Goal: Task Accomplishment & Management: Manage account settings

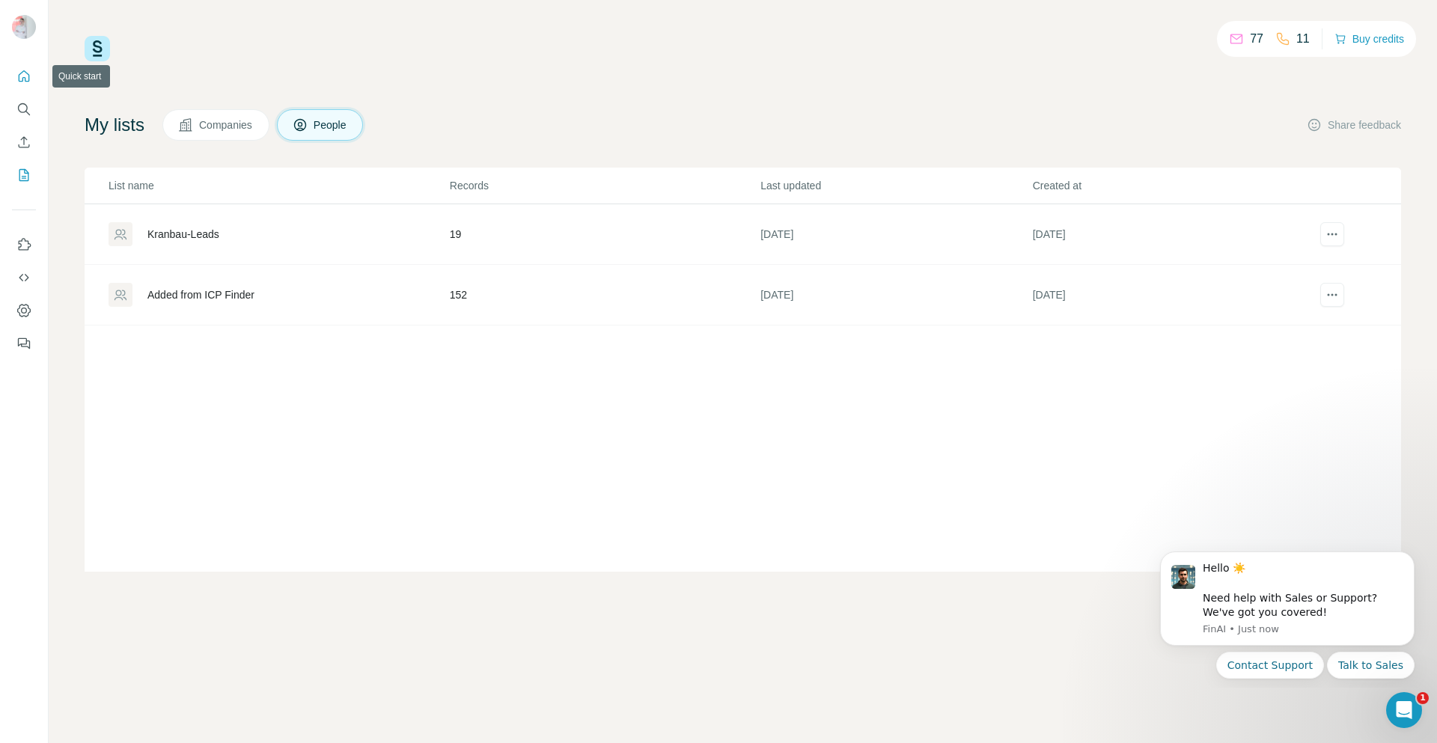
click at [28, 77] on icon "Quick start" at bounding box center [23, 76] width 15 height 15
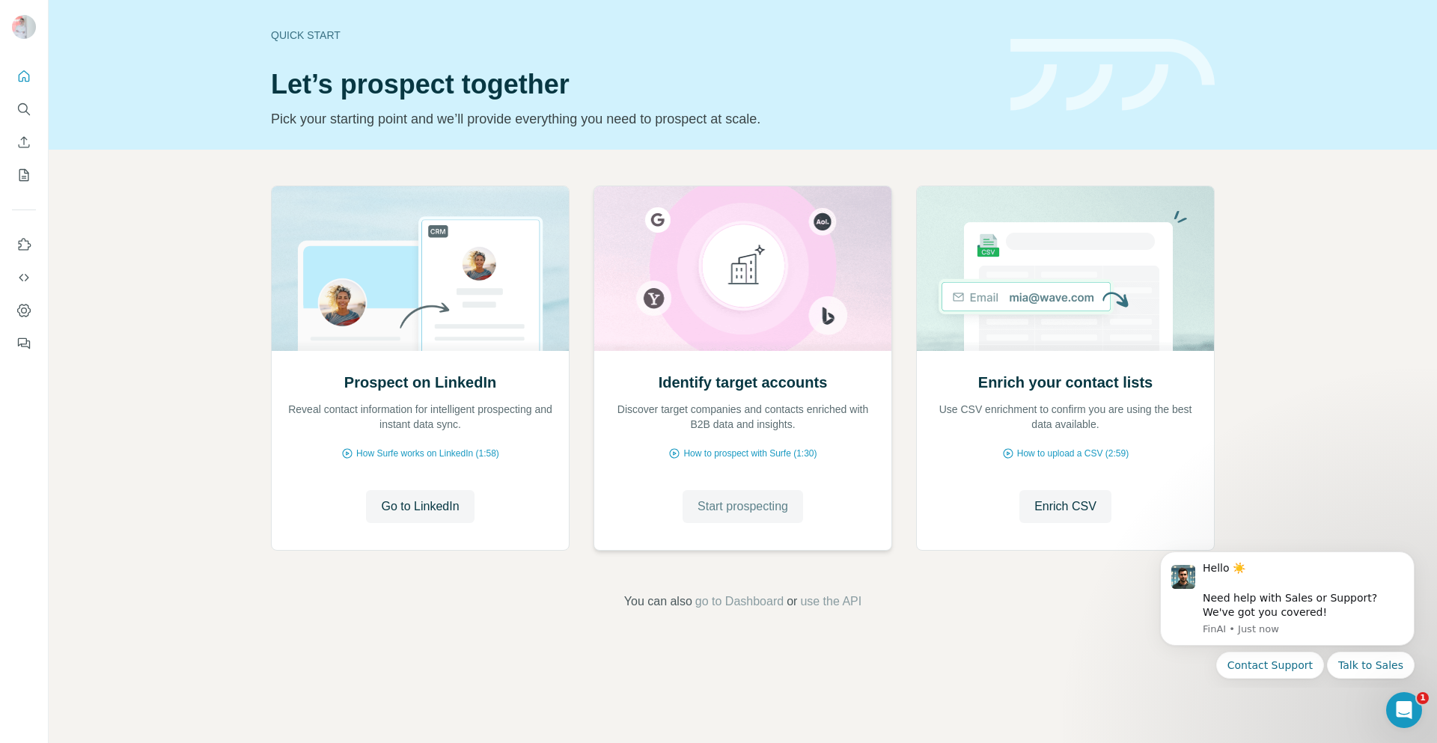
click at [739, 495] on button "Start prospecting" at bounding box center [743, 506] width 120 height 33
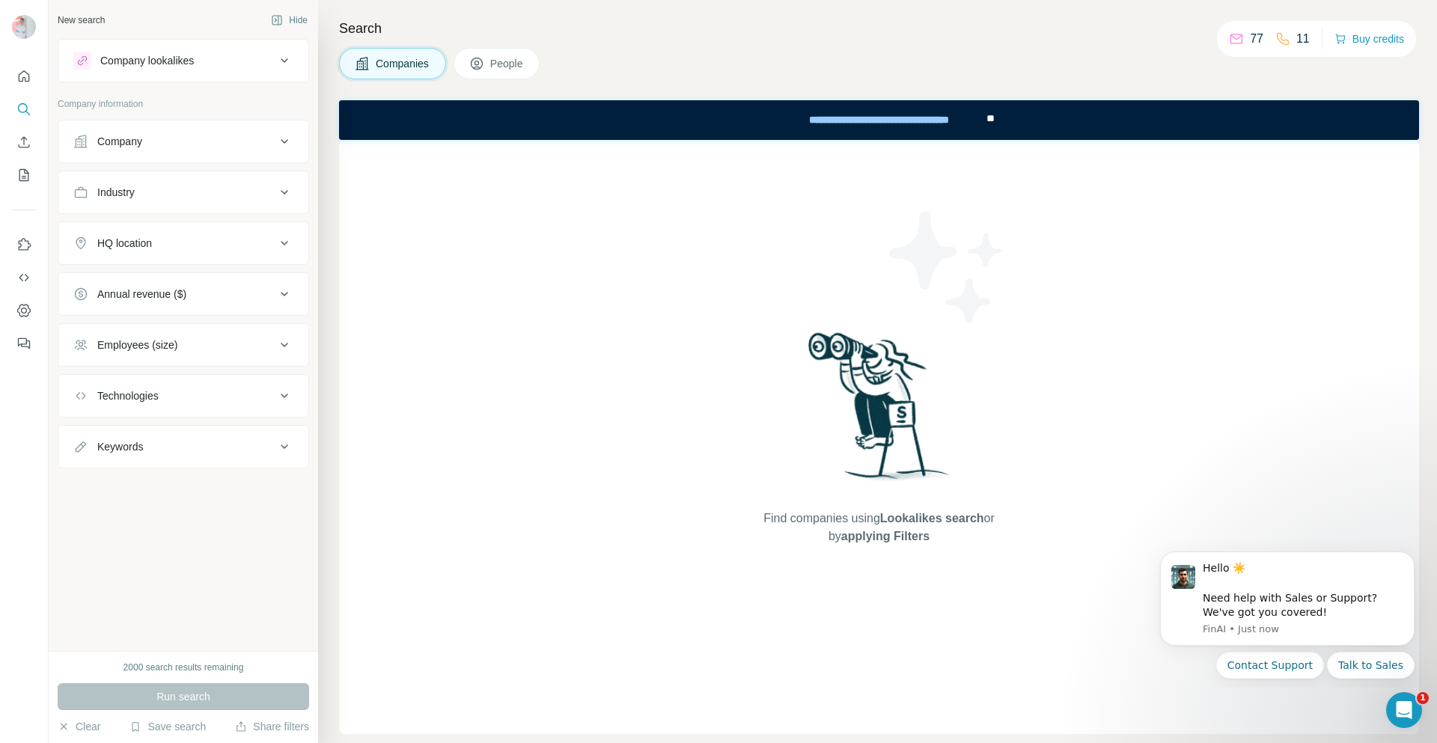
click at [278, 155] on button "Company" at bounding box center [183, 141] width 250 height 36
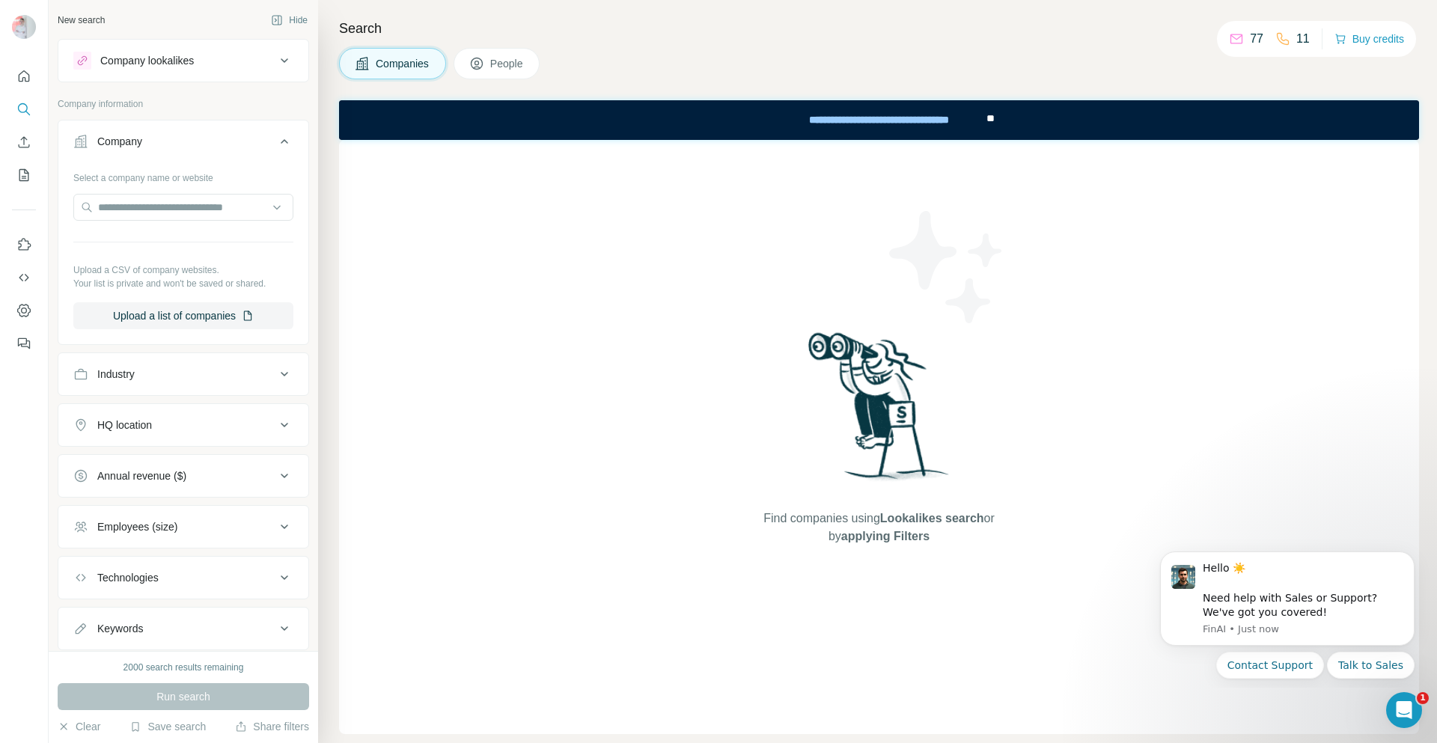
click at [281, 373] on icon at bounding box center [284, 374] width 7 height 4
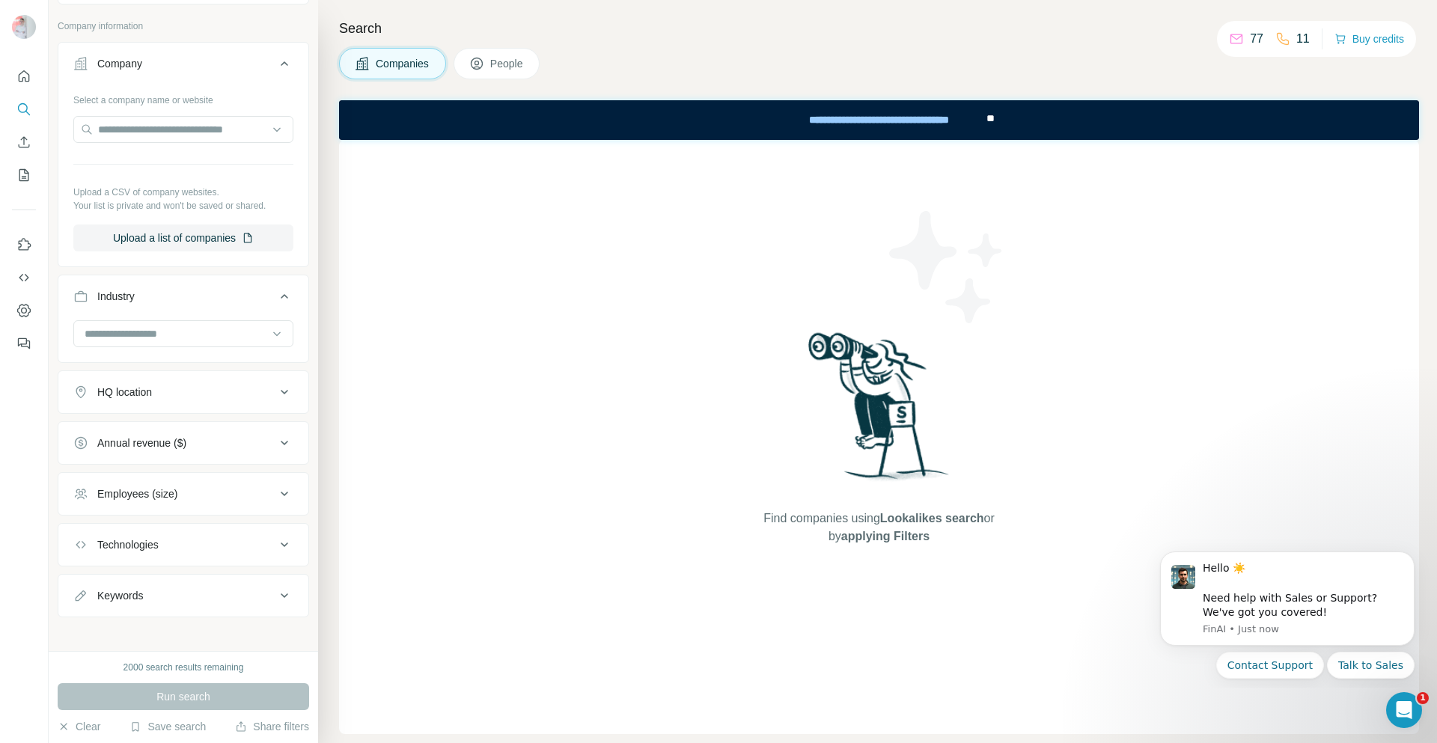
scroll to position [86, 0]
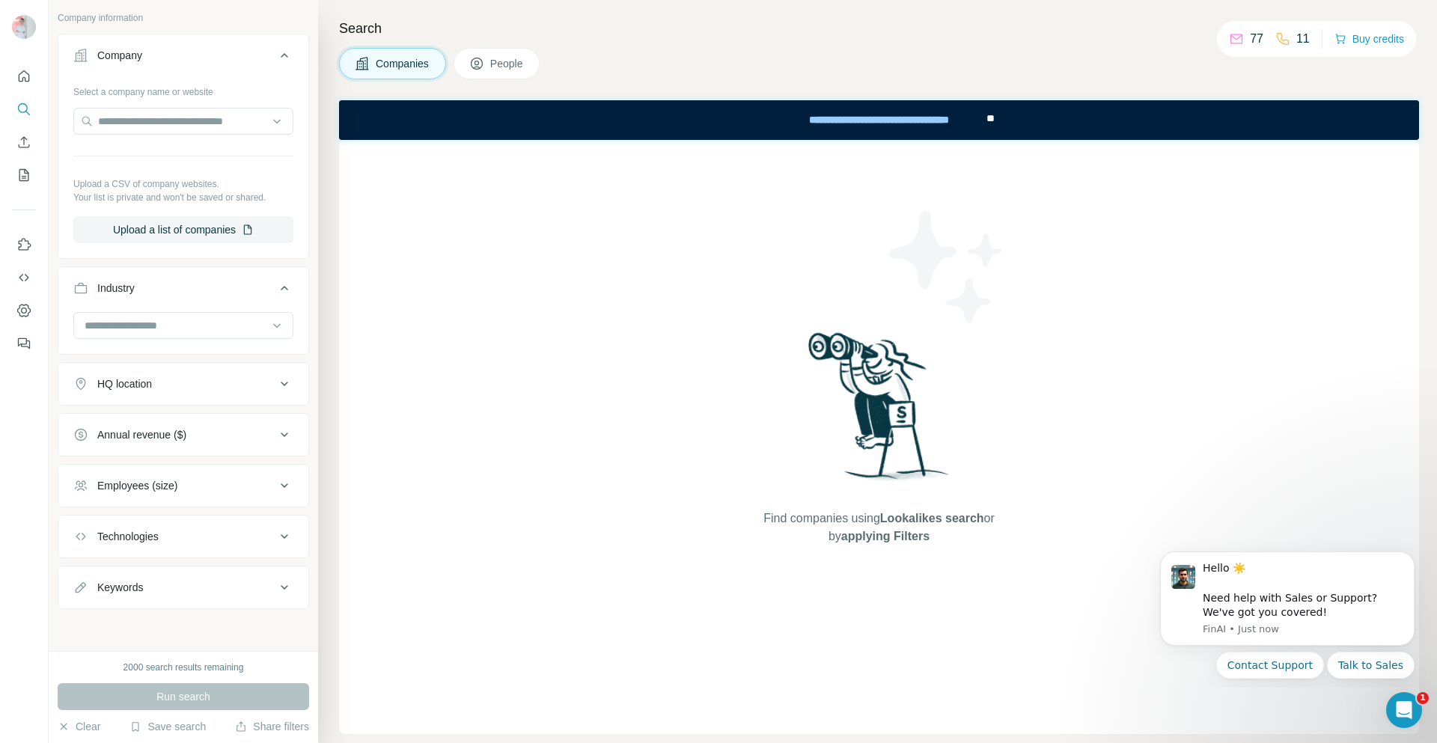
click at [275, 486] on icon at bounding box center [284, 486] width 18 height 18
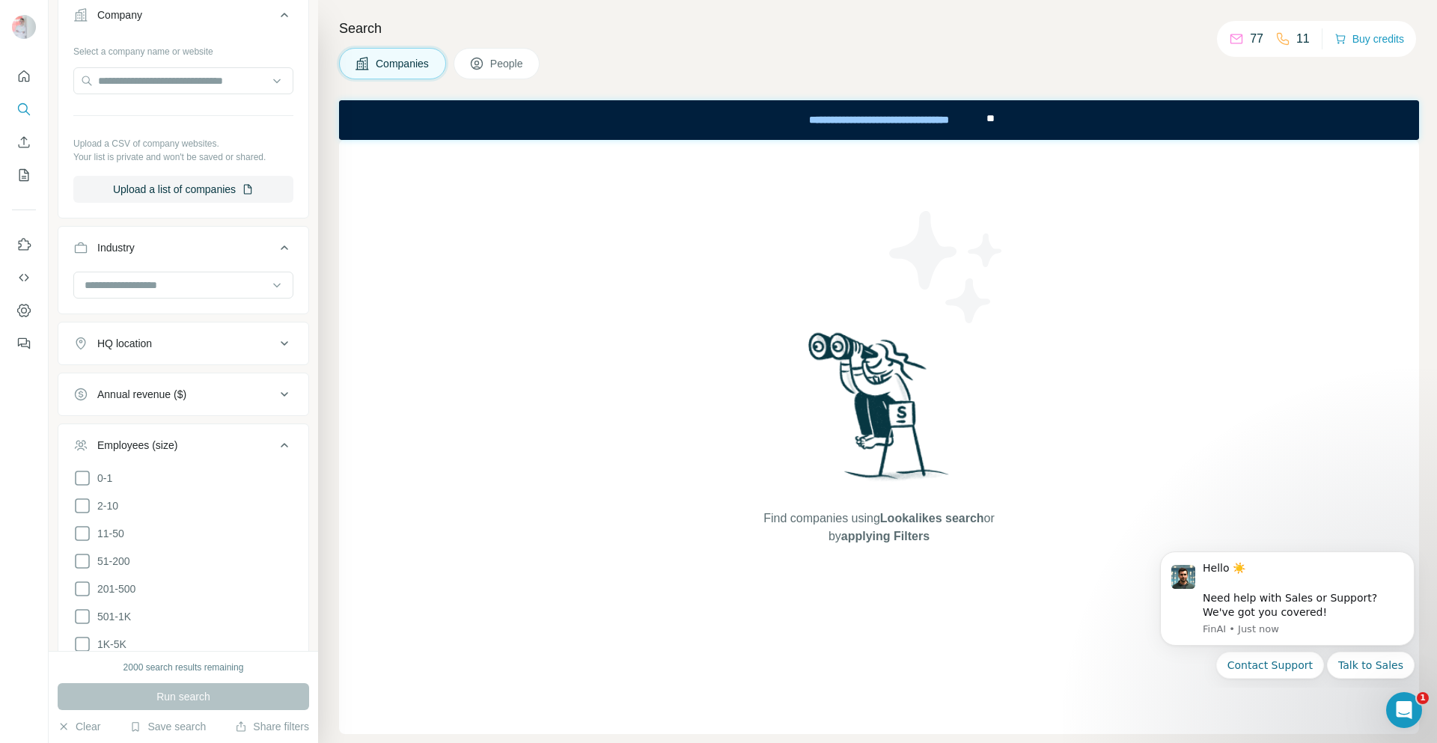
scroll to position [161, 0]
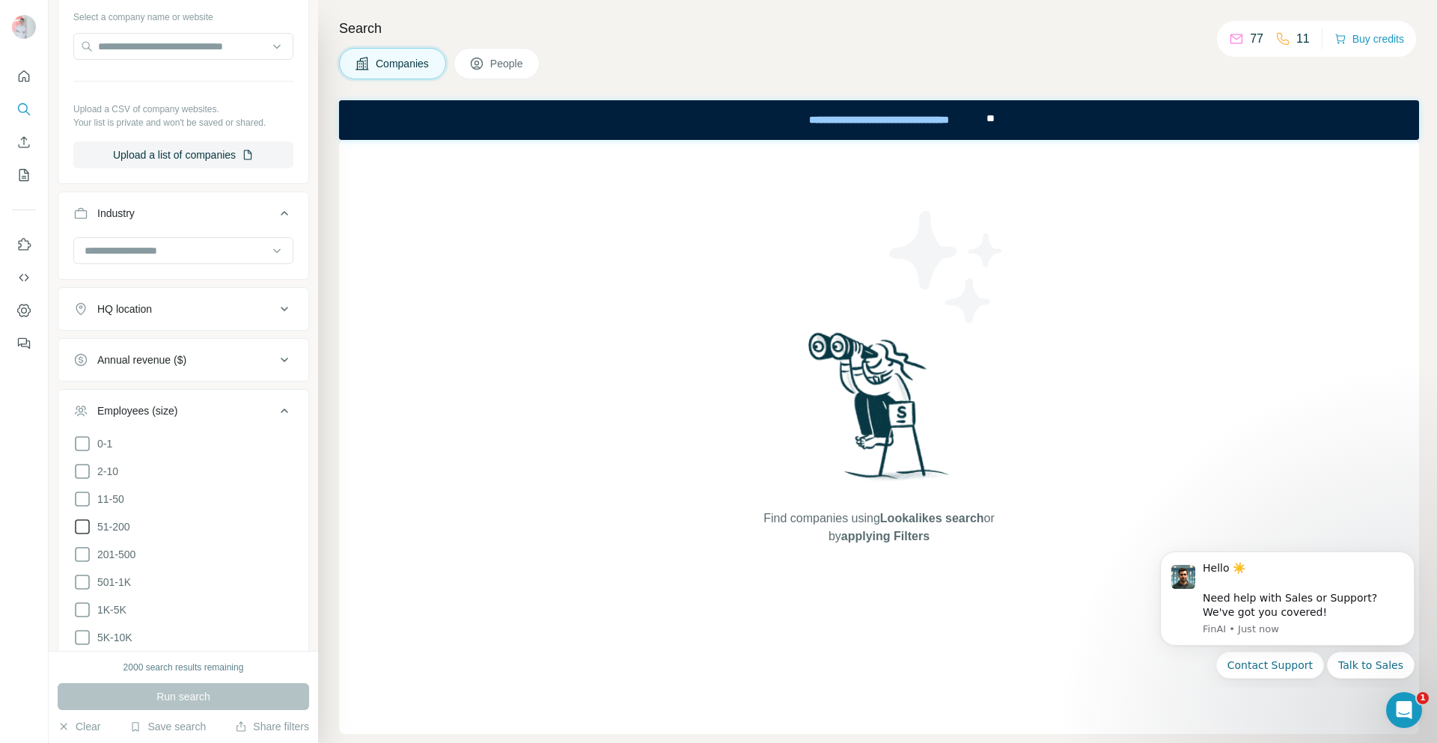
click at [88, 524] on icon at bounding box center [82, 527] width 18 height 18
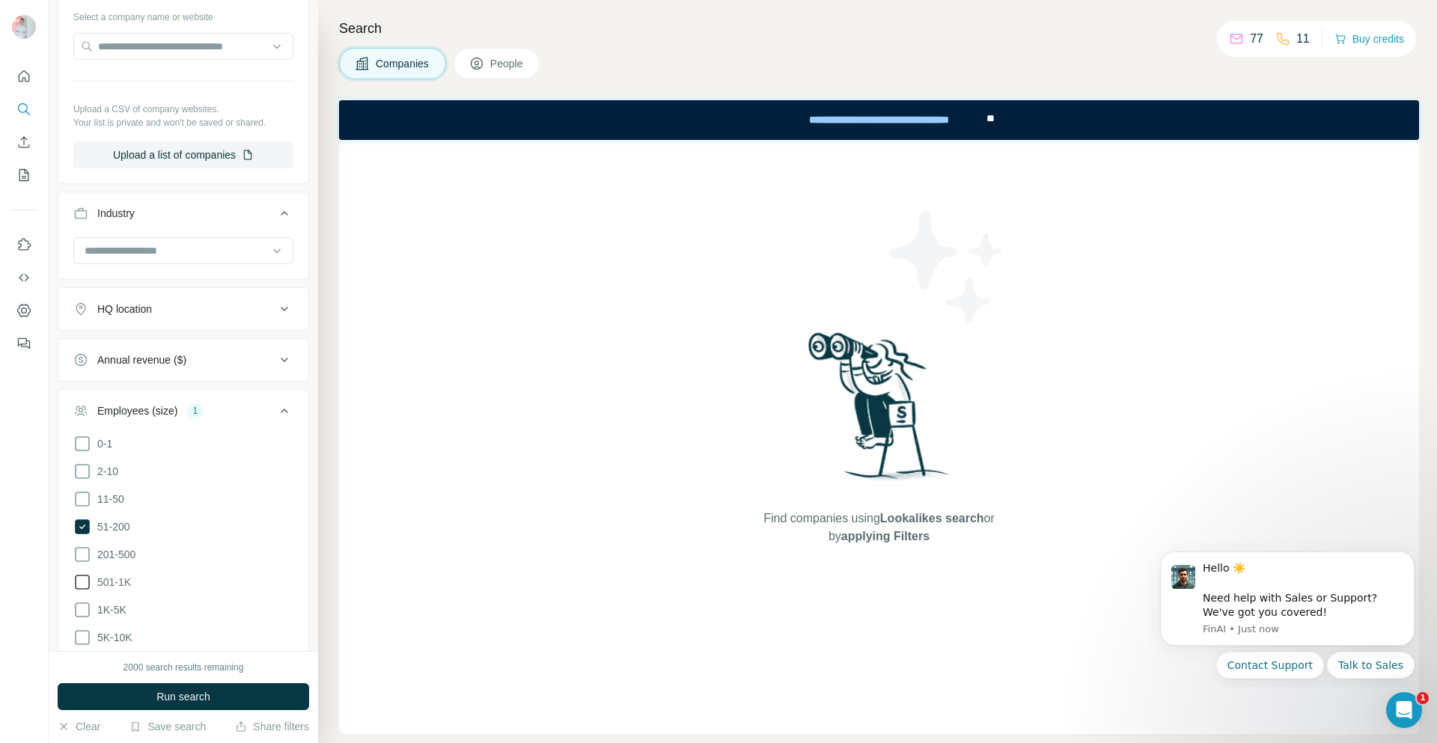
drag, startPoint x: 85, startPoint y: 555, endPoint x: 84, endPoint y: 579, distance: 24.0
click at [84, 558] on icon at bounding box center [82, 555] width 18 height 18
click at [84, 577] on icon at bounding box center [82, 582] width 18 height 18
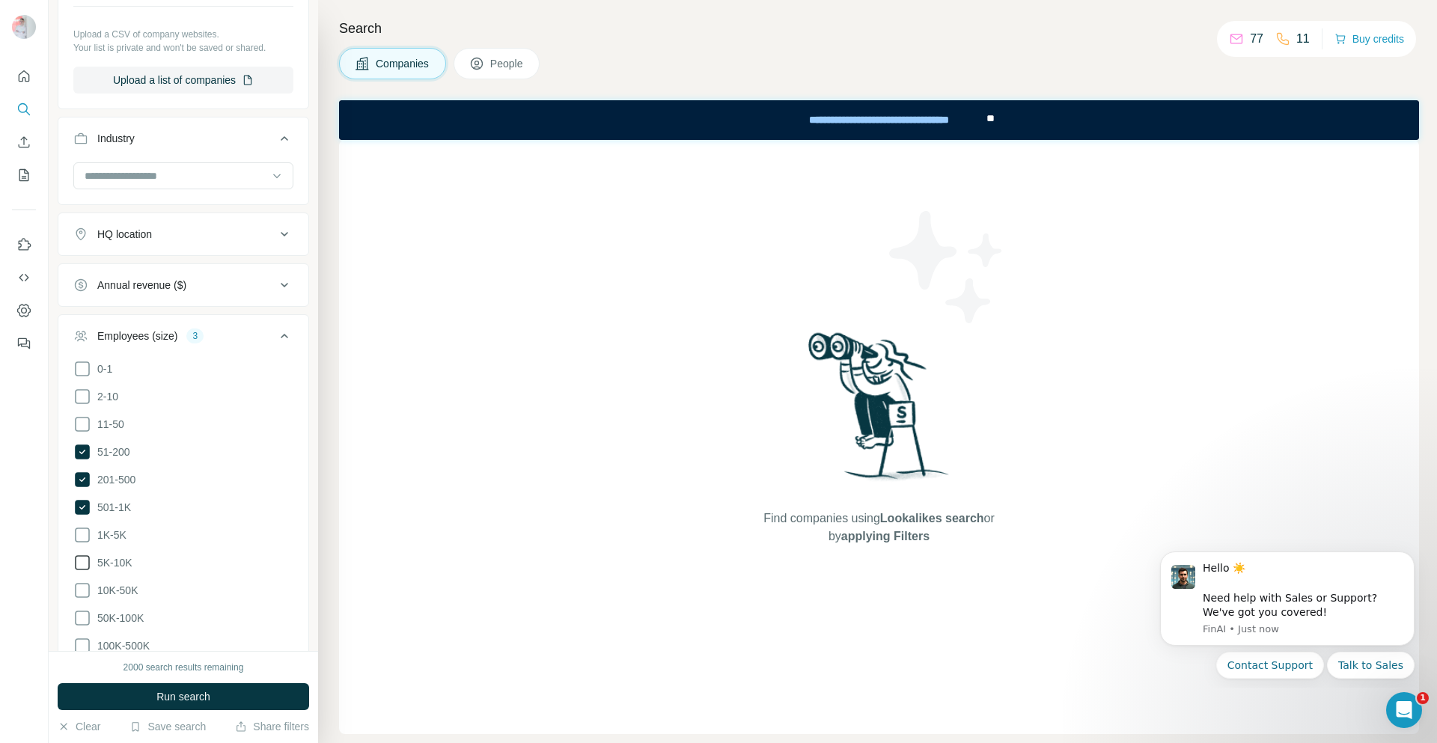
drag, startPoint x: 82, startPoint y: 525, endPoint x: 81, endPoint y: 554, distance: 29.2
click at [82, 528] on icon at bounding box center [82, 535] width 18 height 18
click at [81, 554] on icon at bounding box center [82, 563] width 18 height 18
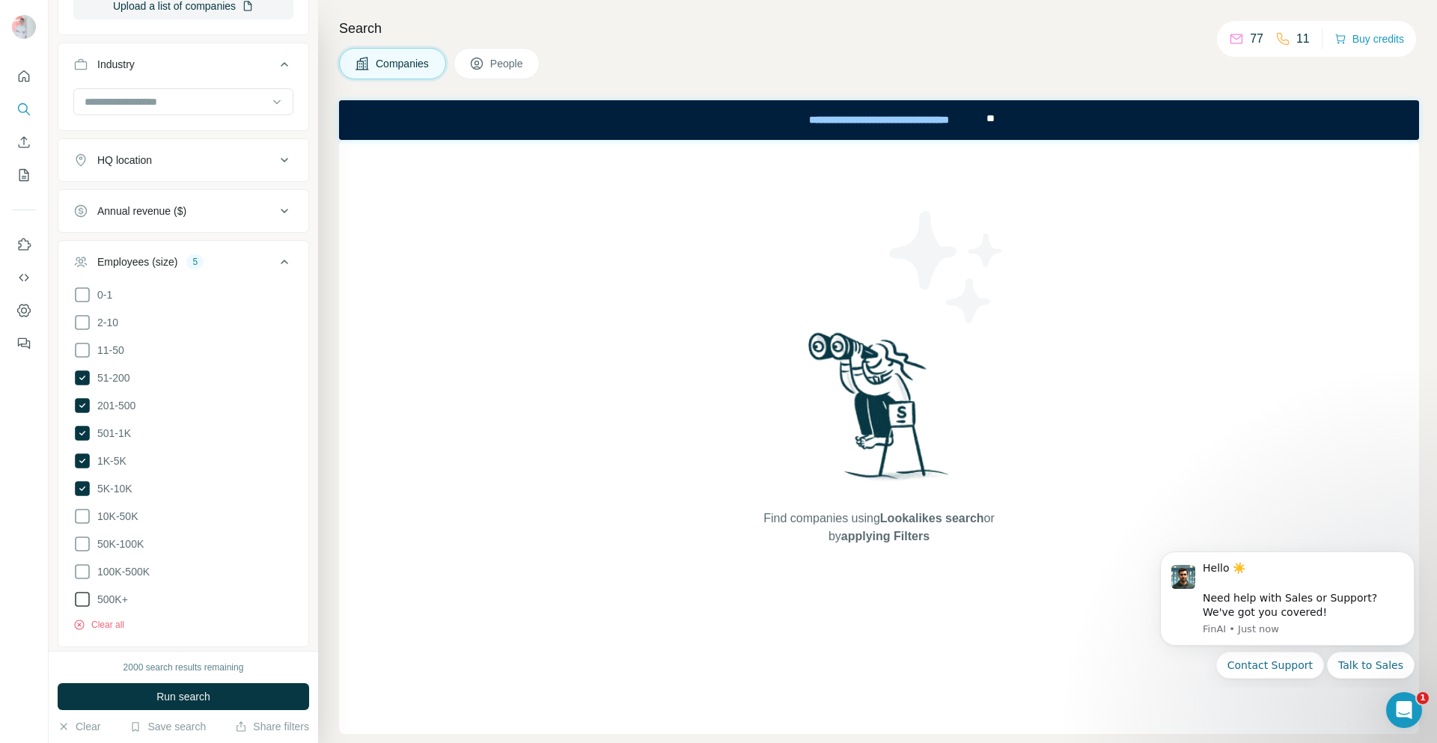
scroll to position [311, 0]
drag, startPoint x: 82, startPoint y: 587, endPoint x: 82, endPoint y: 541, distance: 45.7
click at [82, 590] on icon at bounding box center [82, 599] width 18 height 18
click at [81, 562] on icon at bounding box center [82, 571] width 18 height 18
click at [83, 537] on icon at bounding box center [82, 543] width 18 height 18
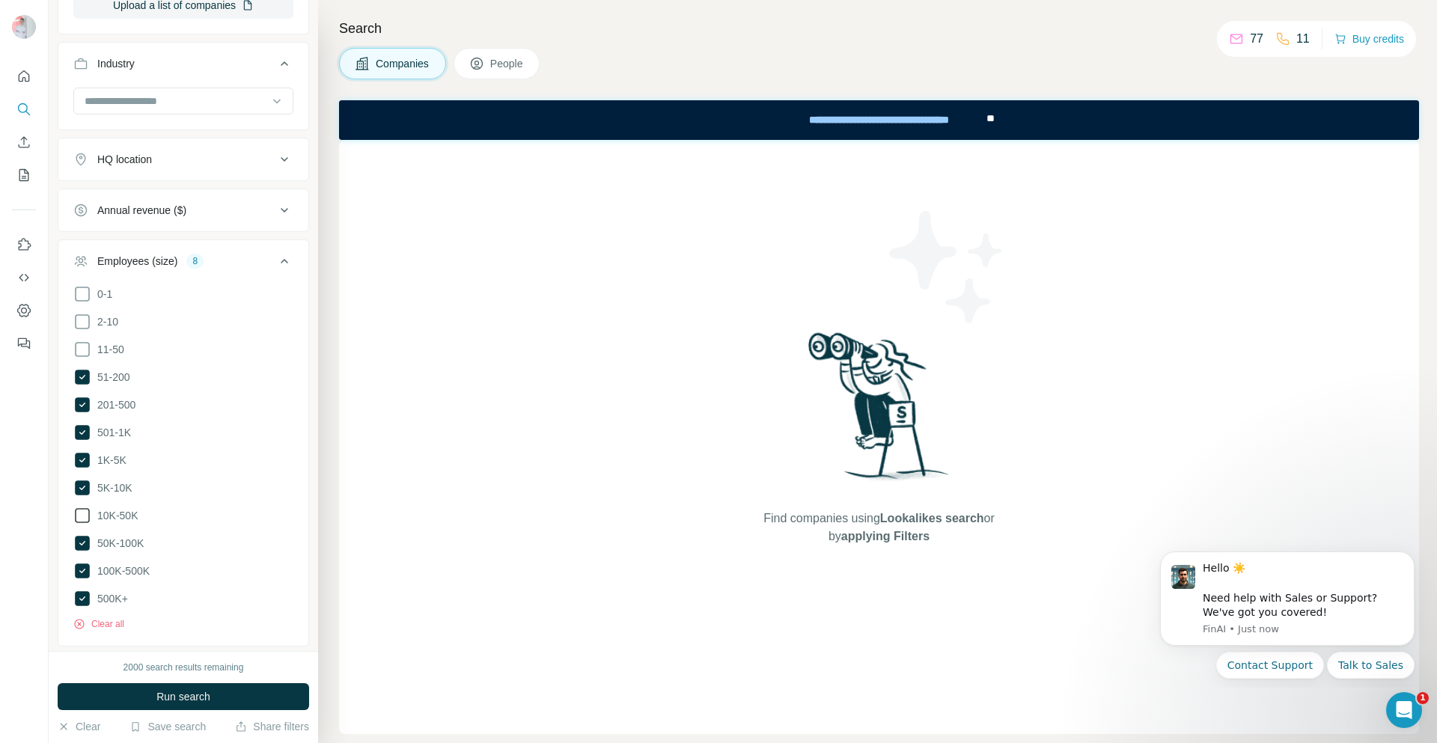
click at [89, 510] on icon at bounding box center [82, 515] width 15 height 15
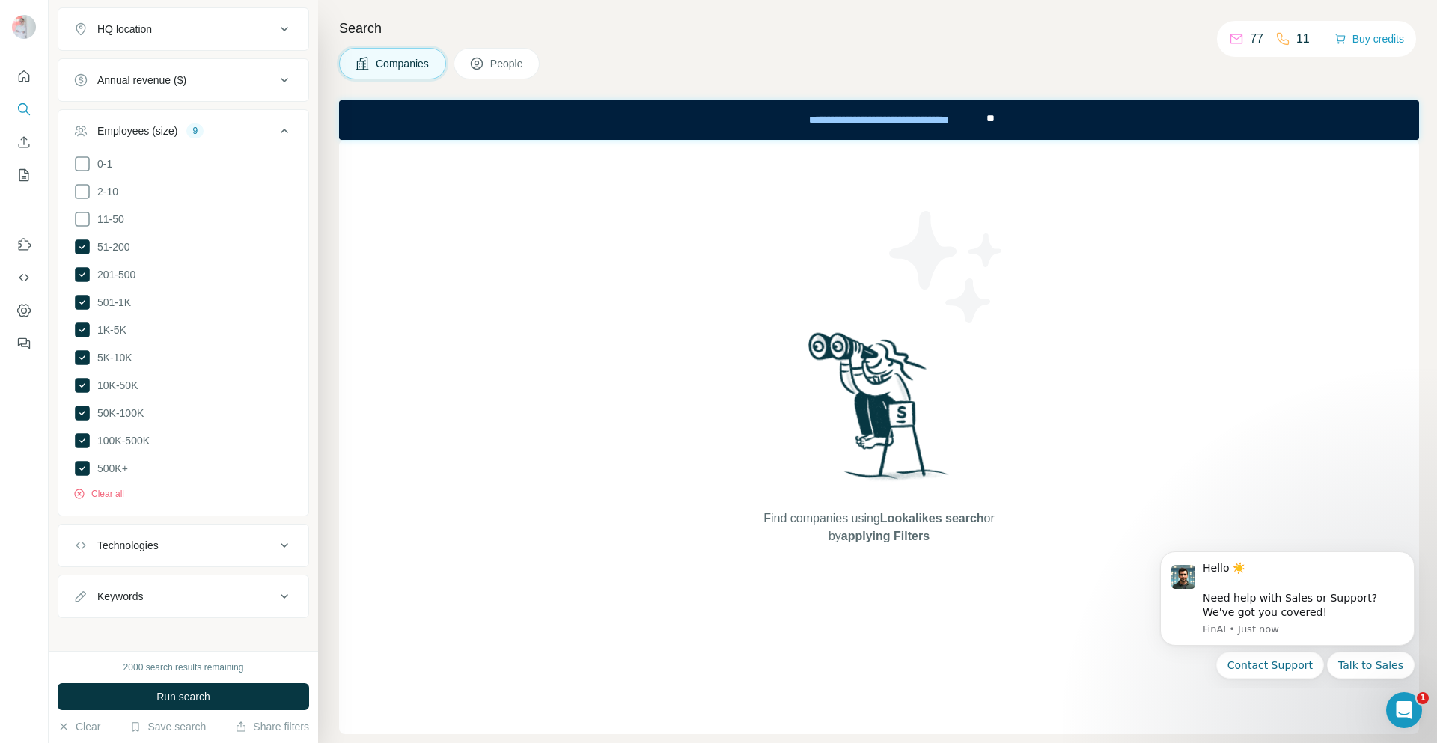
click at [277, 537] on icon at bounding box center [284, 546] width 18 height 18
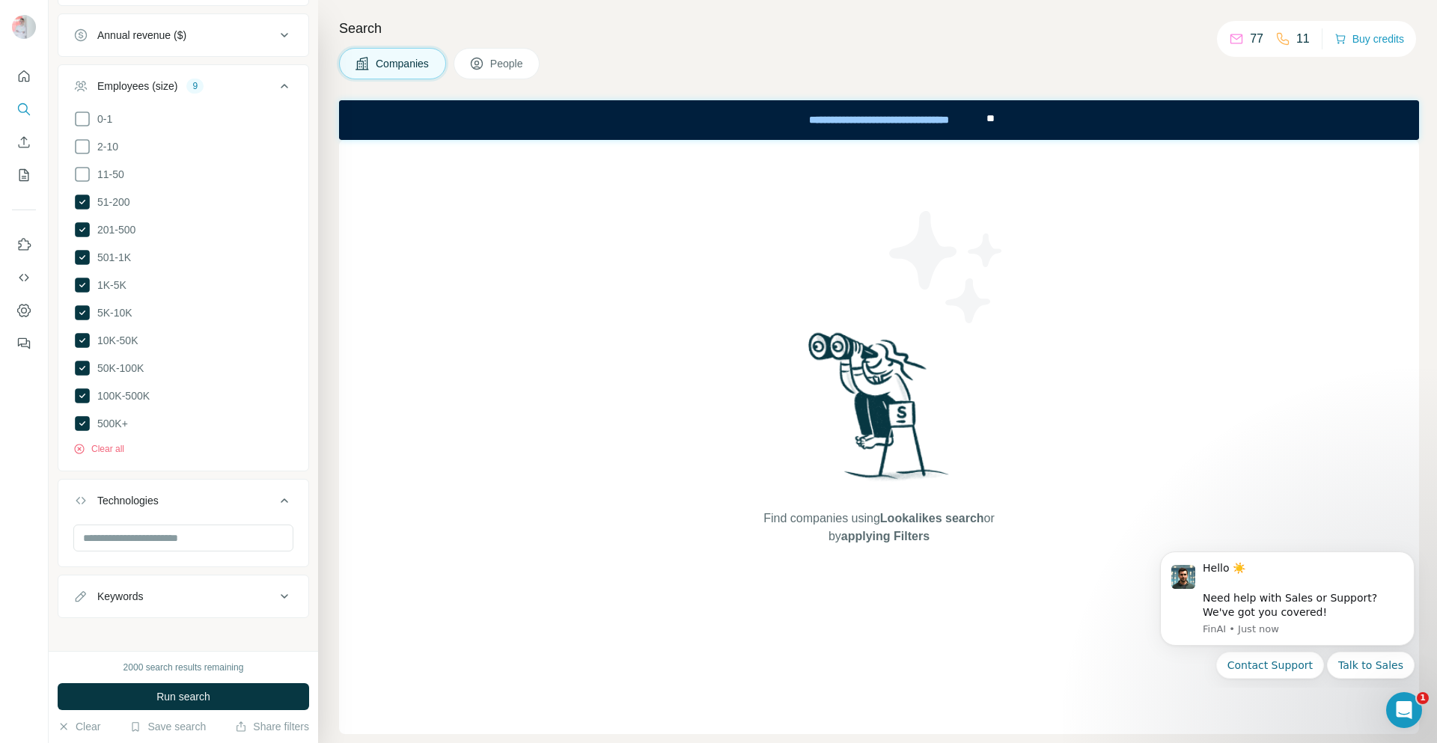
click at [281, 594] on icon at bounding box center [284, 596] width 7 height 4
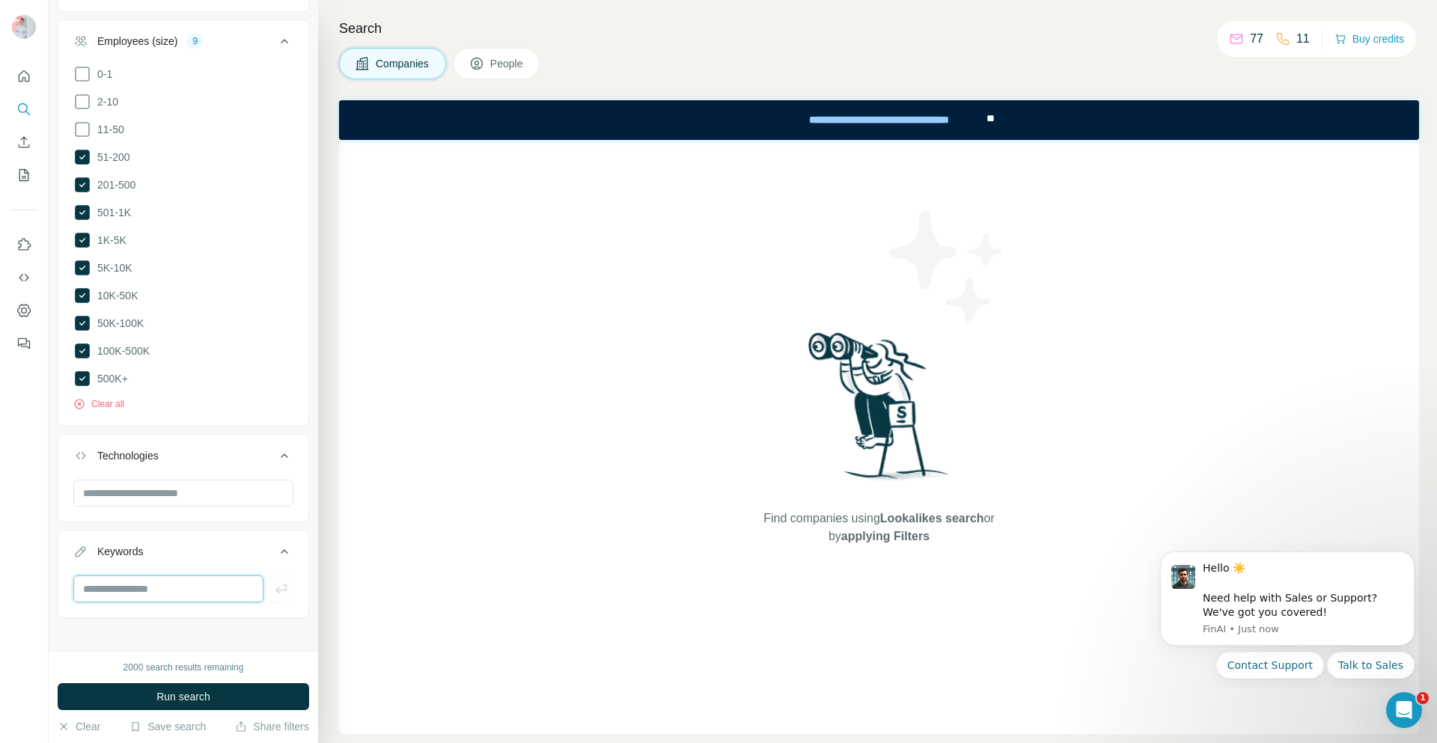
click at [177, 576] on input "text" at bounding box center [168, 589] width 190 height 27
type input "**********"
click at [204, 693] on span "Run search" at bounding box center [183, 696] width 54 height 15
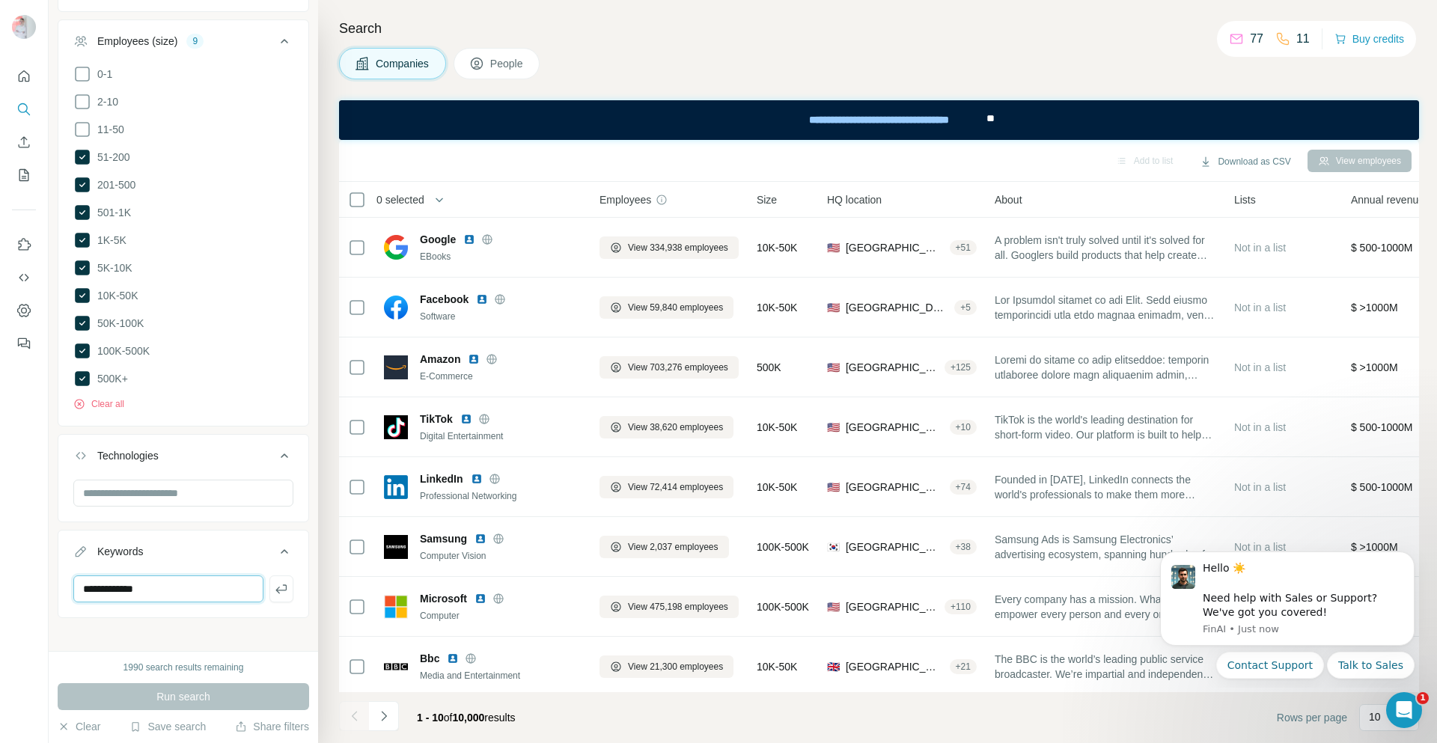
click at [229, 586] on input "**********" at bounding box center [168, 589] width 190 height 27
click at [143, 484] on input "text" at bounding box center [183, 493] width 220 height 27
click at [215, 489] on input "**********" at bounding box center [183, 493] width 220 height 27
type input "*"
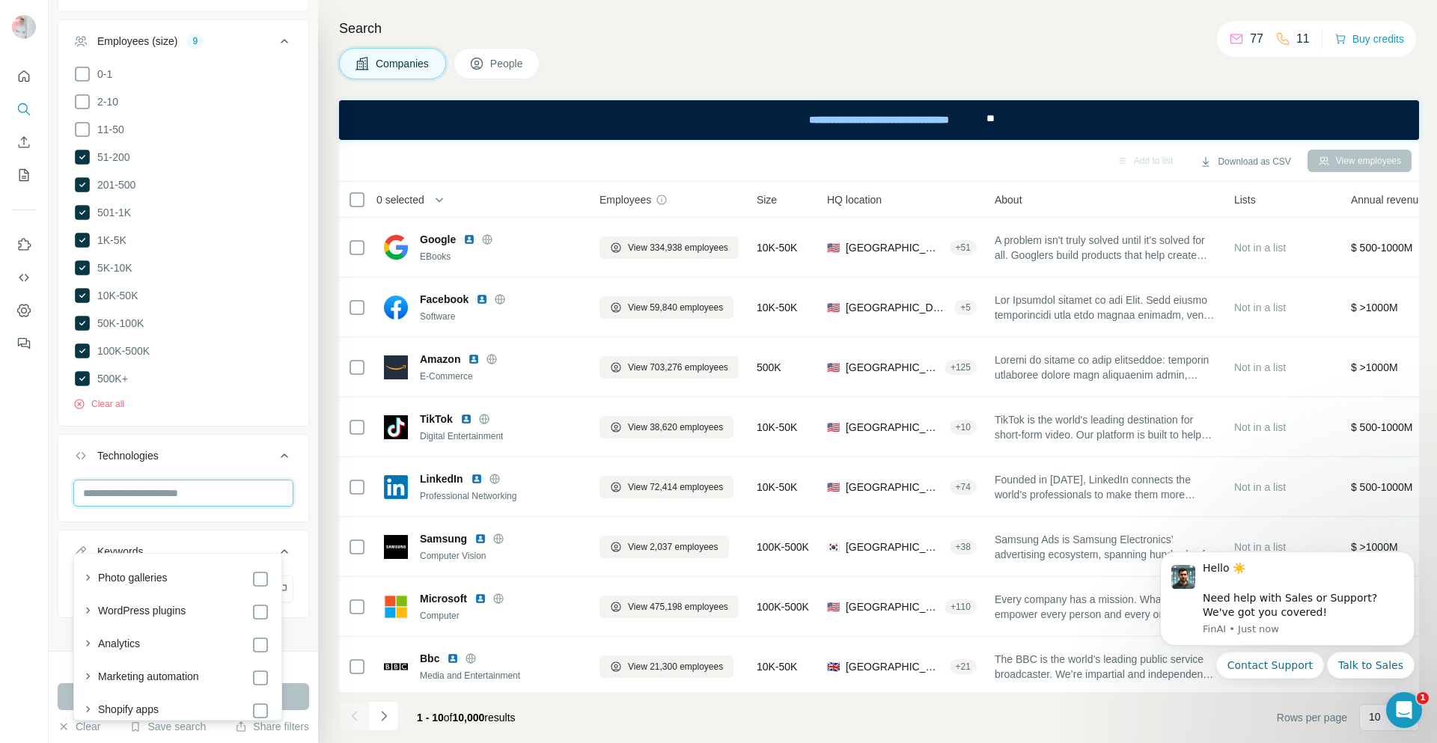
scroll to position [231, 0]
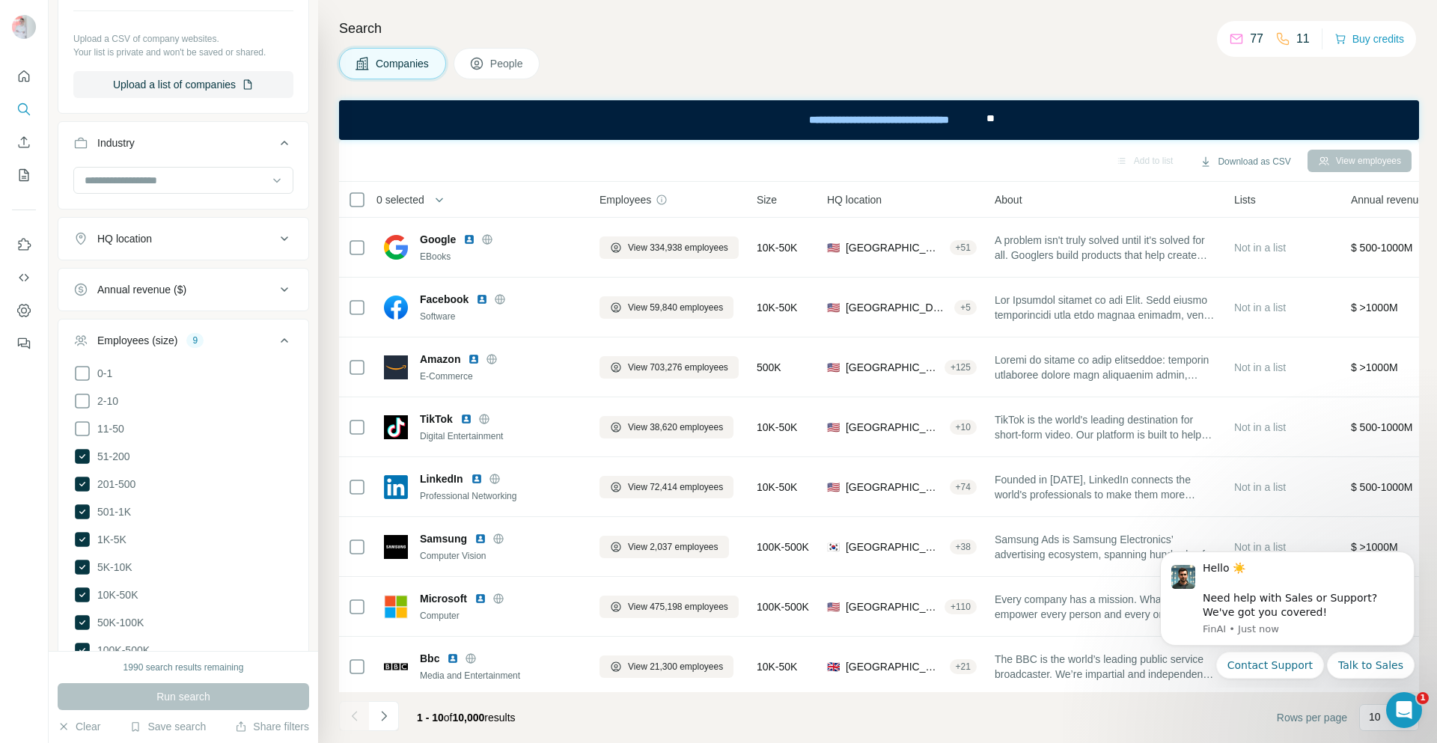
click at [249, 289] on div "Annual revenue ($)" at bounding box center [174, 289] width 202 height 15
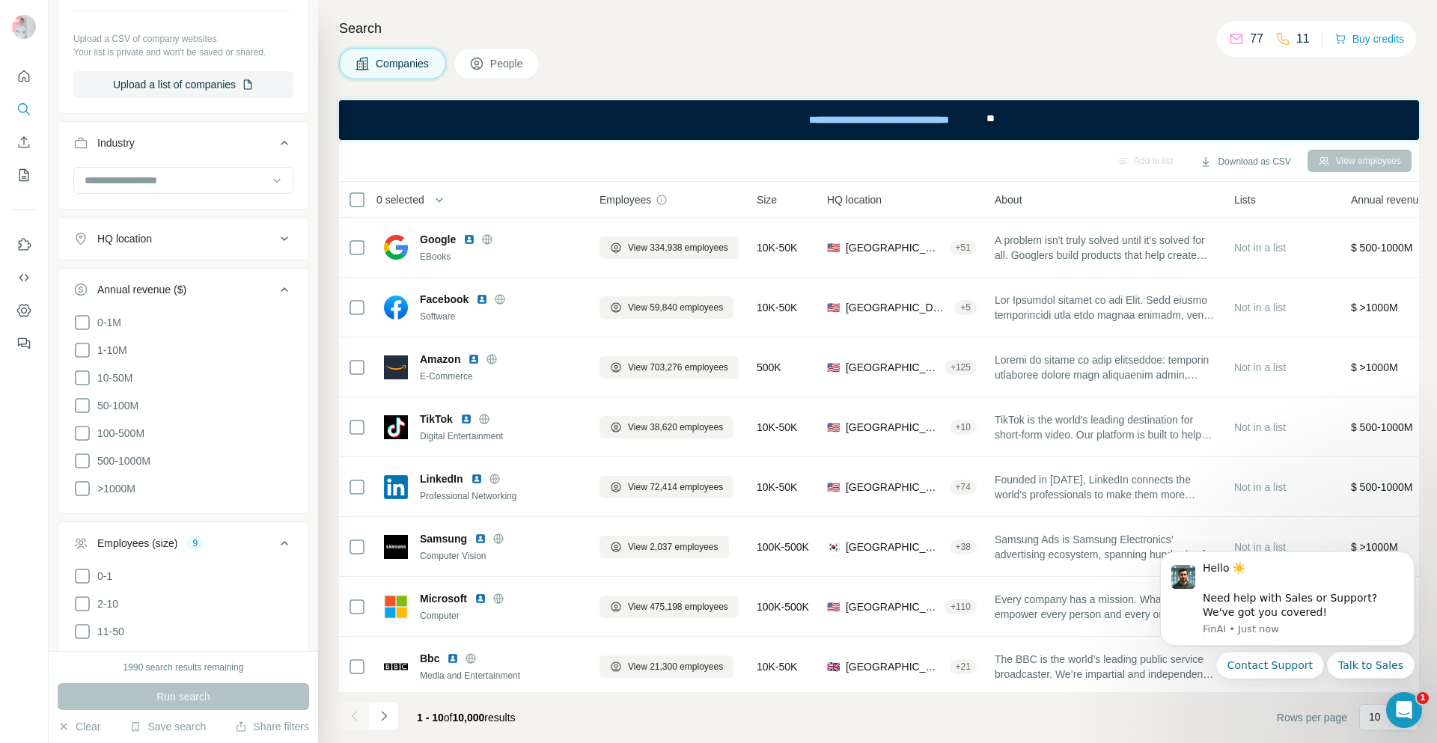
click at [275, 241] on icon at bounding box center [284, 239] width 18 height 18
click at [232, 173] on input at bounding box center [175, 180] width 185 height 16
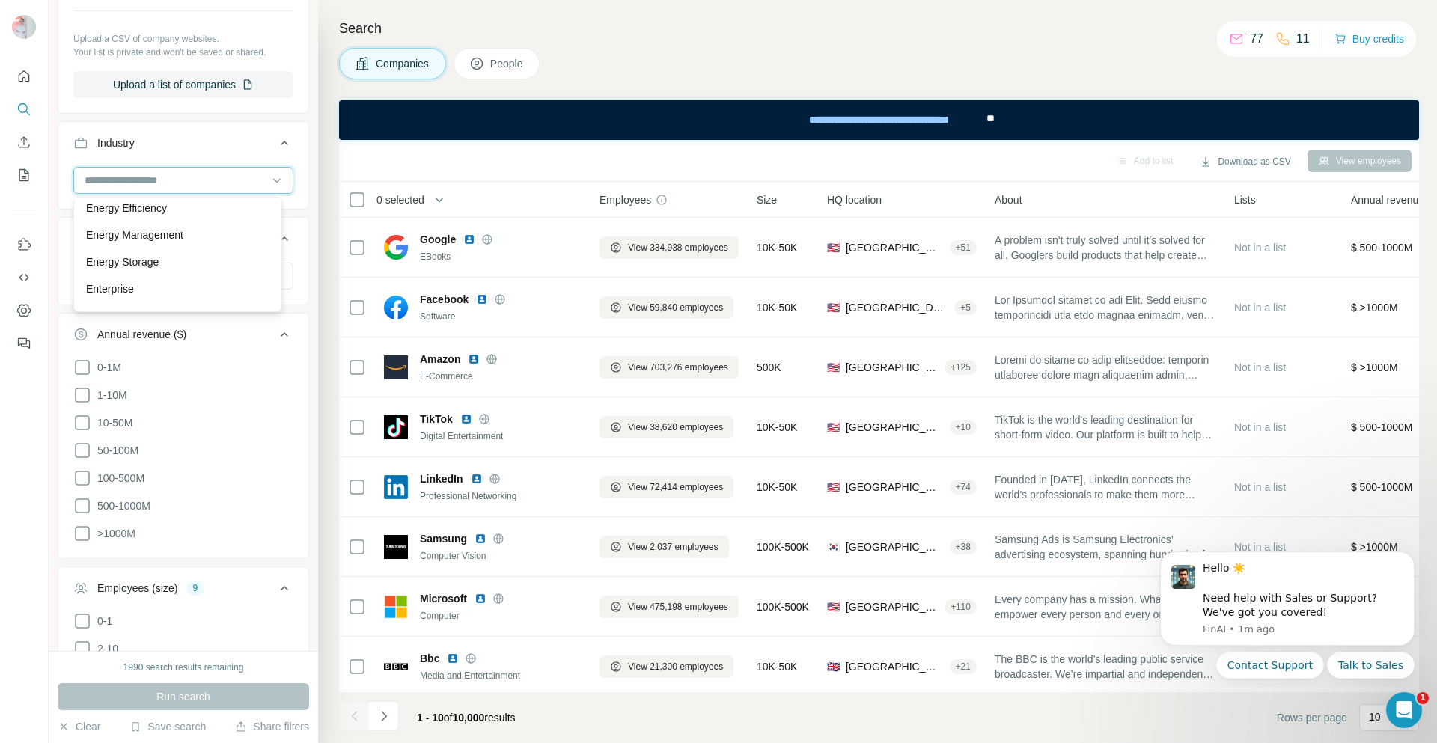
scroll to position [5389, 0]
click at [204, 177] on input at bounding box center [175, 180] width 185 height 16
click at [205, 173] on input at bounding box center [175, 180] width 185 height 16
drag, startPoint x: 283, startPoint y: 228, endPoint x: 273, endPoint y: 198, distance: 32.2
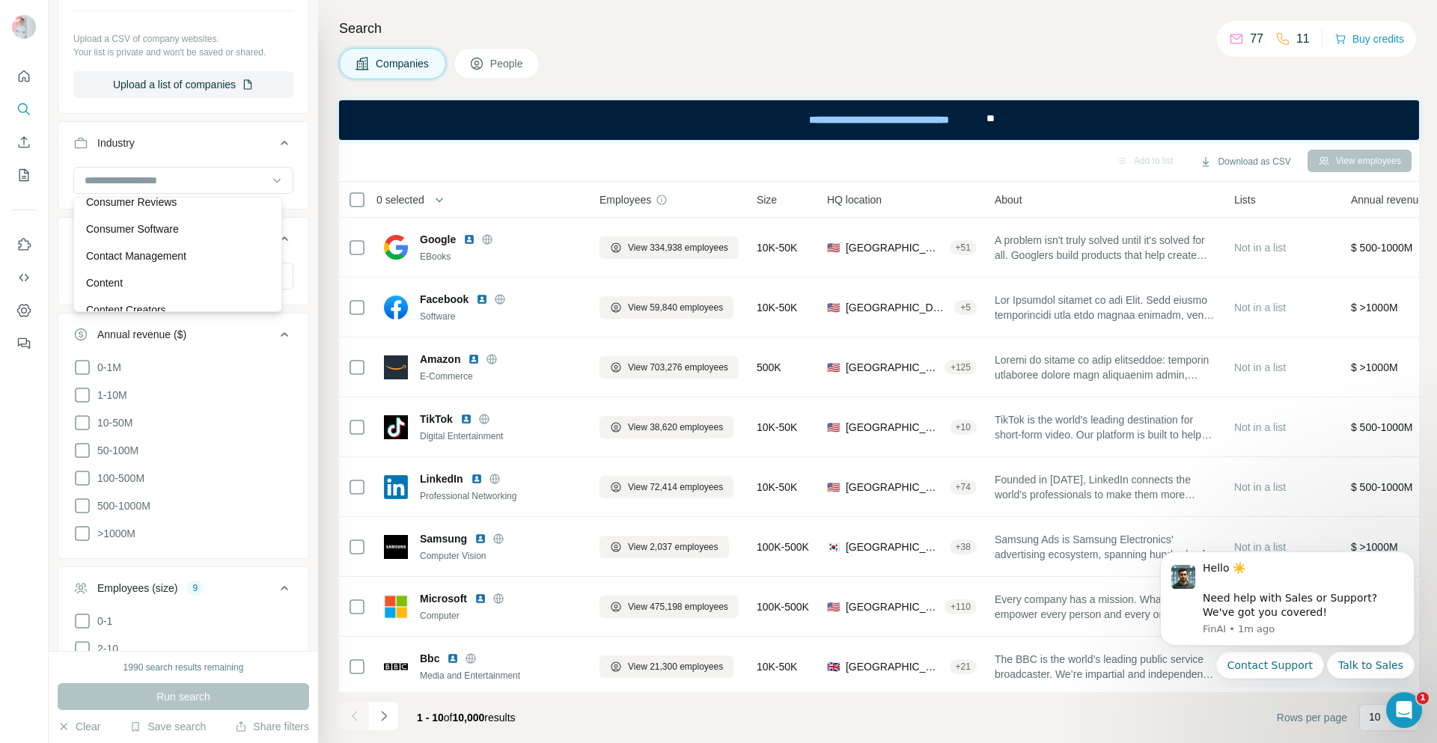
click at [272, 229] on button "HQ location" at bounding box center [183, 242] width 250 height 42
click at [273, 198] on ul "**********" at bounding box center [183, 526] width 251 height 1277
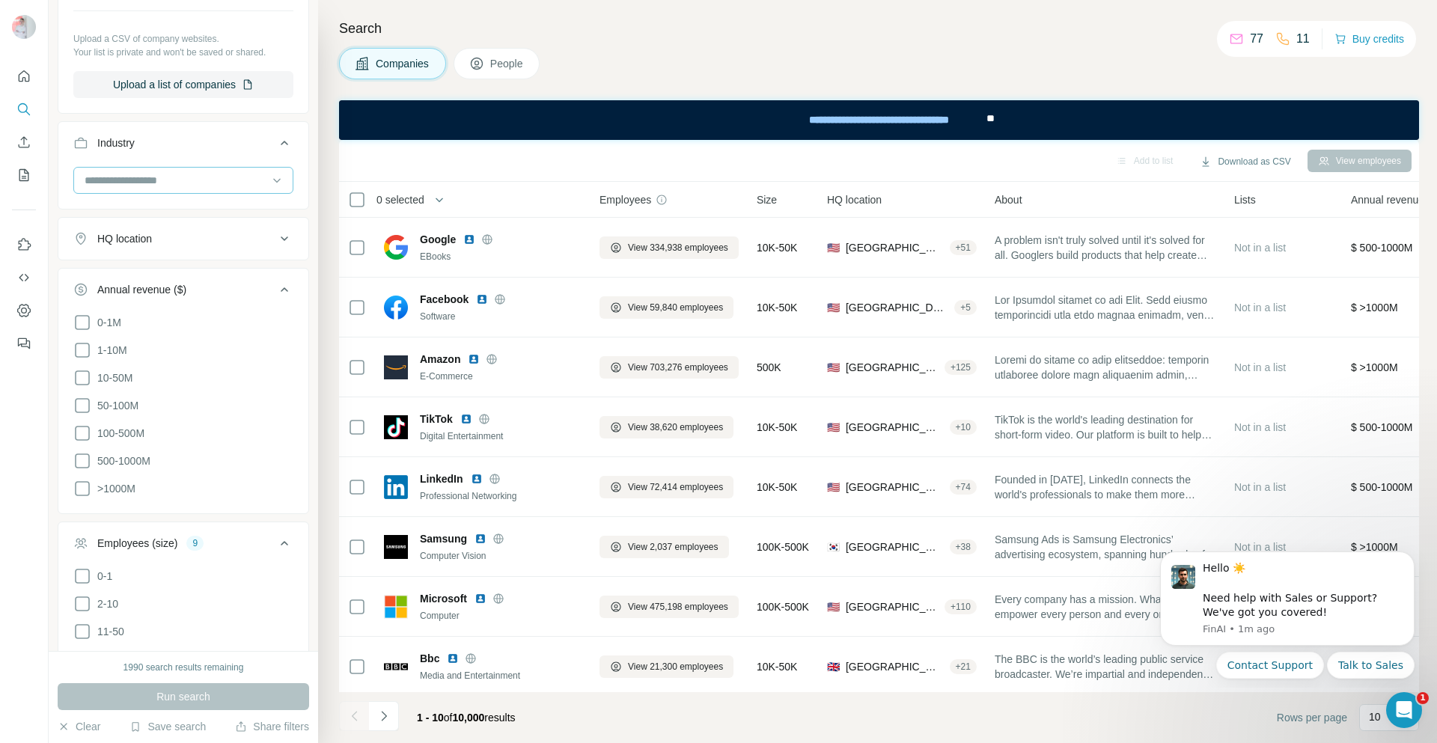
click at [257, 192] on div at bounding box center [175, 180] width 185 height 25
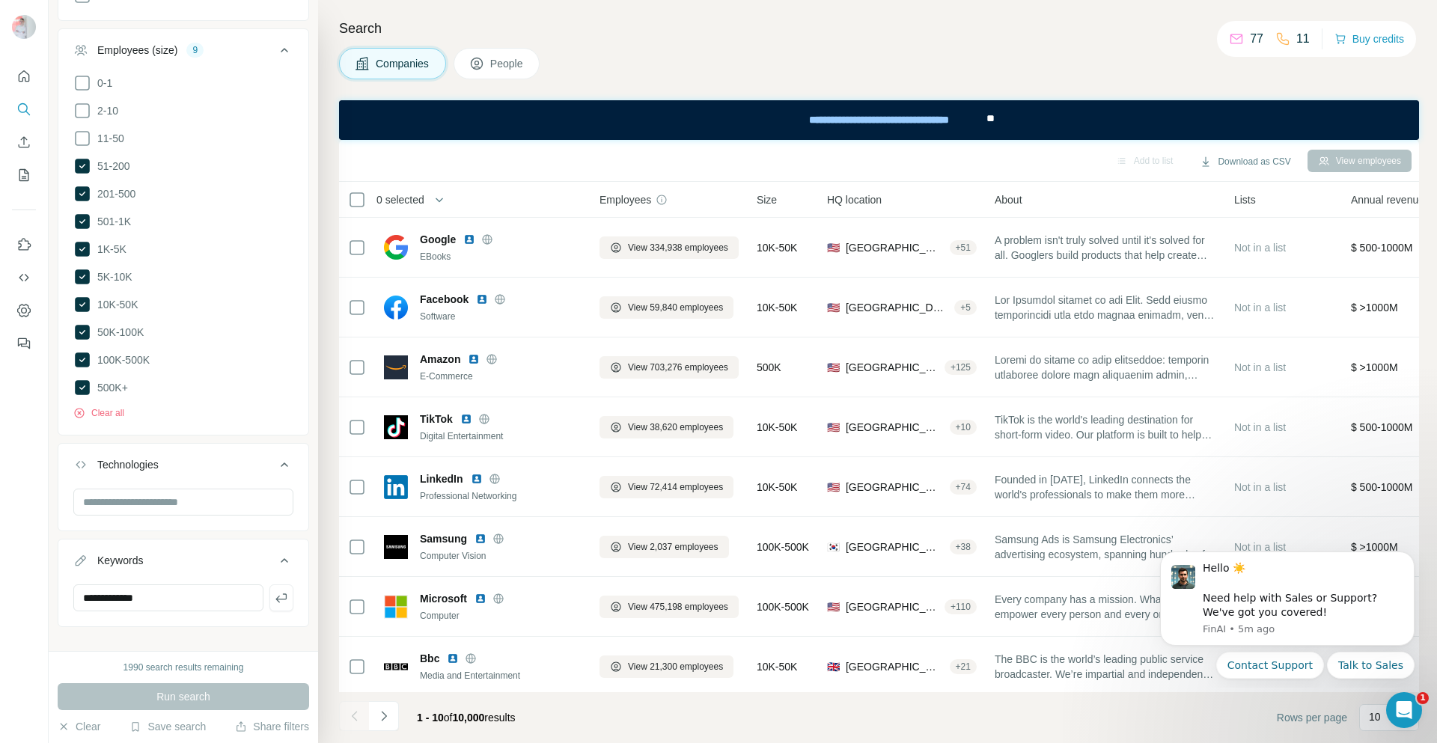
scroll to position [728, 0]
click at [189, 500] on div at bounding box center [183, 500] width 220 height 30
click at [189, 490] on input "text" at bounding box center [183, 498] width 220 height 27
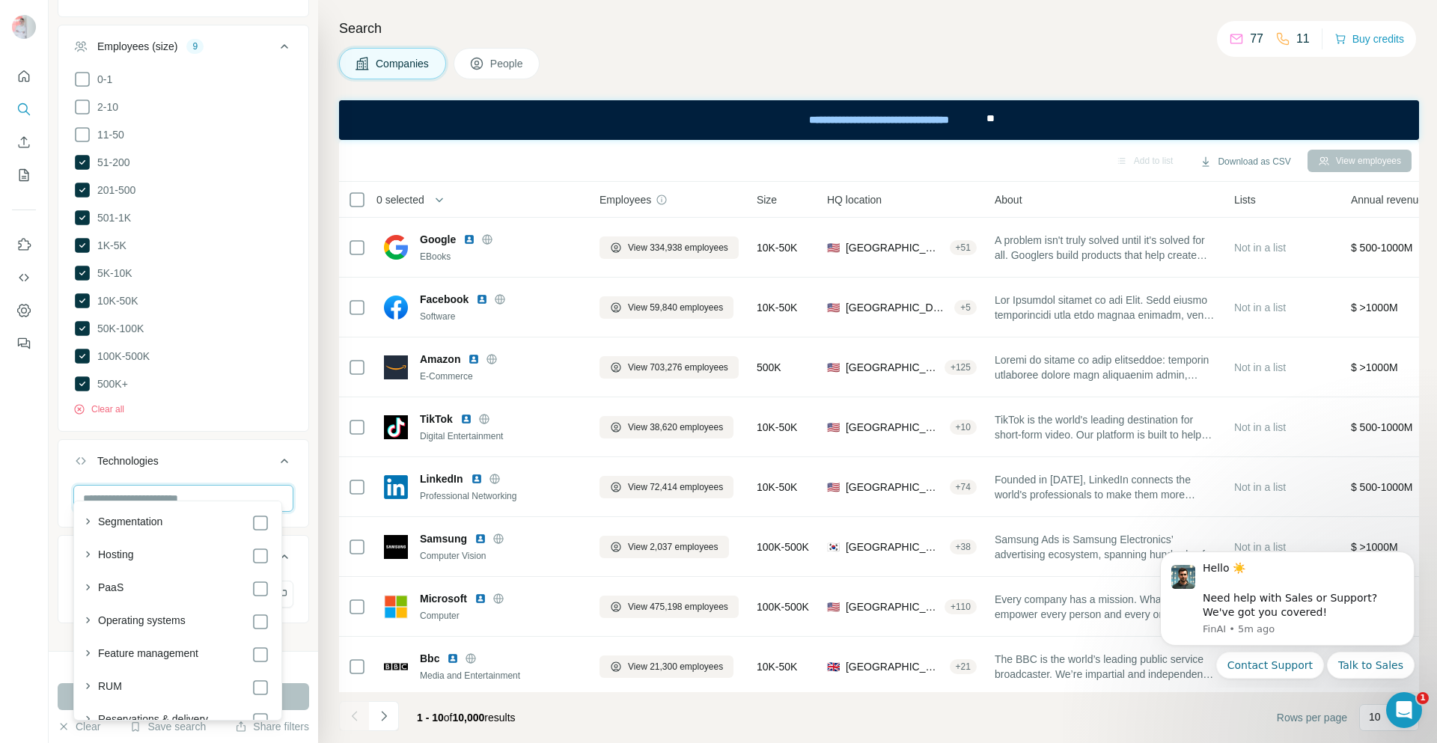
scroll to position [1871, 0]
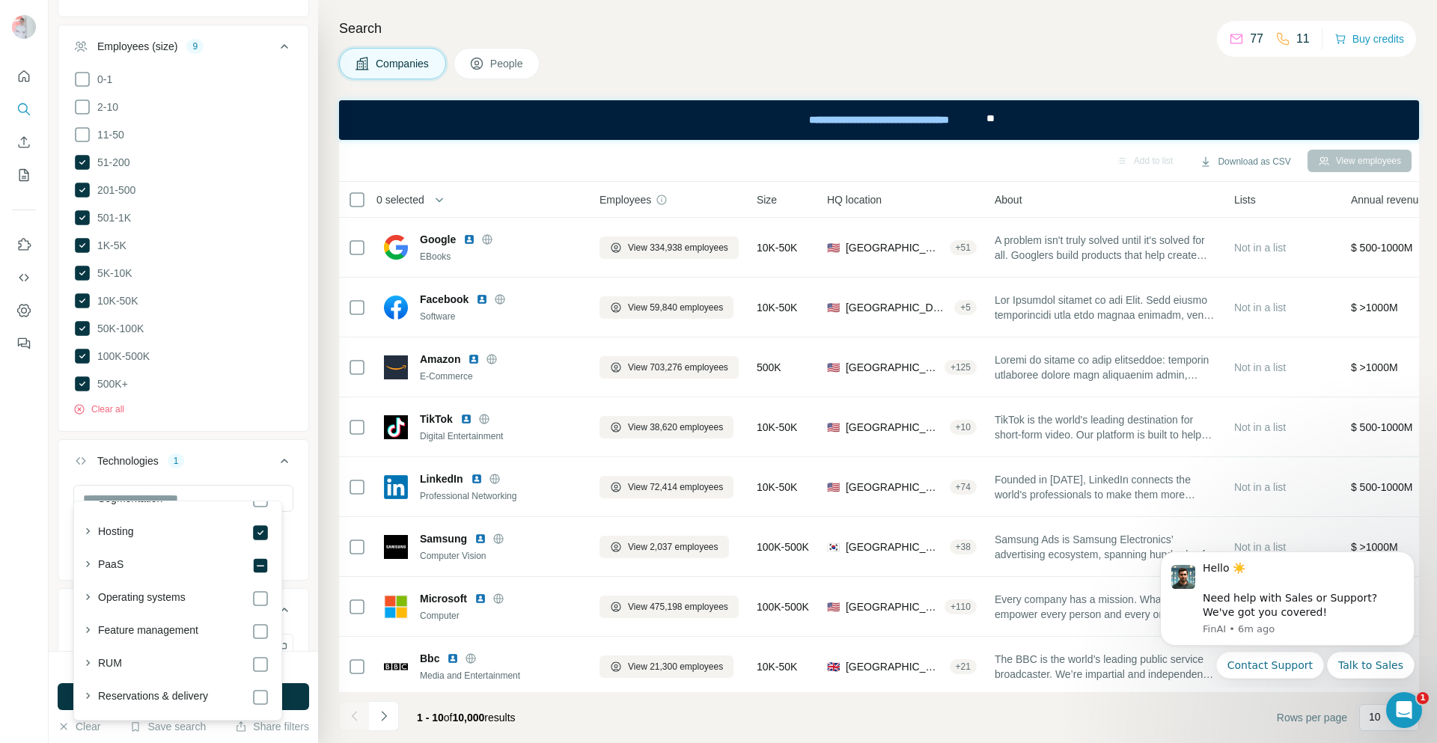
click at [227, 394] on div "Clear all" at bounding box center [183, 405] width 220 height 22
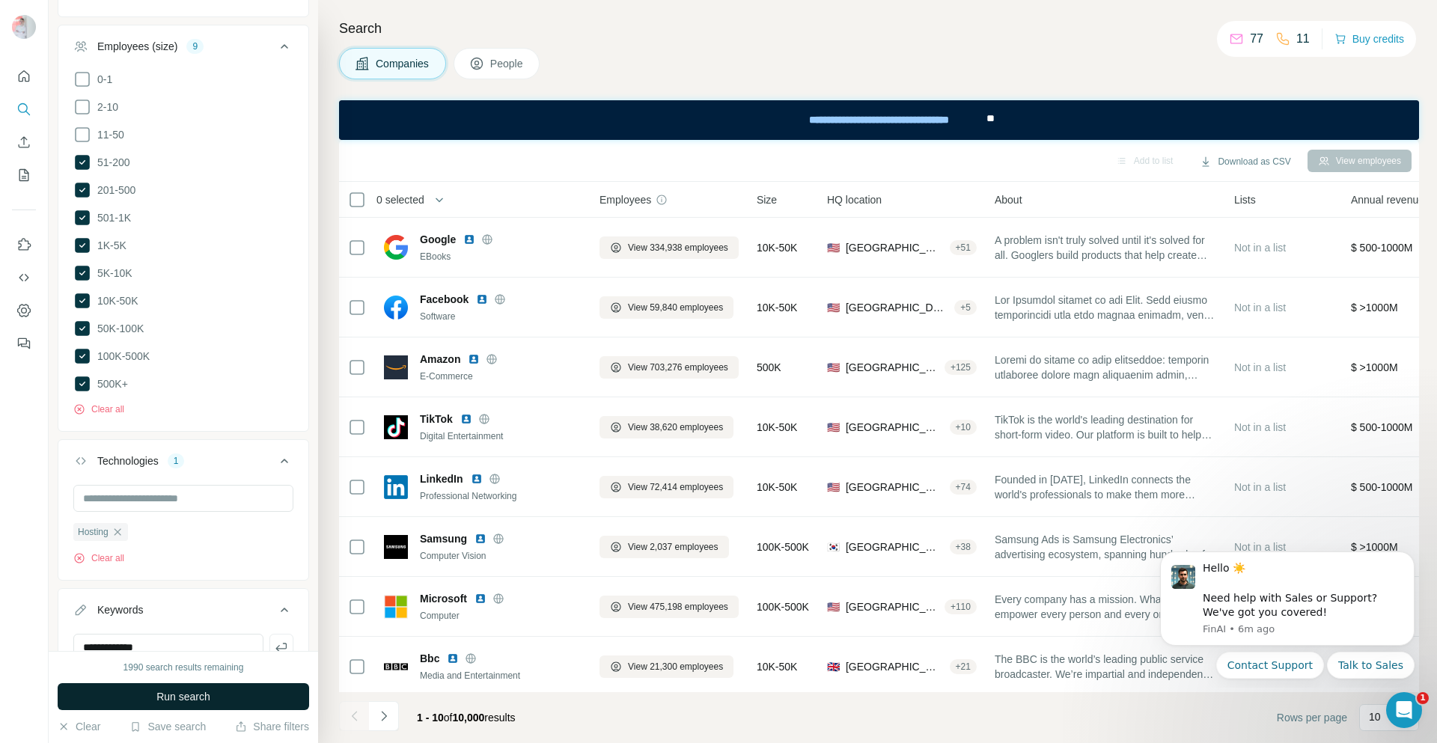
click at [244, 699] on button "Run search" at bounding box center [183, 696] width 251 height 27
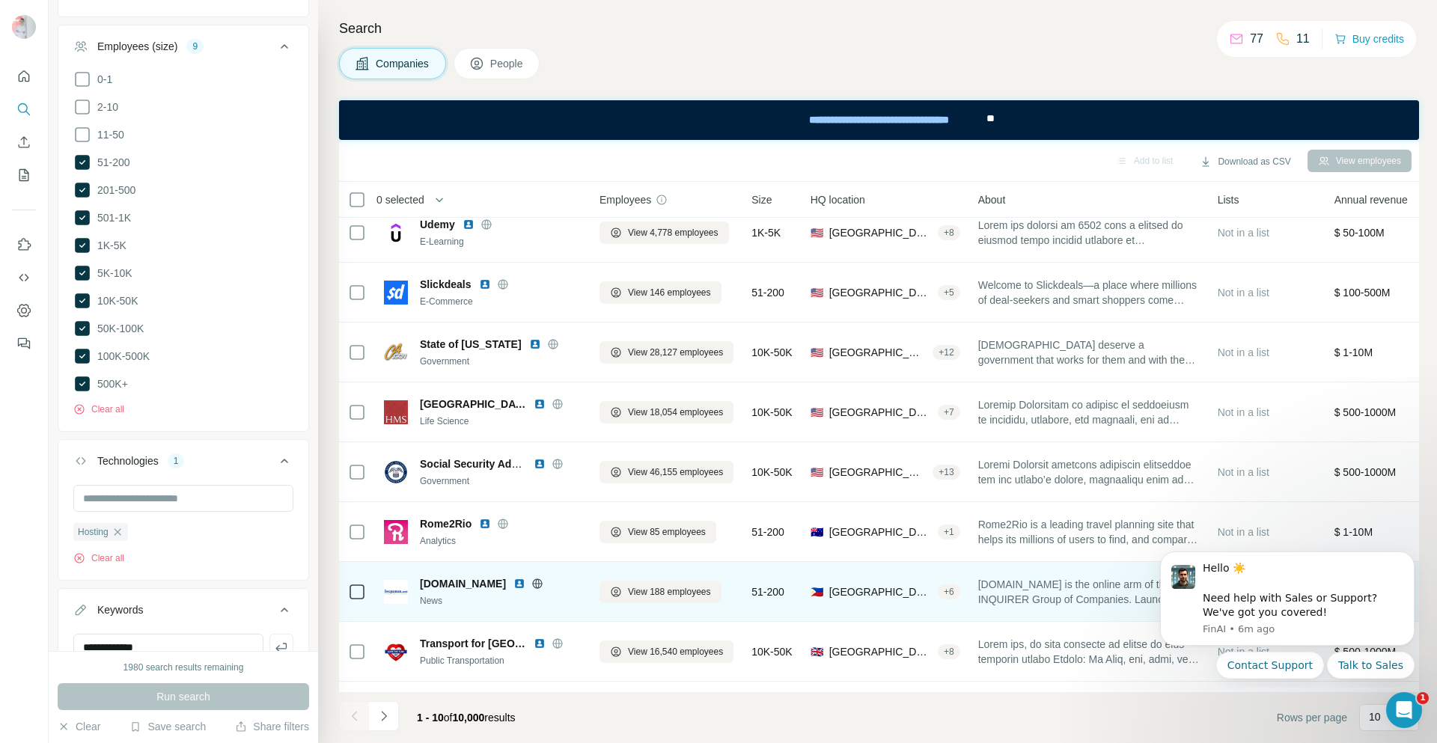
scroll to position [132, 0]
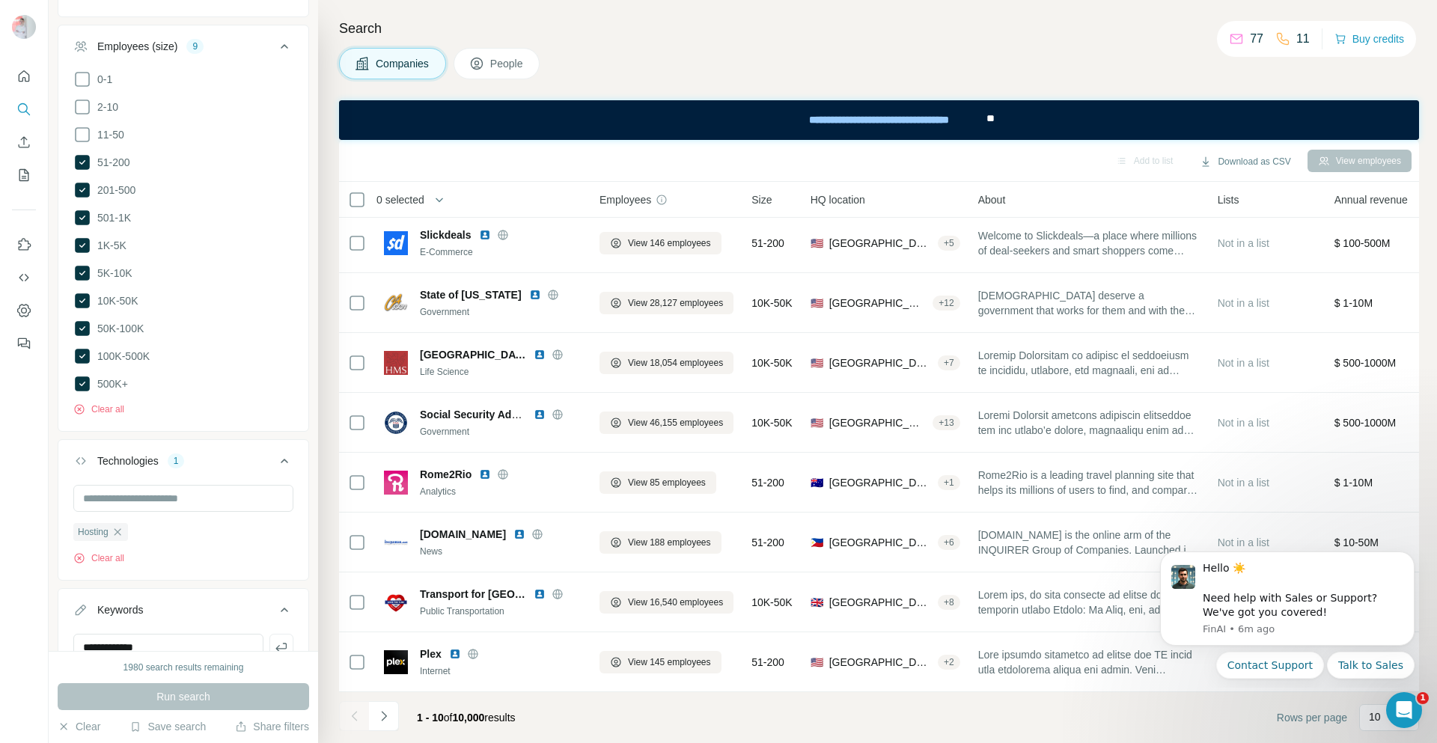
click at [123, 526] on icon "button" at bounding box center [118, 532] width 12 height 12
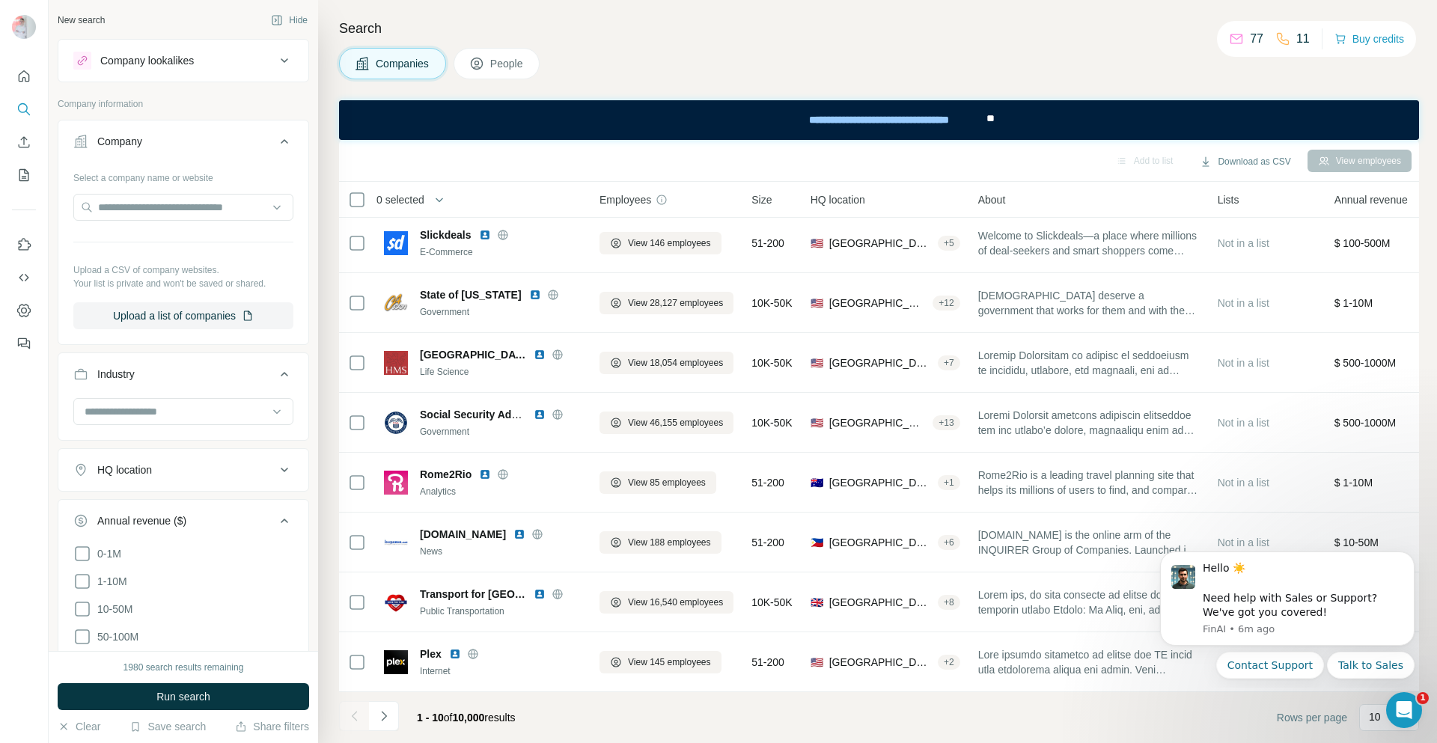
click at [272, 49] on button "Company lookalikes" at bounding box center [183, 61] width 250 height 36
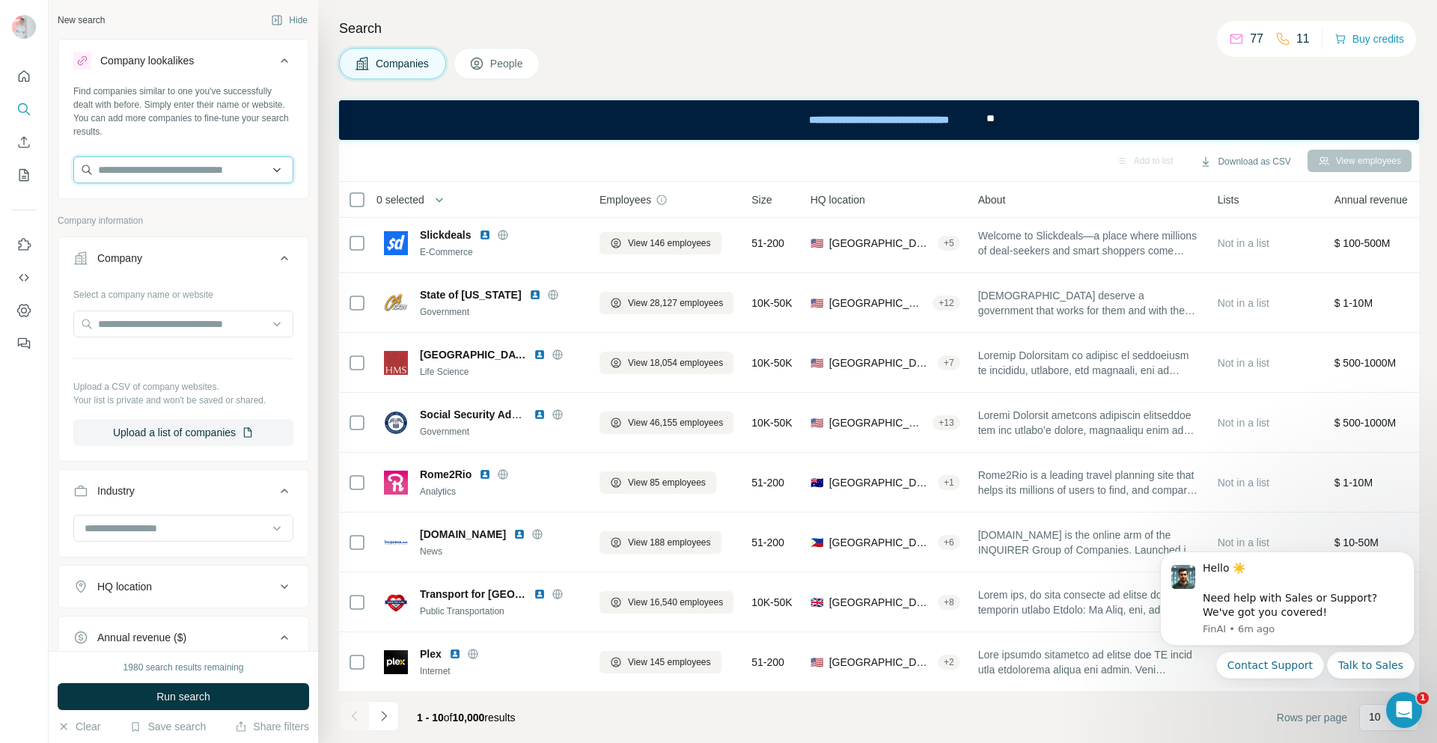
click at [189, 165] on input "text" at bounding box center [183, 169] width 220 height 27
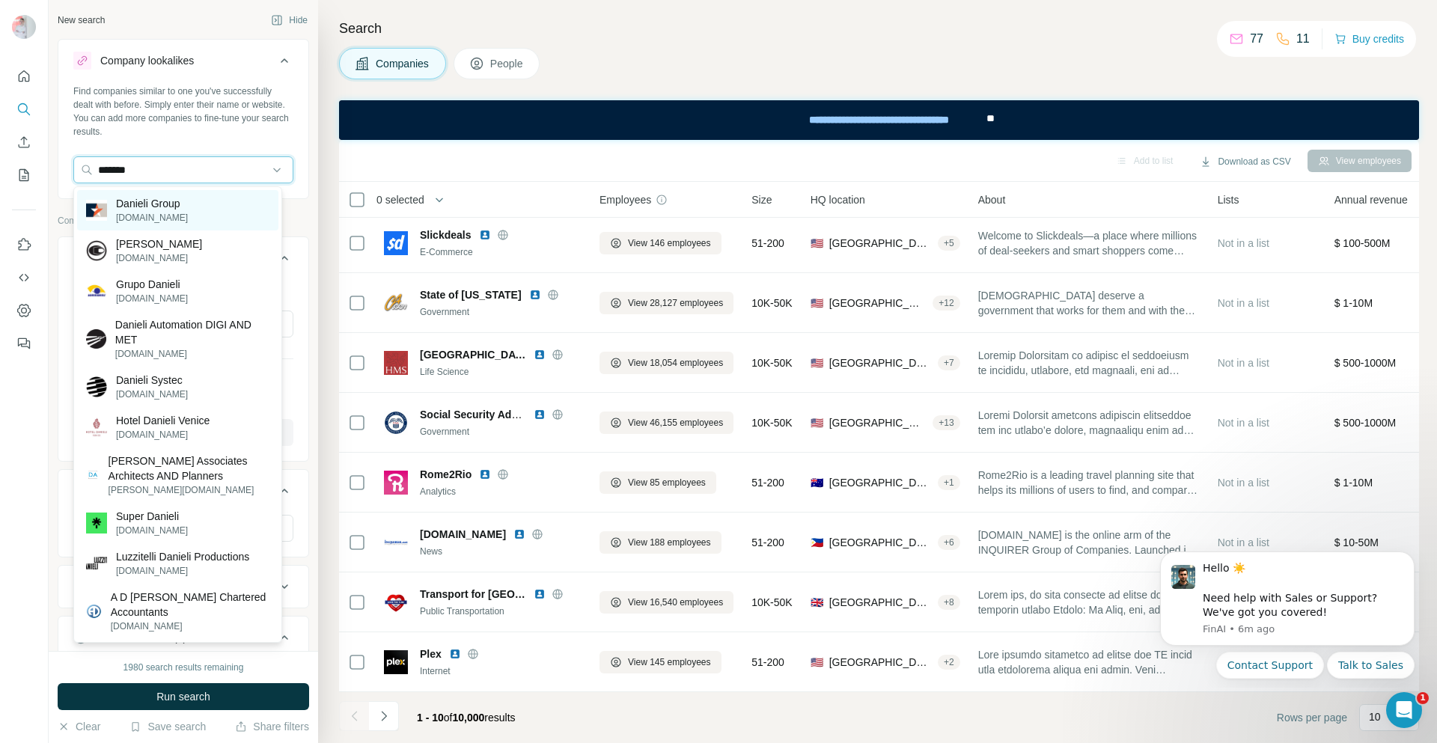
type input "*******"
click at [174, 201] on p "Danieli Group" at bounding box center [152, 203] width 72 height 15
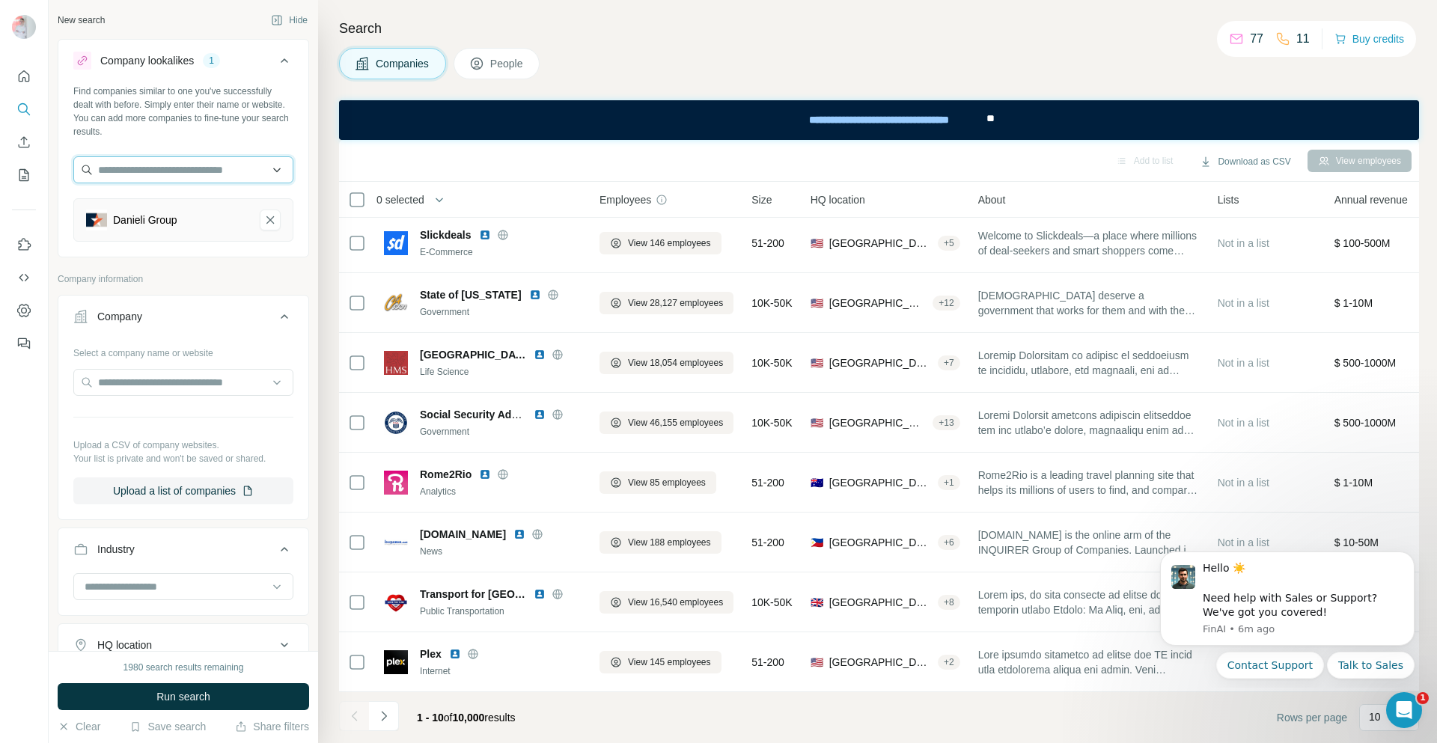
click at [205, 176] on input "text" at bounding box center [183, 169] width 220 height 27
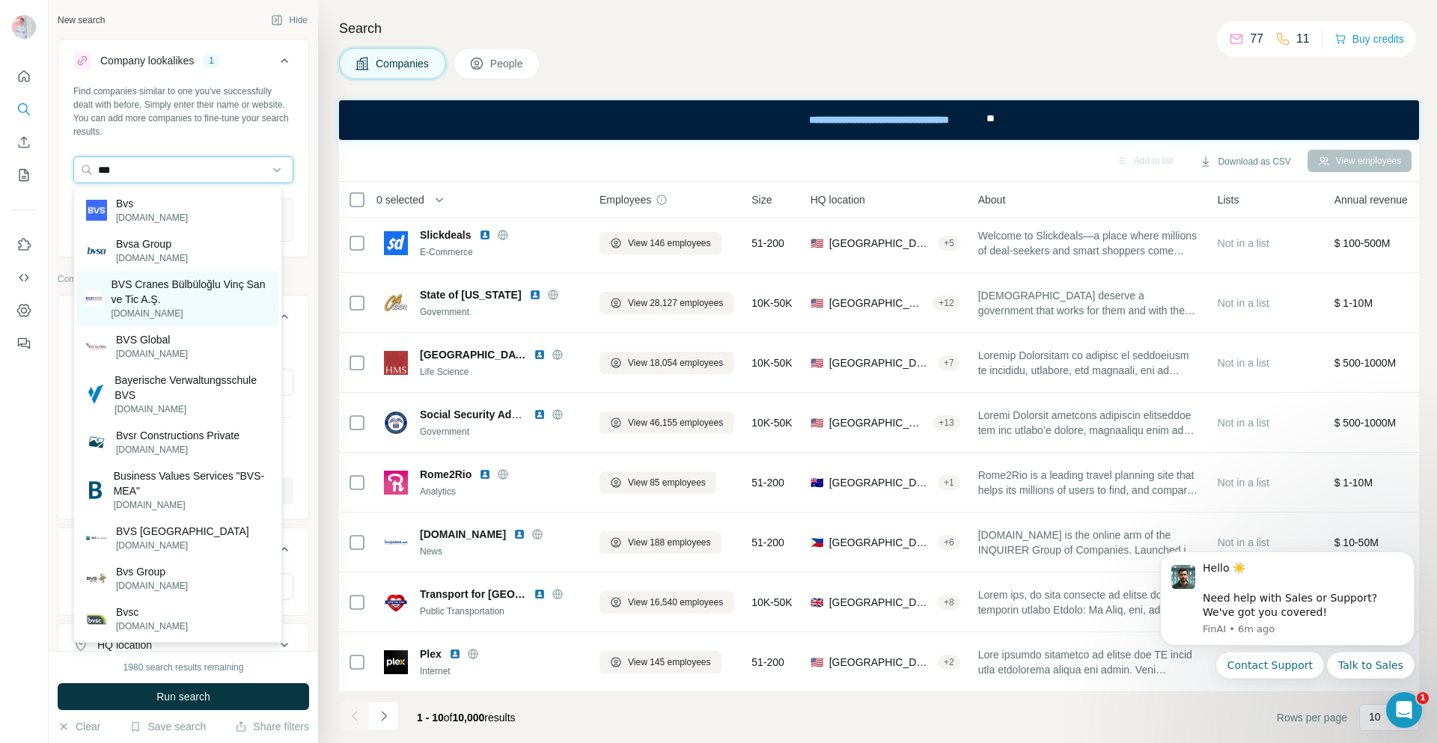
type input "***"
click at [201, 286] on p "BVS Cranes Bülbüloğlu Vinç San ve Tic A.Ş." at bounding box center [190, 292] width 159 height 30
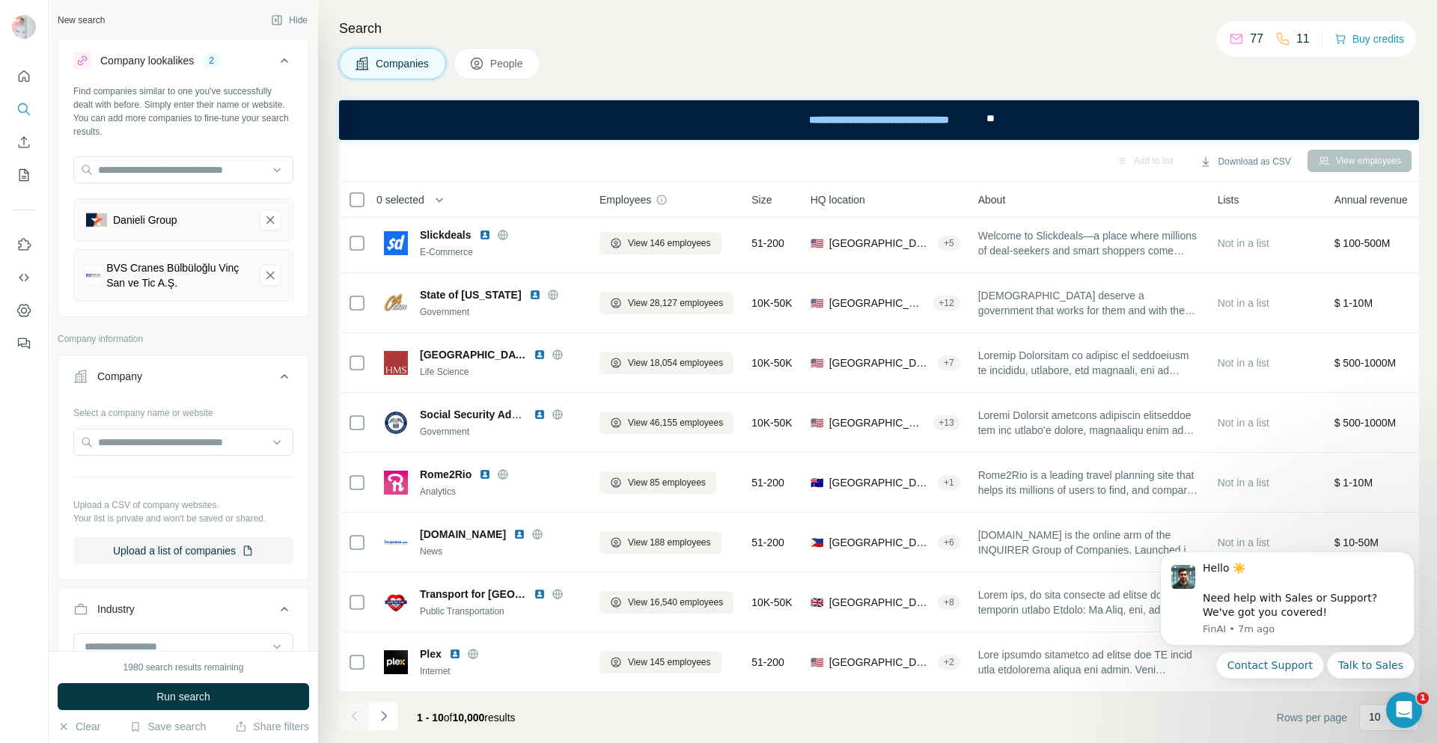
drag, startPoint x: 237, startPoint y: 688, endPoint x: 279, endPoint y: 629, distance: 72.9
click at [237, 687] on button "Run search" at bounding box center [183, 696] width 251 height 27
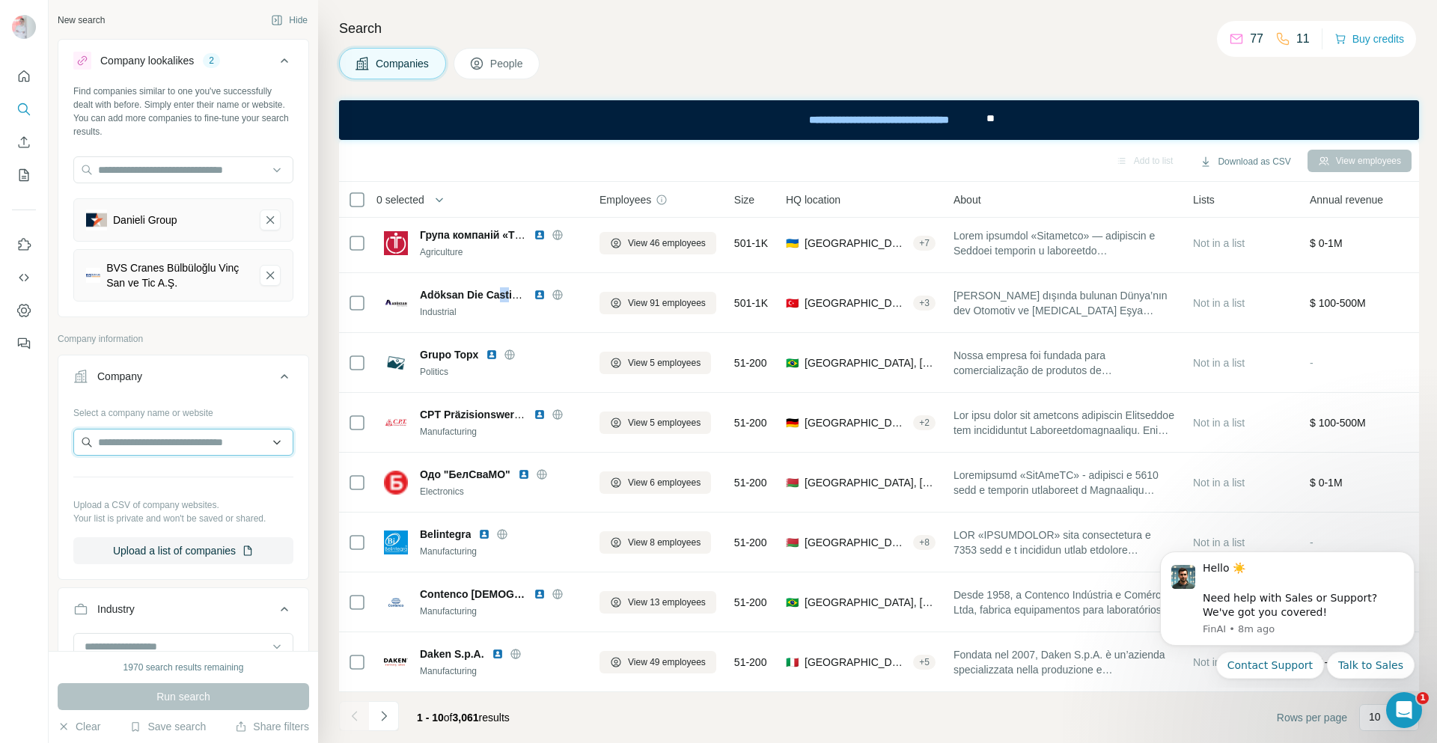
click at [191, 437] on input "text" at bounding box center [183, 442] width 220 height 27
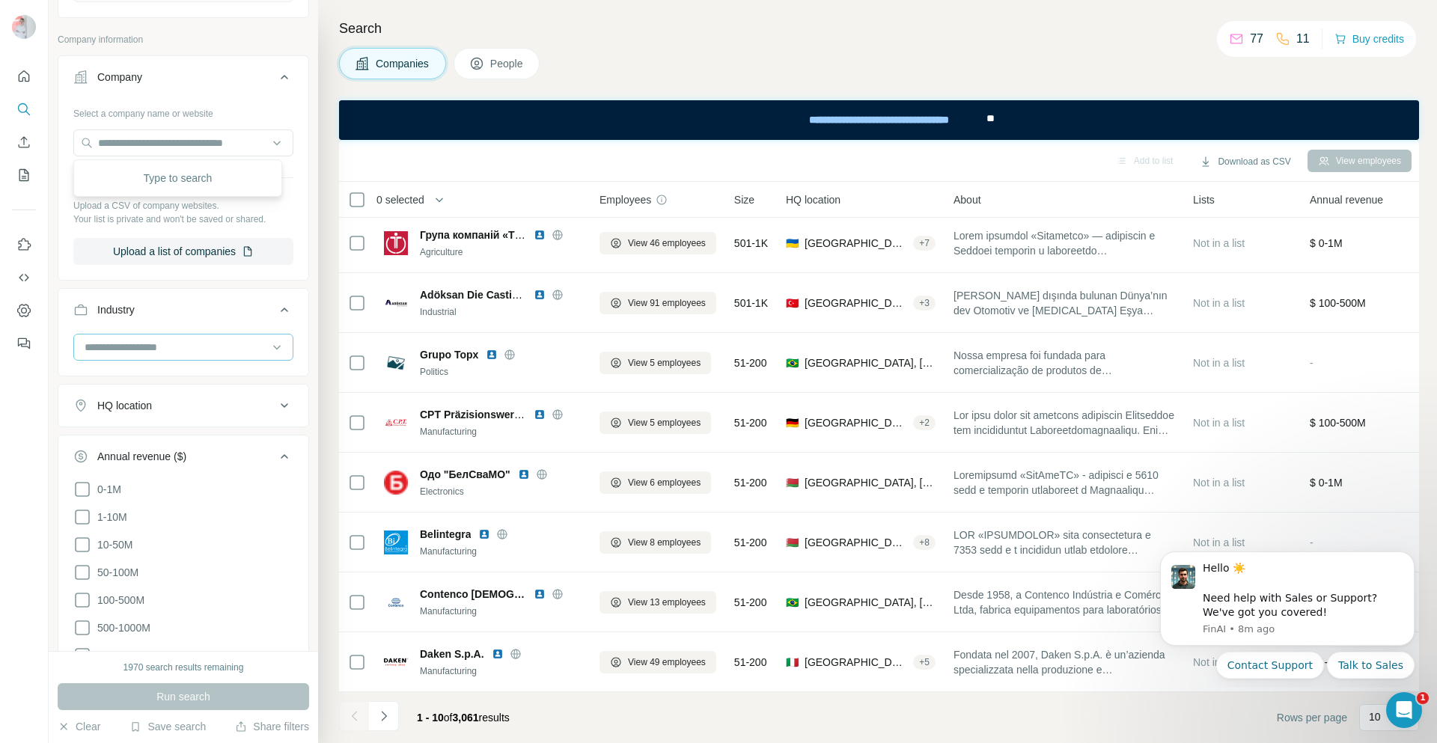
click at [219, 341] on input at bounding box center [175, 347] width 185 height 16
click at [189, 338] on p "Mechanical Engineering" at bounding box center [142, 330] width 112 height 15
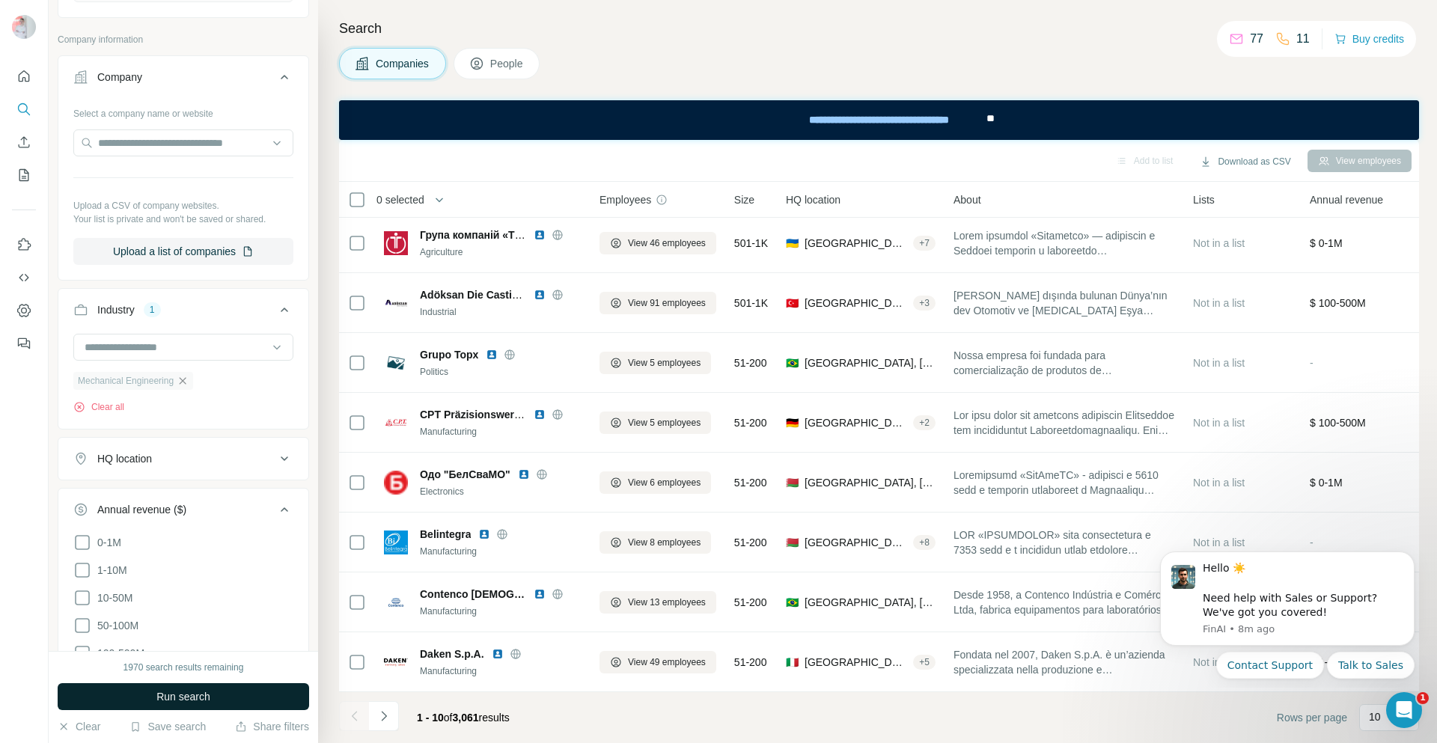
click at [248, 686] on button "Run search" at bounding box center [183, 696] width 251 height 27
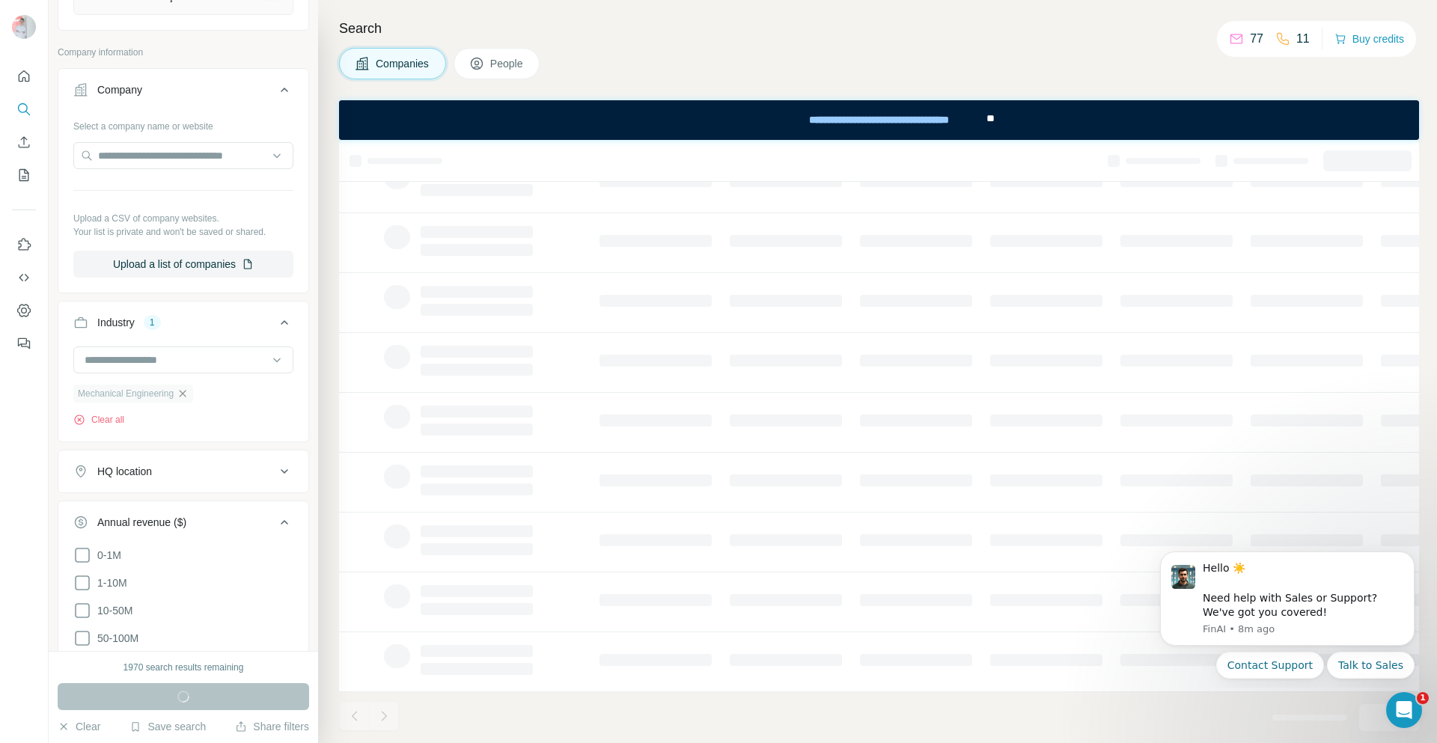
scroll to position [374, 0]
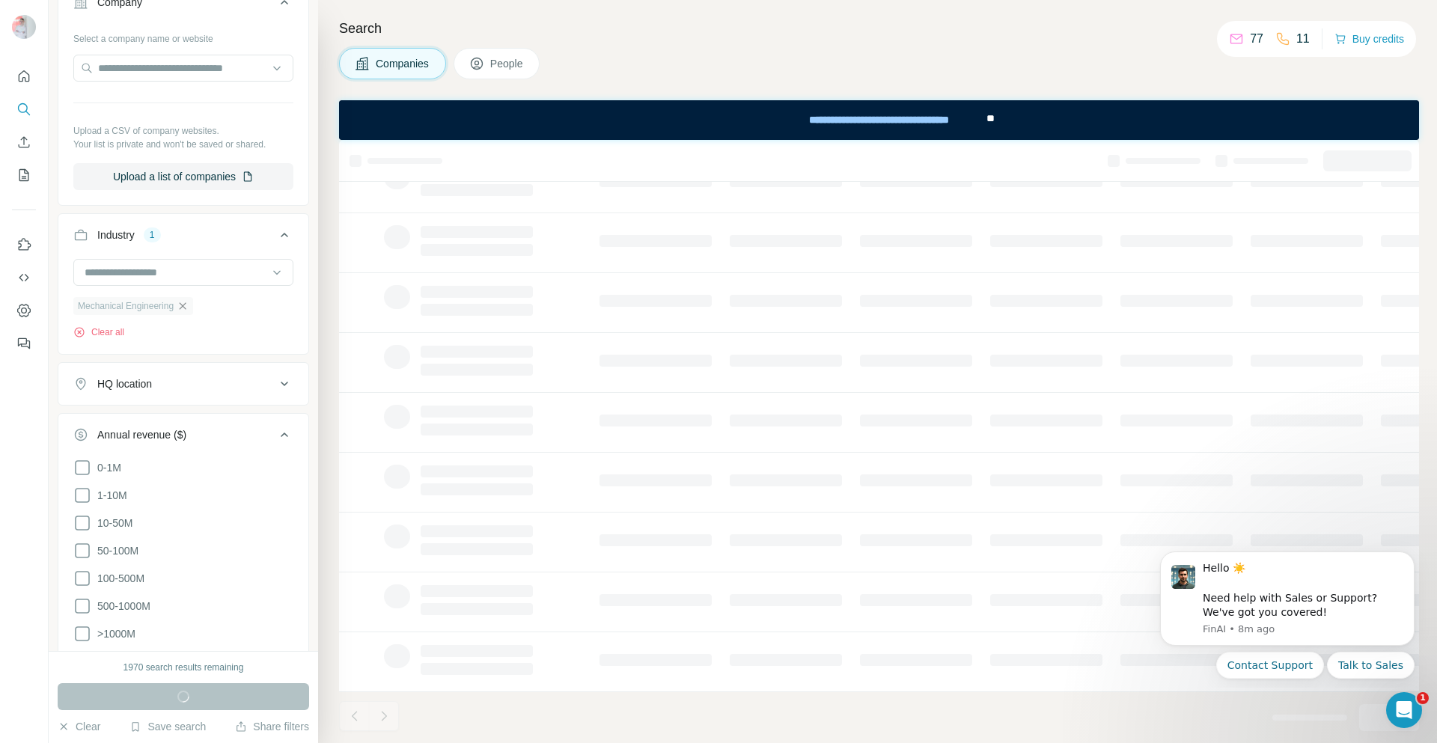
click at [275, 385] on icon at bounding box center [284, 384] width 18 height 18
click at [216, 419] on input "text" at bounding box center [183, 421] width 220 height 27
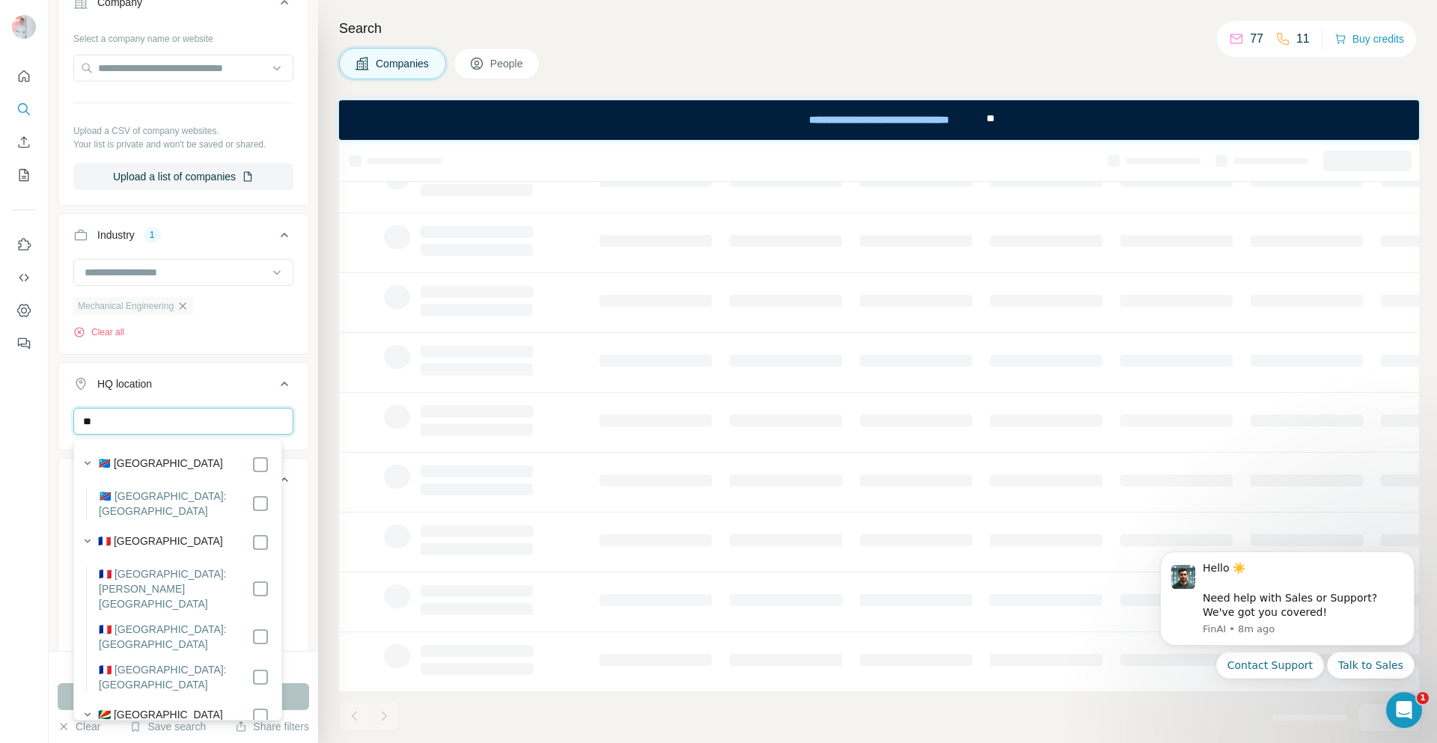
type input "*"
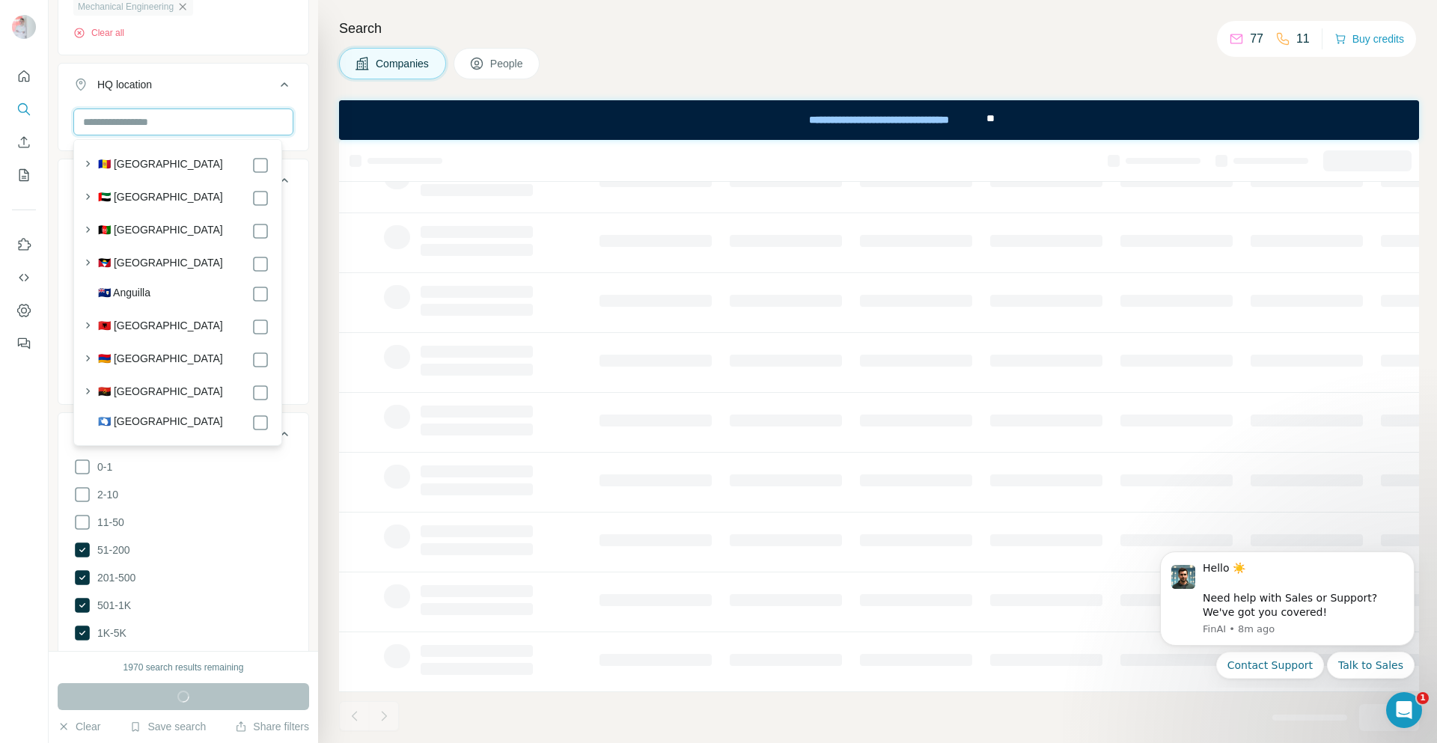
scroll to position [1048, 0]
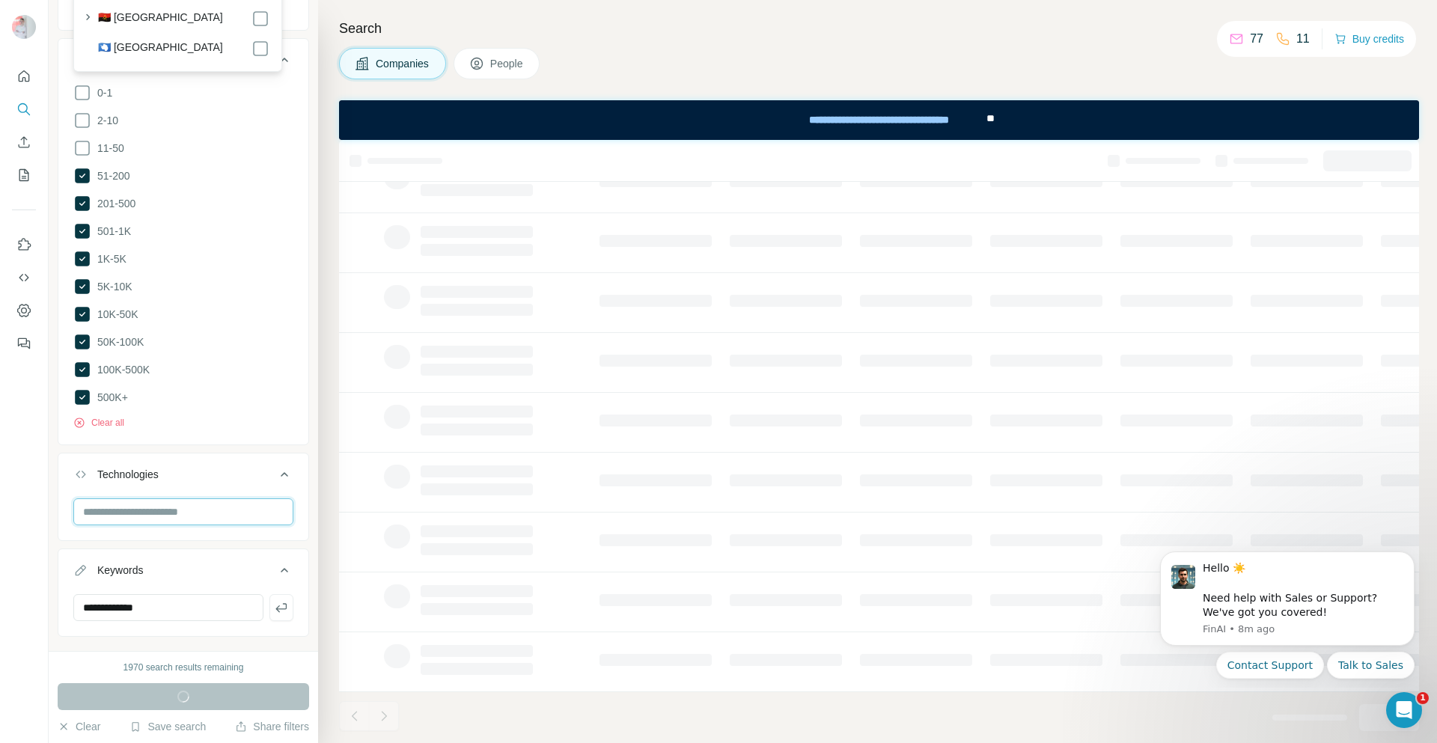
click at [215, 507] on input "text" at bounding box center [183, 511] width 220 height 27
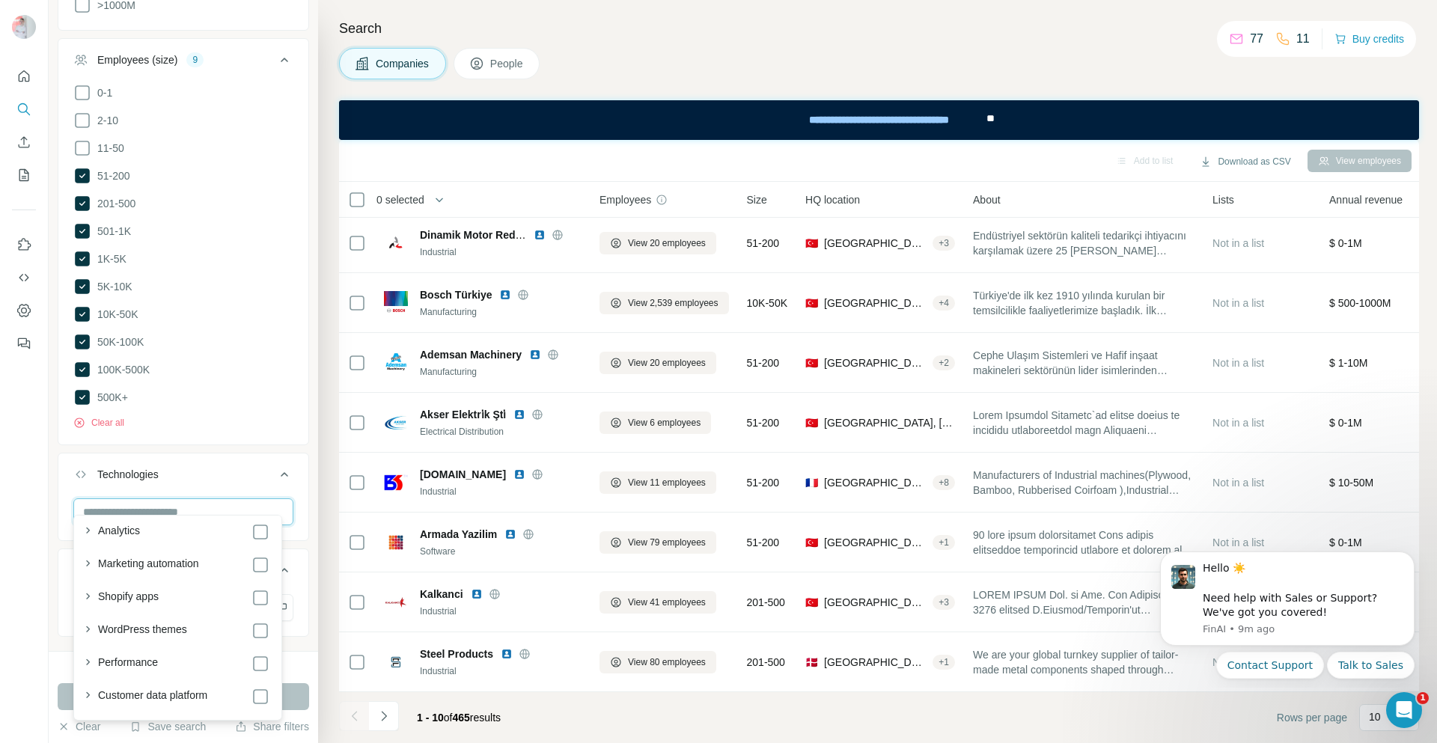
scroll to position [0, 0]
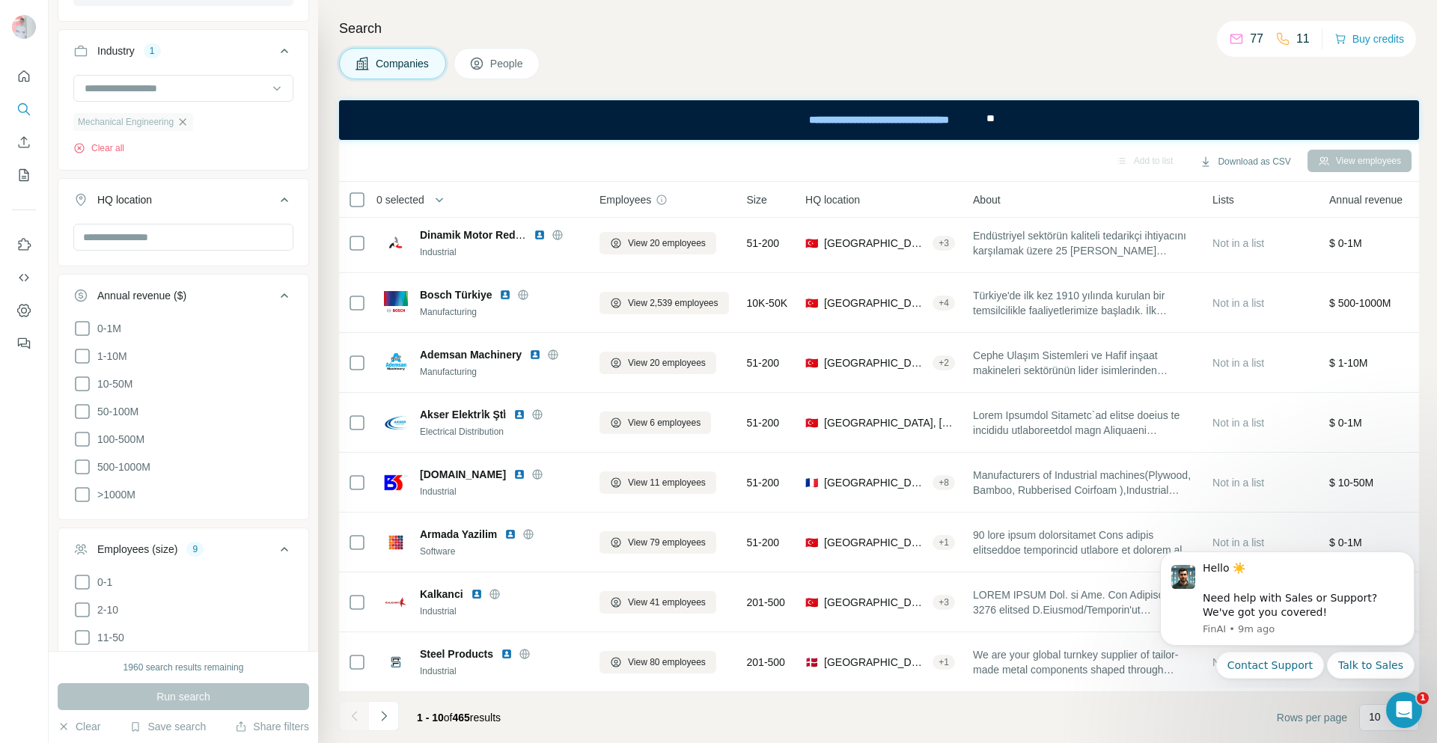
scroll to position [314, 0]
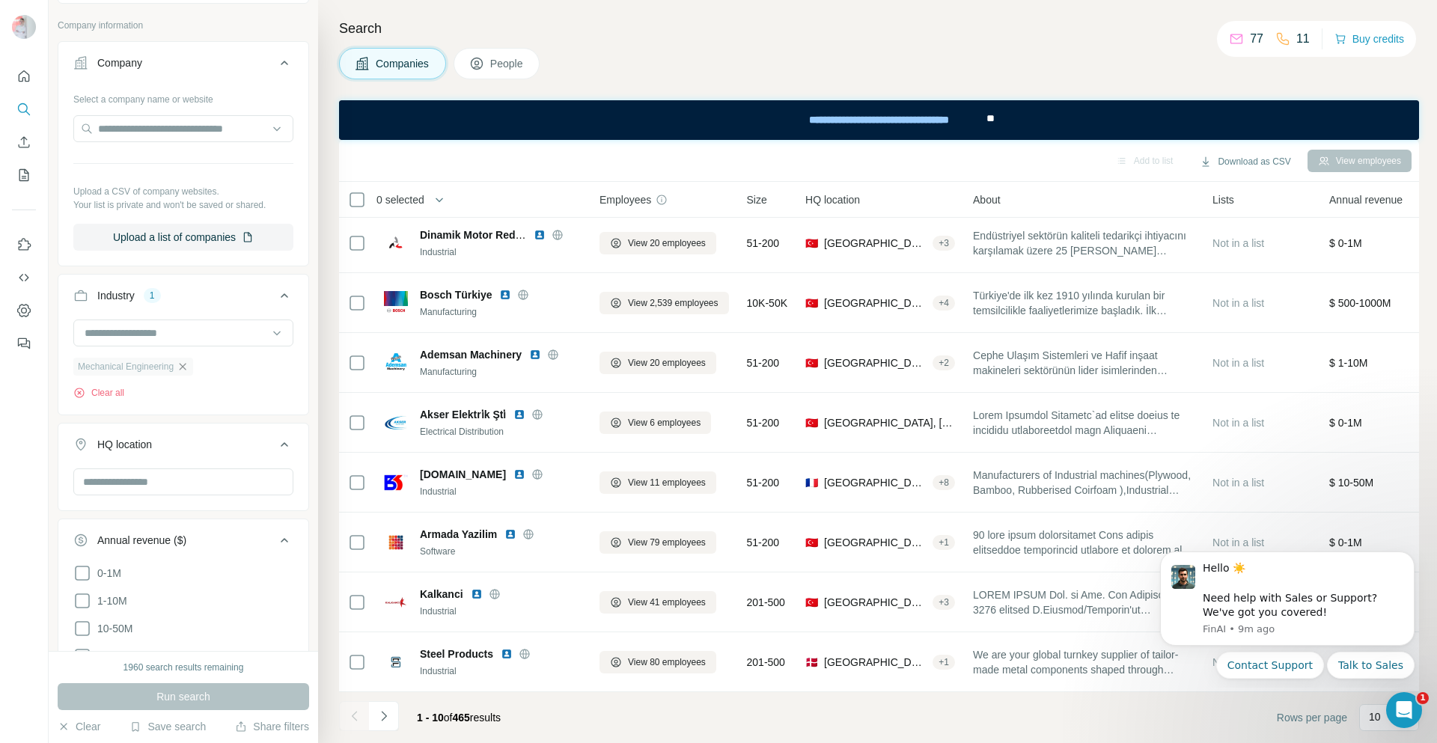
click at [275, 69] on icon at bounding box center [284, 63] width 18 height 18
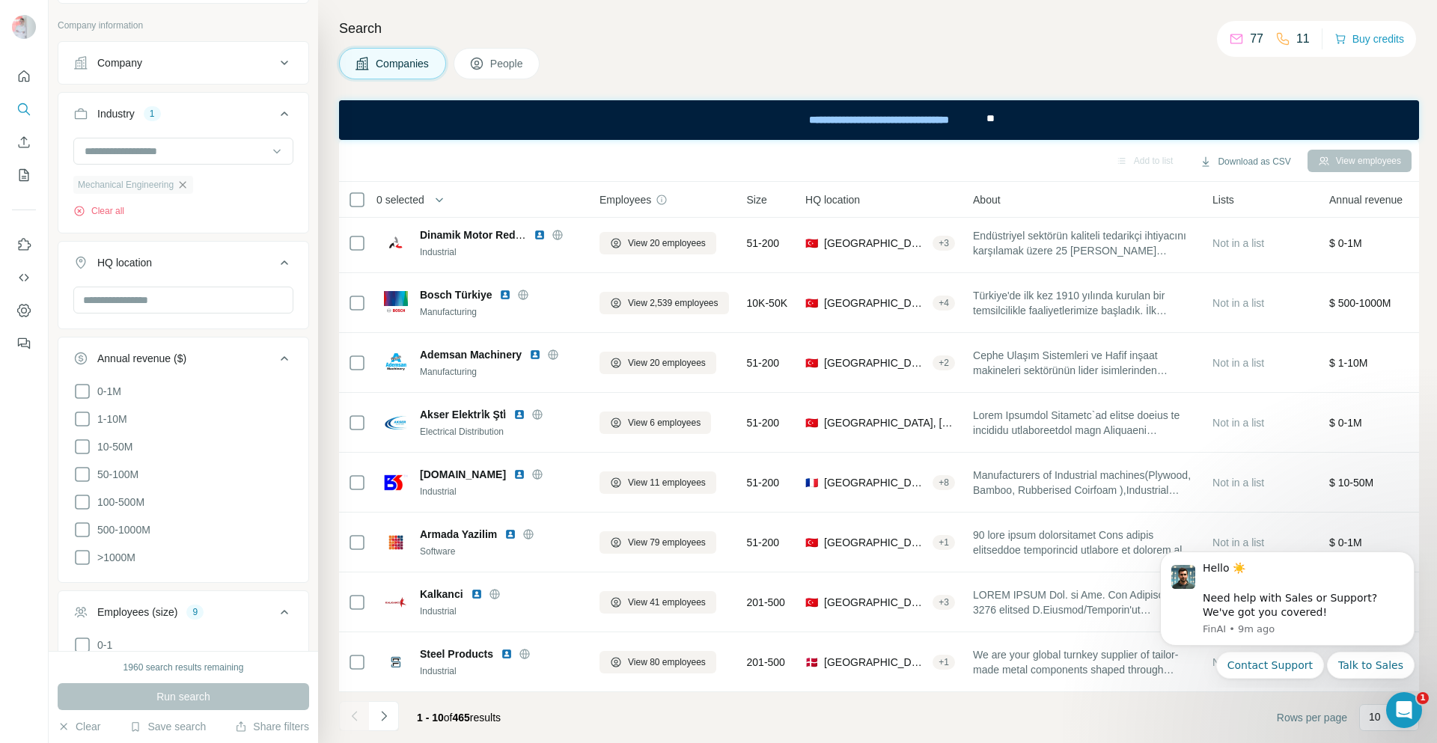
scroll to position [880, 0]
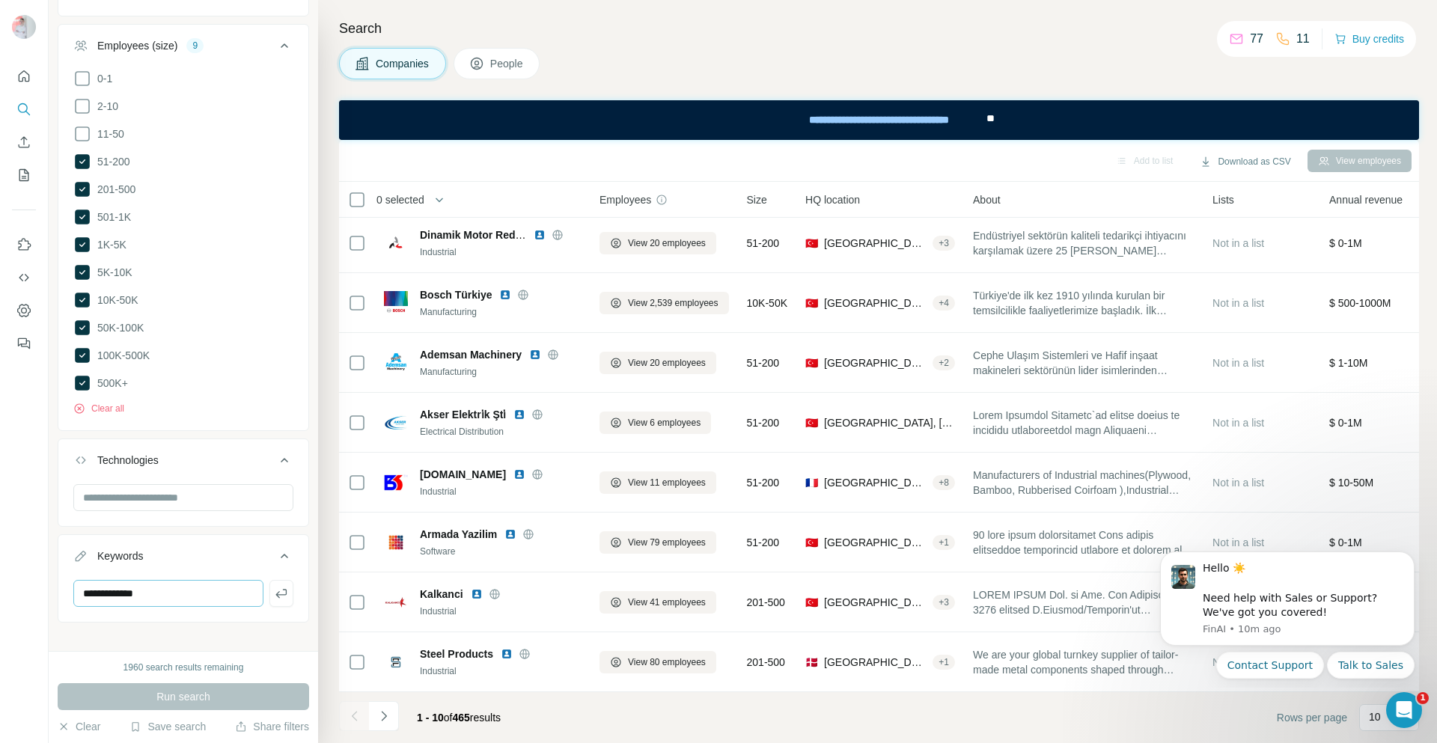
click at [275, 589] on icon "button" at bounding box center [280, 593] width 11 height 9
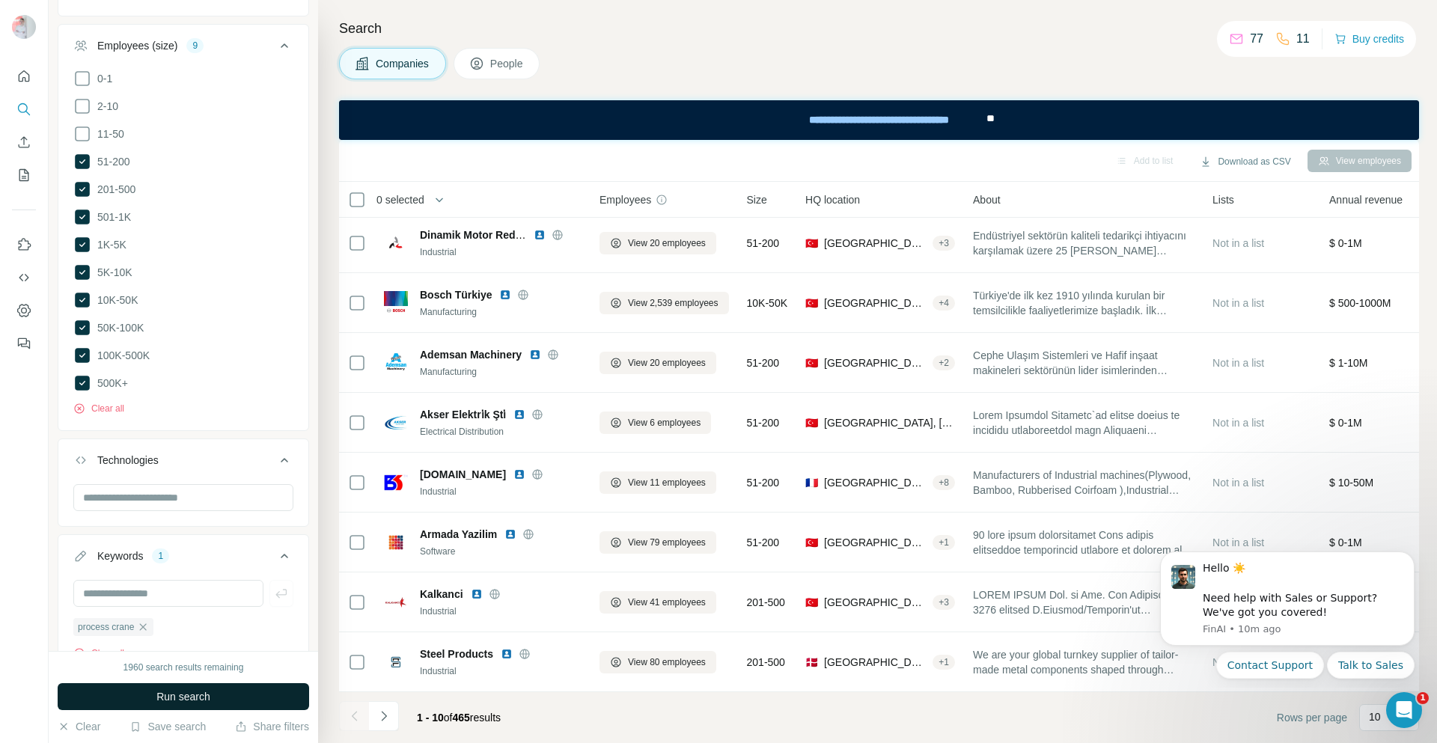
click at [188, 702] on span "Run search" at bounding box center [183, 696] width 54 height 15
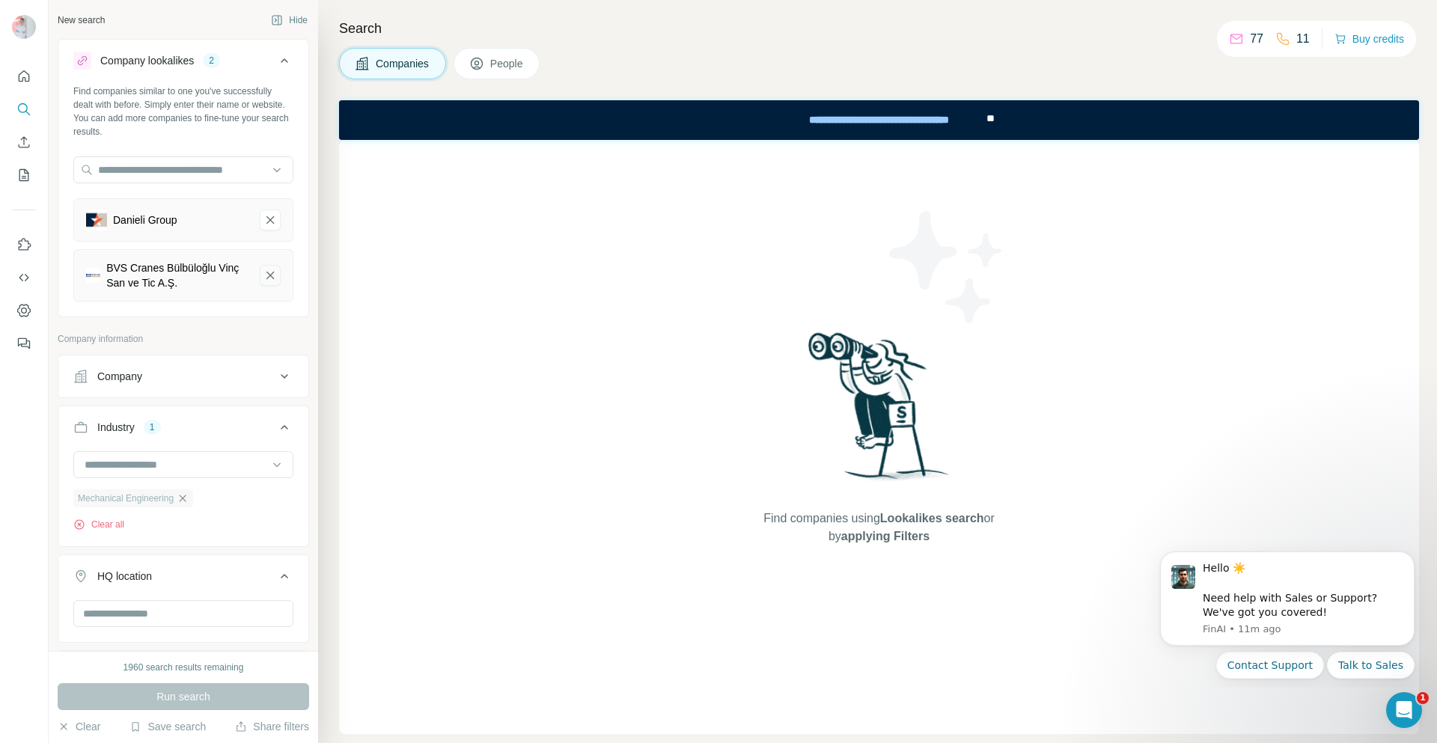
click at [263, 269] on icon "BVS Cranes Bülbüloğlu Vinç San ve Tic A.Ş.-remove-button" at bounding box center [269, 275] width 13 height 15
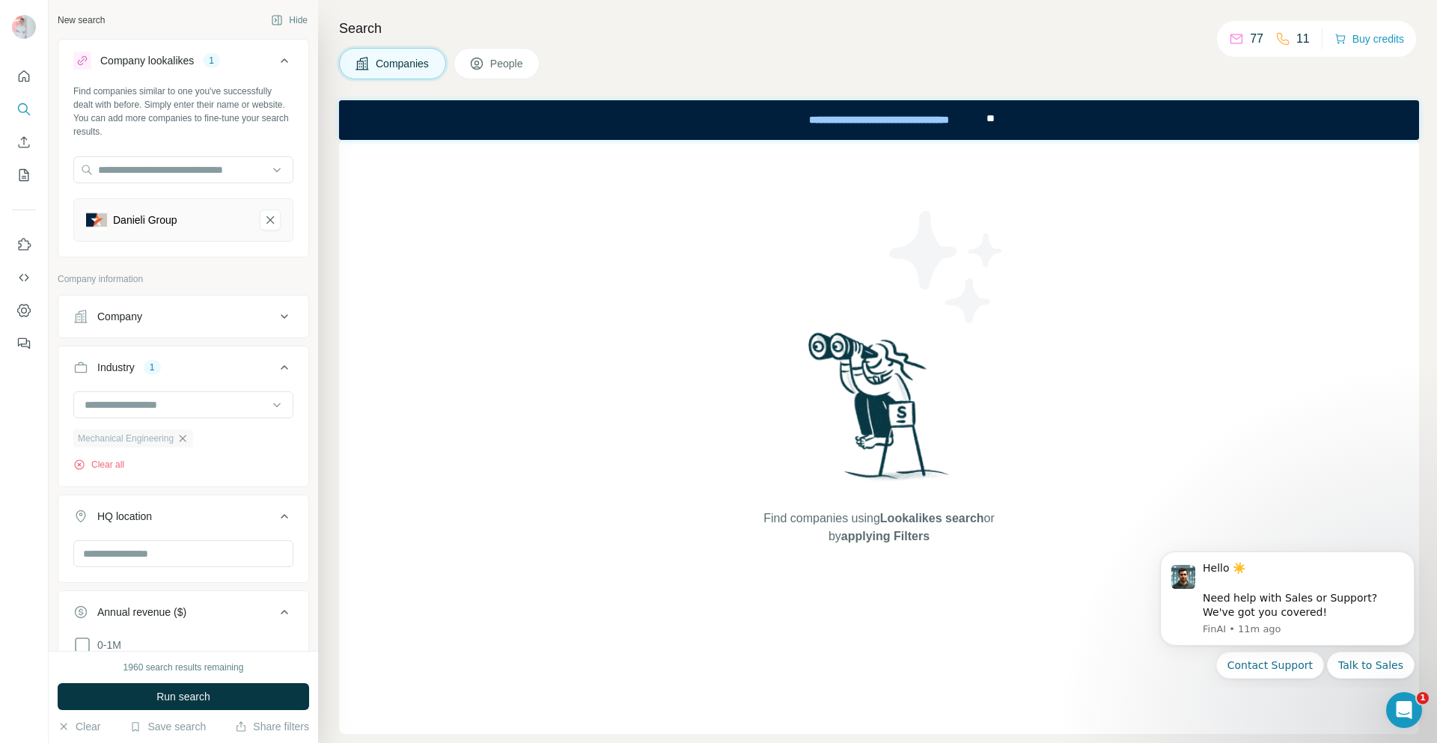
click at [263, 215] on icon "Danieli Group-remove-button" at bounding box center [269, 220] width 13 height 15
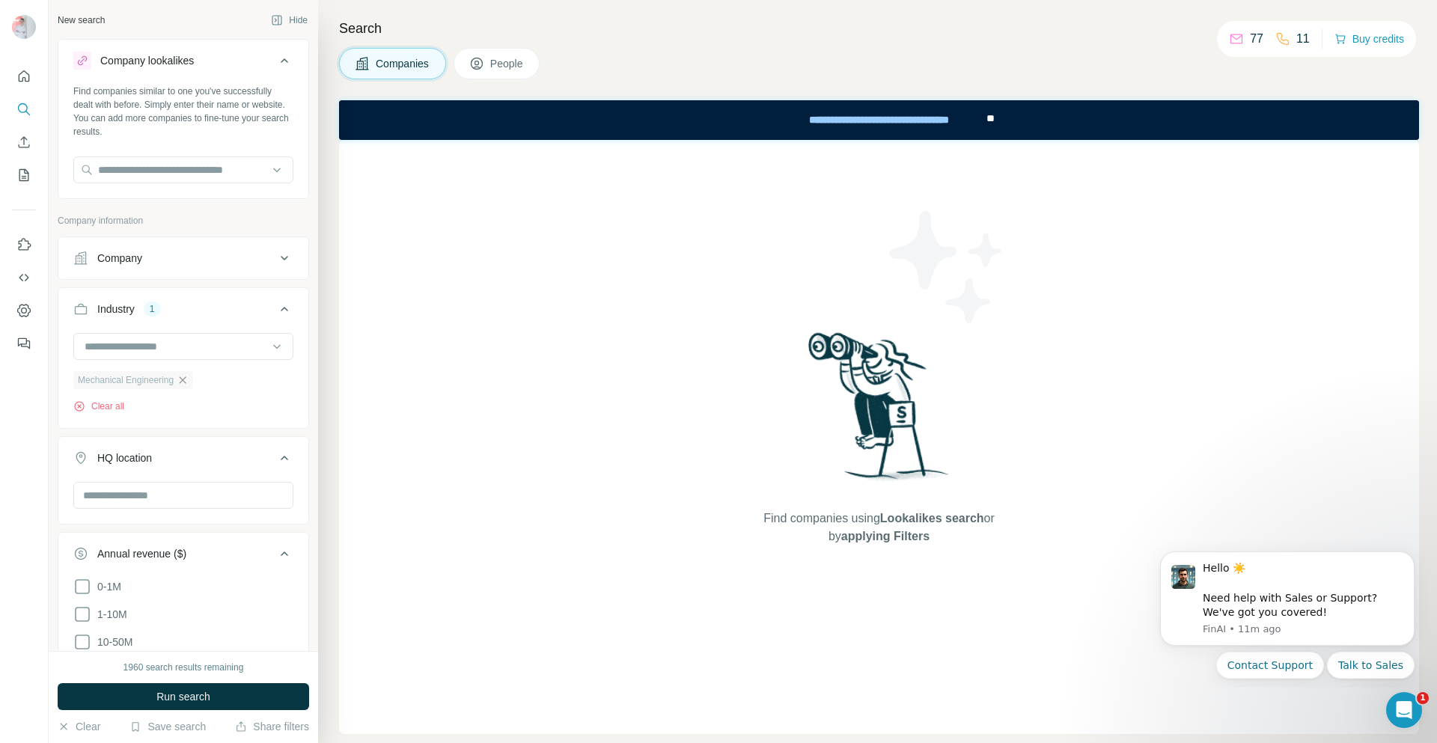
click at [229, 693] on button "Run search" at bounding box center [183, 696] width 251 height 27
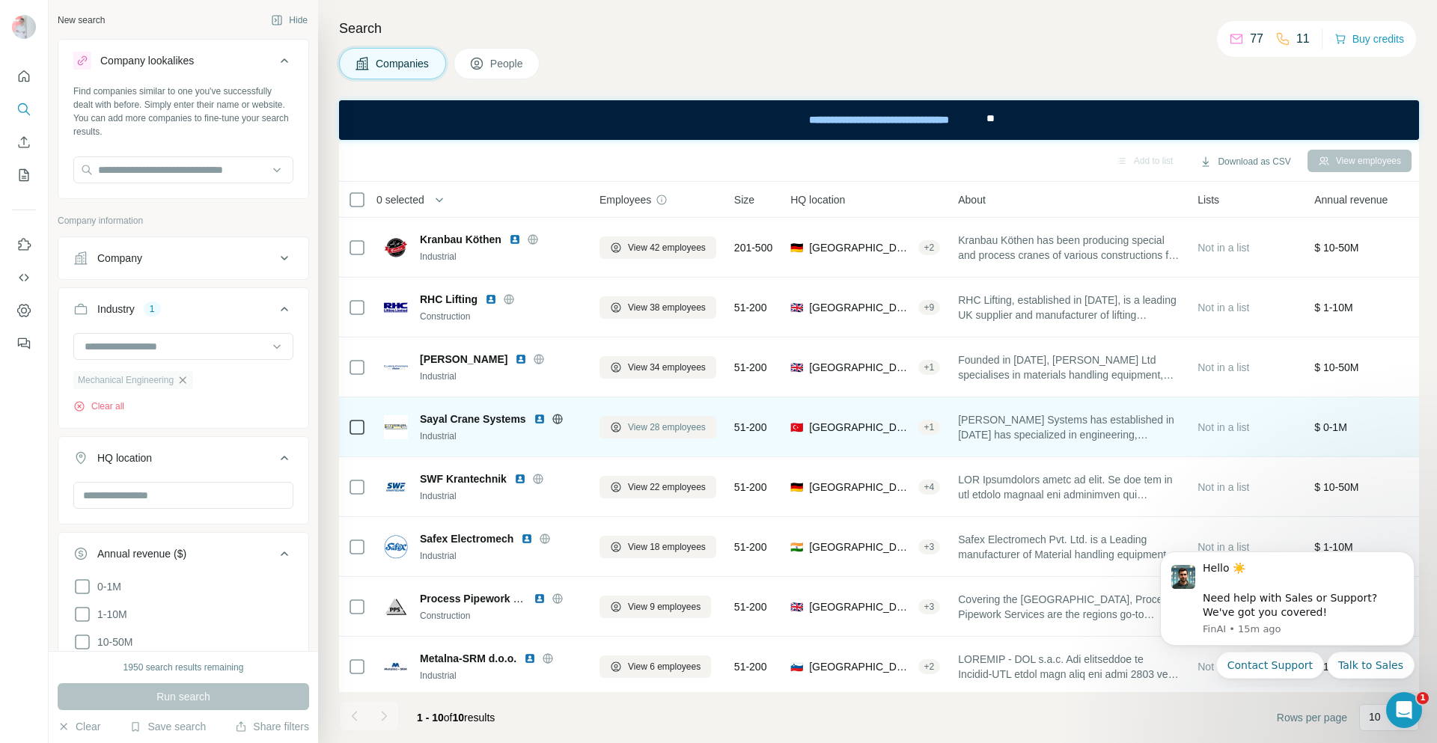
click at [691, 427] on span "View 28 employees" at bounding box center [667, 427] width 78 height 13
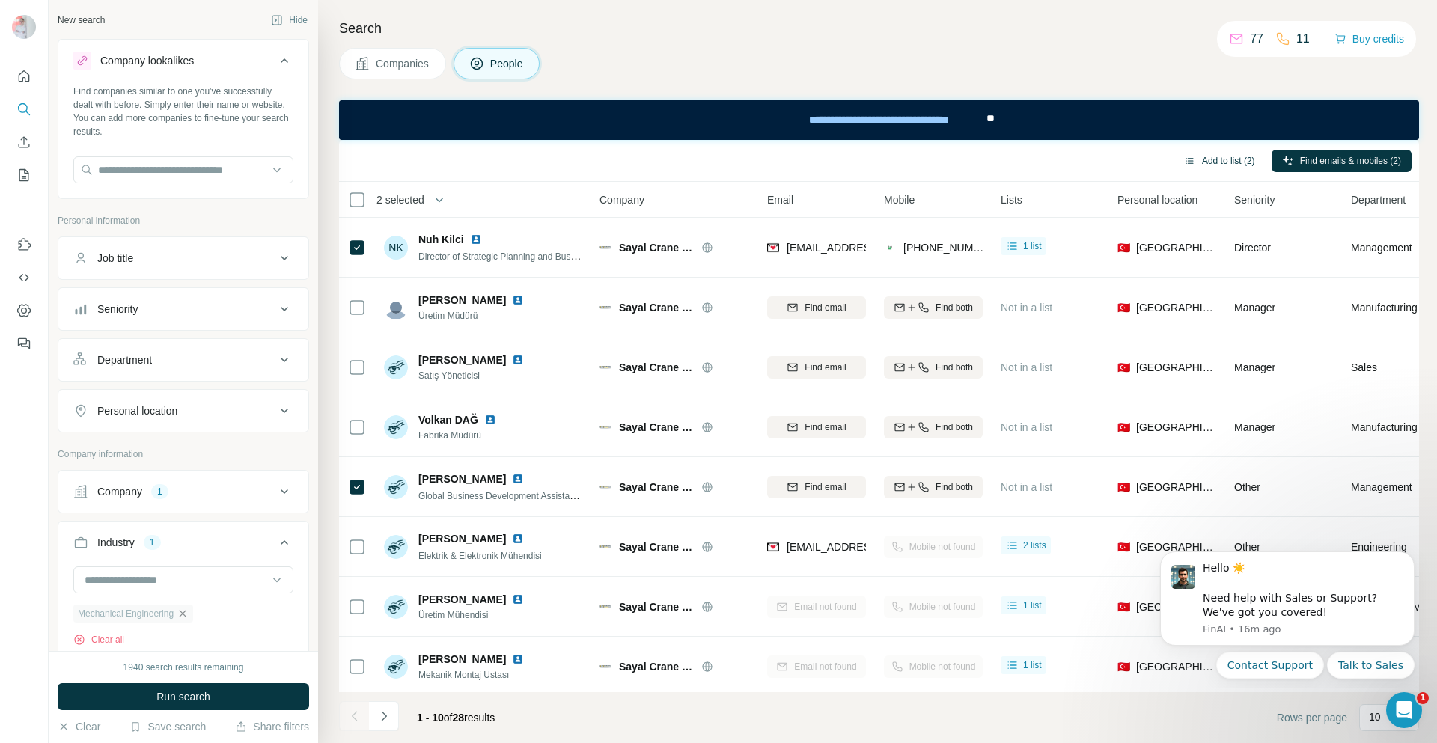
click at [1234, 162] on button "Add to list (2)" at bounding box center [1220, 161] width 92 height 22
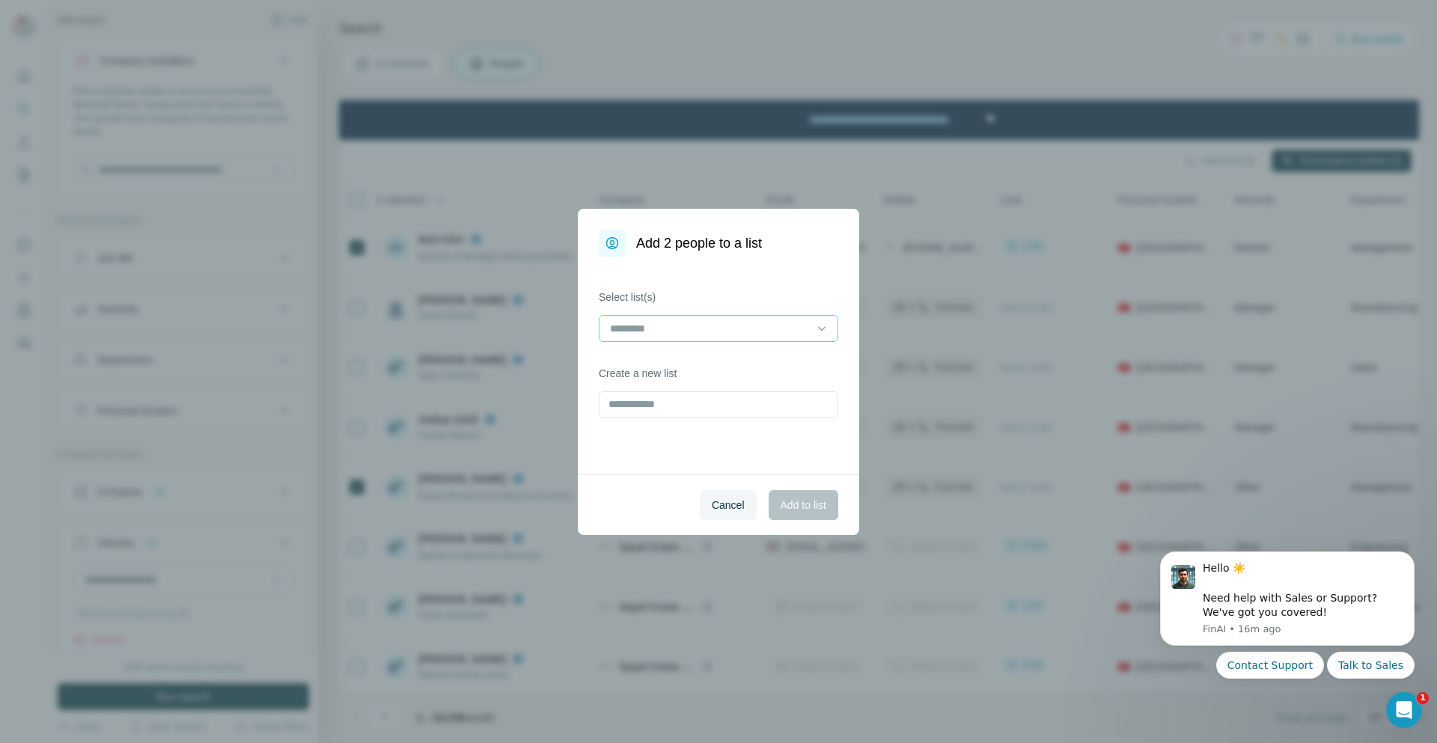
click at [752, 317] on div at bounding box center [709, 328] width 202 height 25
click at [771, 288] on div "Select list(s) Create a new list" at bounding box center [718, 366] width 281 height 218
click at [771, 327] on input at bounding box center [709, 328] width 202 height 16
click at [712, 406] on input "text" at bounding box center [718, 404] width 239 height 27
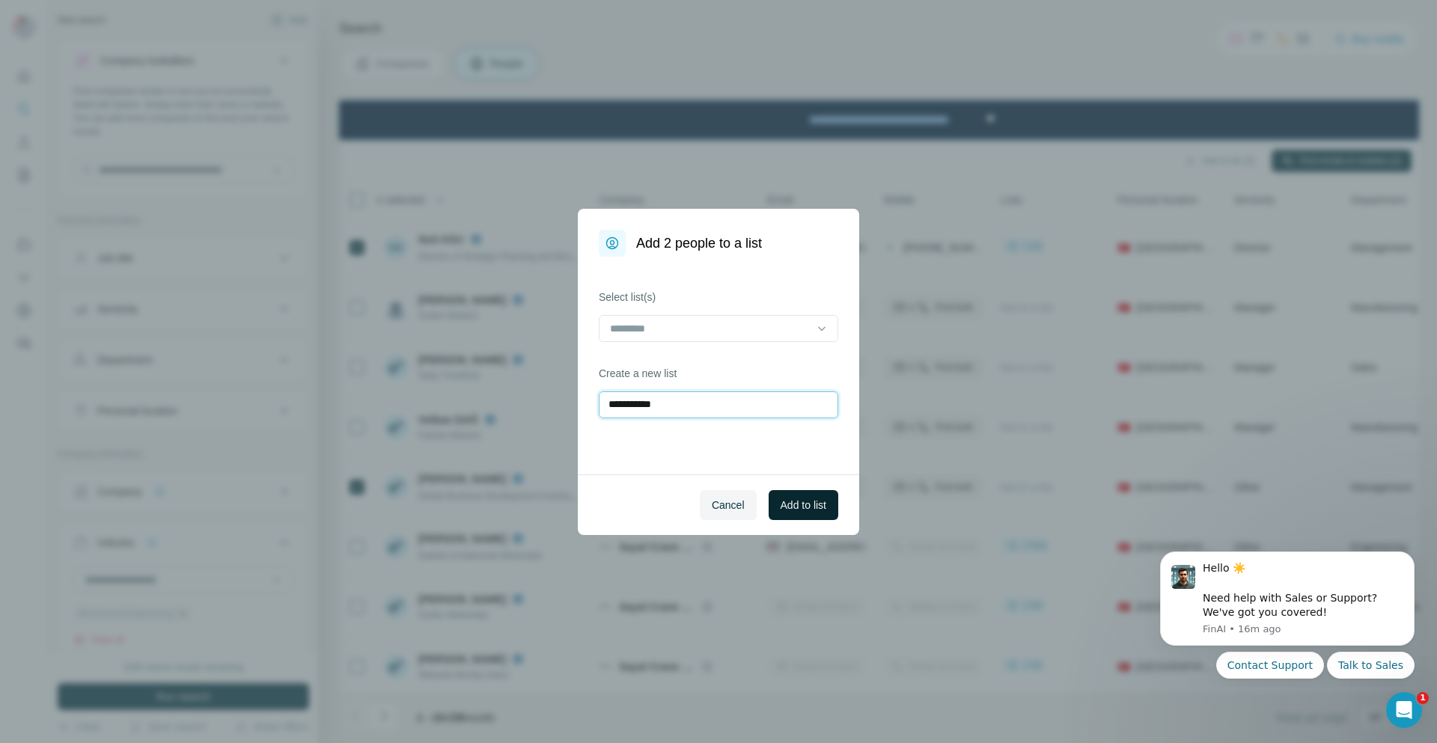
type input "**********"
click at [815, 500] on span "Add to list" at bounding box center [804, 505] width 46 height 15
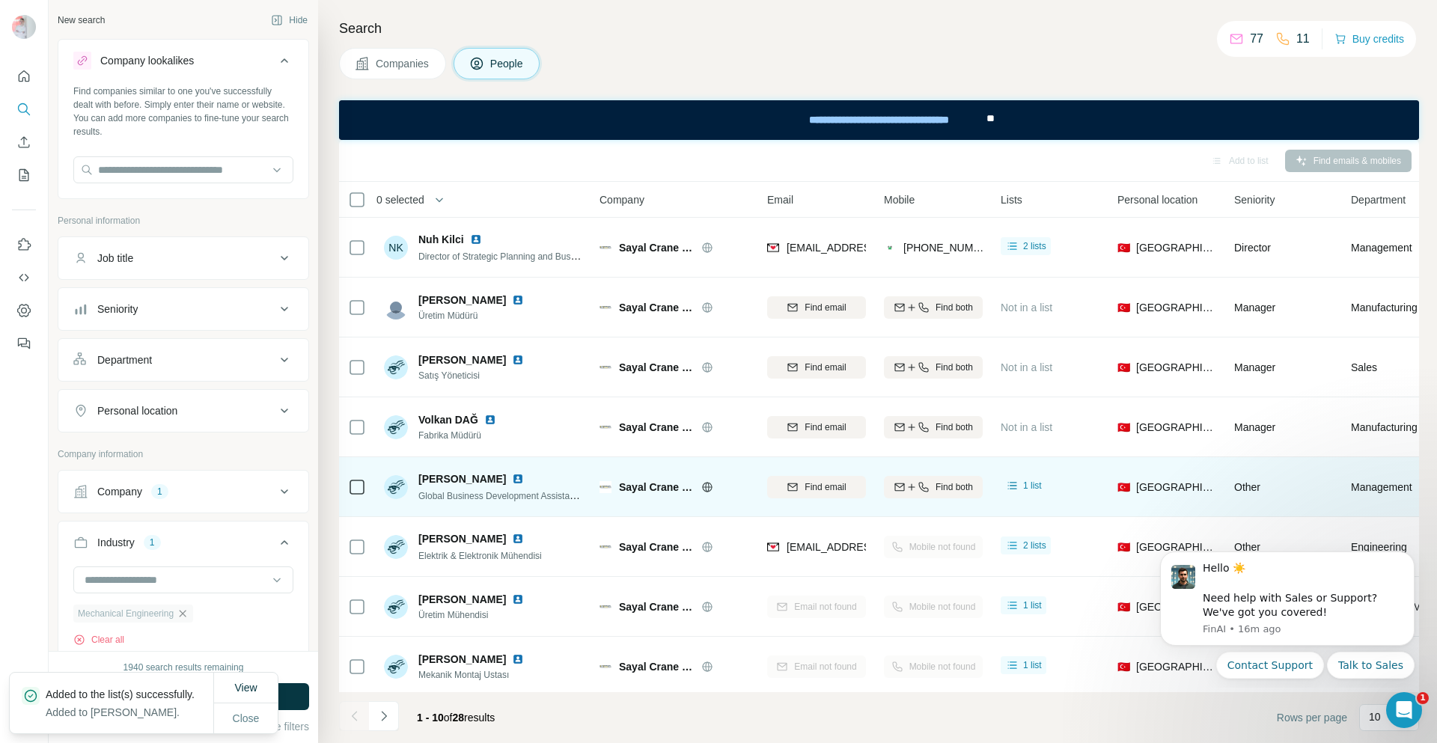
scroll to position [132, 0]
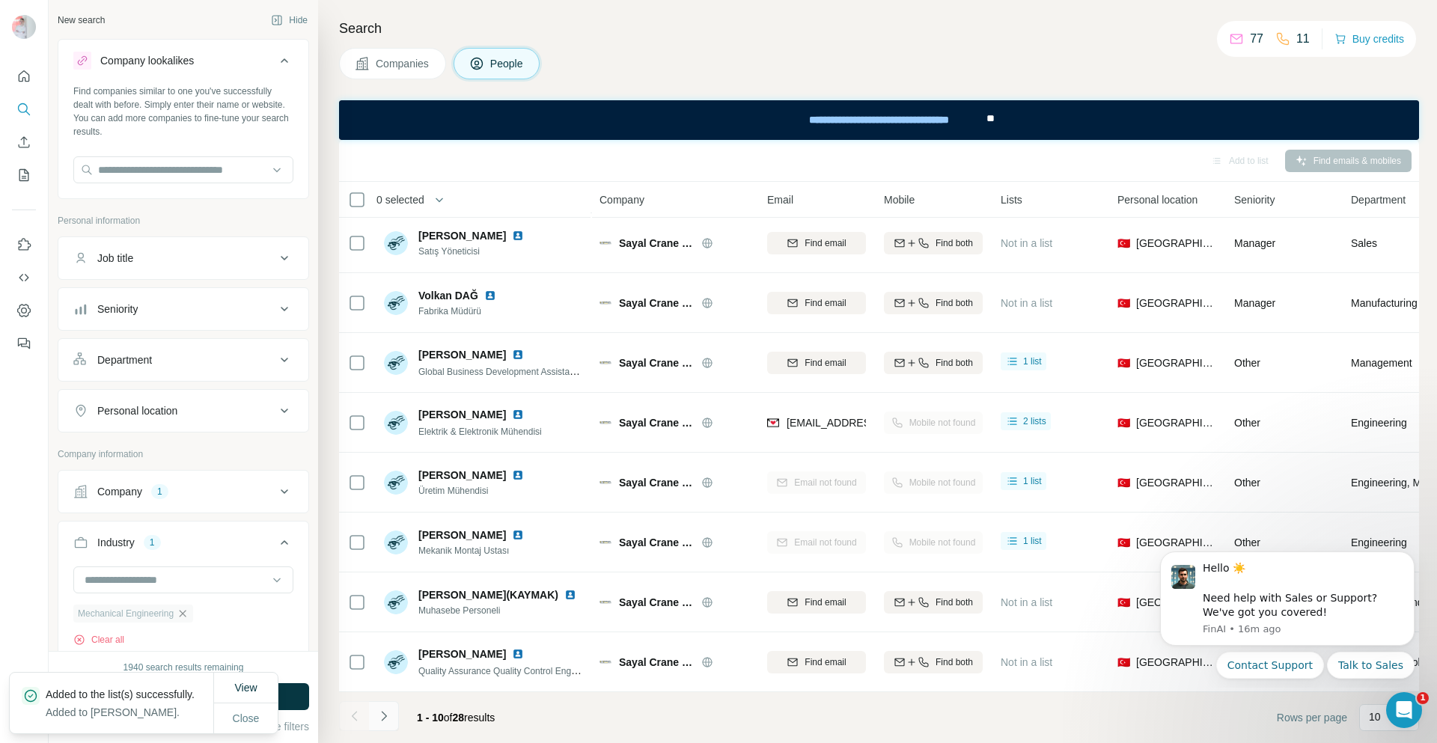
click at [383, 719] on icon "Navigate to next page" at bounding box center [383, 716] width 5 height 10
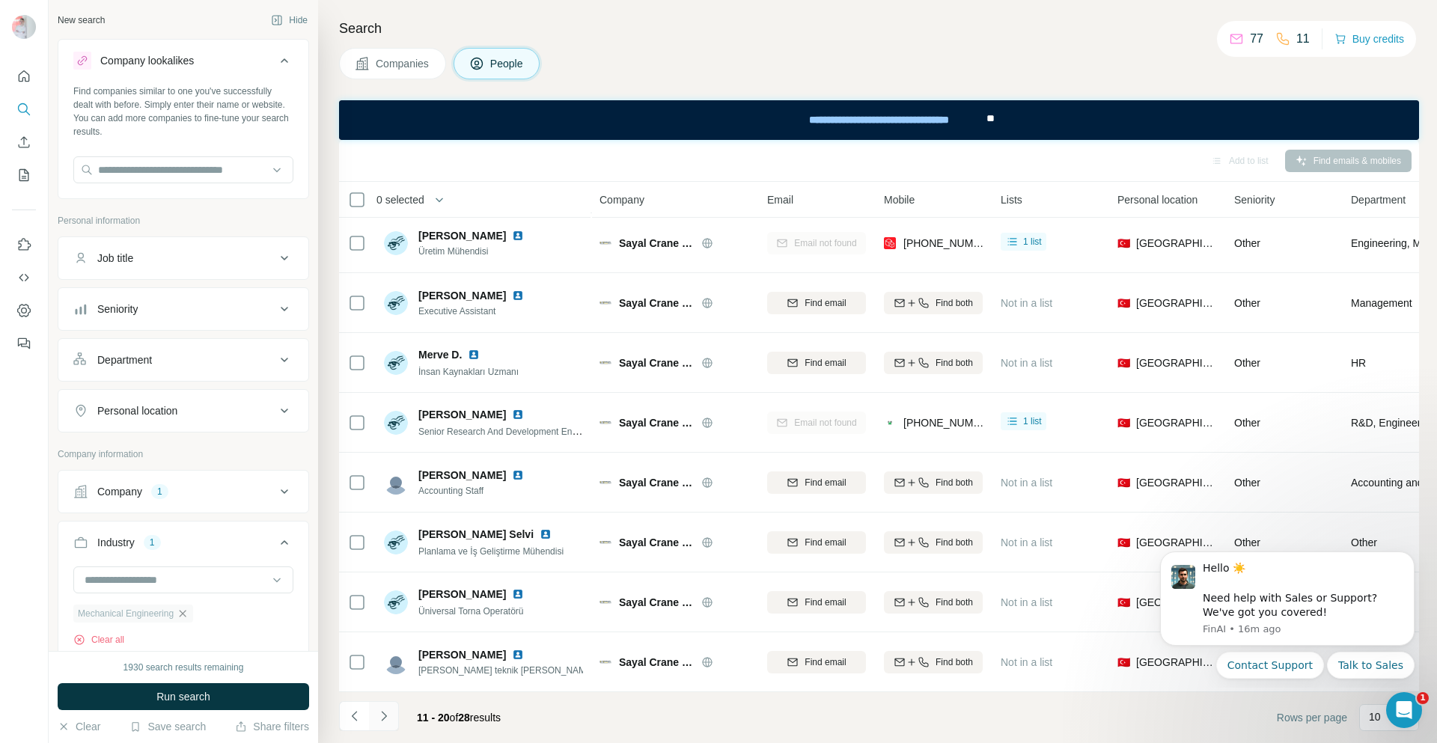
click at [385, 718] on icon "Navigate to next page" at bounding box center [383, 716] width 15 height 15
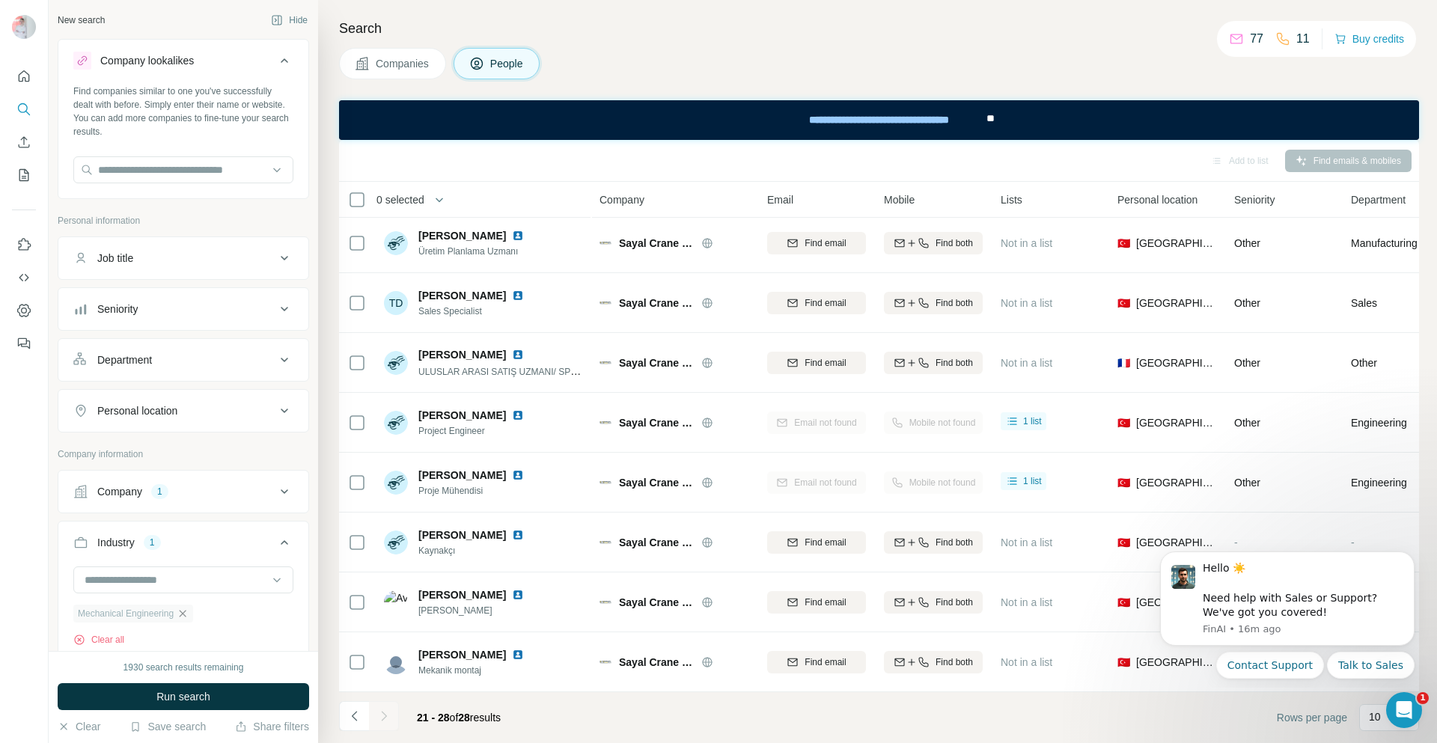
scroll to position [12, 0]
click at [358, 710] on icon "Navigate to previous page" at bounding box center [354, 716] width 15 height 15
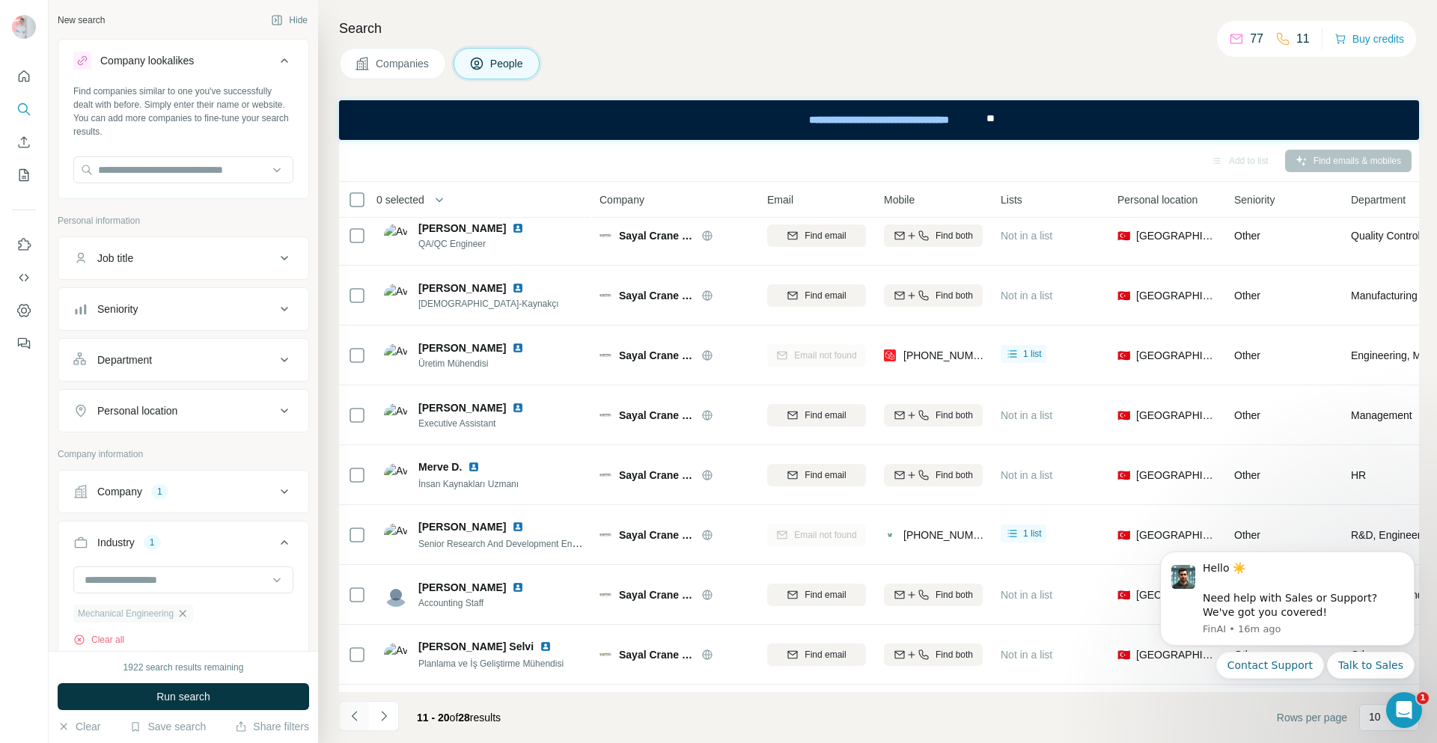
scroll to position [132, 0]
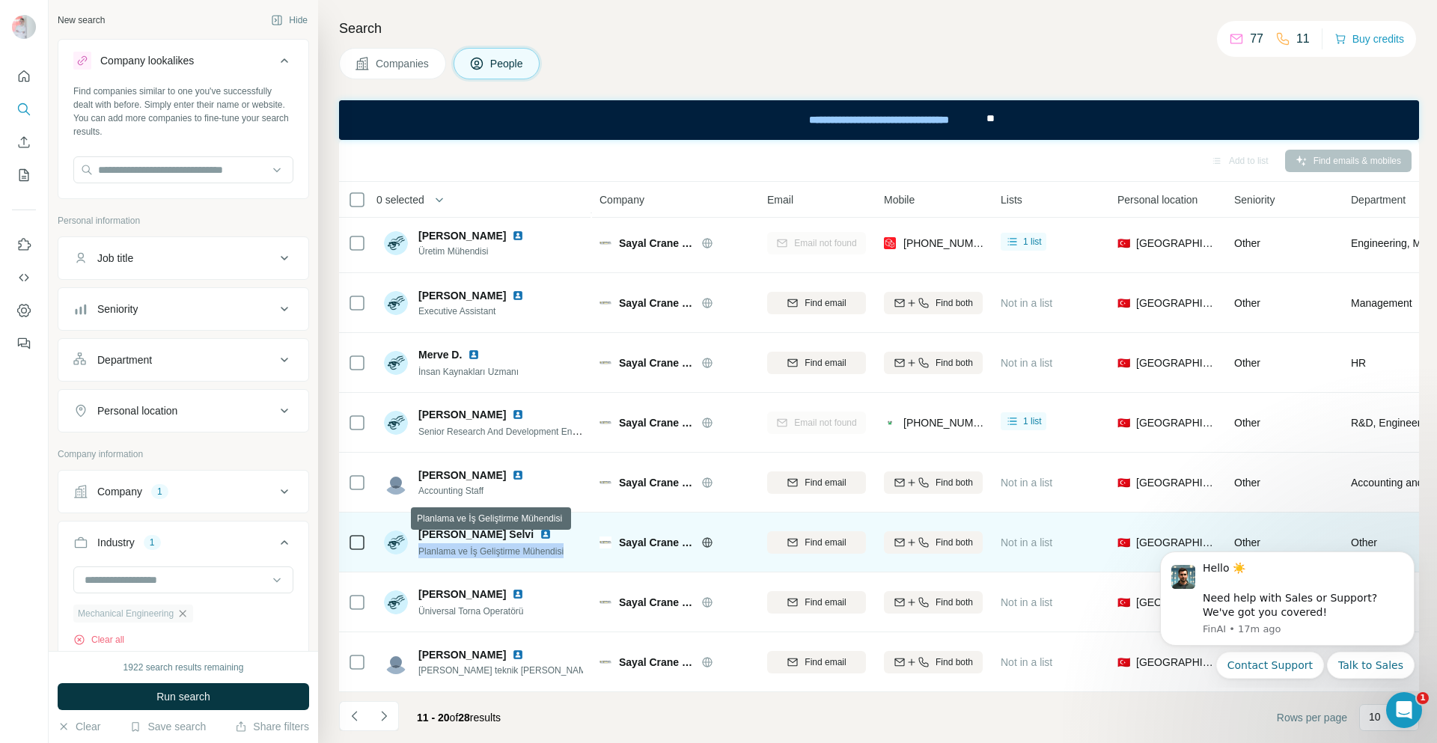
drag, startPoint x: 575, startPoint y: 543, endPoint x: 418, endPoint y: 548, distance: 157.2
click at [418, 548] on div "Salih Burak Selvi Planlama ve İş Geliştirme Mühendisi" at bounding box center [483, 542] width 199 height 41
copy span "Planlama ve İş Geliştirme Mühendisi"
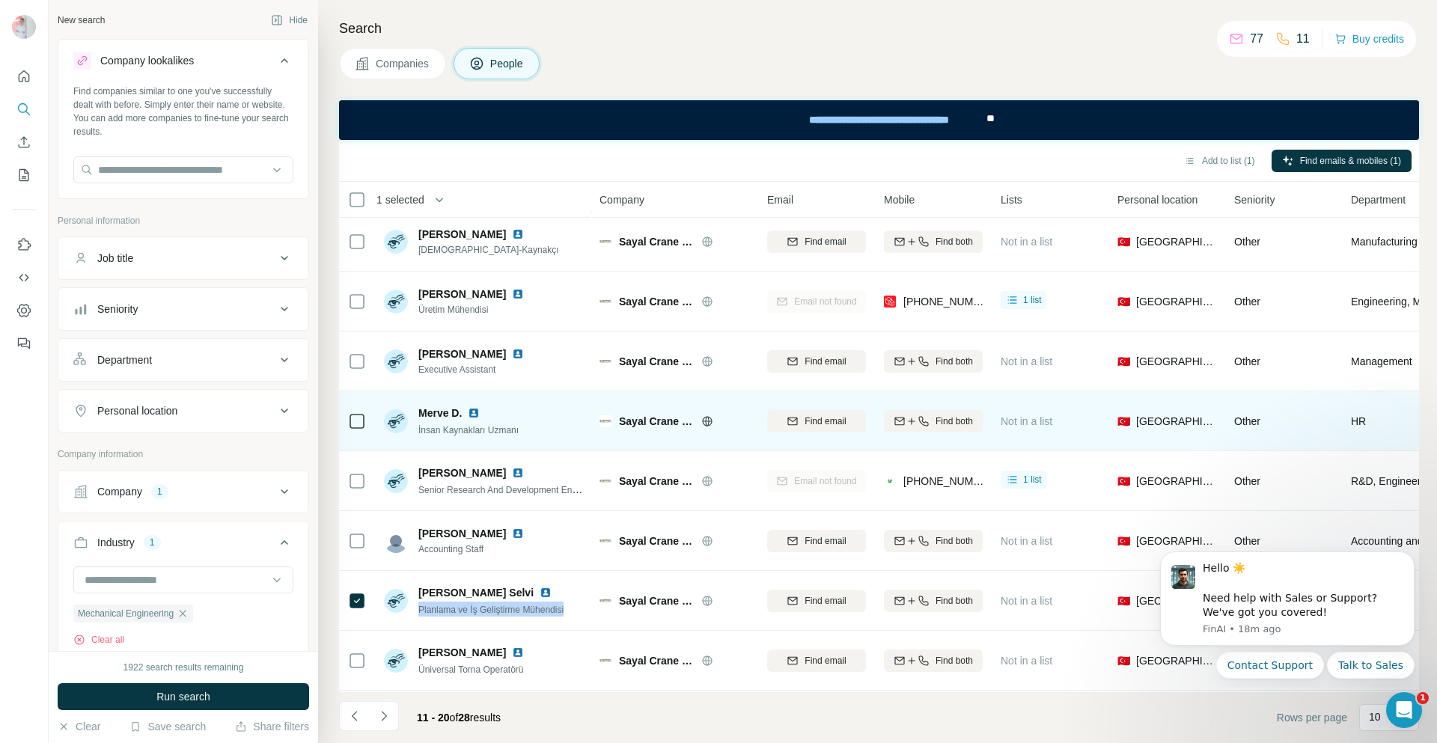
scroll to position [75, 0]
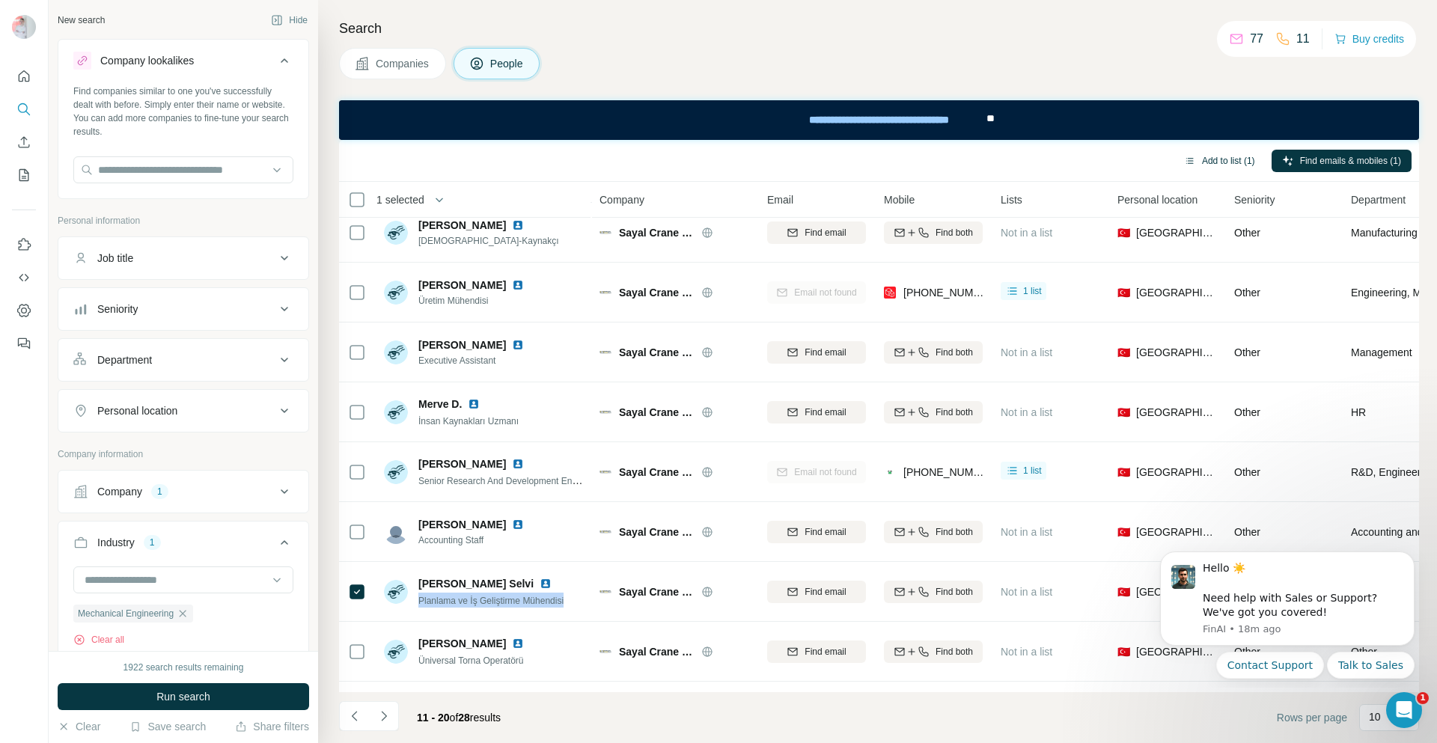
click at [1228, 158] on button "Add to list (1)" at bounding box center [1220, 161] width 92 height 22
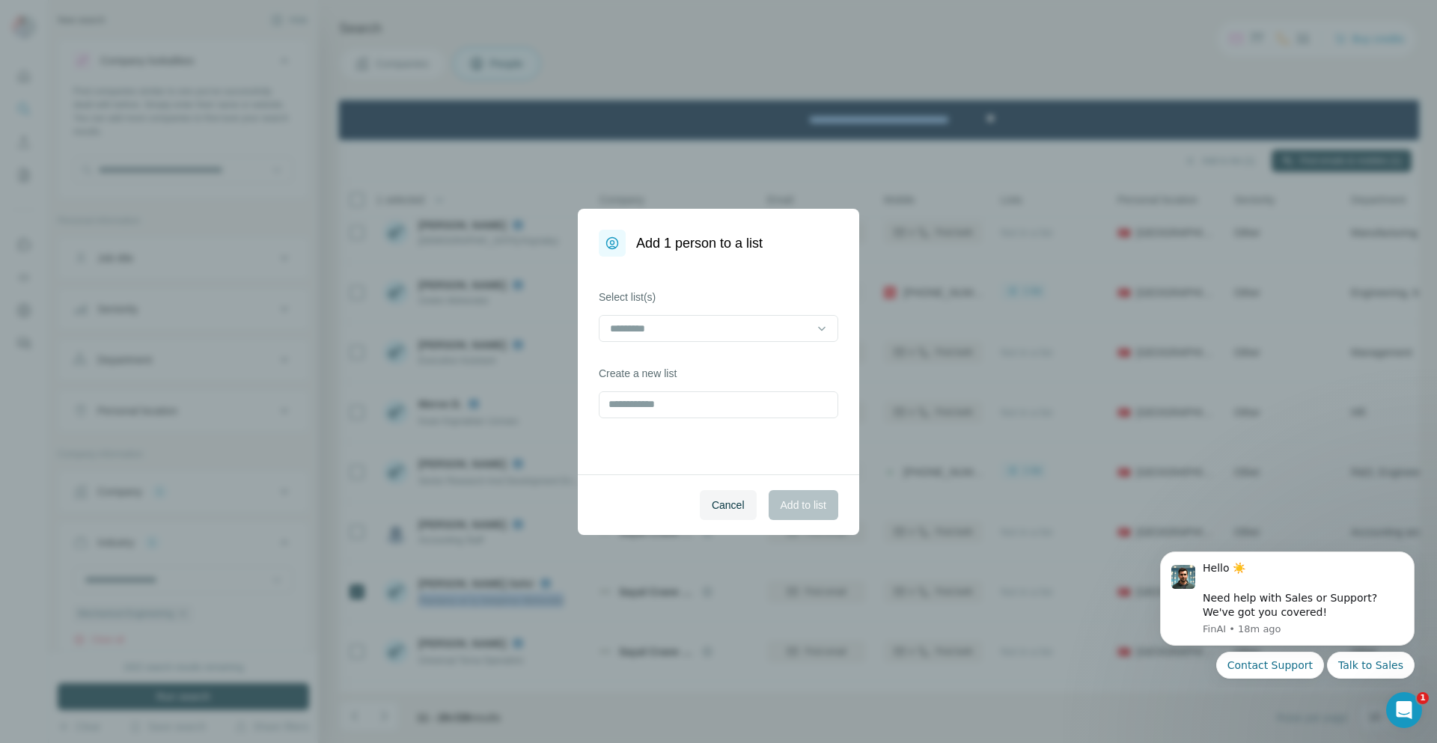
click at [714, 342] on div at bounding box center [718, 330] width 239 height 30
click at [713, 329] on input at bounding box center [709, 328] width 202 height 16
click at [673, 356] on div "[PERSON_NAME]" at bounding box center [718, 362] width 214 height 15
click at [800, 495] on button "Add to list" at bounding box center [804, 505] width 70 height 30
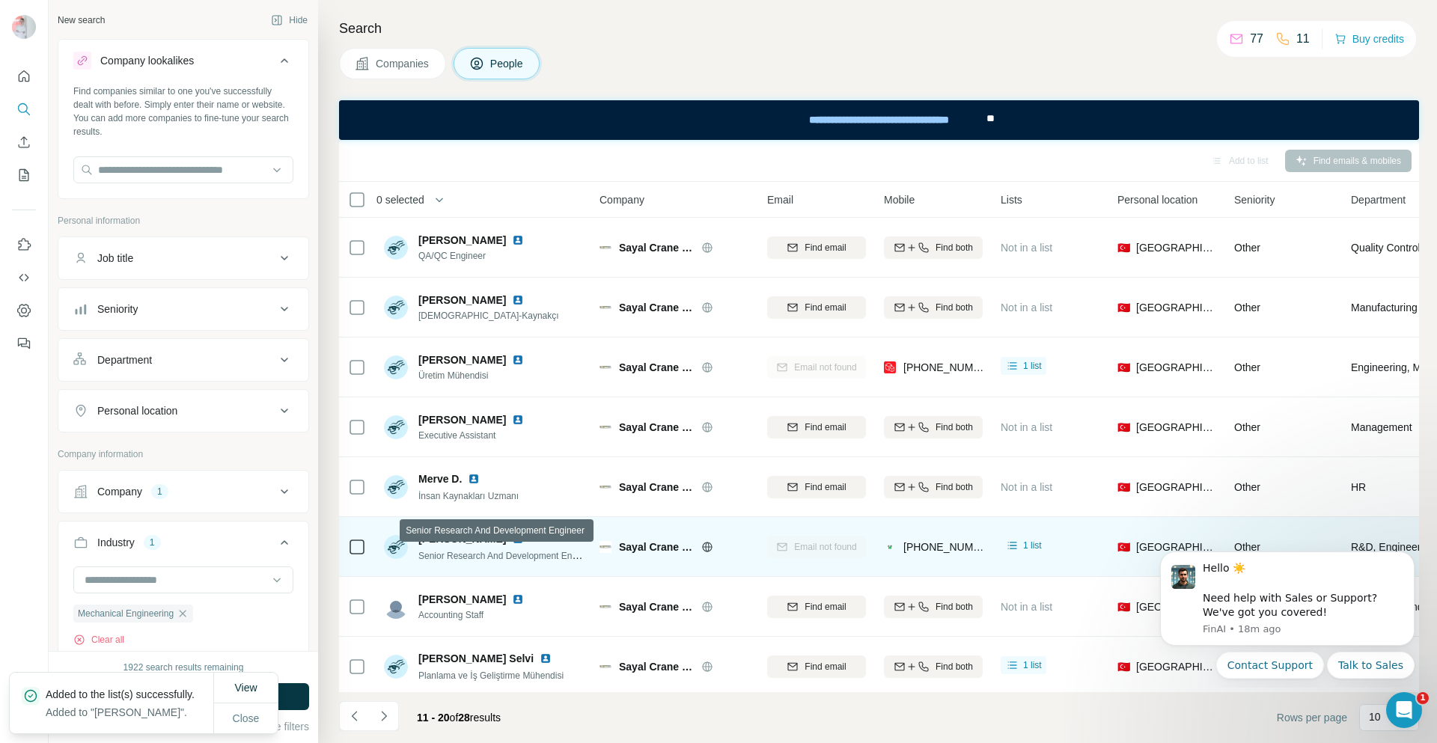
scroll to position [132, 0]
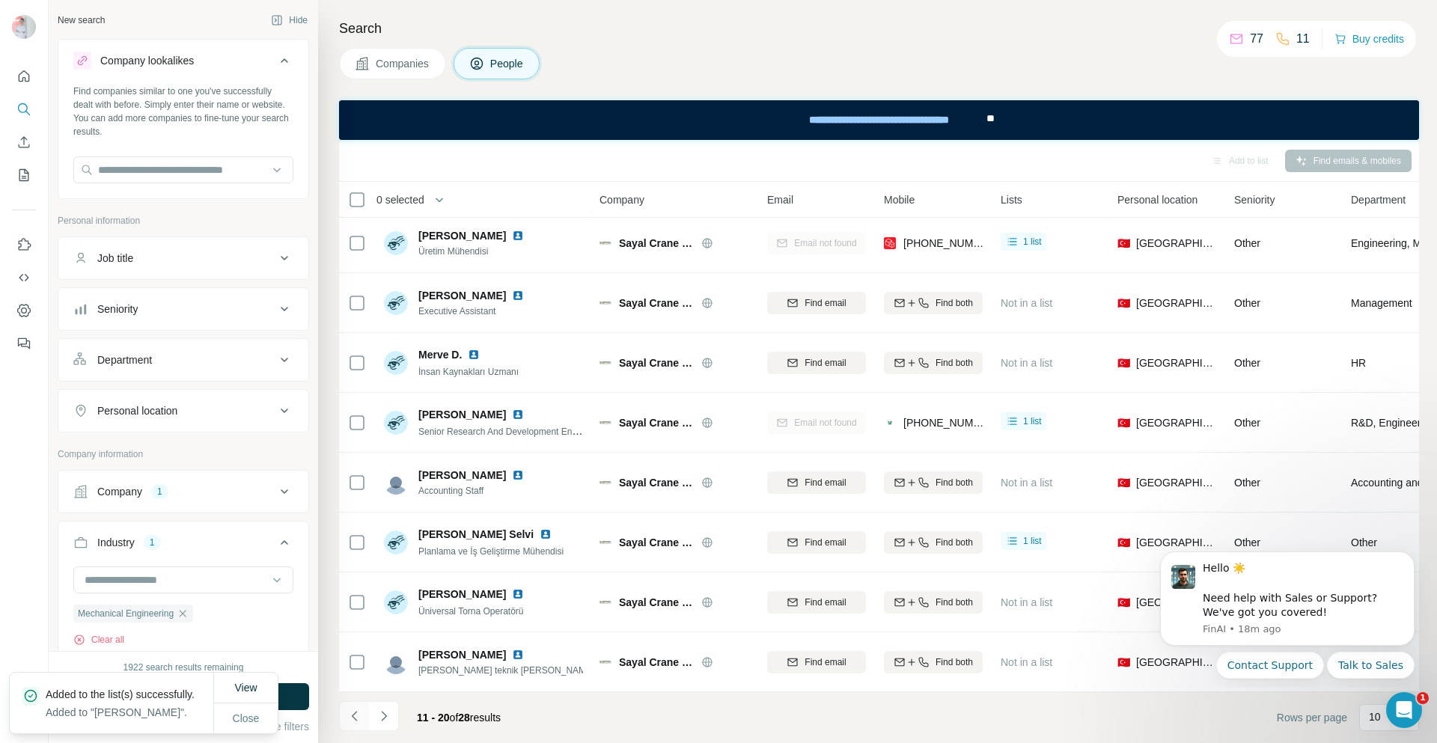
click at [358, 718] on icon "Navigate to previous page" at bounding box center [354, 716] width 15 height 15
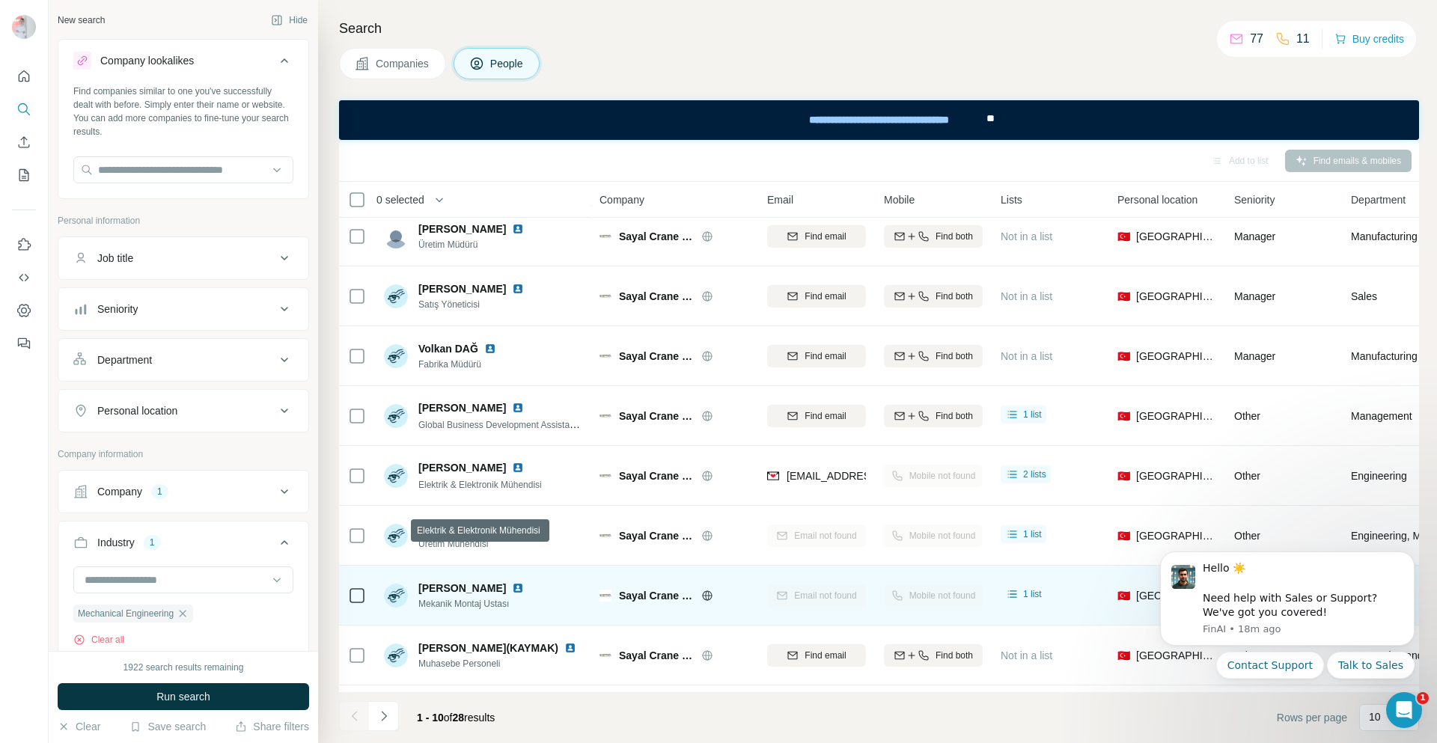
scroll to position [75, 0]
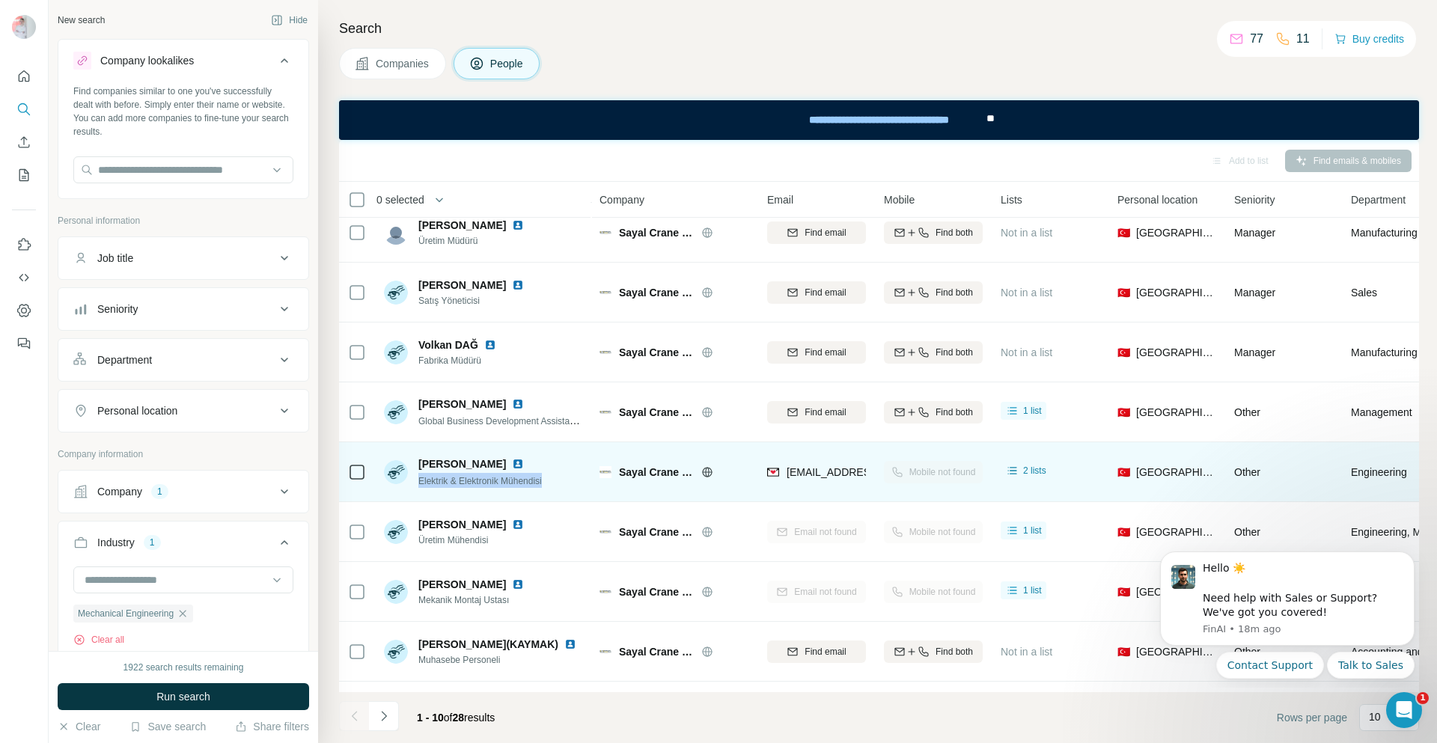
drag, startPoint x: 561, startPoint y: 479, endPoint x: 418, endPoint y: 483, distance: 143.8
click at [418, 483] on div "[PERSON_NAME] & Elektronik Mühendisi" at bounding box center [483, 471] width 199 height 41
copy span "Elektrik & Elektronik Mühendisi"
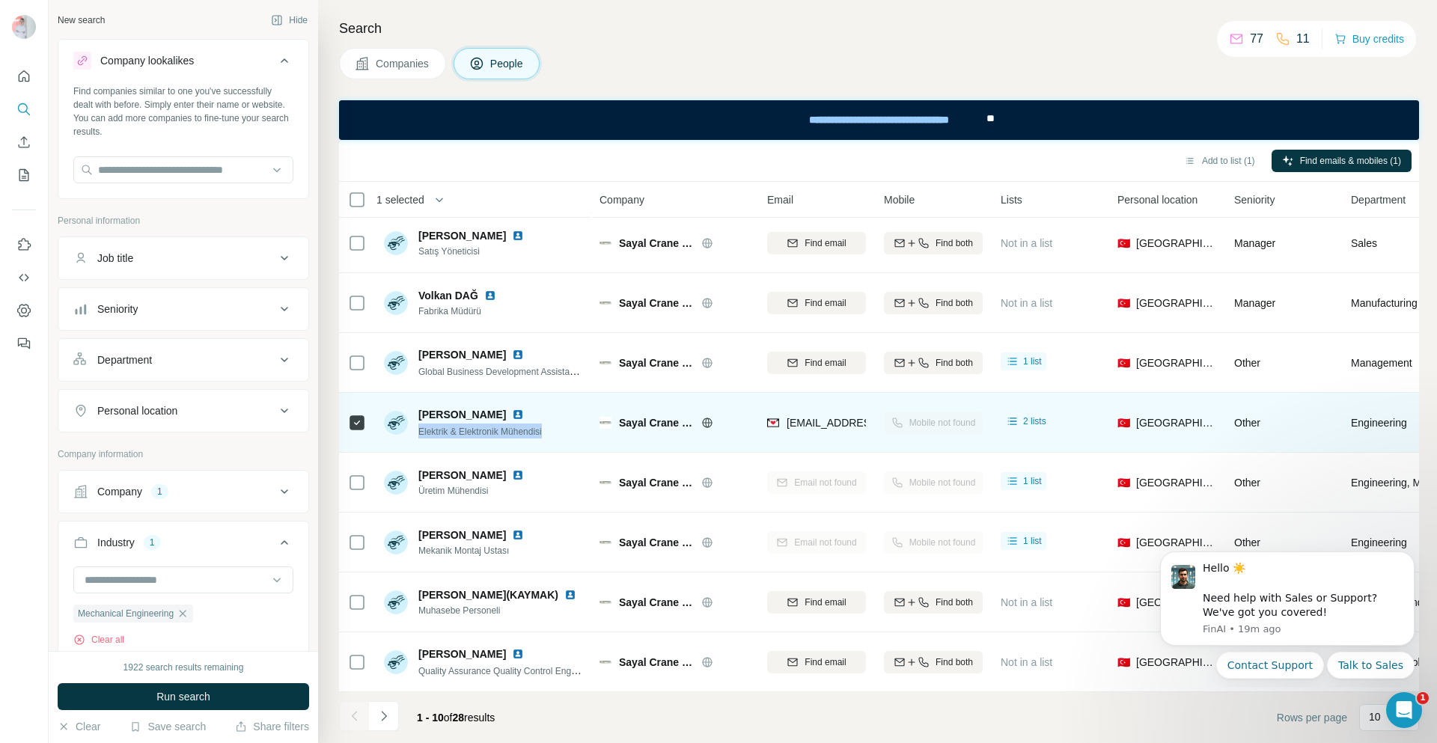
scroll to position [0, 0]
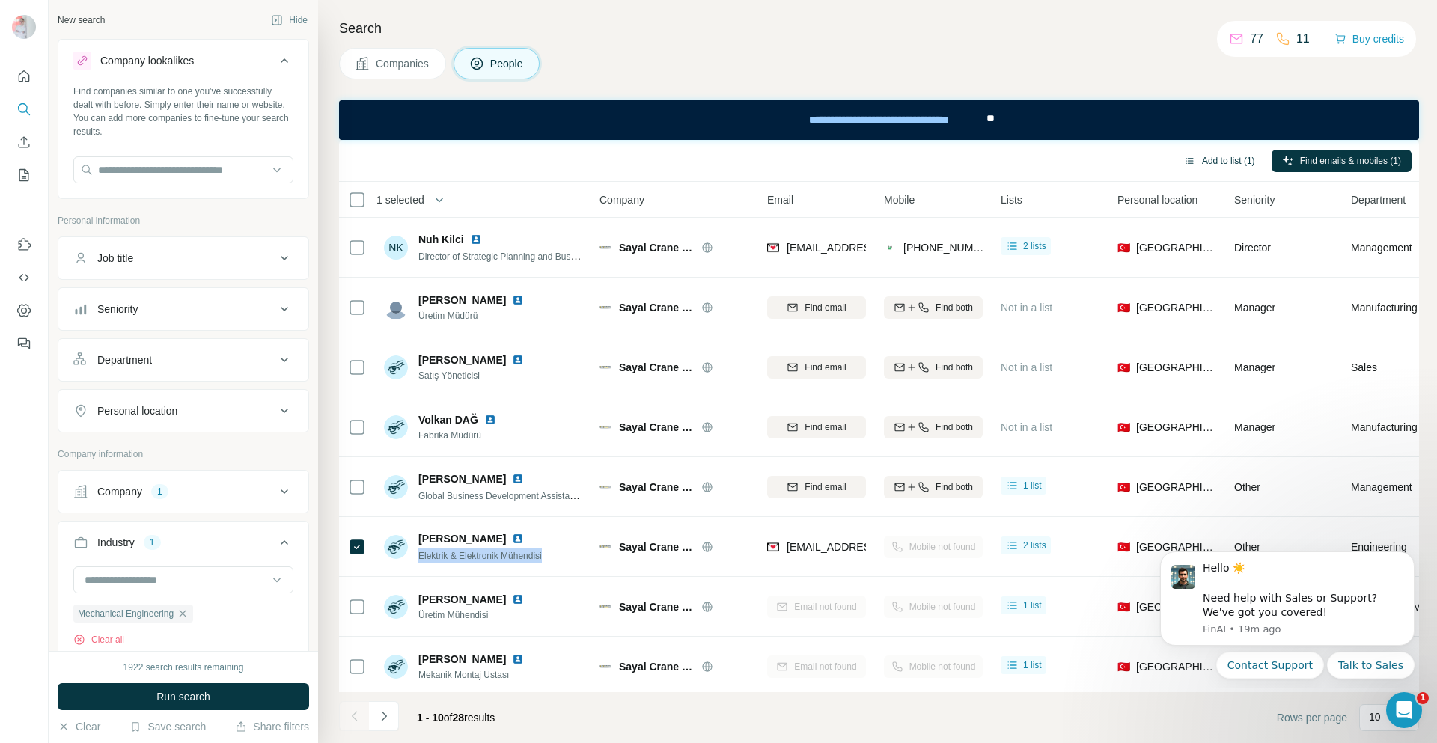
click at [1213, 150] on button "Add to list (1)" at bounding box center [1220, 161] width 92 height 22
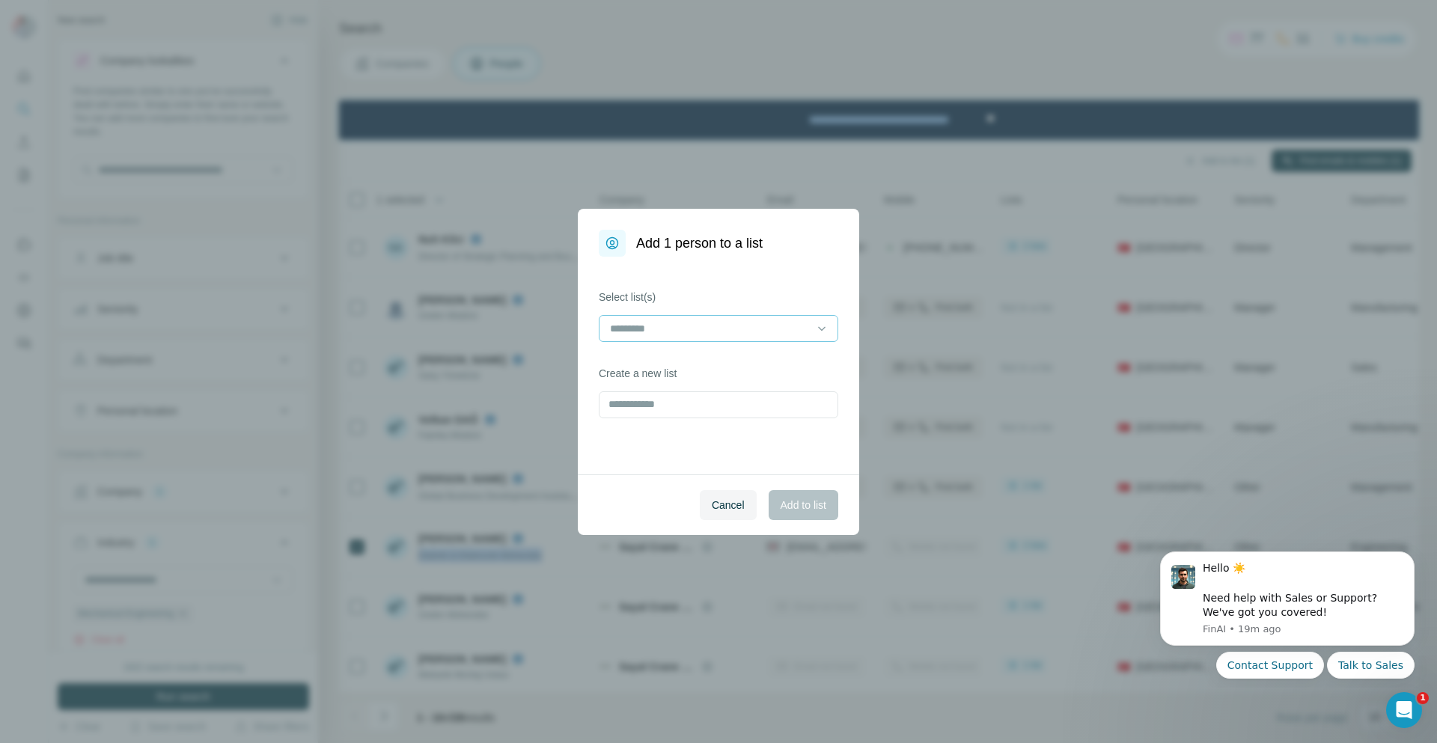
click at [682, 329] on input at bounding box center [709, 328] width 202 height 16
click at [688, 358] on div "[PERSON_NAME]" at bounding box center [718, 362] width 214 height 15
click at [796, 511] on span "Add to list" at bounding box center [804, 505] width 46 height 15
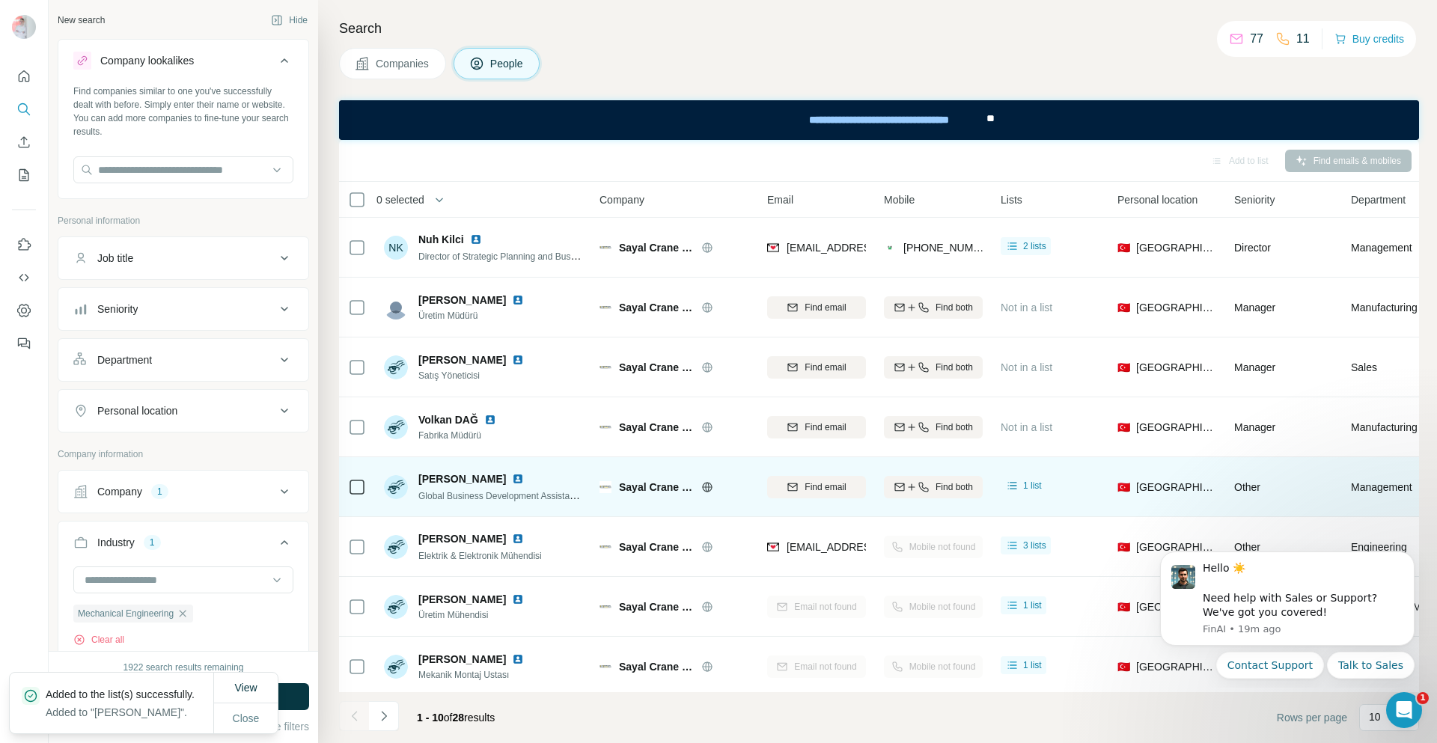
scroll to position [132, 0]
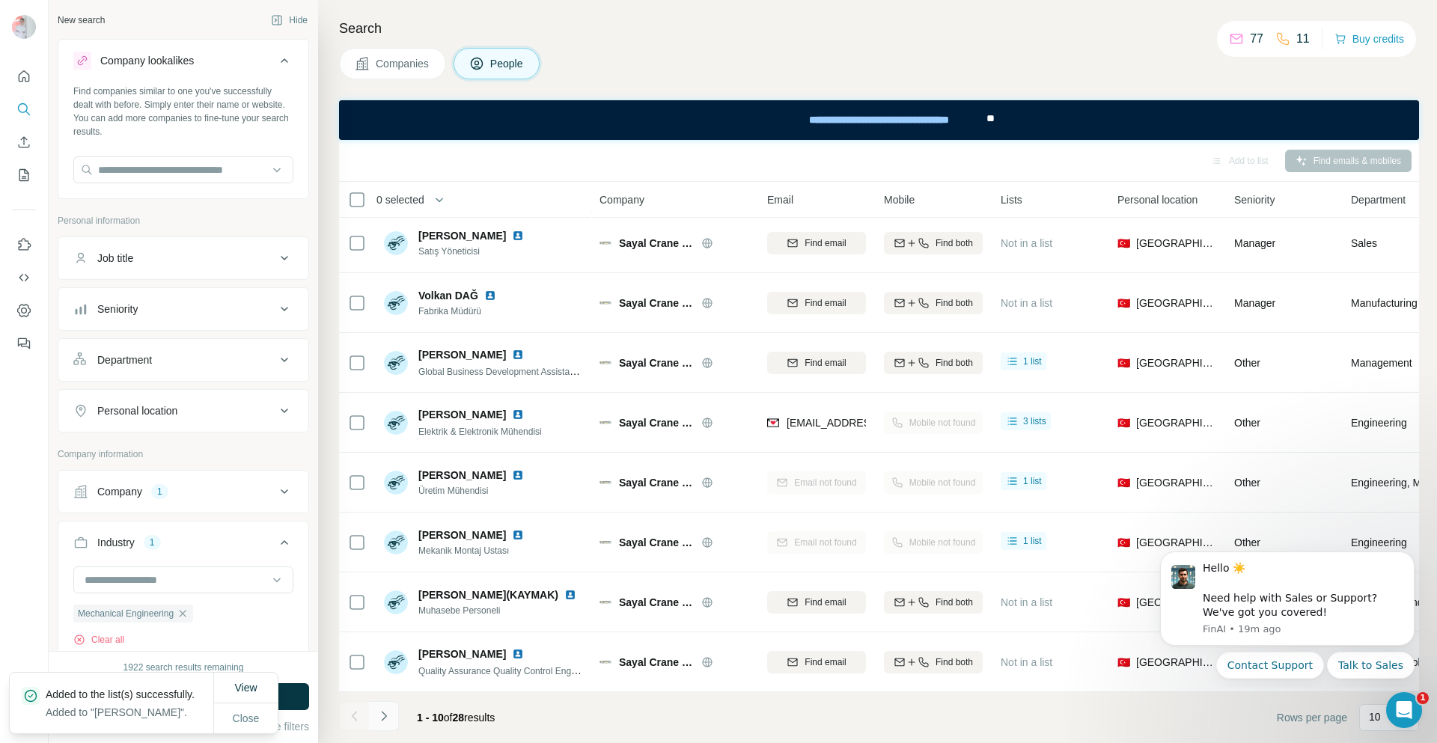
click at [383, 713] on icon "Navigate to next page" at bounding box center [383, 716] width 5 height 10
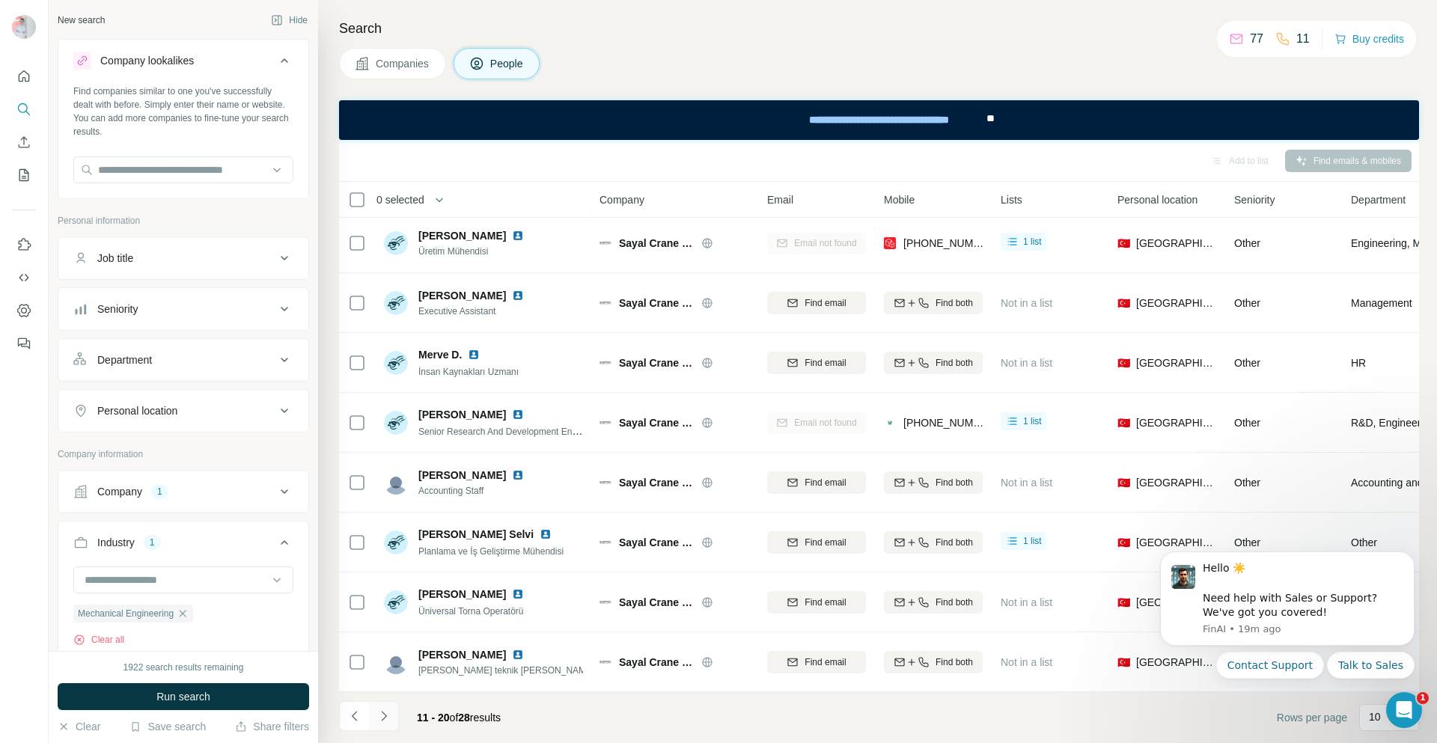
click at [380, 713] on icon "Navigate to next page" at bounding box center [383, 716] width 15 height 15
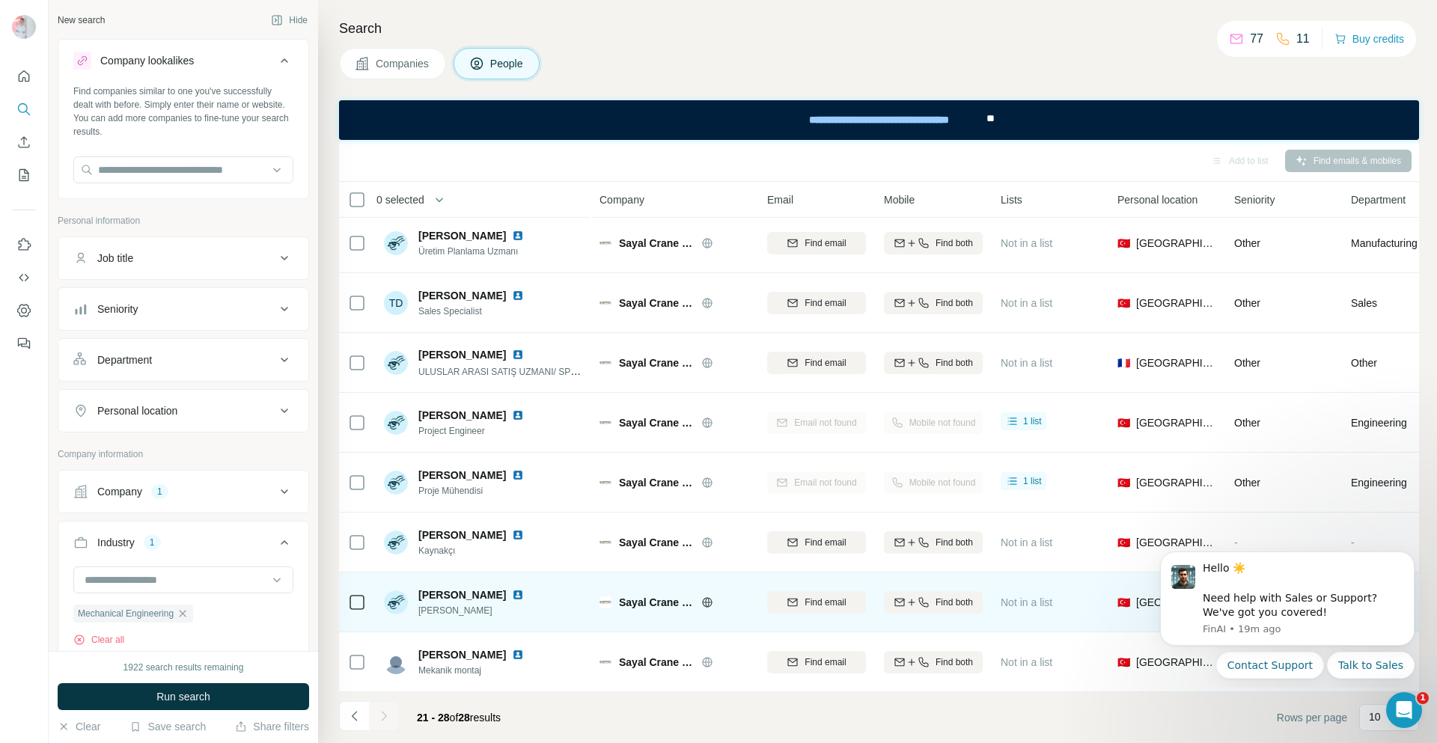
scroll to position [0, 0]
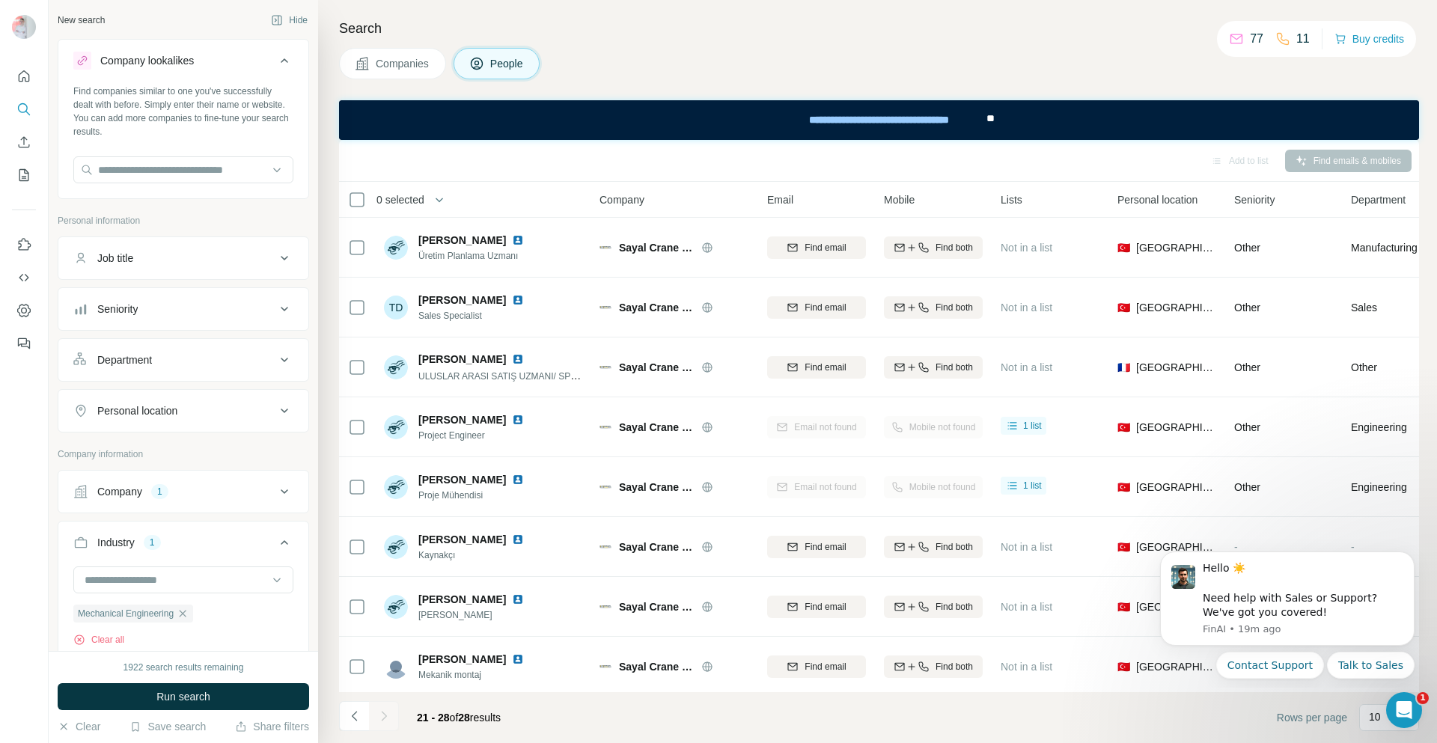
click at [424, 63] on span "Companies" at bounding box center [403, 63] width 55 height 15
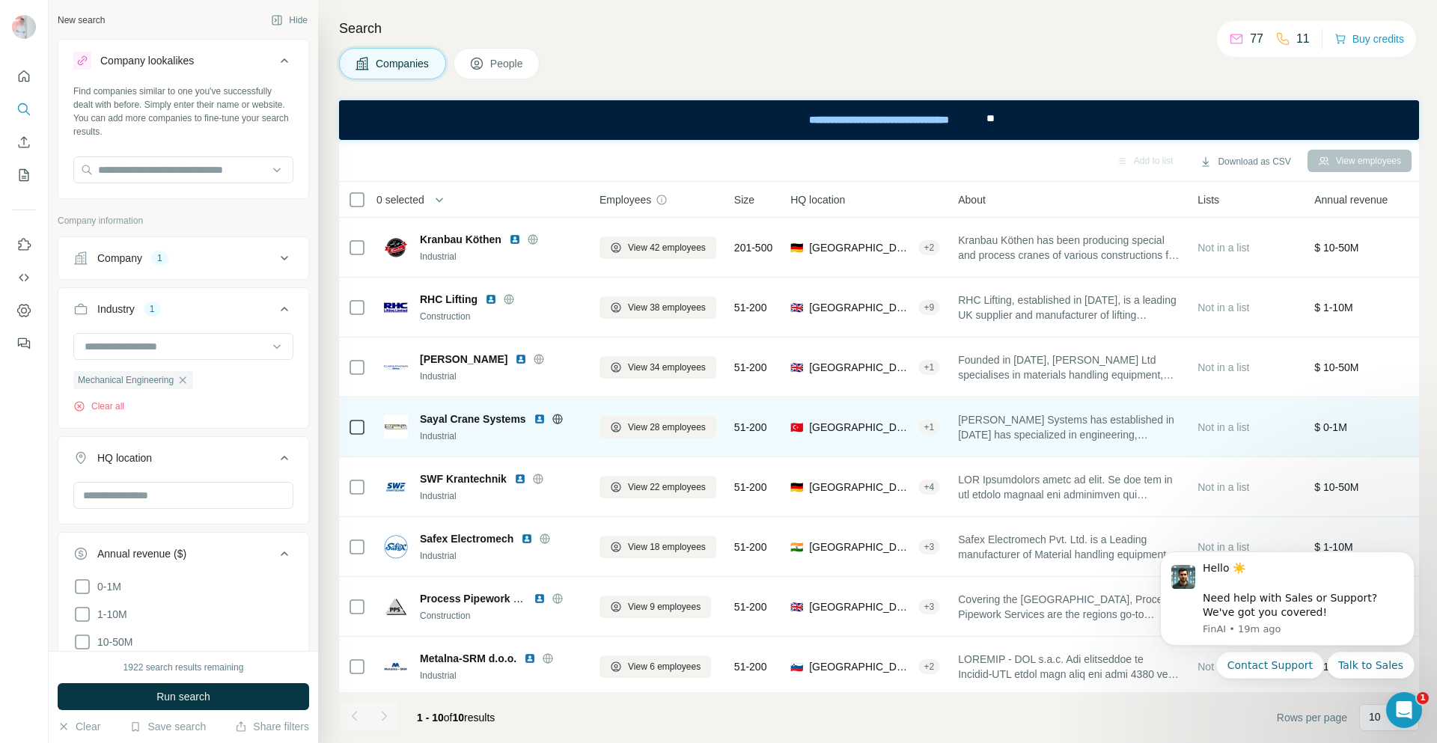
click at [365, 425] on icon at bounding box center [357, 427] width 18 height 18
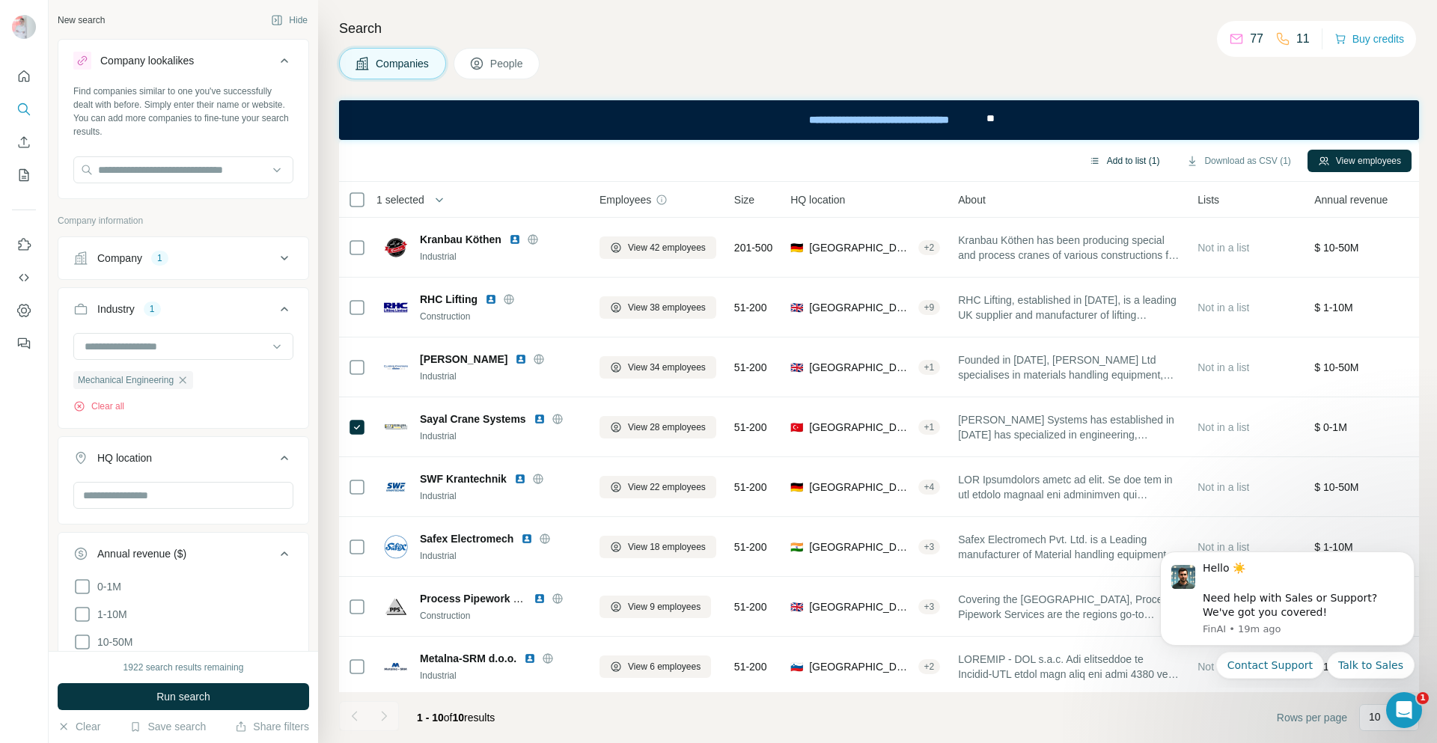
click at [1113, 156] on button "Add to list (1)" at bounding box center [1124, 161] width 92 height 22
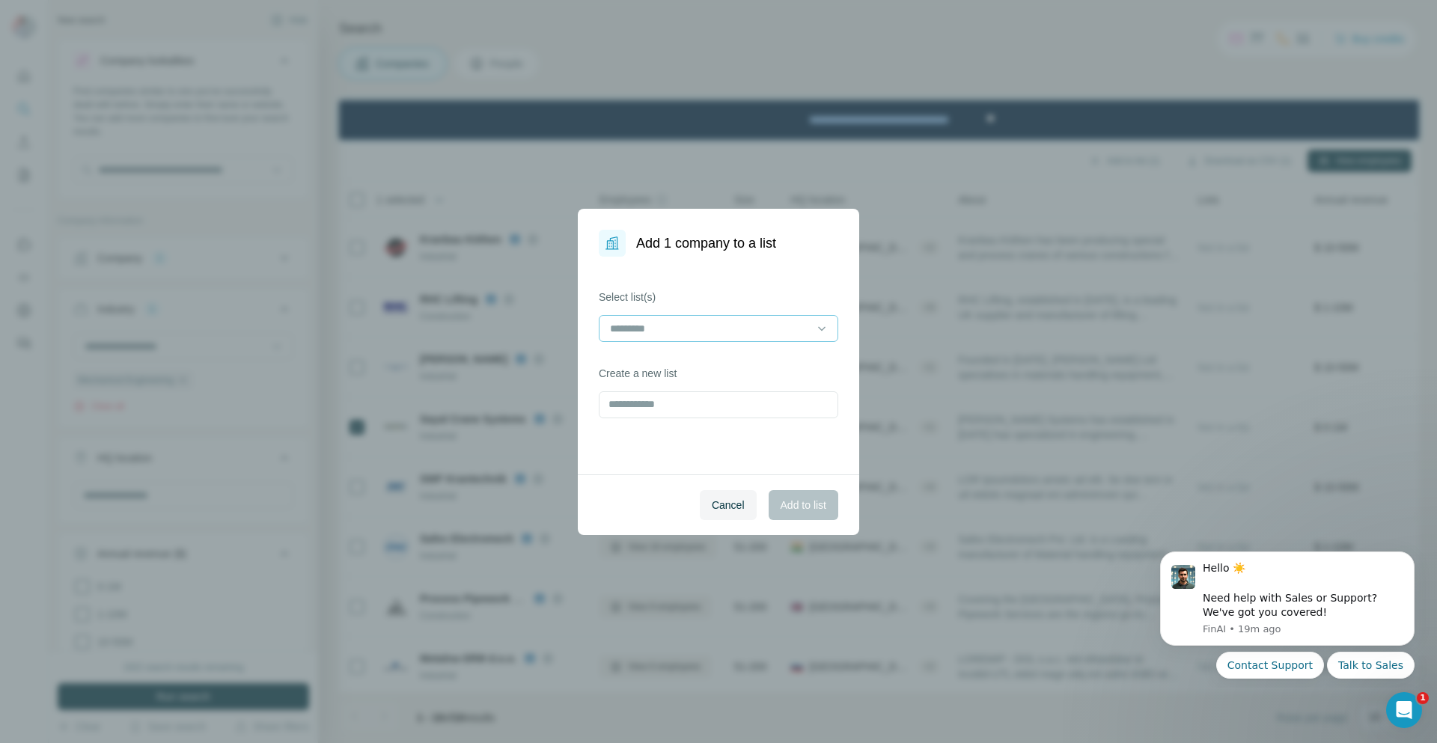
click at [786, 331] on input at bounding box center [709, 328] width 202 height 16
click at [784, 332] on input at bounding box center [709, 328] width 202 height 16
click at [686, 363] on p "crane engineering" at bounding box center [653, 362] width 84 height 15
click at [818, 507] on span "Add to list" at bounding box center [804, 505] width 46 height 15
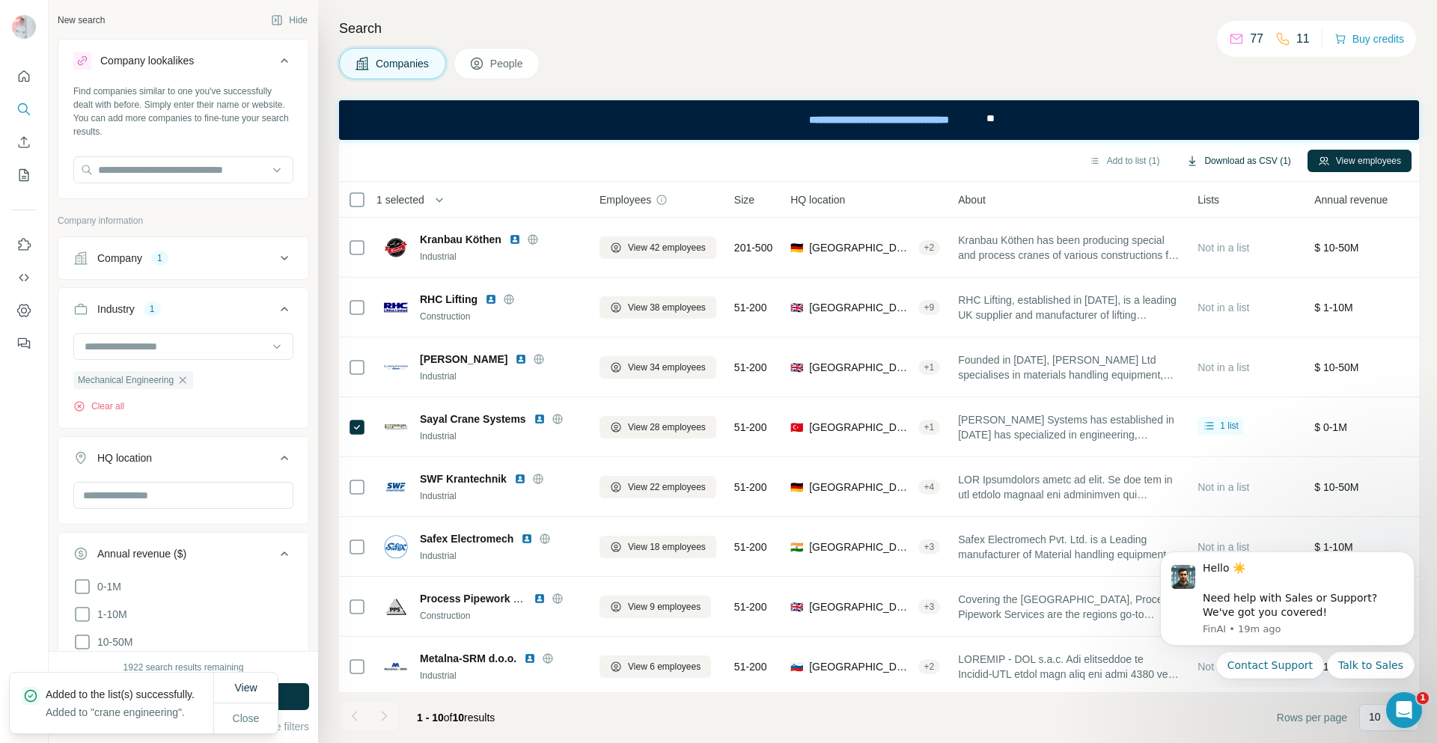
click at [1246, 163] on button "Download as CSV (1)" at bounding box center [1238, 161] width 125 height 22
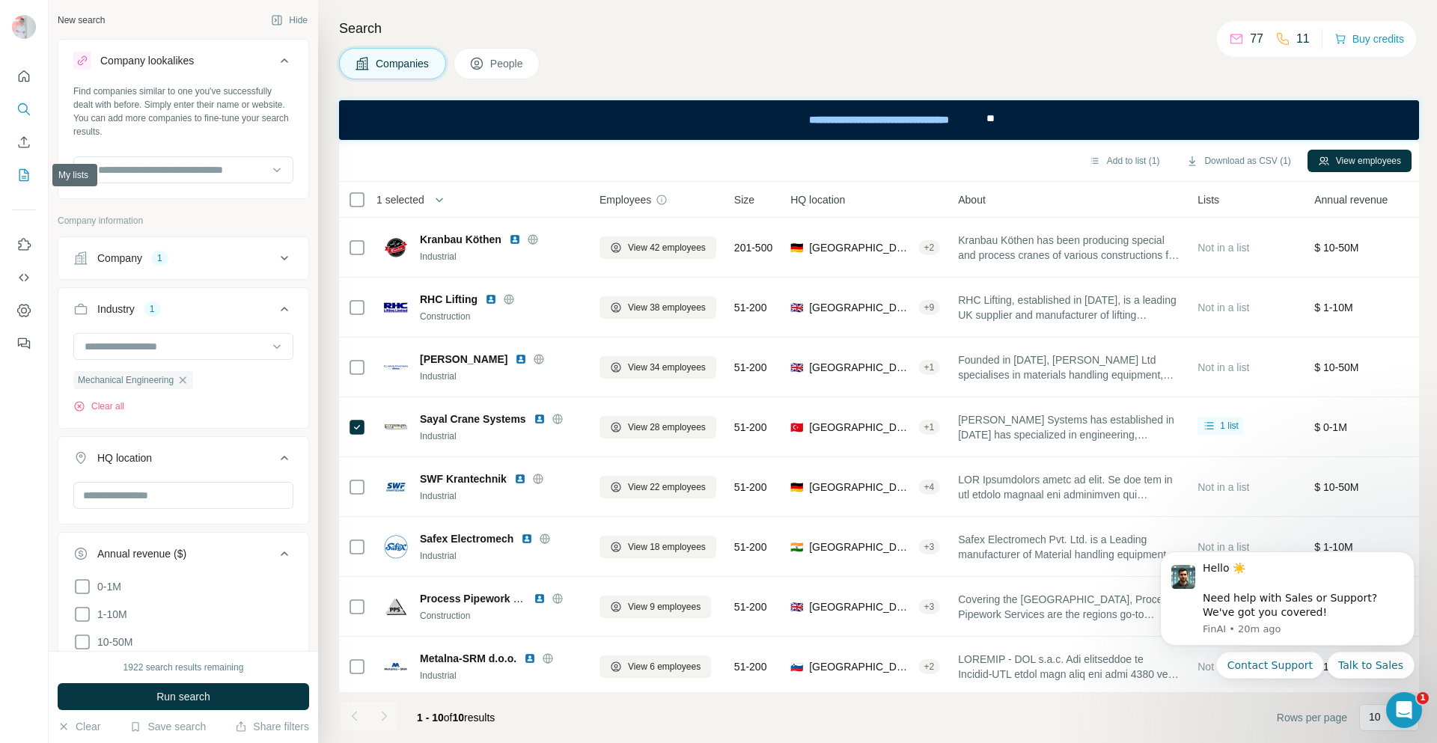
click at [25, 169] on icon "My lists" at bounding box center [25, 174] width 7 height 10
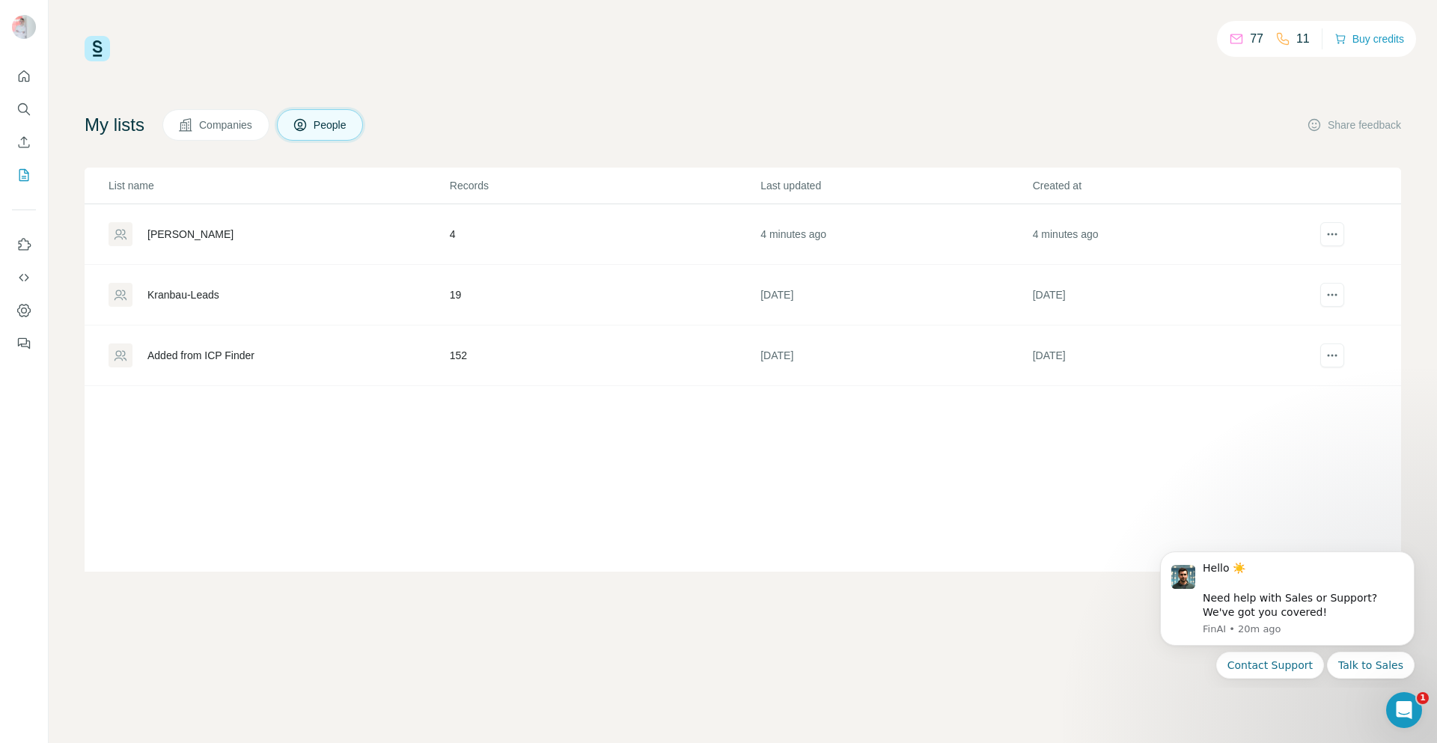
click at [180, 234] on div "[PERSON_NAME]" at bounding box center [190, 234] width 86 height 15
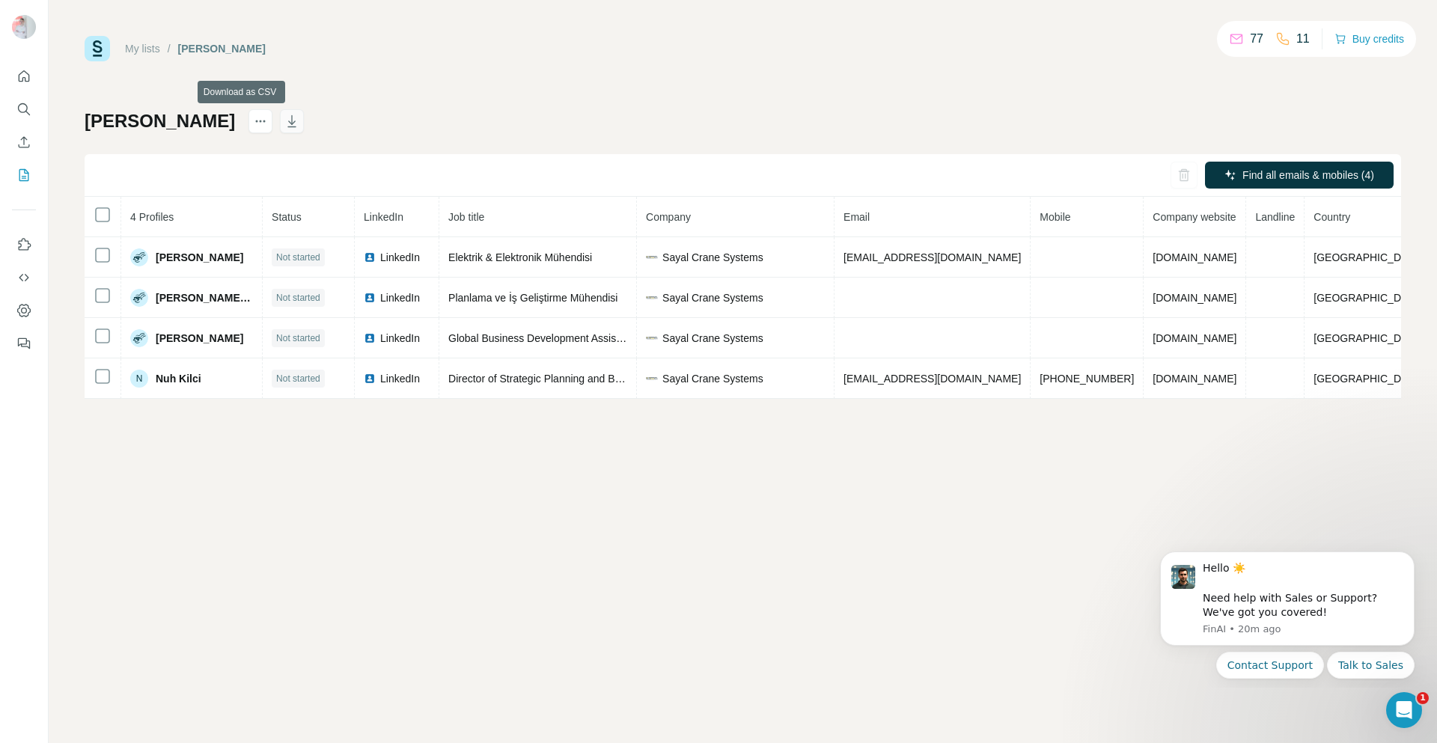
click at [284, 119] on icon "button" at bounding box center [291, 121] width 15 height 15
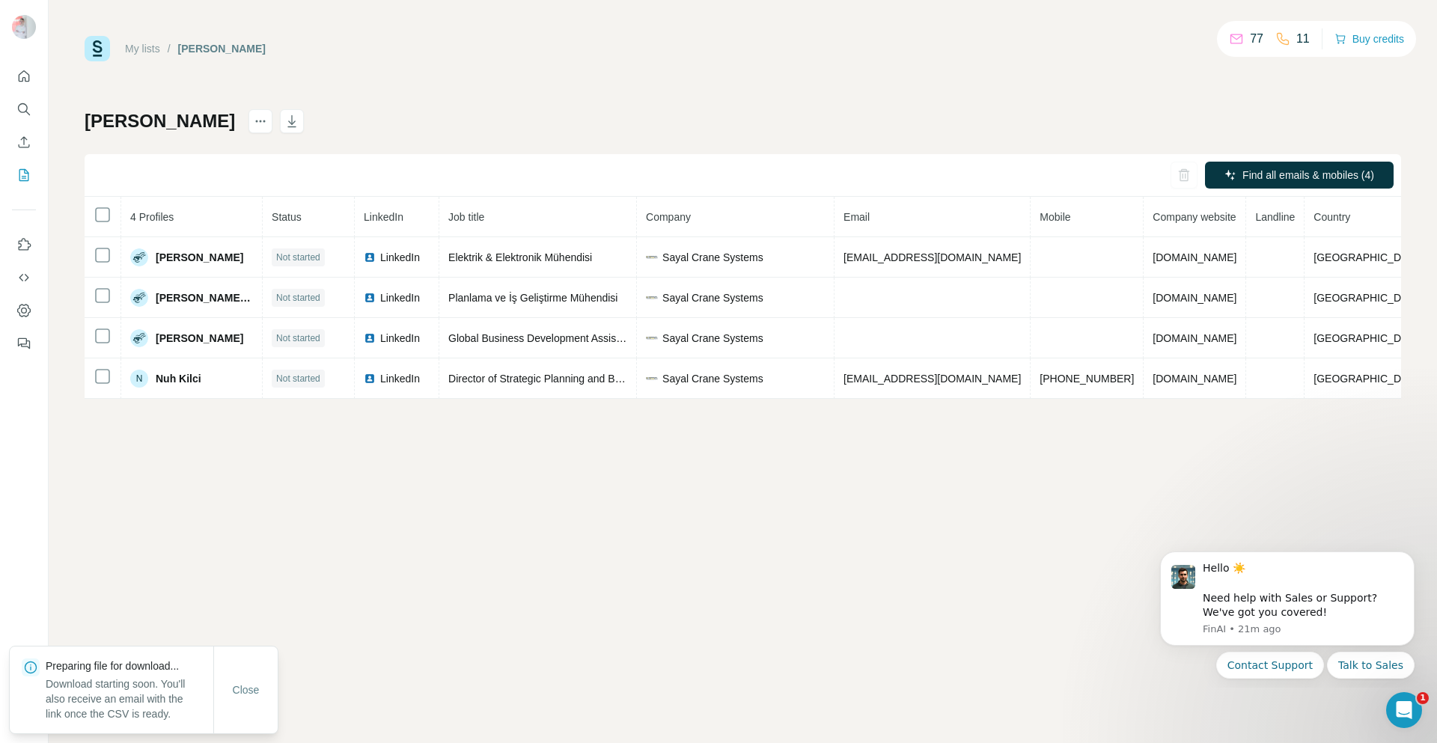
drag, startPoint x: 1136, startPoint y: 20, endPoint x: 942, endPoint y: 133, distance: 224.4
click at [939, 115] on div "[PERSON_NAME] Find all emails & mobiles (4) 4 Profiles Status LinkedIn Job titl…" at bounding box center [743, 254] width 1316 height 290
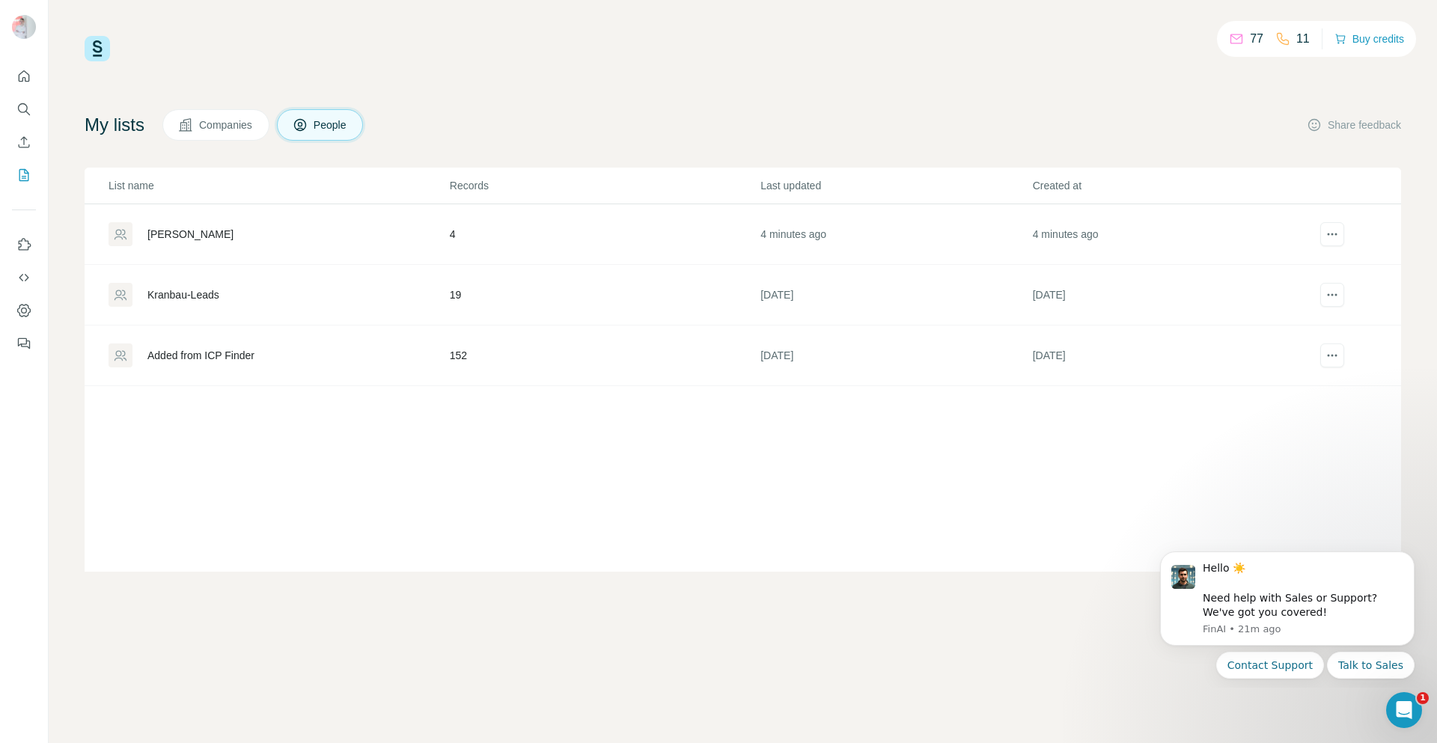
click at [165, 602] on div "77 11 Buy credits My lists Companies People Share feedback List name Records La…" at bounding box center [743, 371] width 1388 height 743
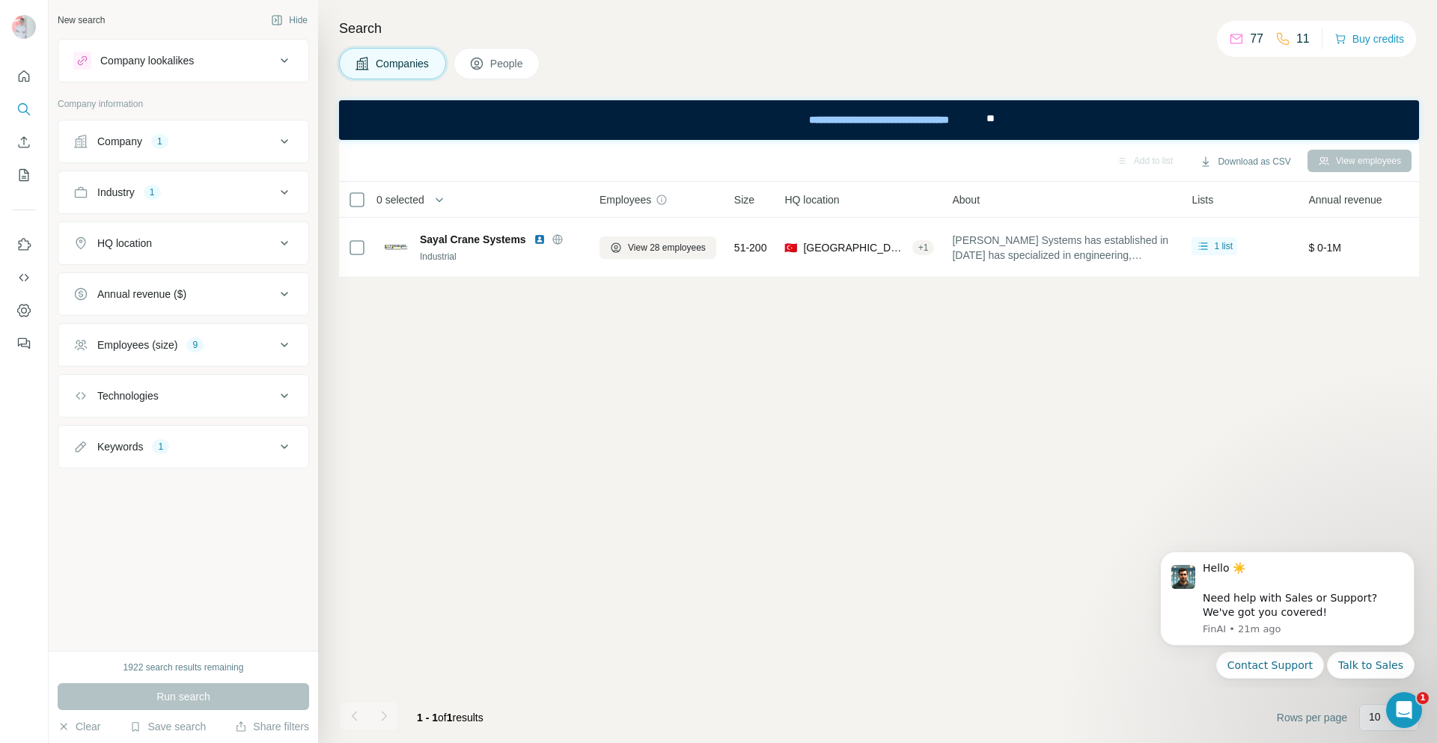
click at [611, 380] on div "Add to list Download as CSV View employees 0 selected Companies Employees Size …" at bounding box center [879, 441] width 1080 height 603
click at [28, 103] on icon "Search" at bounding box center [23, 109] width 15 height 15
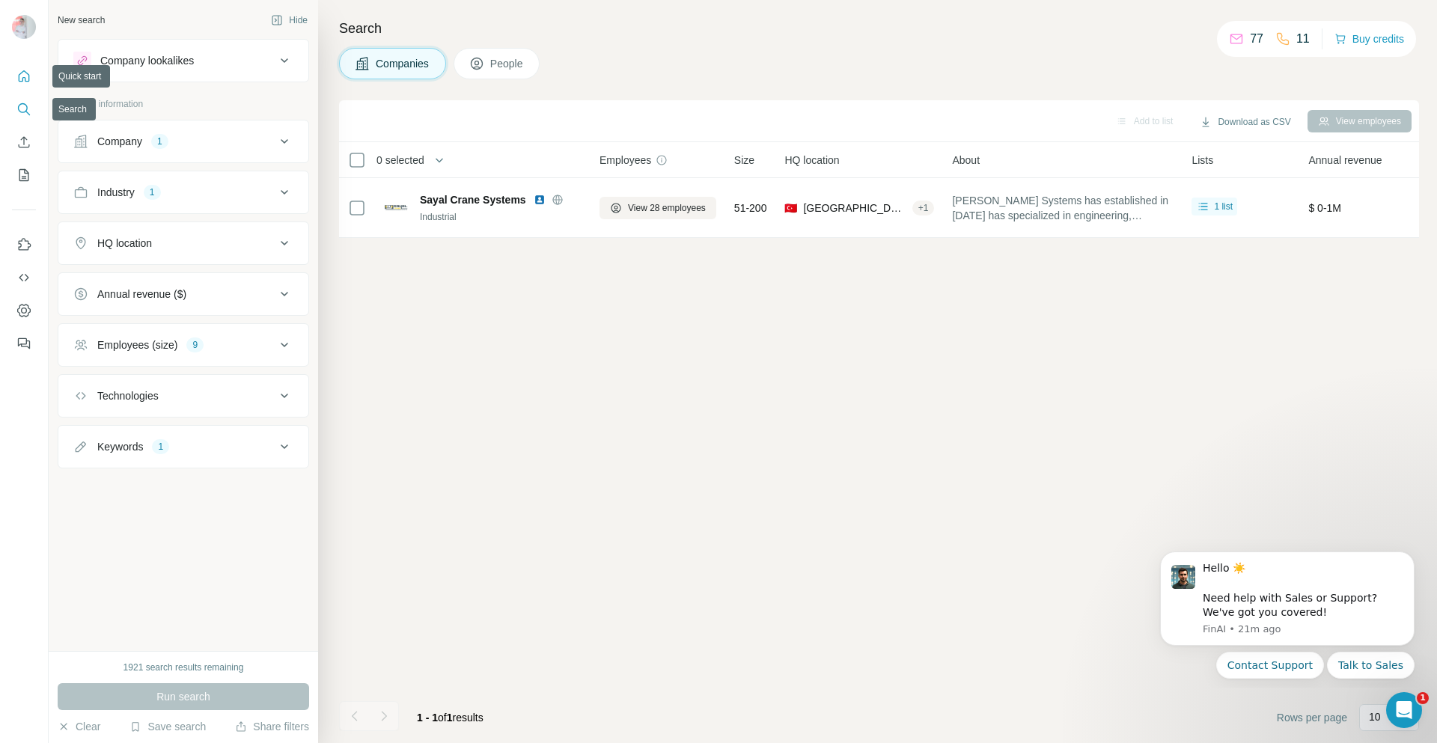
click at [22, 79] on icon "Quick start" at bounding box center [23, 76] width 15 height 15
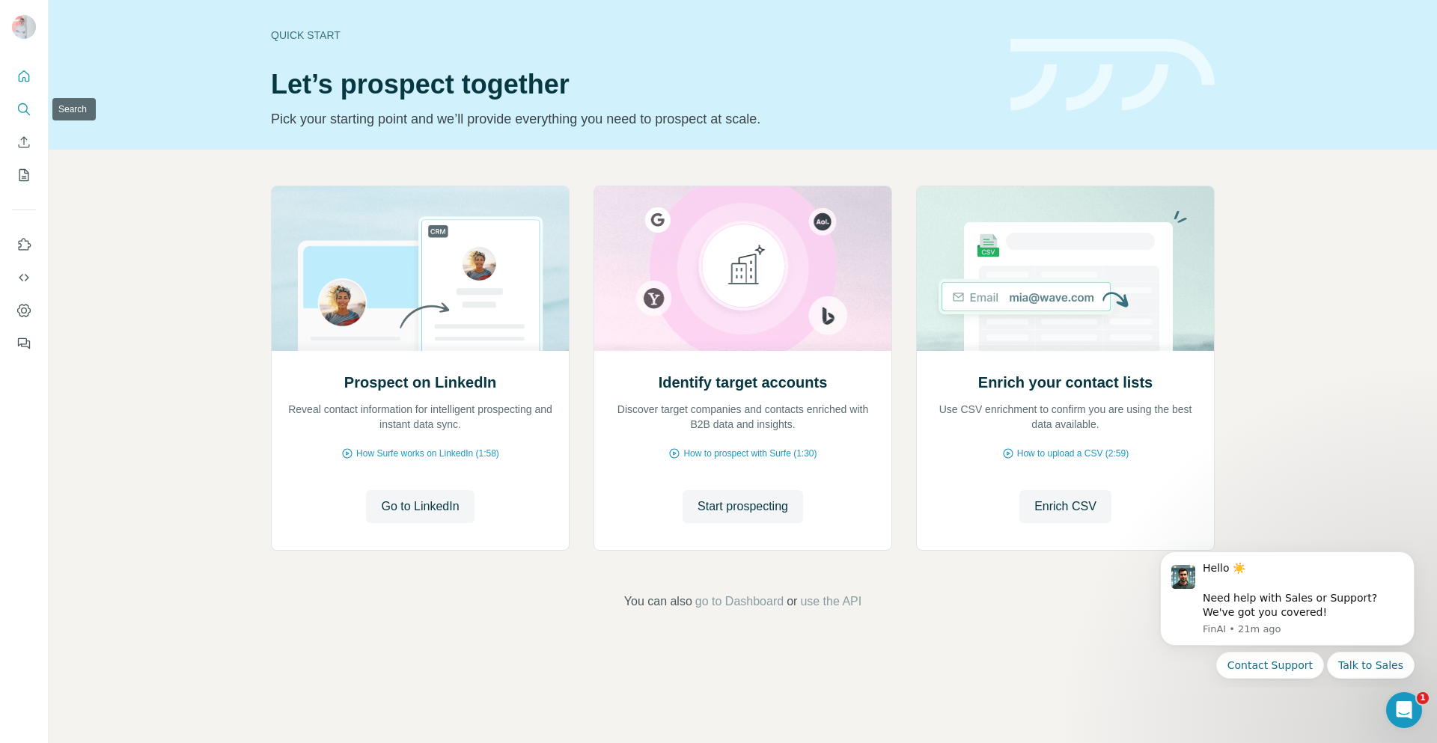
click at [21, 111] on icon "Search" at bounding box center [23, 109] width 15 height 15
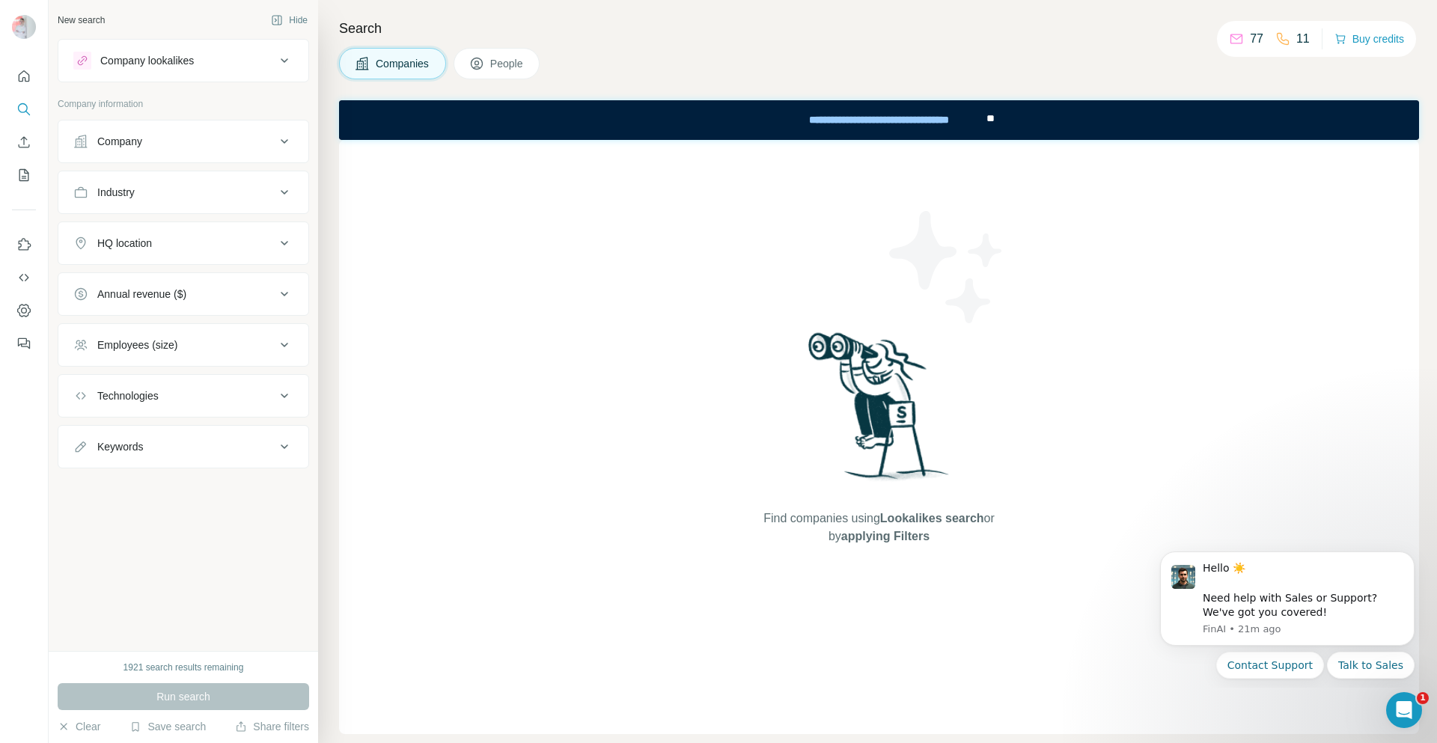
click at [300, 449] on button "Keywords" at bounding box center [183, 447] width 250 height 36
click at [193, 492] on input "text" at bounding box center [168, 484] width 190 height 27
type input "**********"
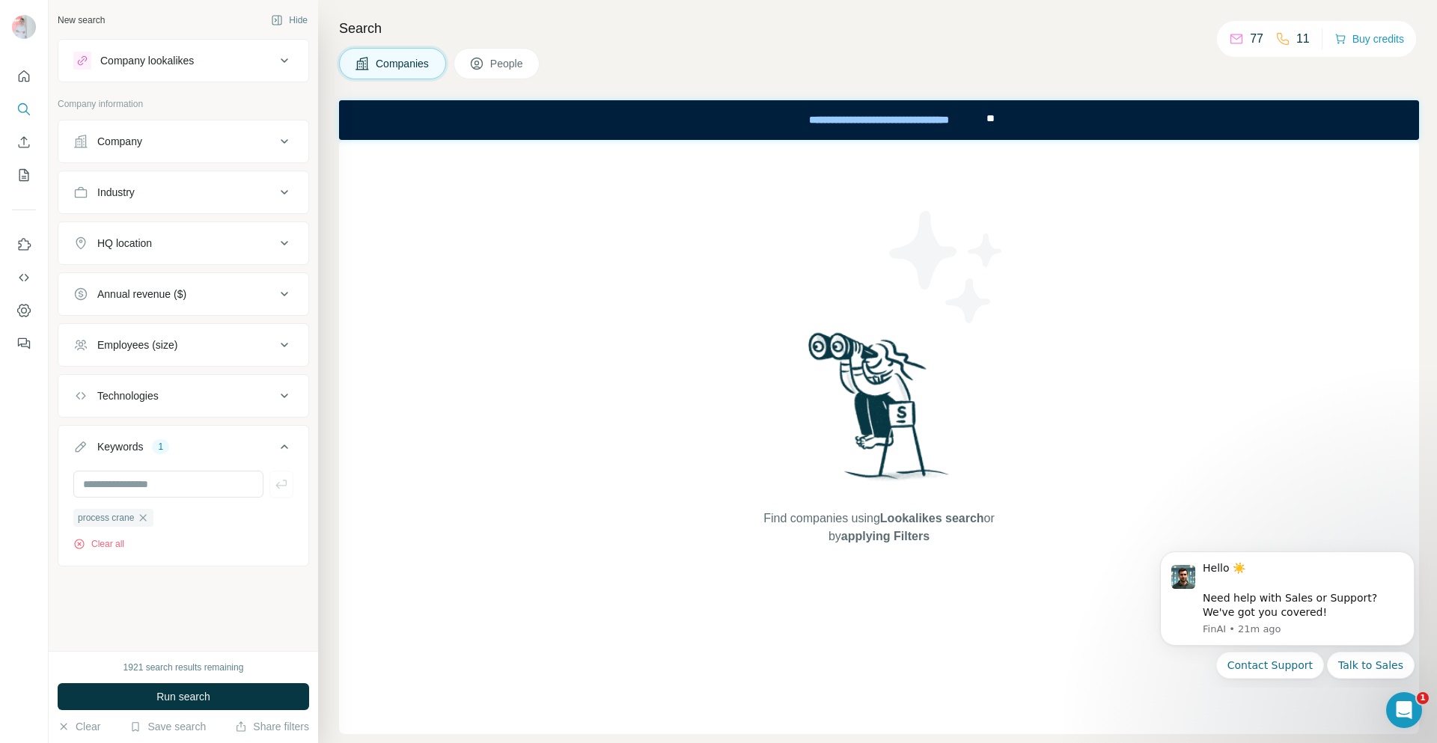
click at [281, 341] on icon at bounding box center [284, 345] width 18 height 18
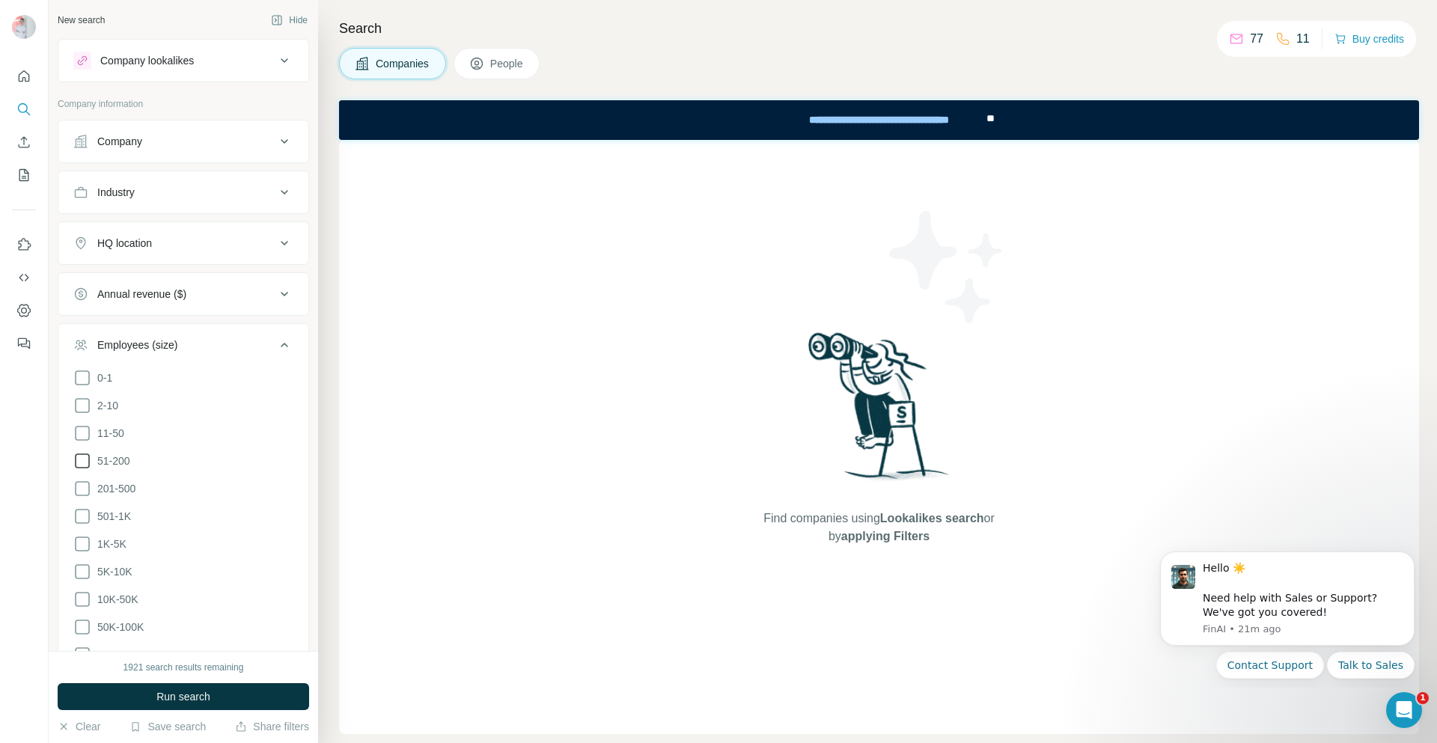
click at [88, 458] on icon at bounding box center [82, 461] width 18 height 18
drag, startPoint x: 86, startPoint y: 483, endPoint x: 83, endPoint y: 510, distance: 27.1
click at [86, 485] on icon at bounding box center [82, 489] width 18 height 18
drag, startPoint x: 86, startPoint y: 510, endPoint x: 87, endPoint y: 525, distance: 14.2
click at [87, 516] on icon at bounding box center [82, 516] width 18 height 18
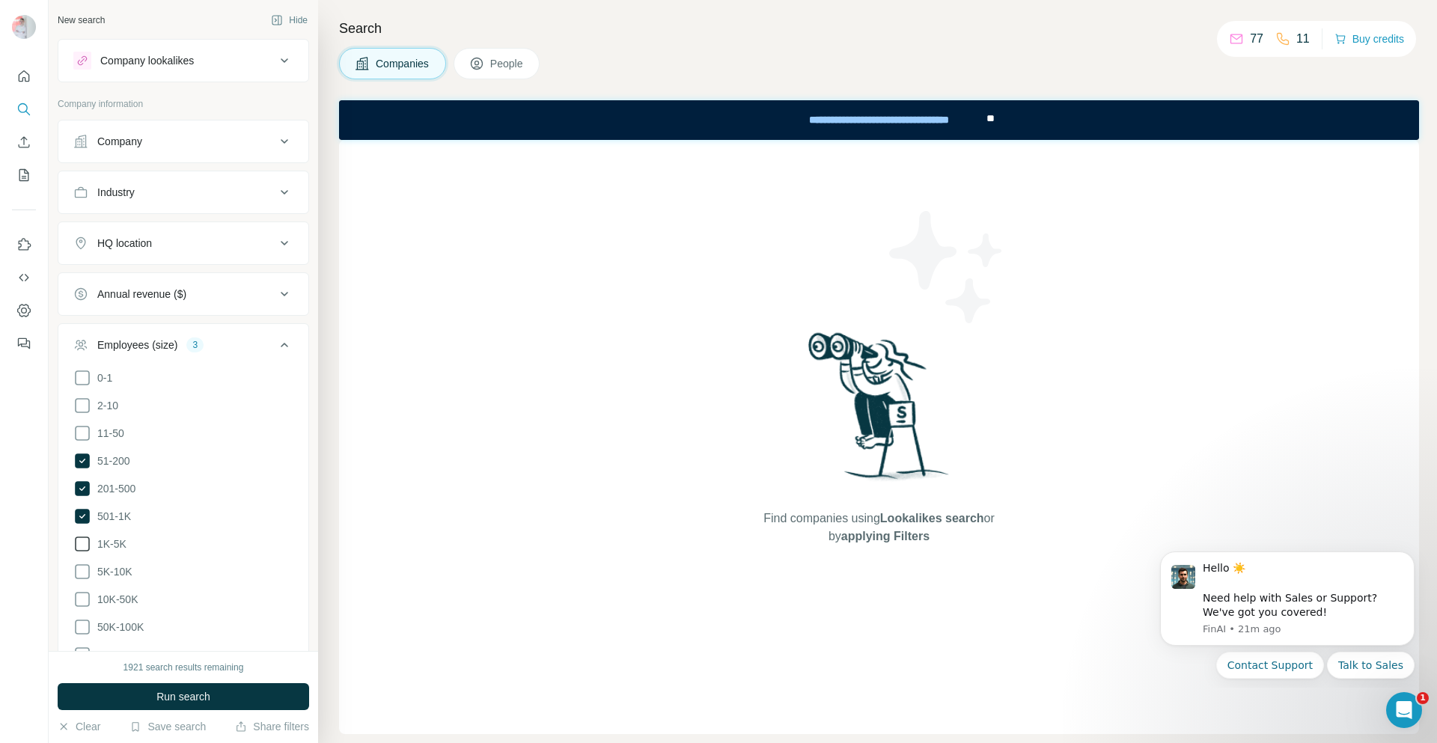
click at [85, 540] on icon at bounding box center [82, 544] width 18 height 18
click at [88, 567] on icon at bounding box center [82, 572] width 18 height 18
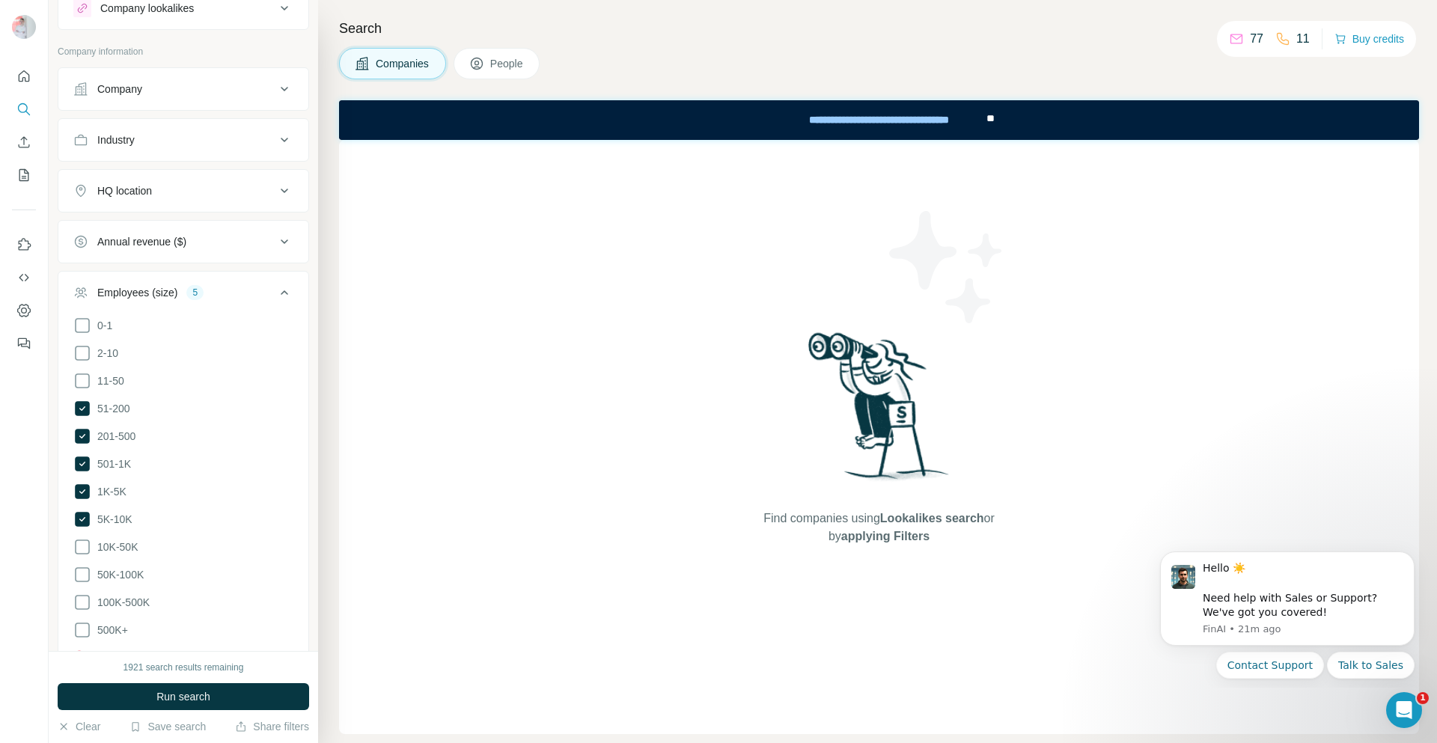
scroll to position [75, 0]
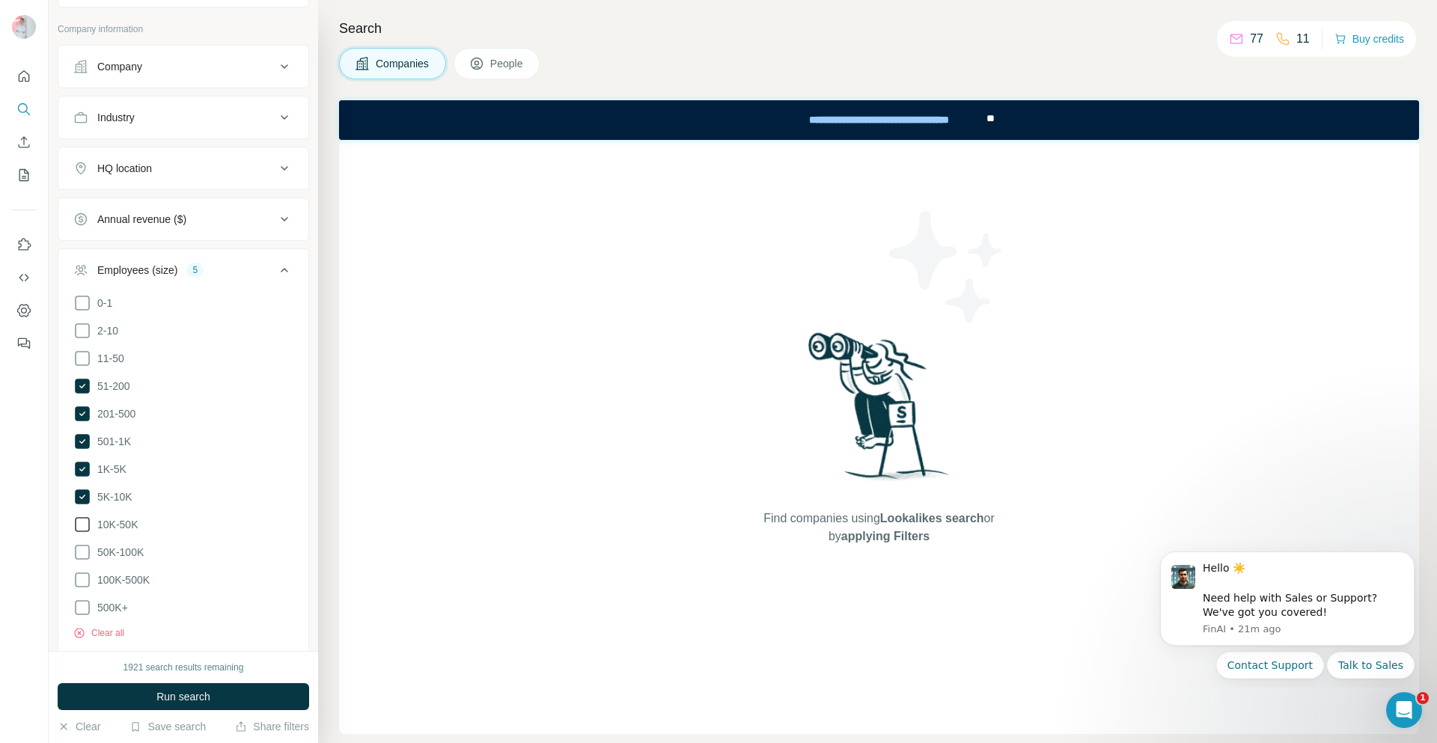
click at [80, 516] on icon at bounding box center [82, 525] width 18 height 18
click at [85, 544] on icon at bounding box center [82, 552] width 18 height 18
click at [85, 571] on icon at bounding box center [82, 580] width 18 height 18
click at [82, 599] on icon at bounding box center [82, 608] width 18 height 18
click at [171, 704] on button "Run search" at bounding box center [183, 696] width 251 height 27
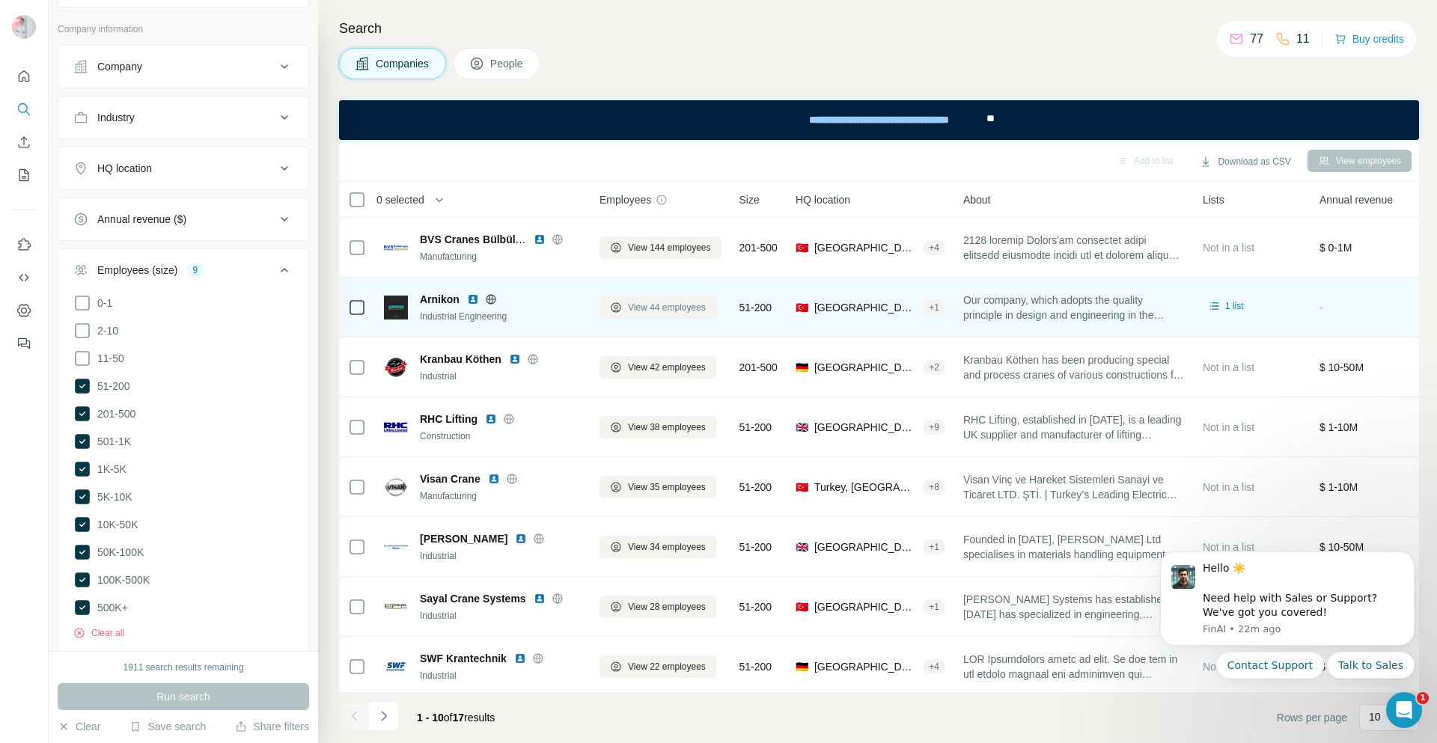
click at [643, 308] on span "View 44 employees" at bounding box center [667, 307] width 78 height 13
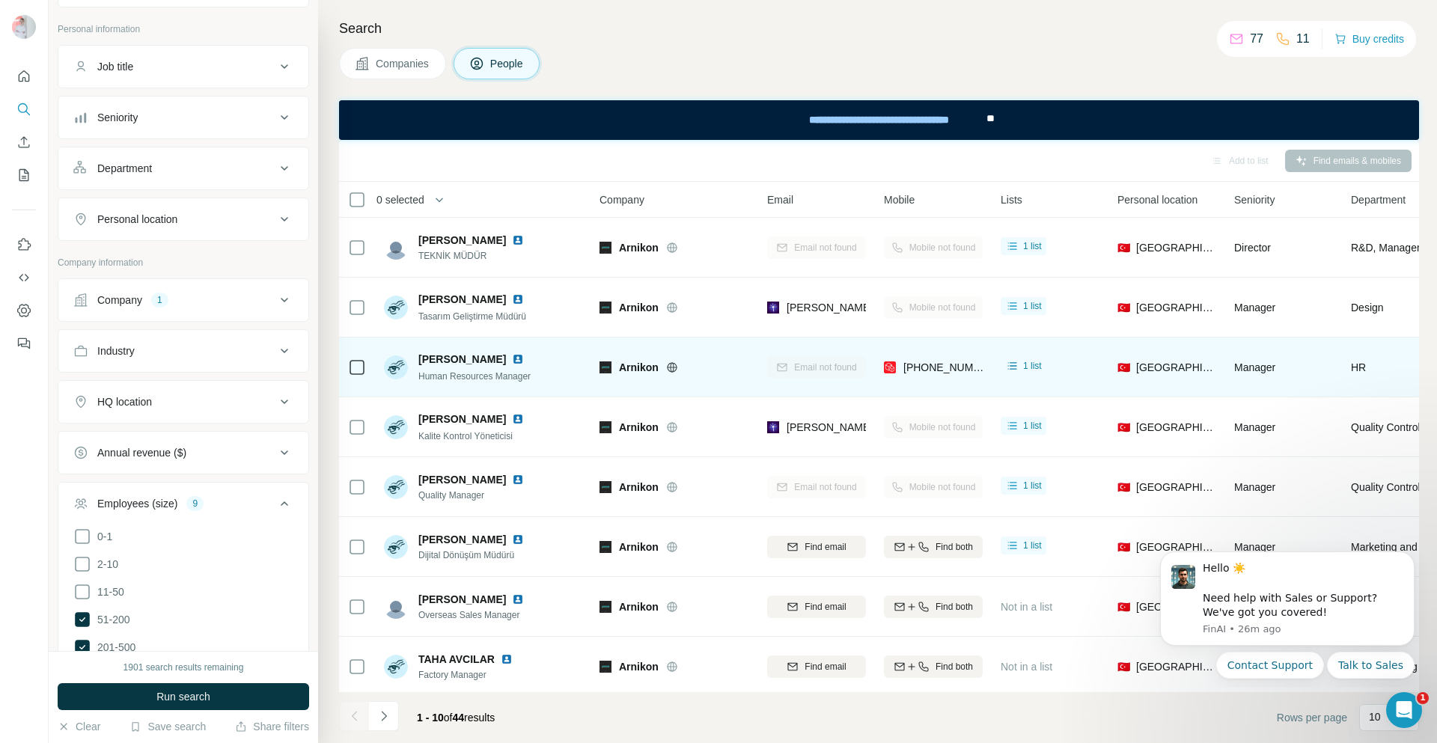
click at [672, 369] on icon at bounding box center [672, 367] width 12 height 12
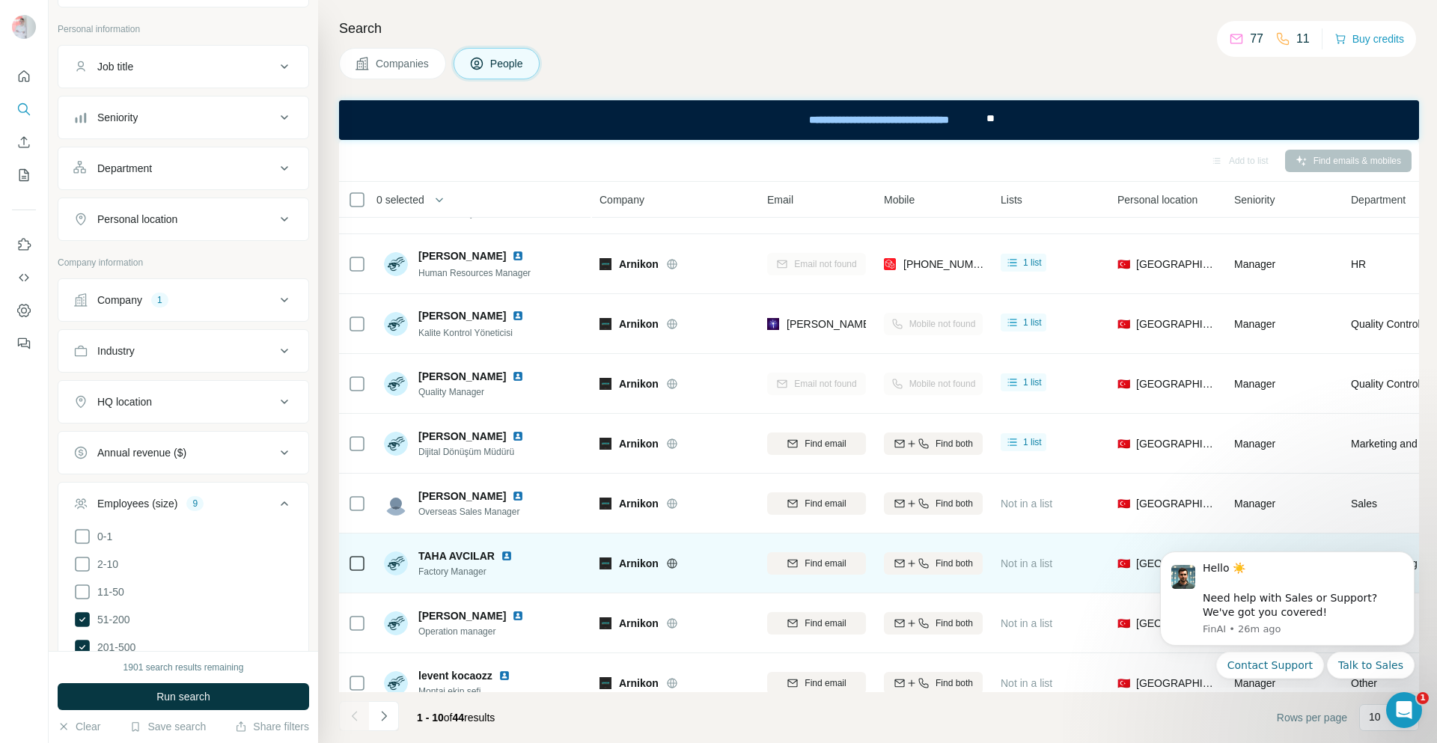
scroll to position [132, 0]
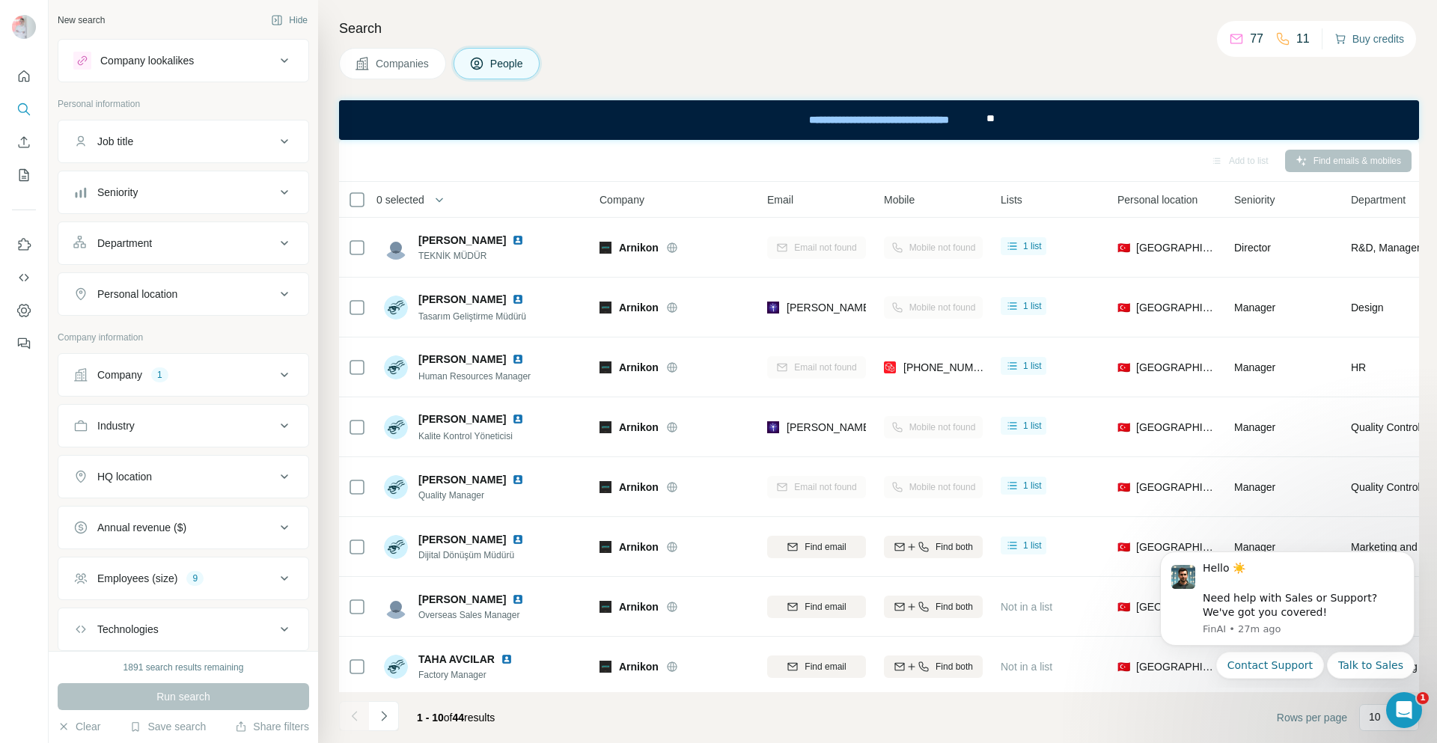
click at [1379, 36] on button "Buy credits" at bounding box center [1369, 38] width 70 height 21
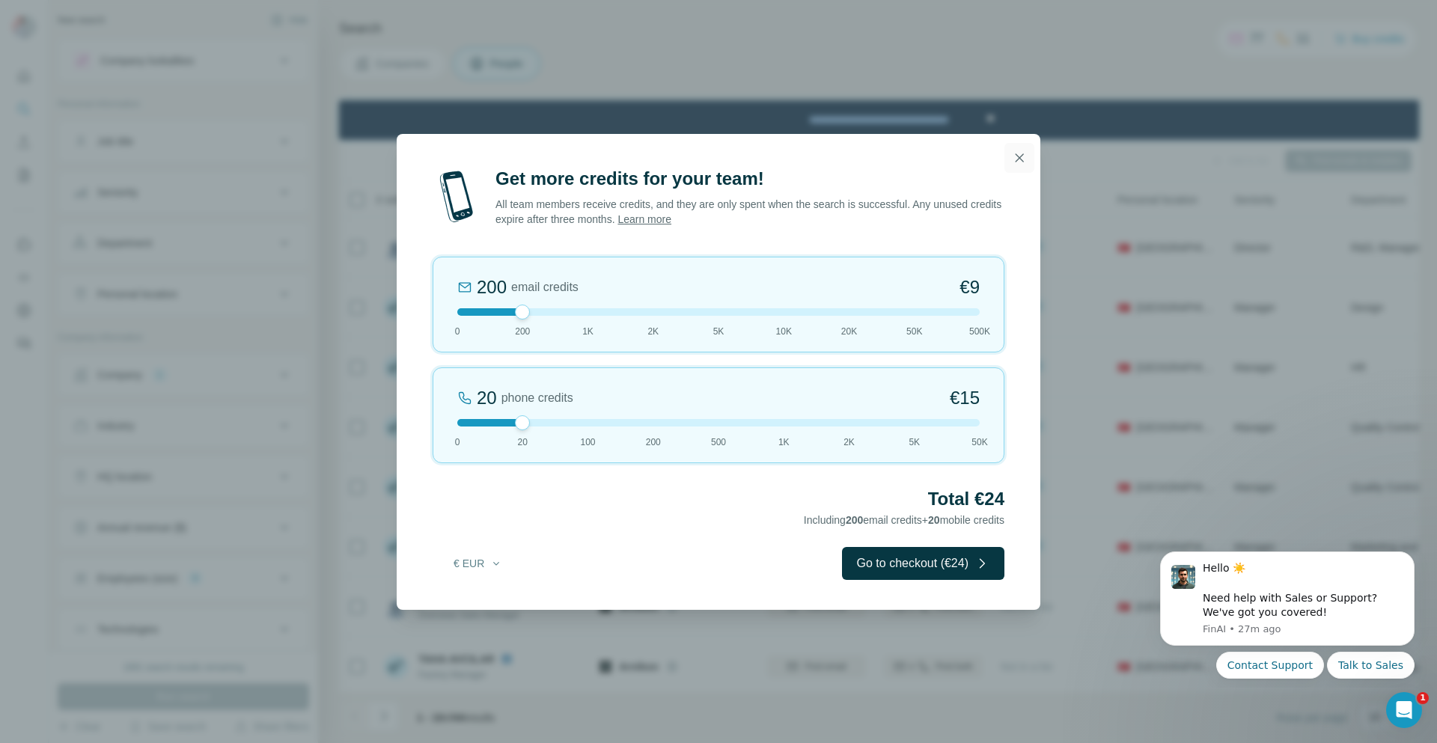
click at [1027, 159] on button "button" at bounding box center [1019, 158] width 30 height 30
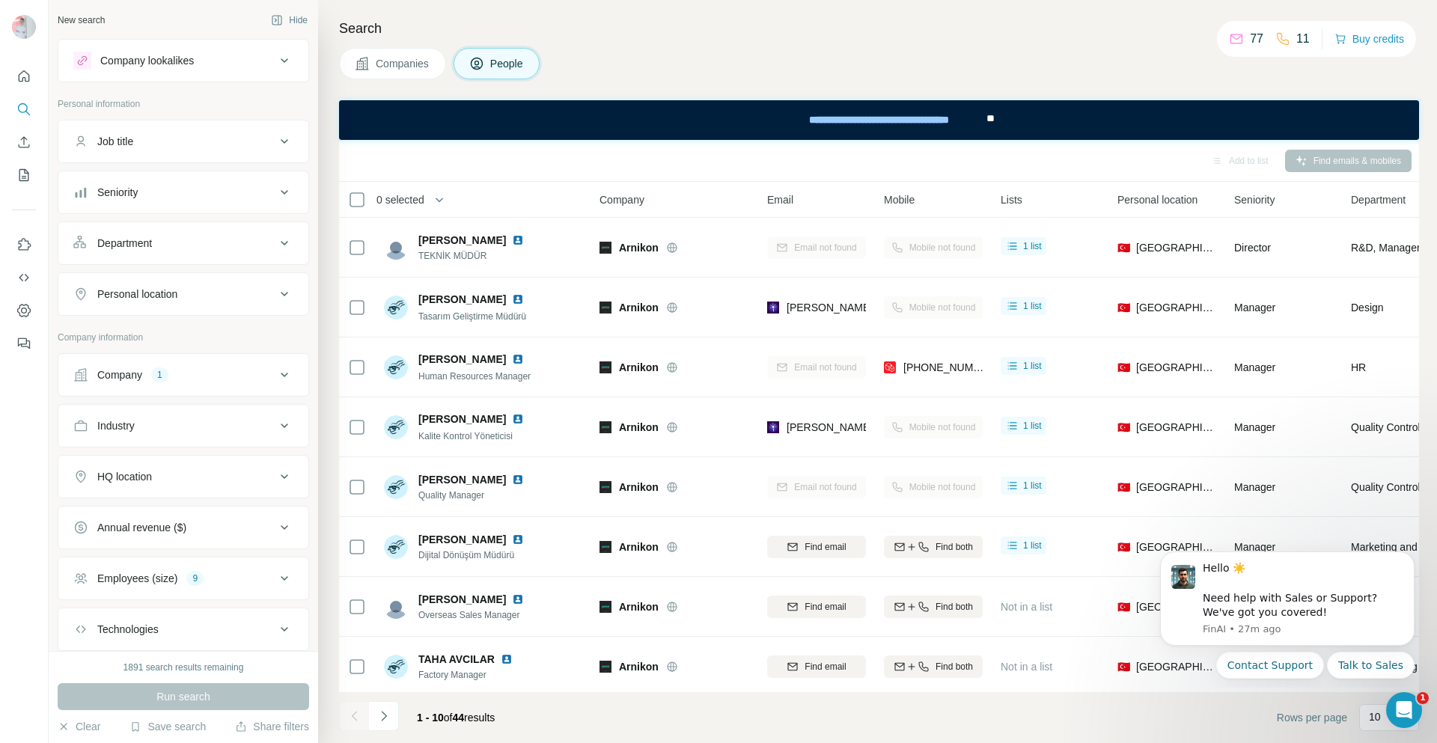
click at [1245, 40] on div "77" at bounding box center [1246, 39] width 34 height 18
click at [1254, 37] on p "77" at bounding box center [1256, 39] width 13 height 18
click at [1230, 43] on icon at bounding box center [1236, 39] width 12 height 10
click at [1230, 39] on icon at bounding box center [1236, 38] width 15 height 15
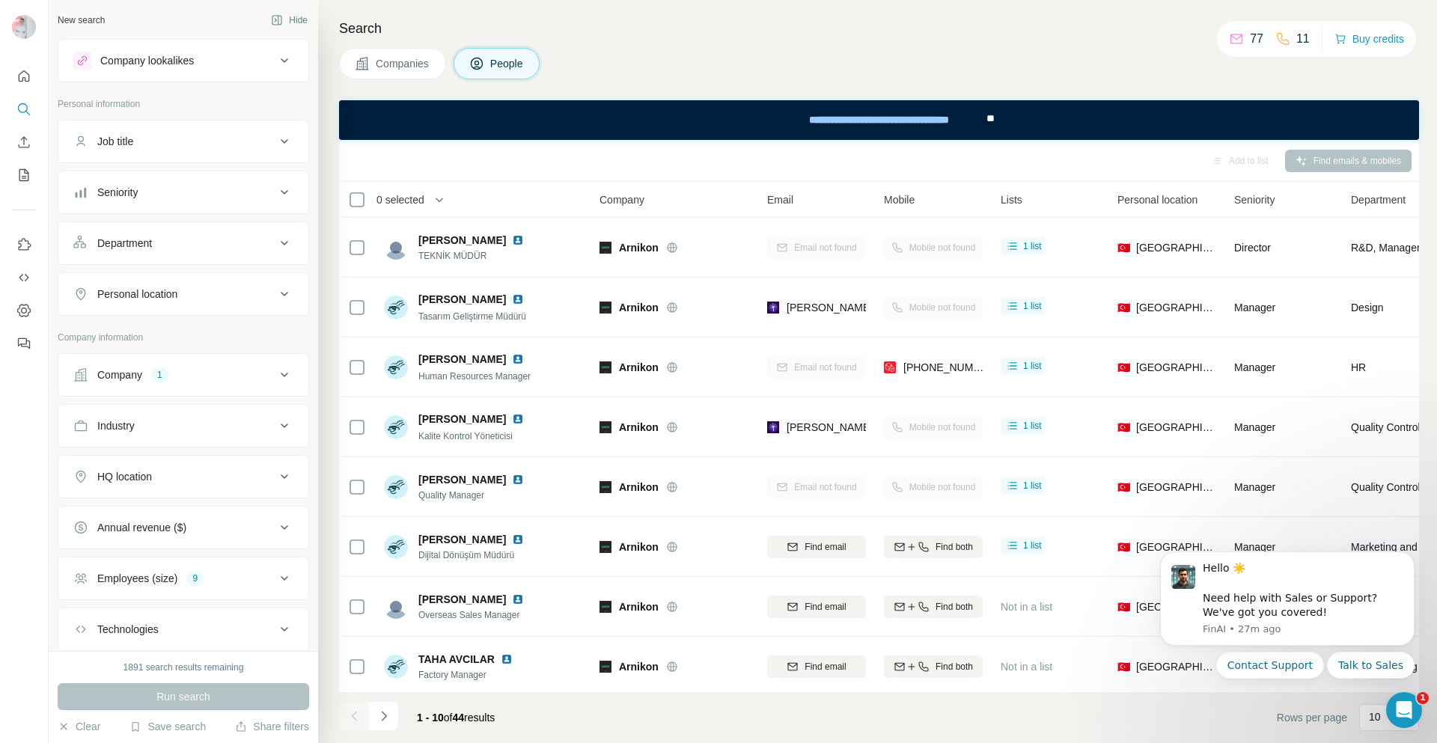
click at [1230, 39] on icon at bounding box center [1236, 38] width 15 height 15
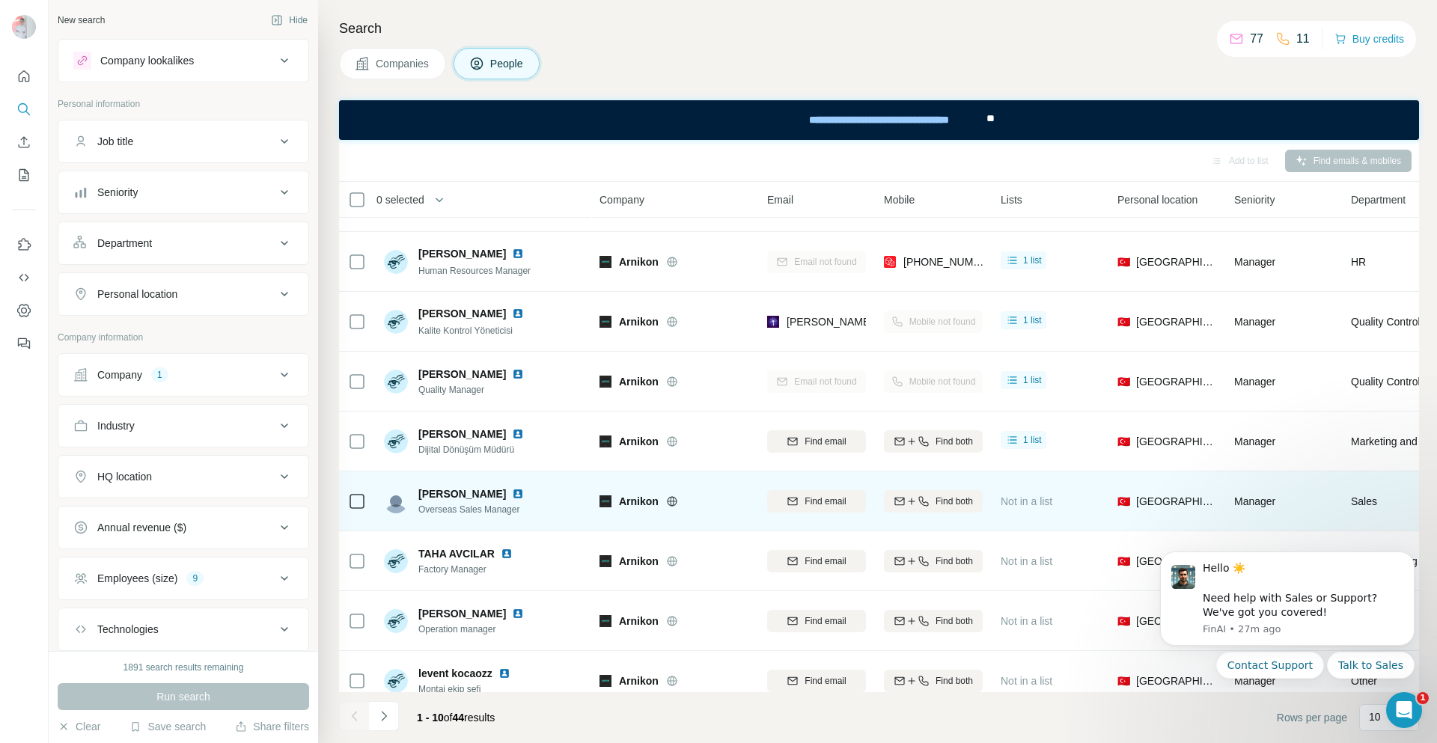
scroll to position [132, 0]
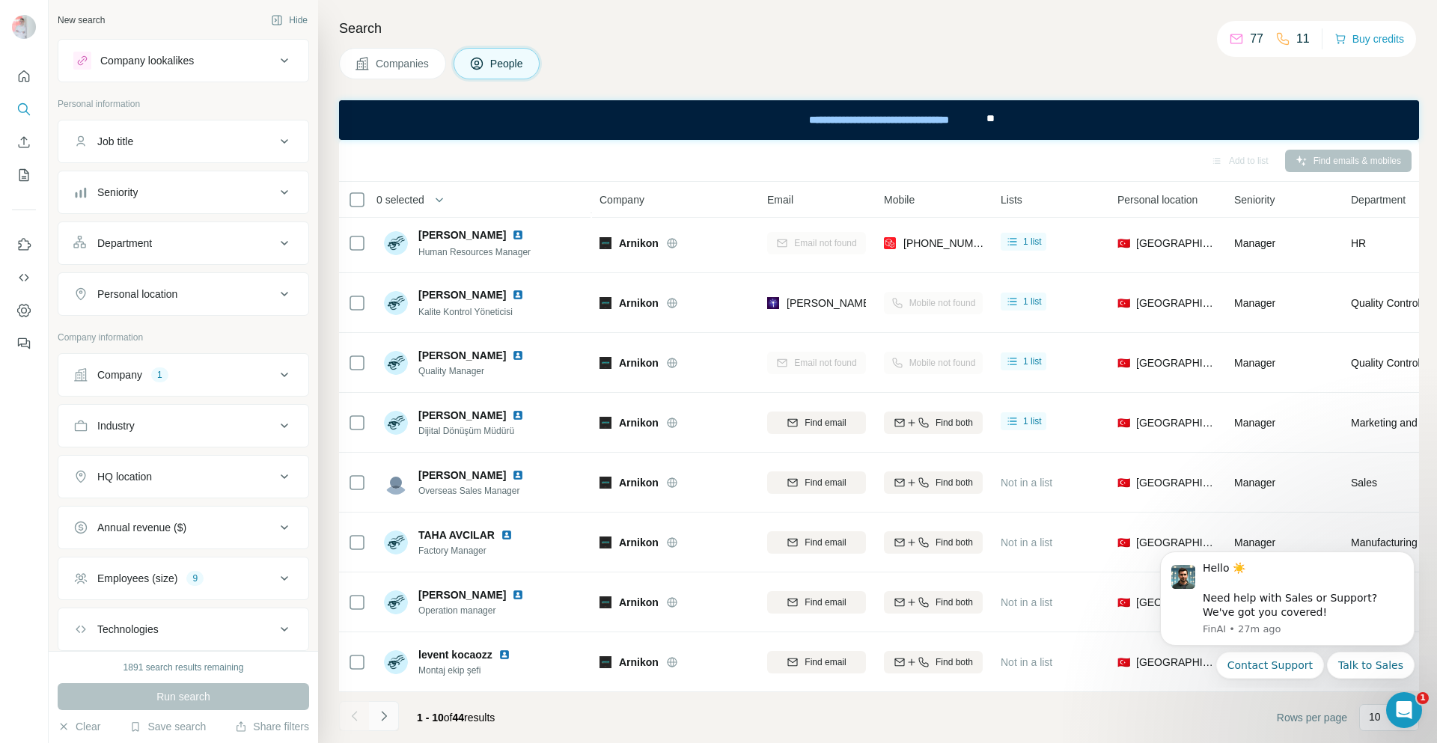
click at [380, 713] on icon "Navigate to next page" at bounding box center [383, 716] width 15 height 15
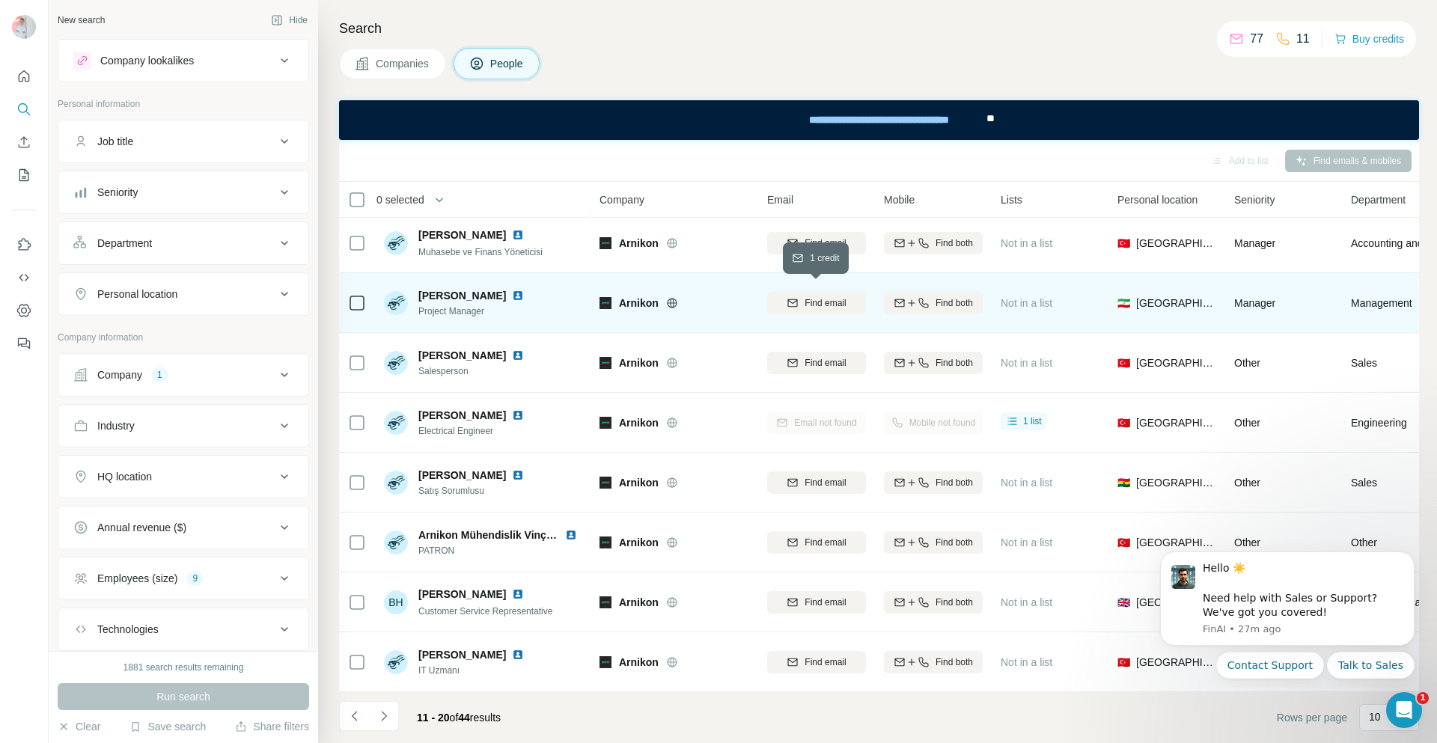
click at [814, 299] on span "Find email" at bounding box center [825, 302] width 41 height 13
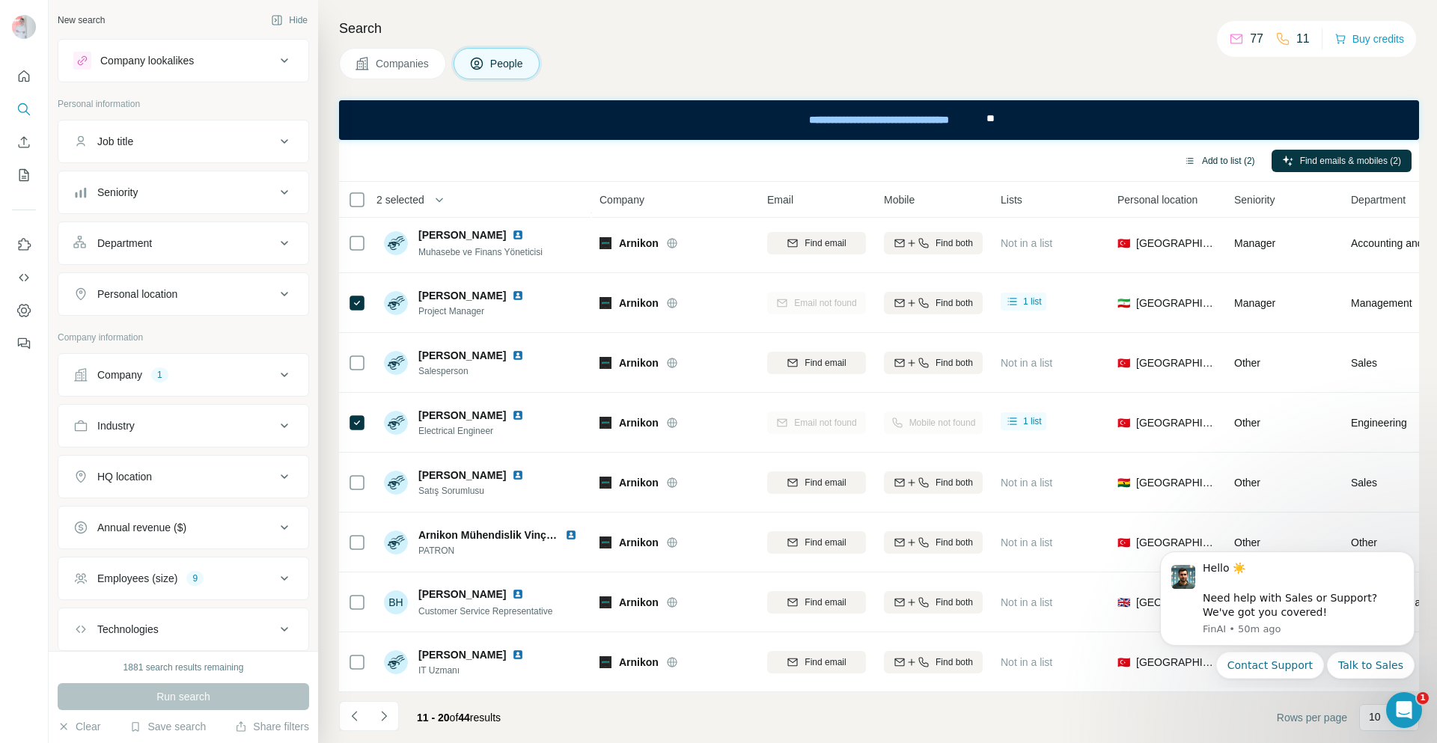
click at [1224, 166] on button "Add to list (2)" at bounding box center [1220, 161] width 92 height 22
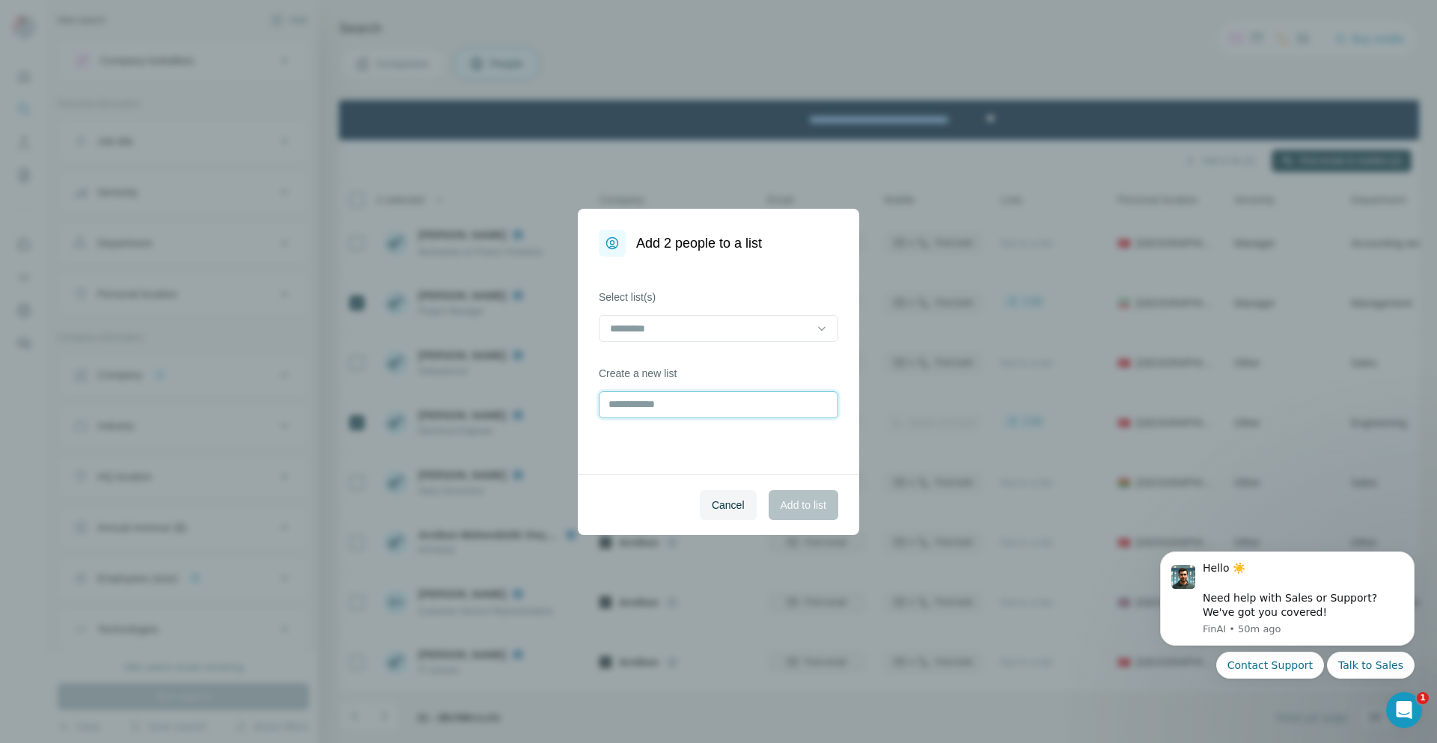
click at [695, 409] on input "text" at bounding box center [718, 404] width 239 height 27
type input "*******"
click at [811, 501] on span "Add to list" at bounding box center [804, 505] width 46 height 15
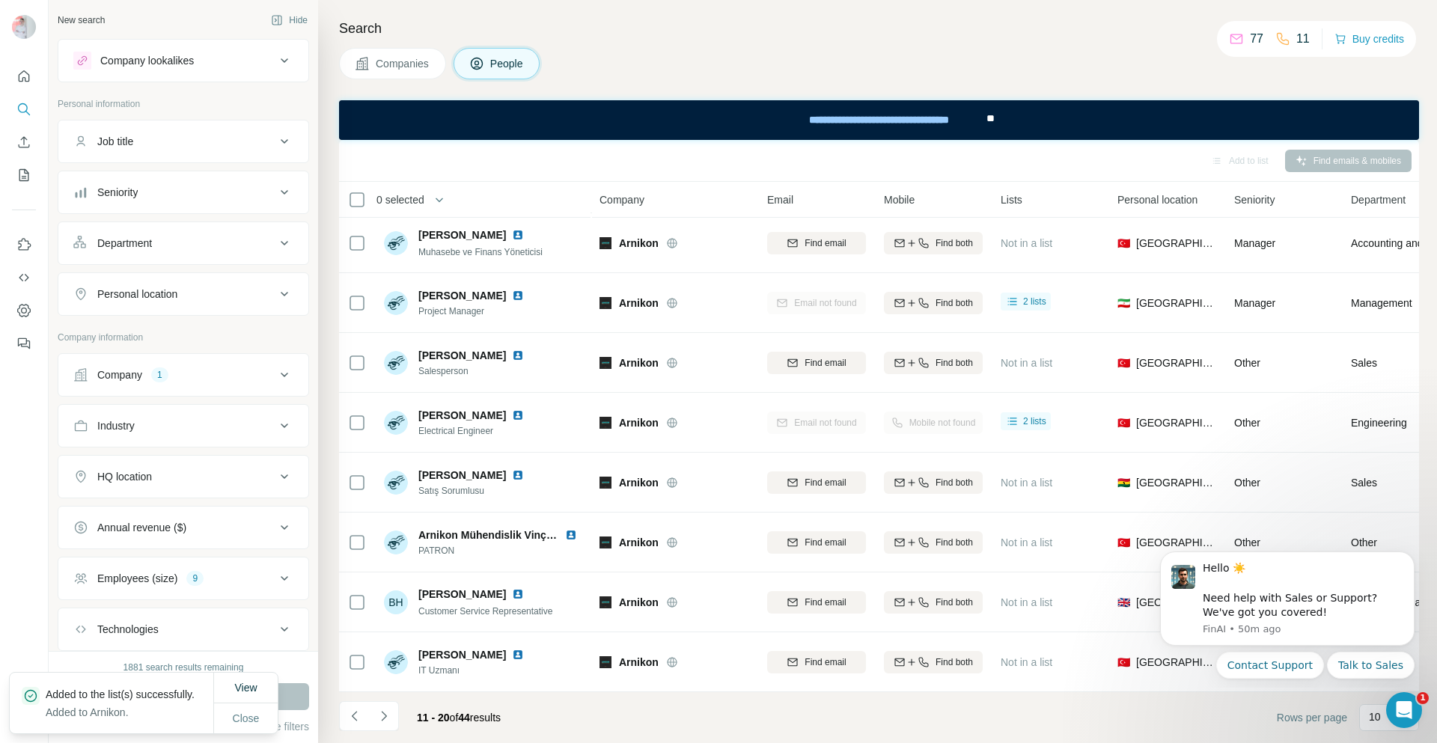
click at [378, 716] on icon "Navigate to next page" at bounding box center [383, 716] width 15 height 15
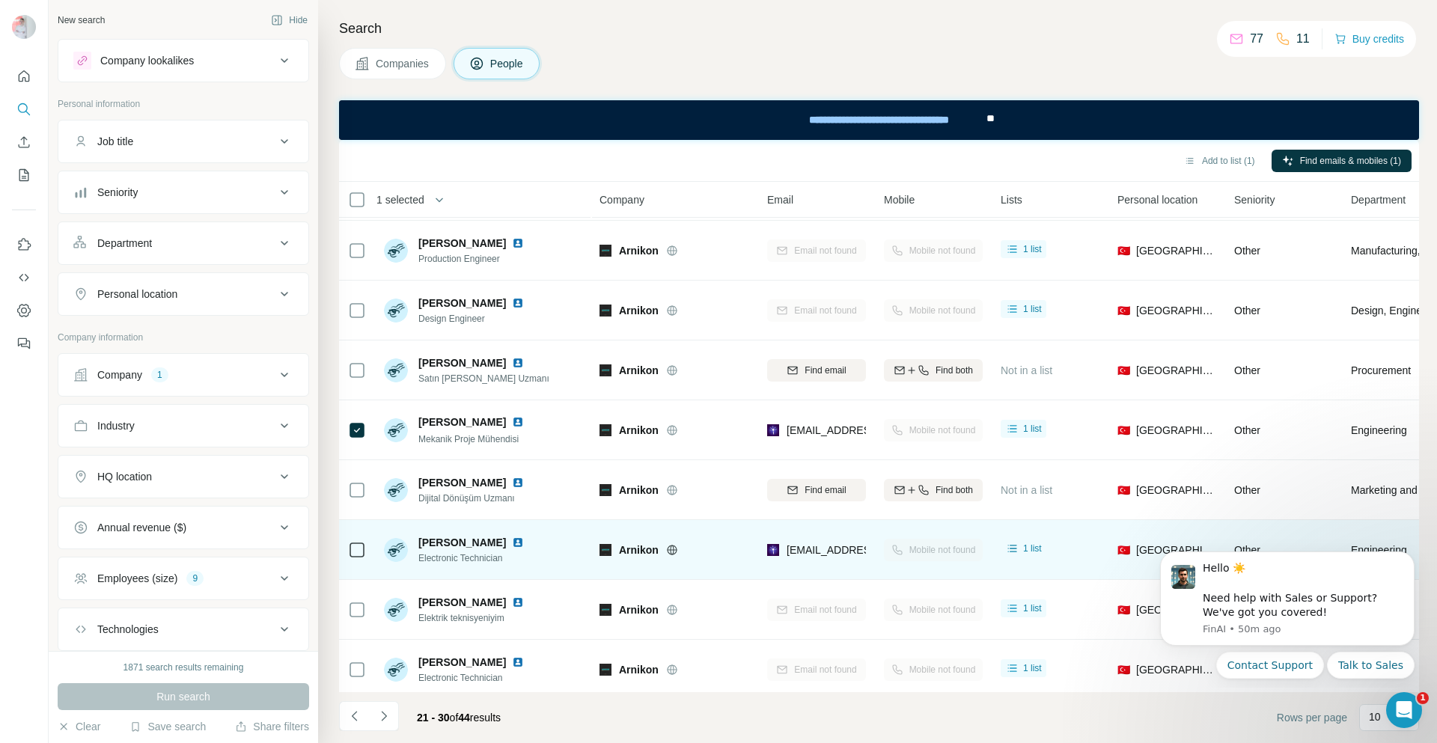
scroll to position [0, 0]
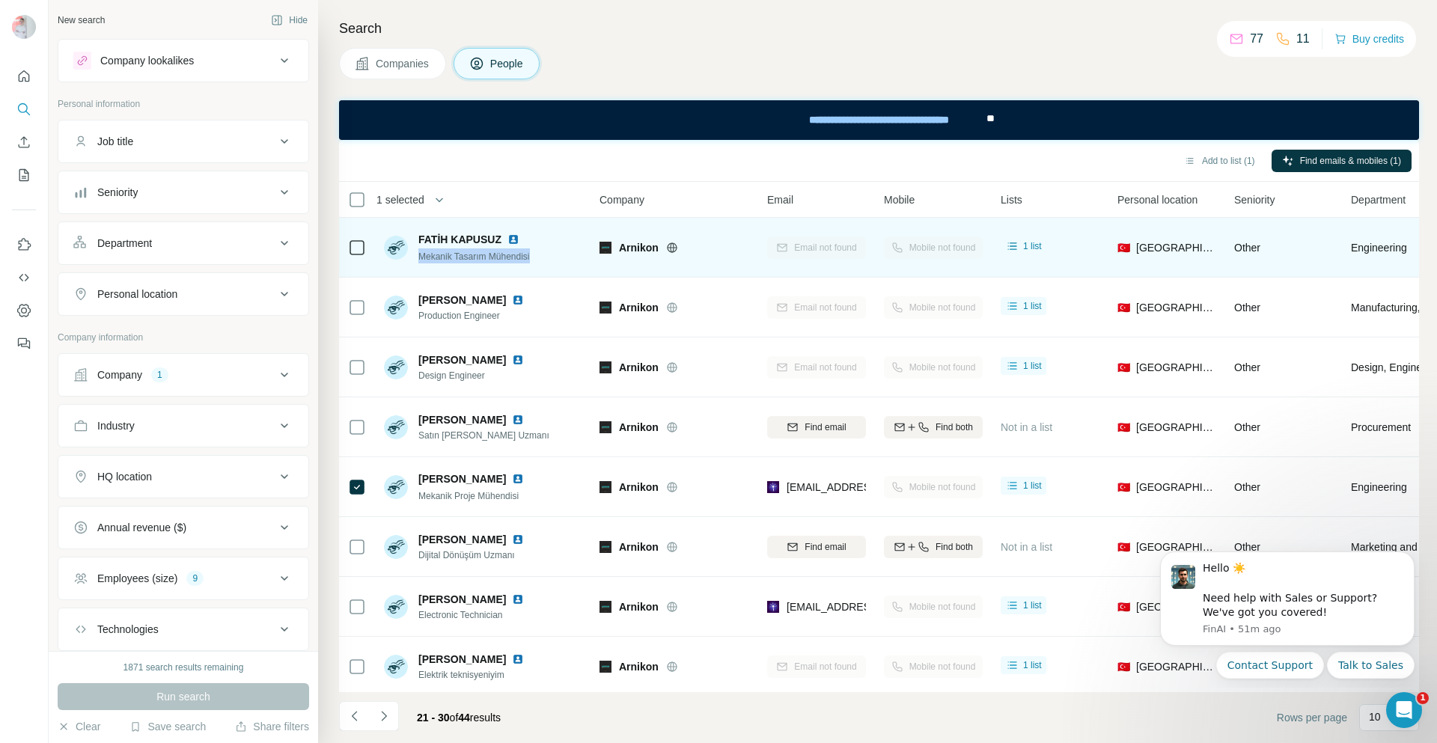
drag, startPoint x: 537, startPoint y: 256, endPoint x: 418, endPoint y: 262, distance: 119.2
click at [418, 262] on div "FATİH KAPUSUZ Mekanik Tasarım Mühendisi" at bounding box center [483, 247] width 199 height 41
copy span "Mekanik Tasarım Mühendisi"
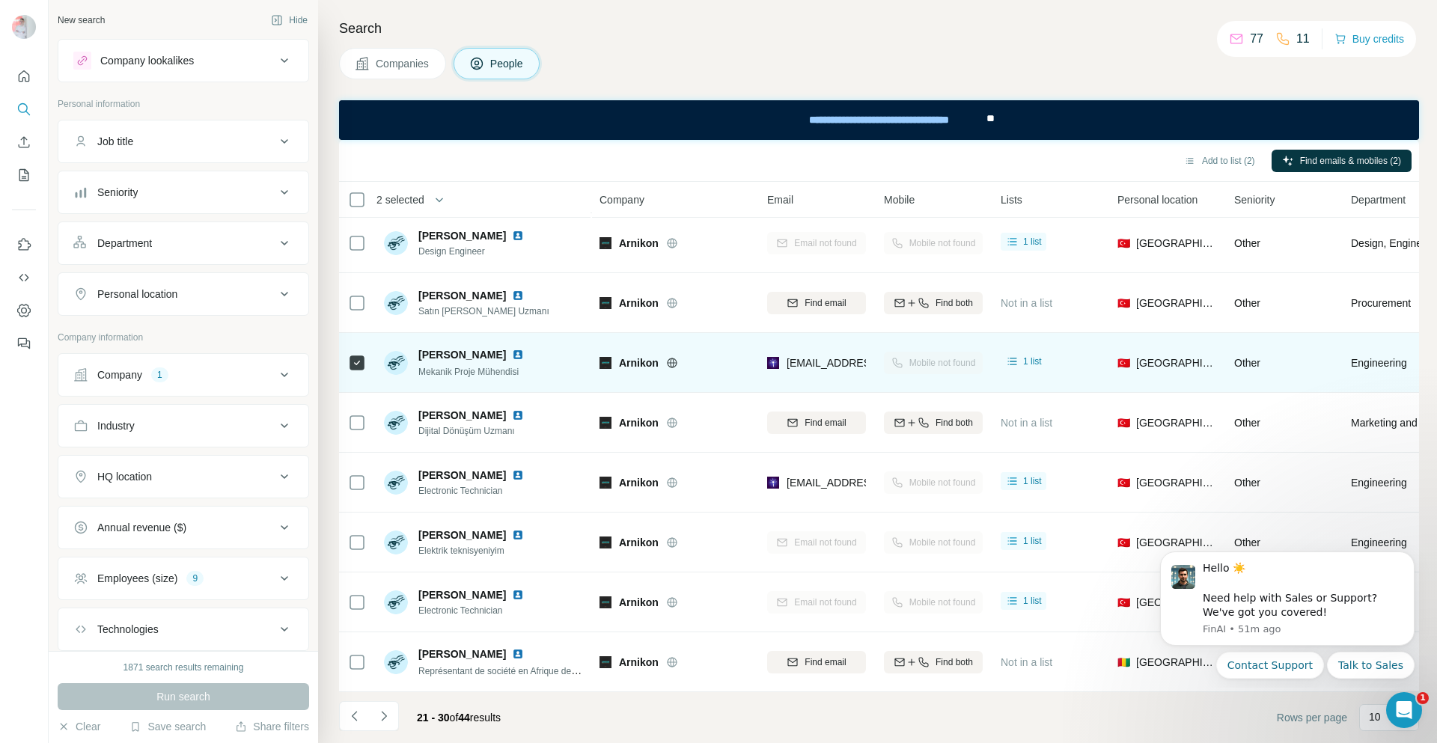
scroll to position [57, 0]
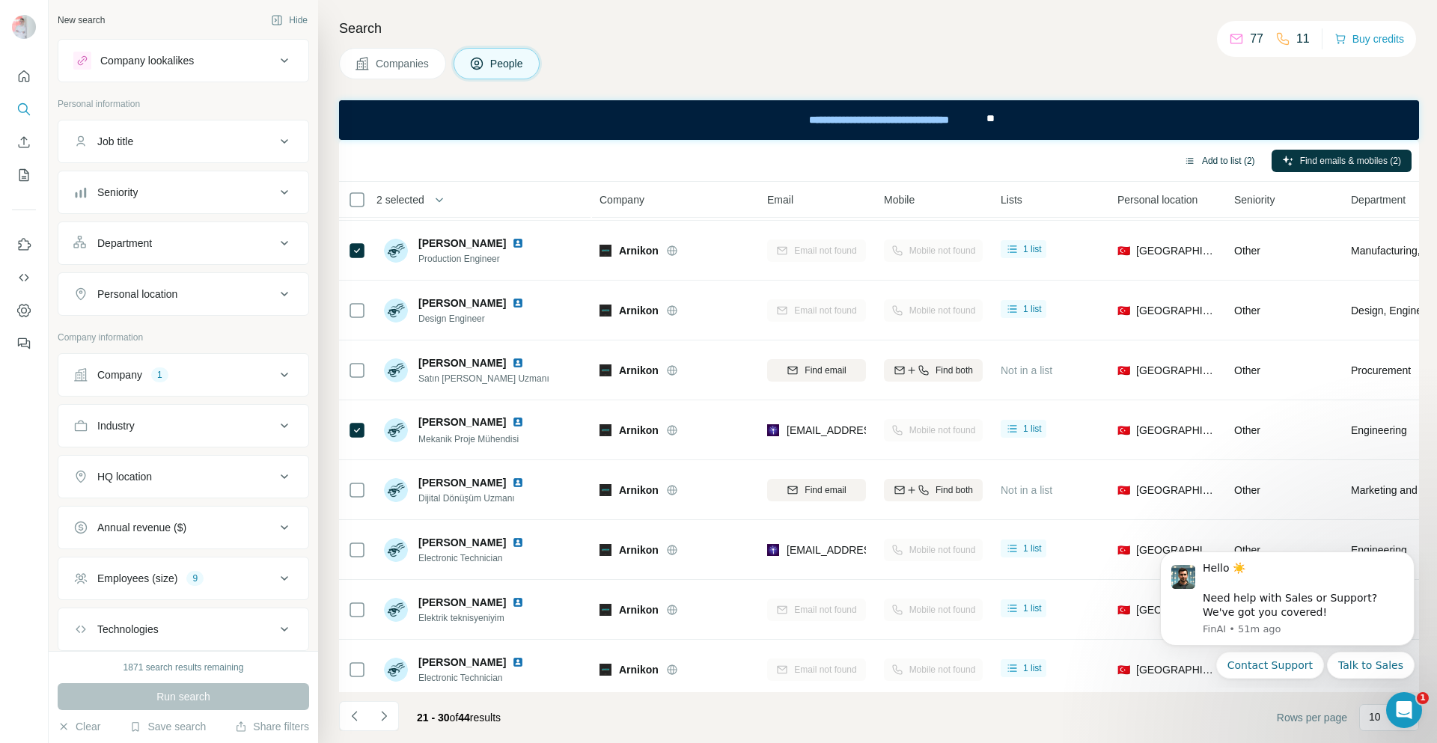
click at [1208, 159] on button "Add to list (2)" at bounding box center [1220, 161] width 92 height 22
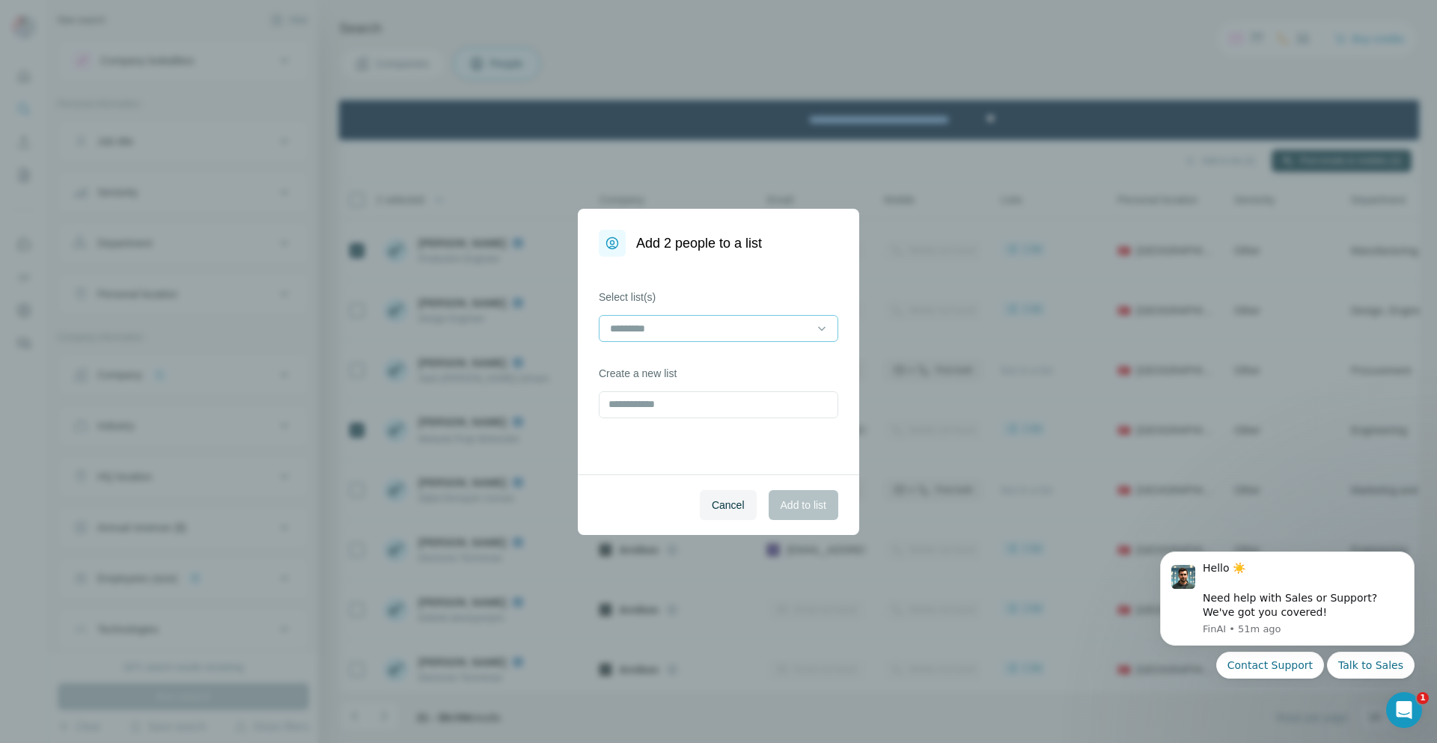
click at [694, 328] on input at bounding box center [709, 328] width 202 height 16
click at [647, 358] on p "Arnikon" at bounding box center [628, 362] width 35 height 15
click at [796, 502] on span "Add to list" at bounding box center [804, 505] width 46 height 15
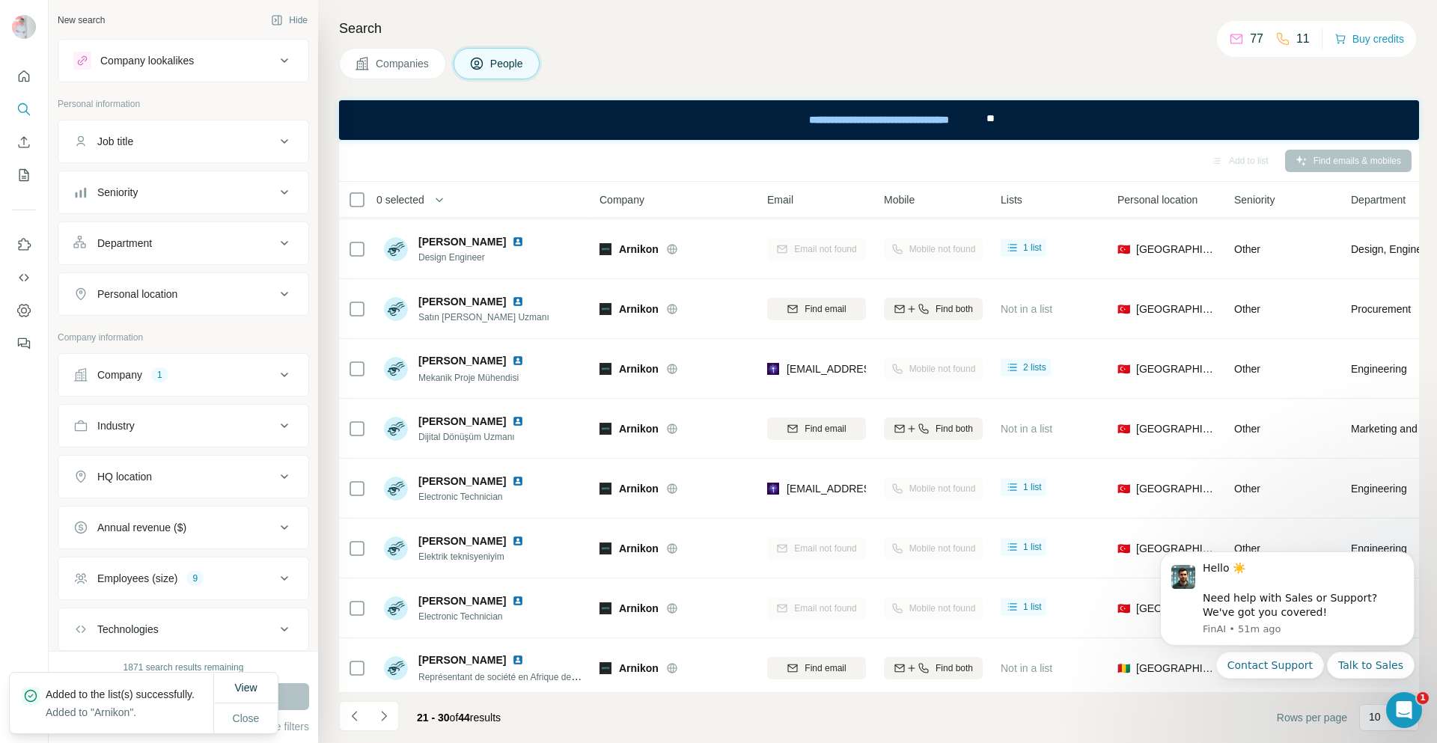
scroll to position [132, 0]
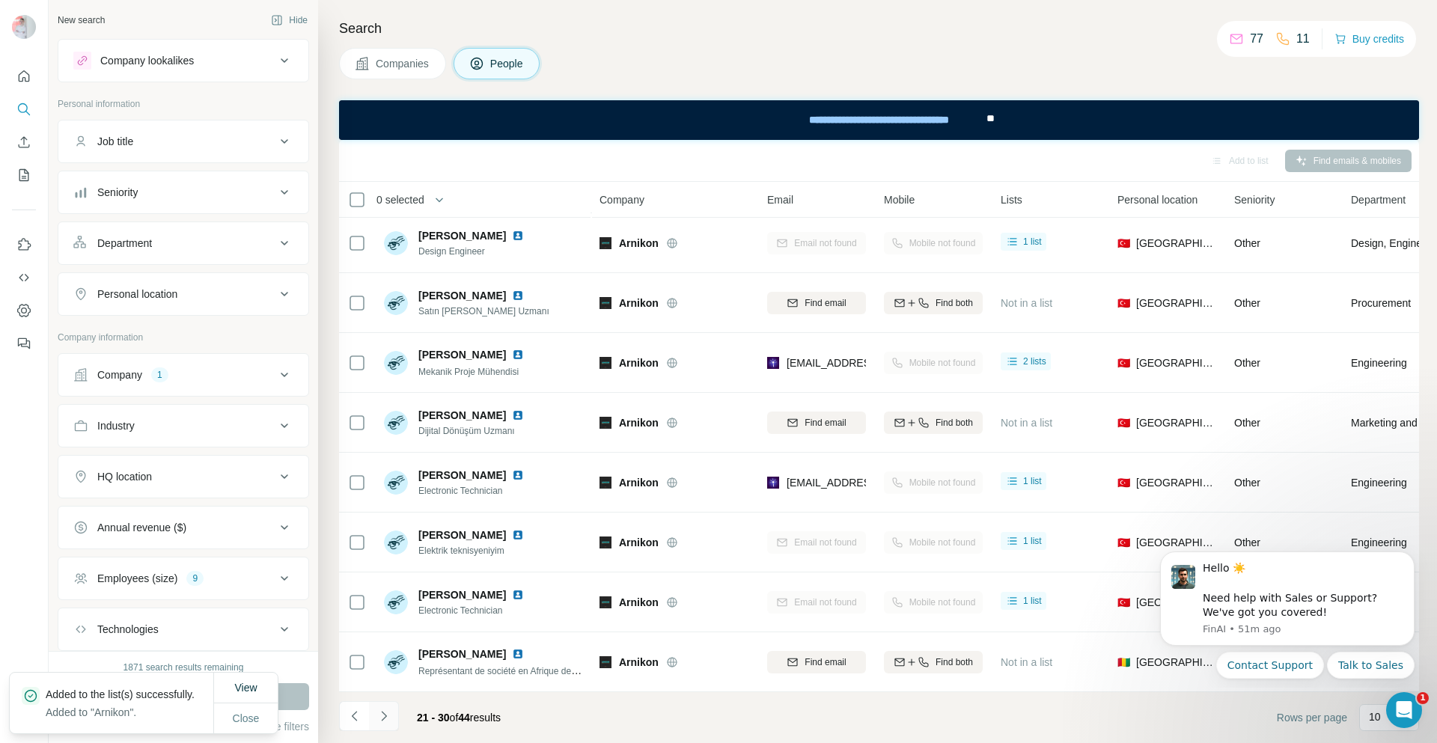
click at [380, 716] on icon "Navigate to next page" at bounding box center [383, 716] width 15 height 15
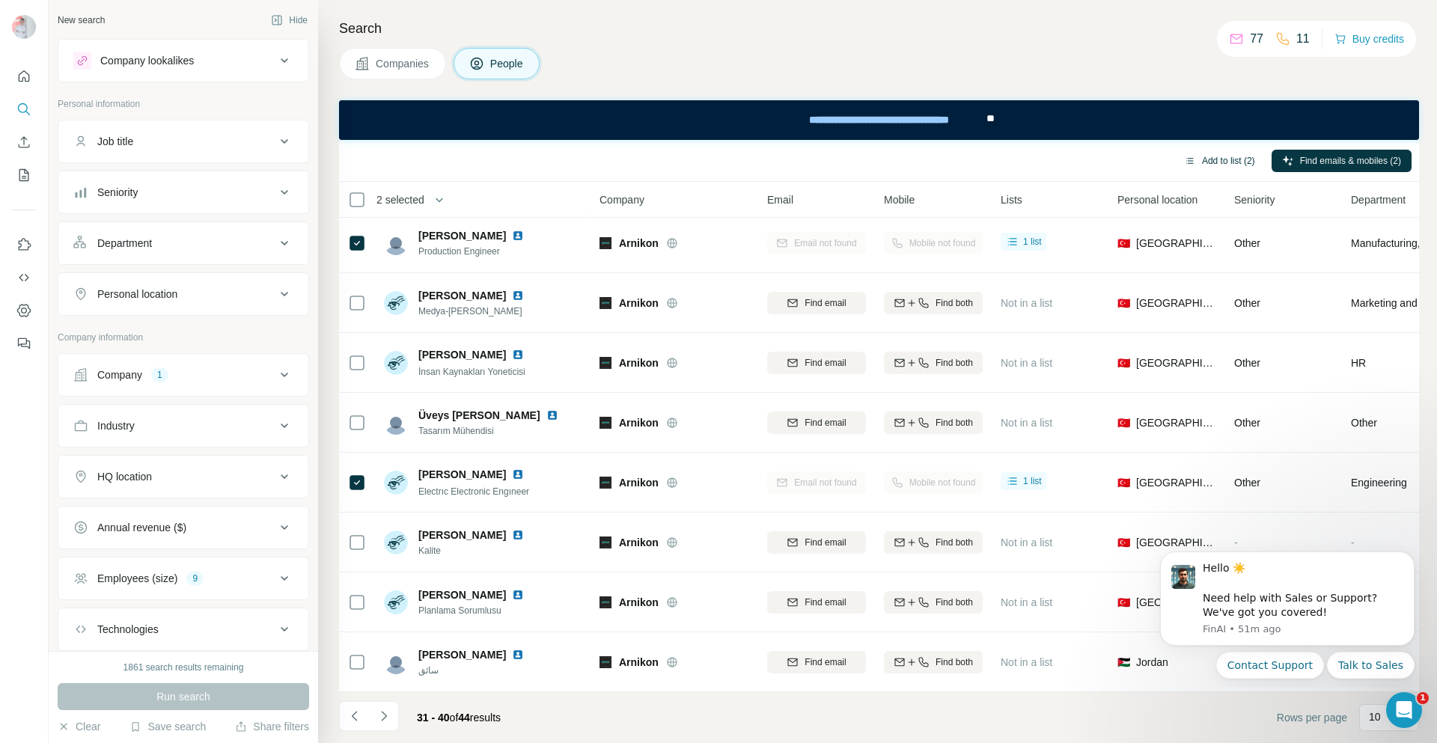
click at [1204, 160] on button "Add to list (2)" at bounding box center [1220, 161] width 92 height 22
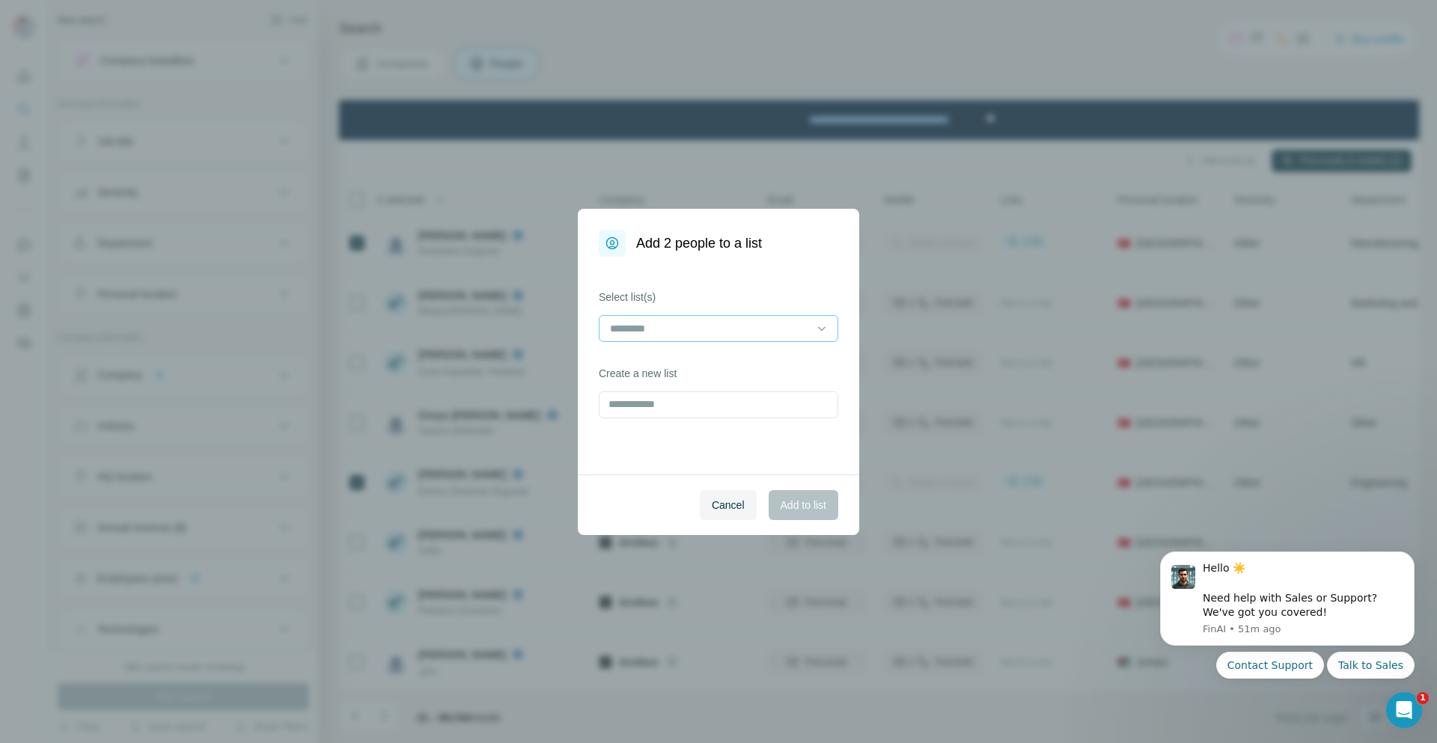
click at [685, 338] on div at bounding box center [709, 328] width 202 height 25
click at [664, 355] on div "Arnikon" at bounding box center [718, 362] width 214 height 15
click at [812, 507] on span "Add to list" at bounding box center [804, 505] width 46 height 15
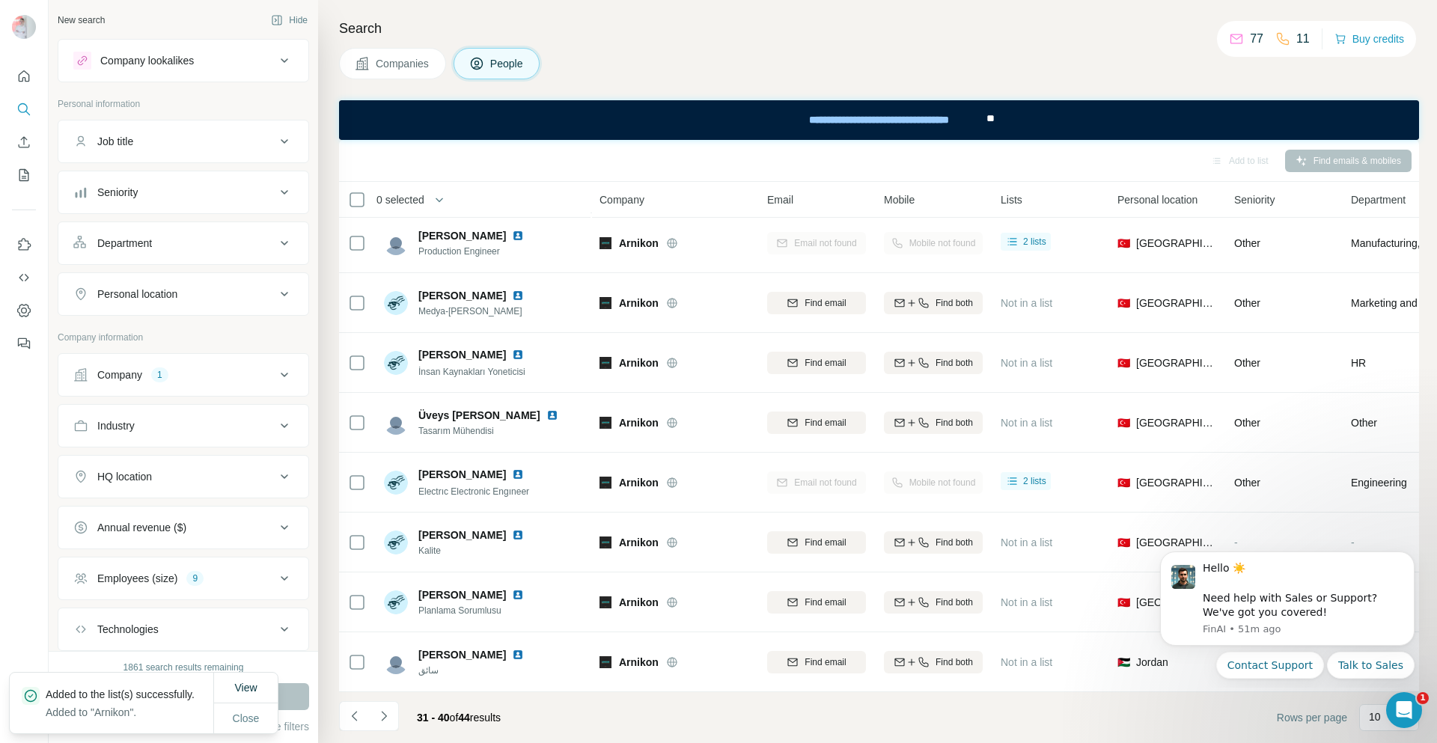
click at [383, 721] on icon "Navigate to next page" at bounding box center [383, 716] width 15 height 15
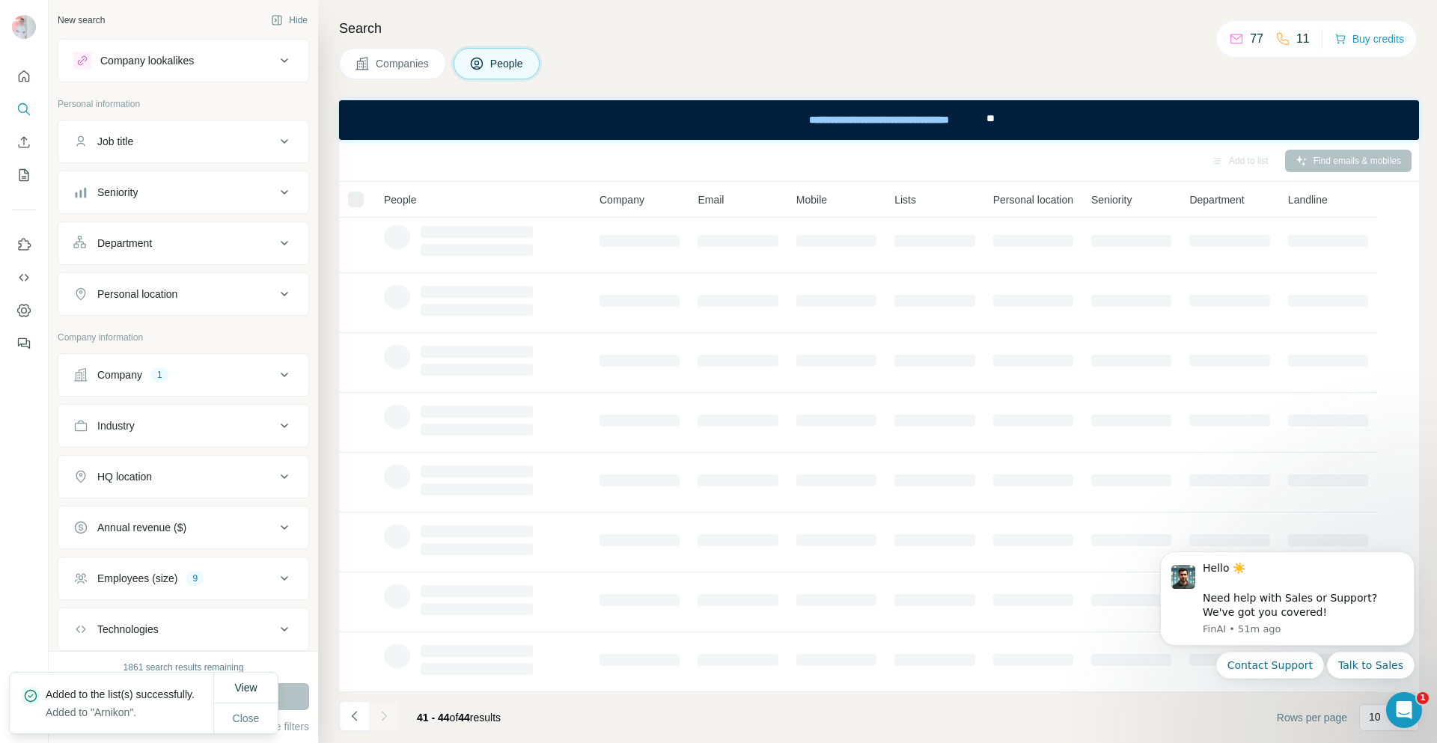
scroll to position [0, 0]
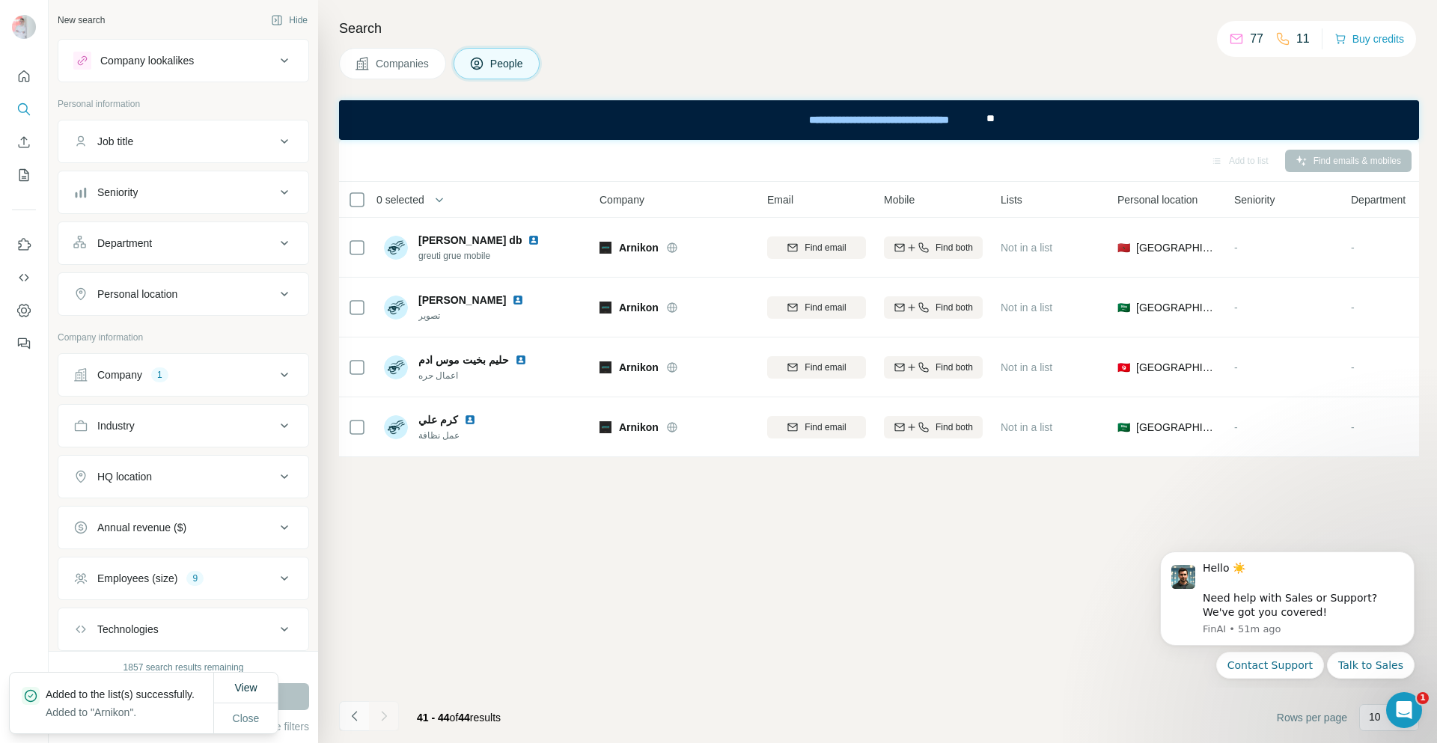
click at [355, 711] on icon "Navigate to previous page" at bounding box center [354, 716] width 15 height 15
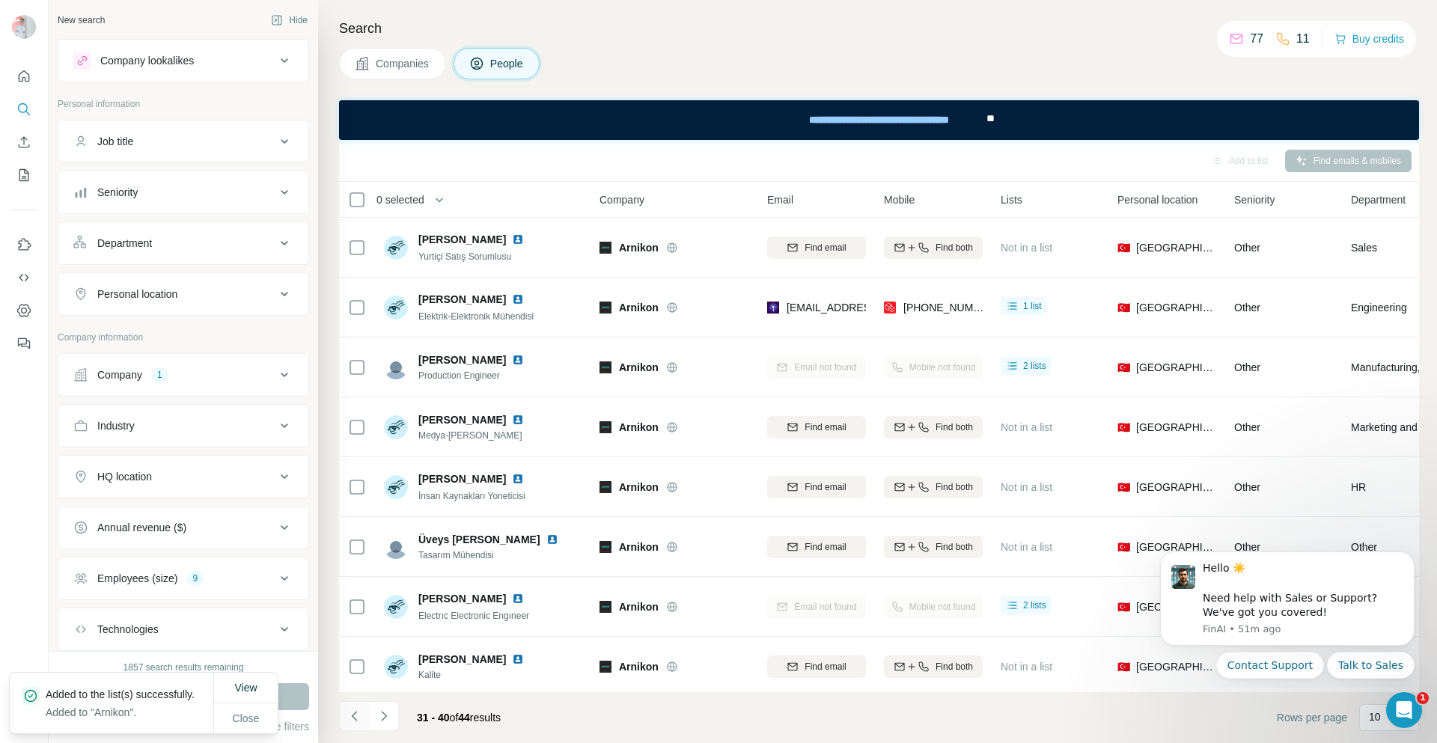
click at [351, 718] on icon "Navigate to previous page" at bounding box center [354, 716] width 15 height 15
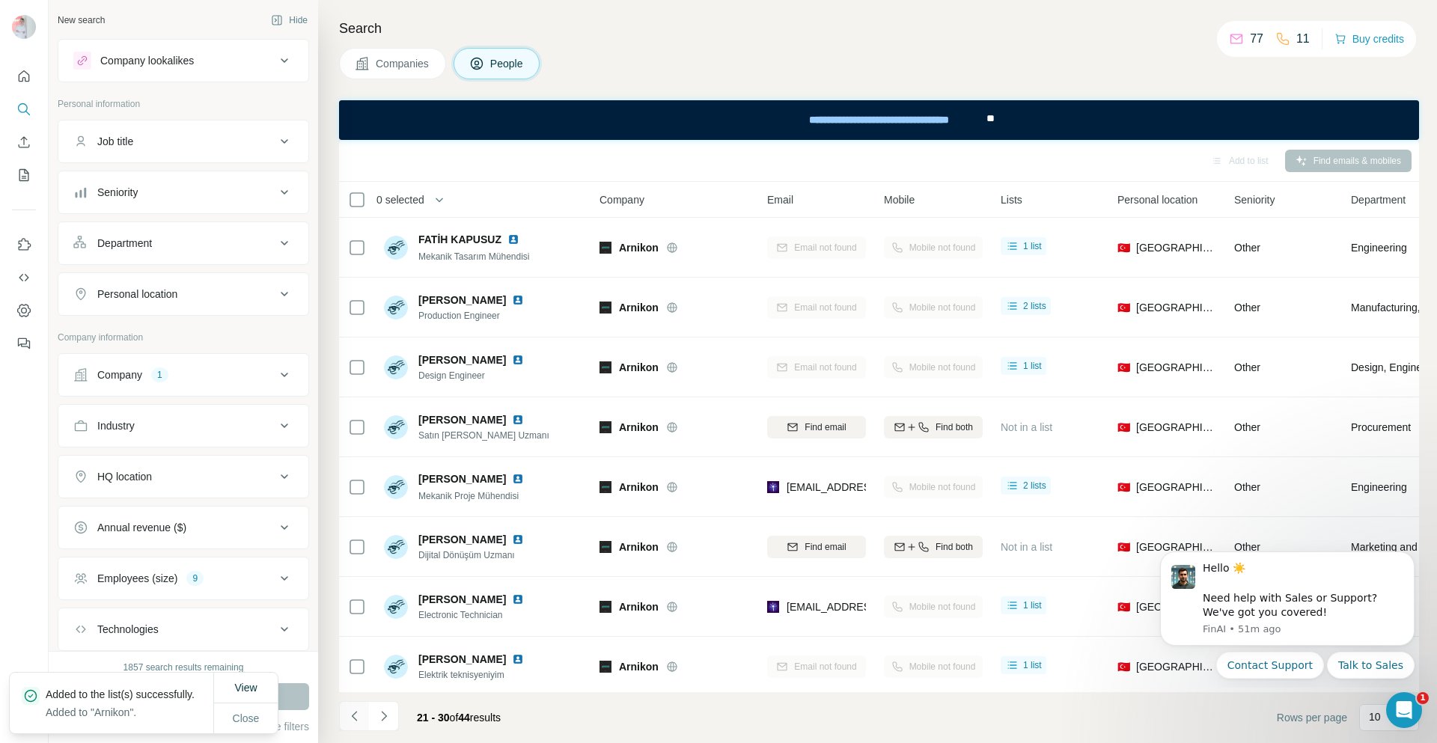
drag, startPoint x: 349, startPoint y: 716, endPoint x: 367, endPoint y: 715, distance: 18.0
click at [351, 716] on icon "Navigate to previous page" at bounding box center [354, 716] width 15 height 15
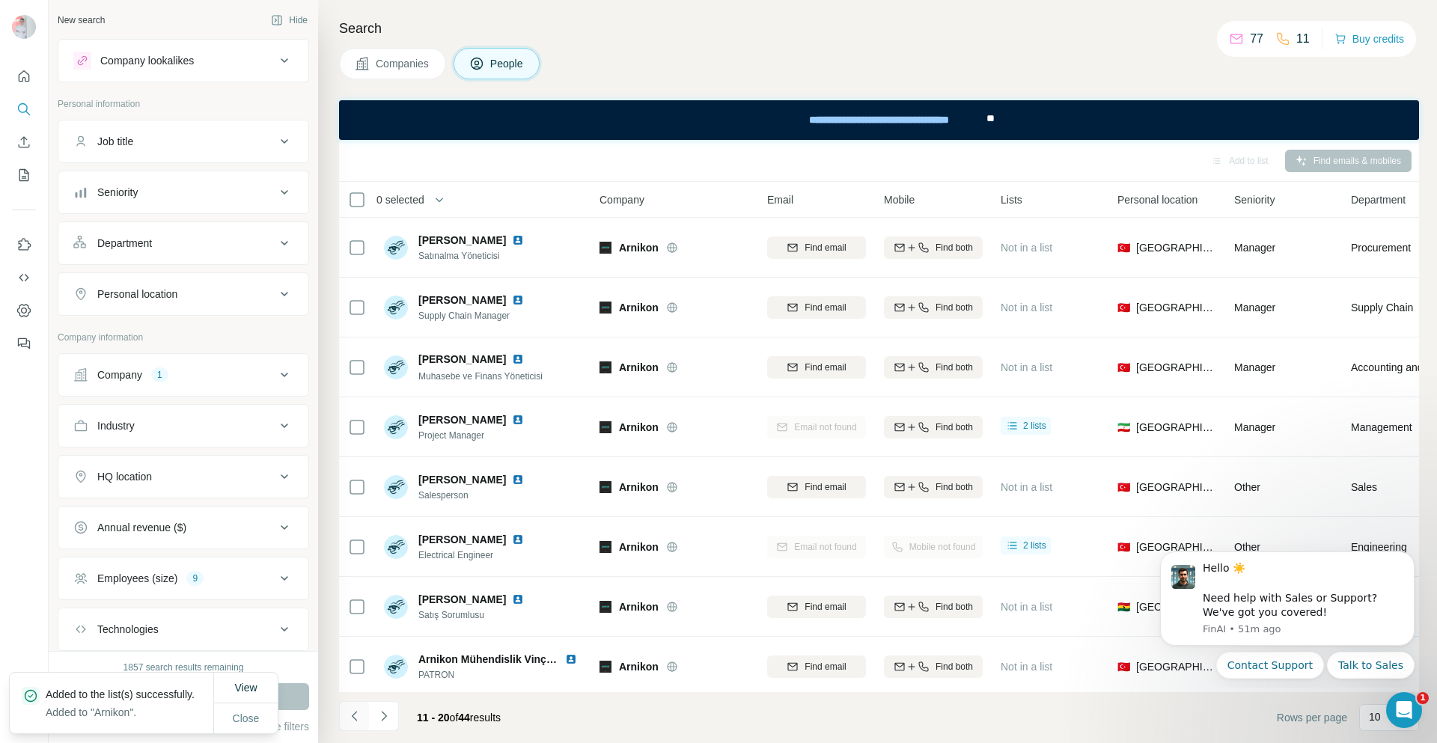
click at [352, 712] on icon "Navigate to previous page" at bounding box center [354, 716] width 15 height 15
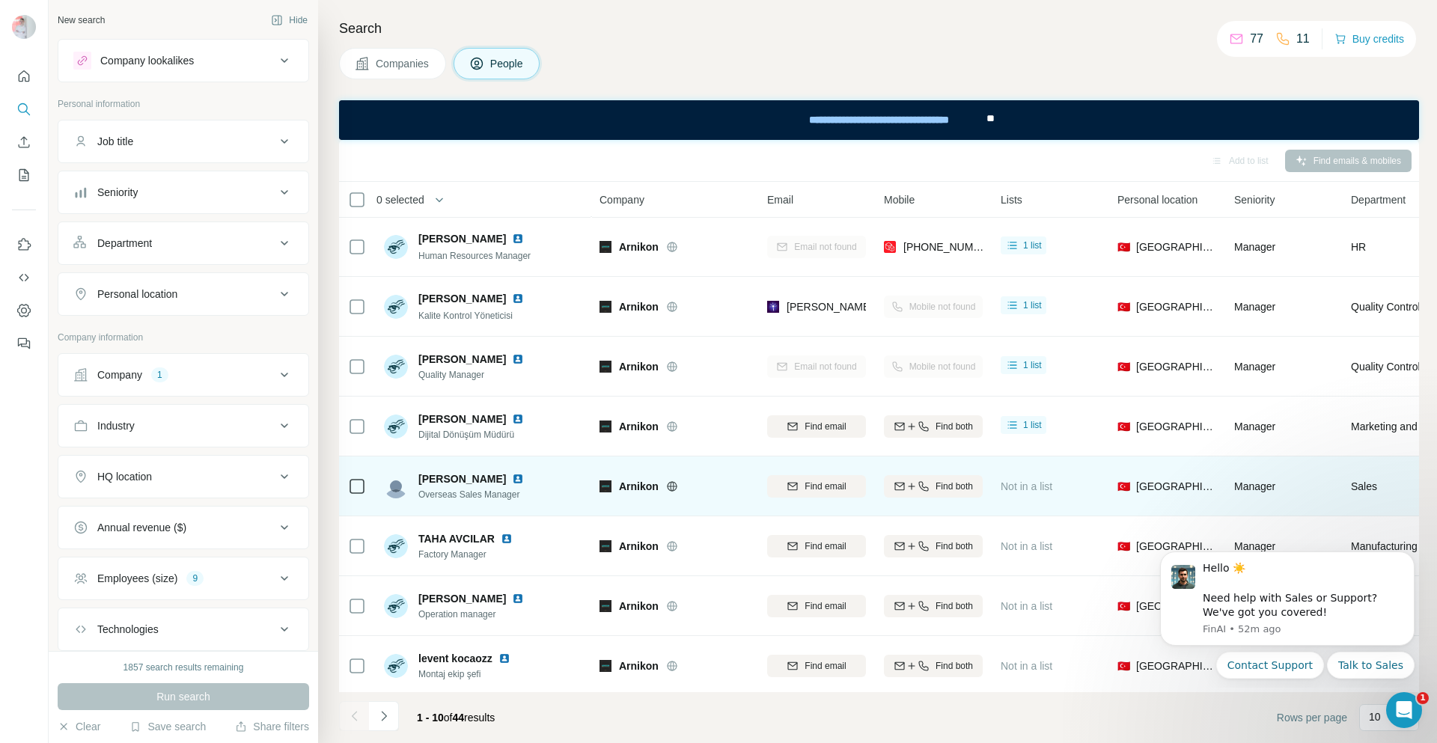
scroll to position [132, 0]
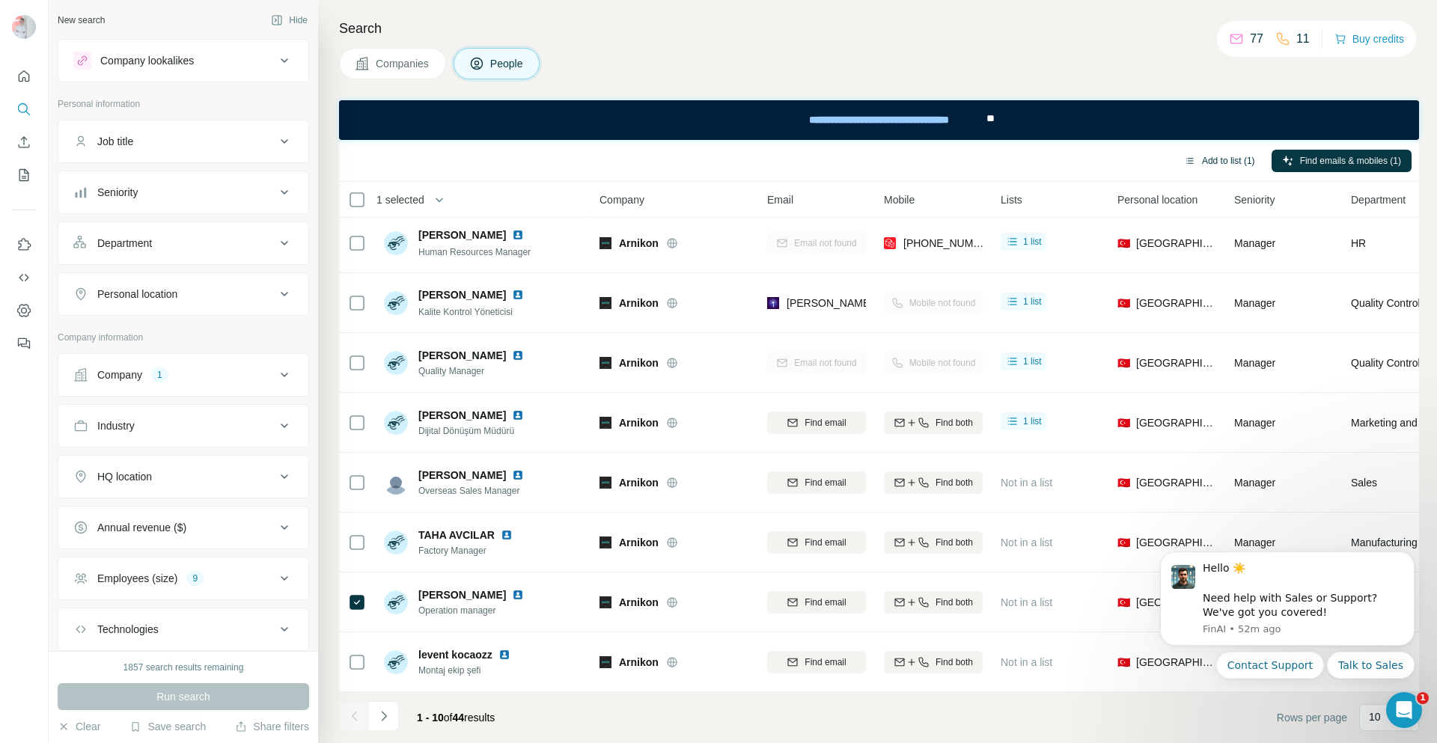
click at [1206, 159] on button "Add to list (1)" at bounding box center [1220, 161] width 92 height 22
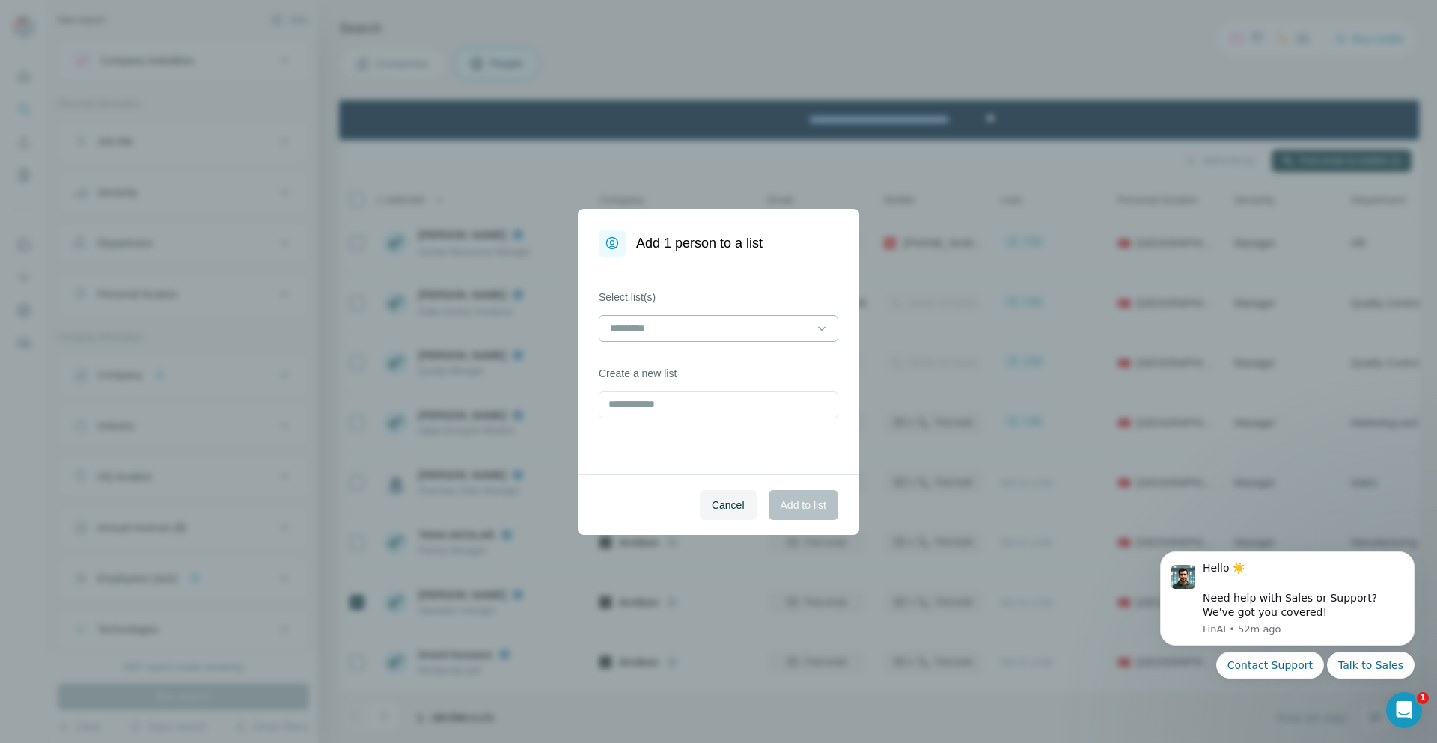
click at [698, 328] on input at bounding box center [709, 328] width 202 height 16
click at [656, 361] on div "Arnikon" at bounding box center [718, 362] width 214 height 15
click at [799, 510] on span "Add to list" at bounding box center [804, 505] width 46 height 15
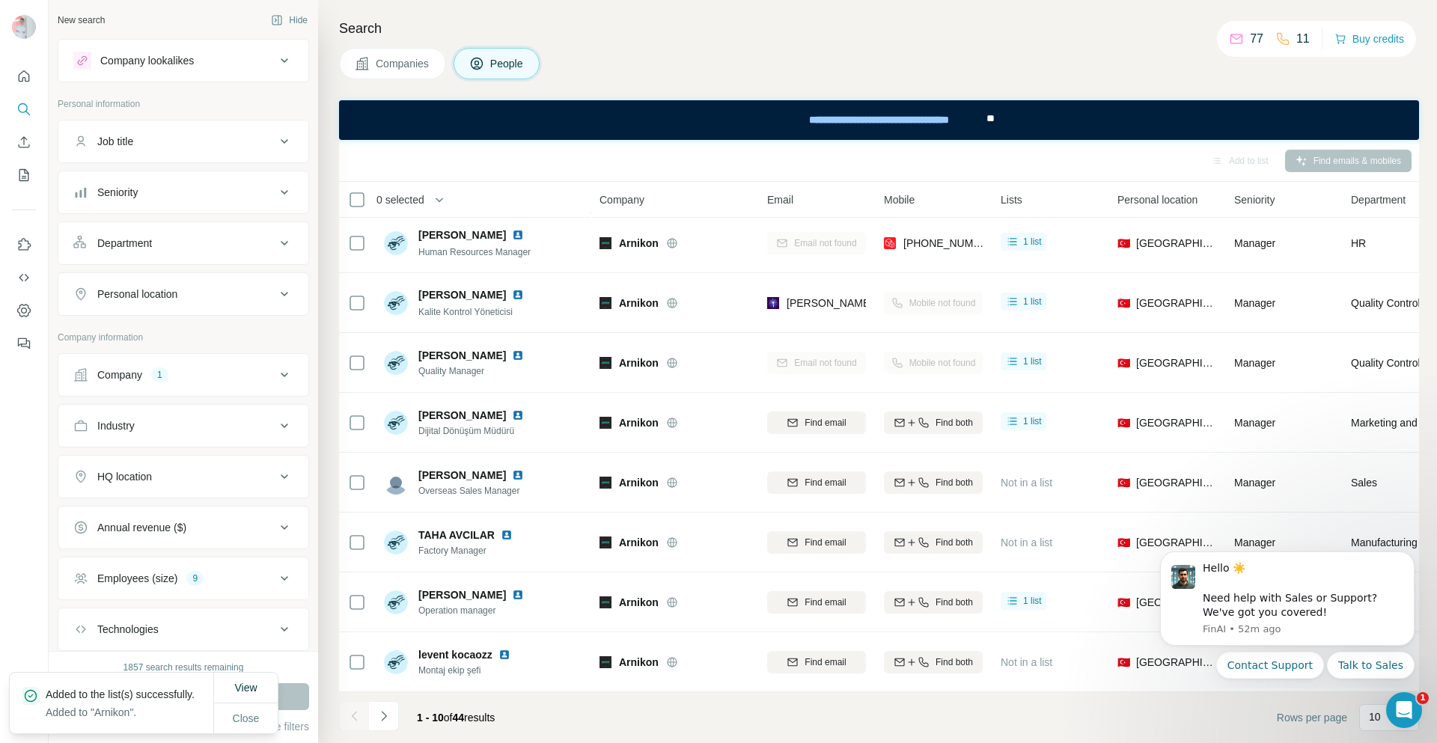
click at [388, 61] on span "Companies" at bounding box center [403, 63] width 55 height 15
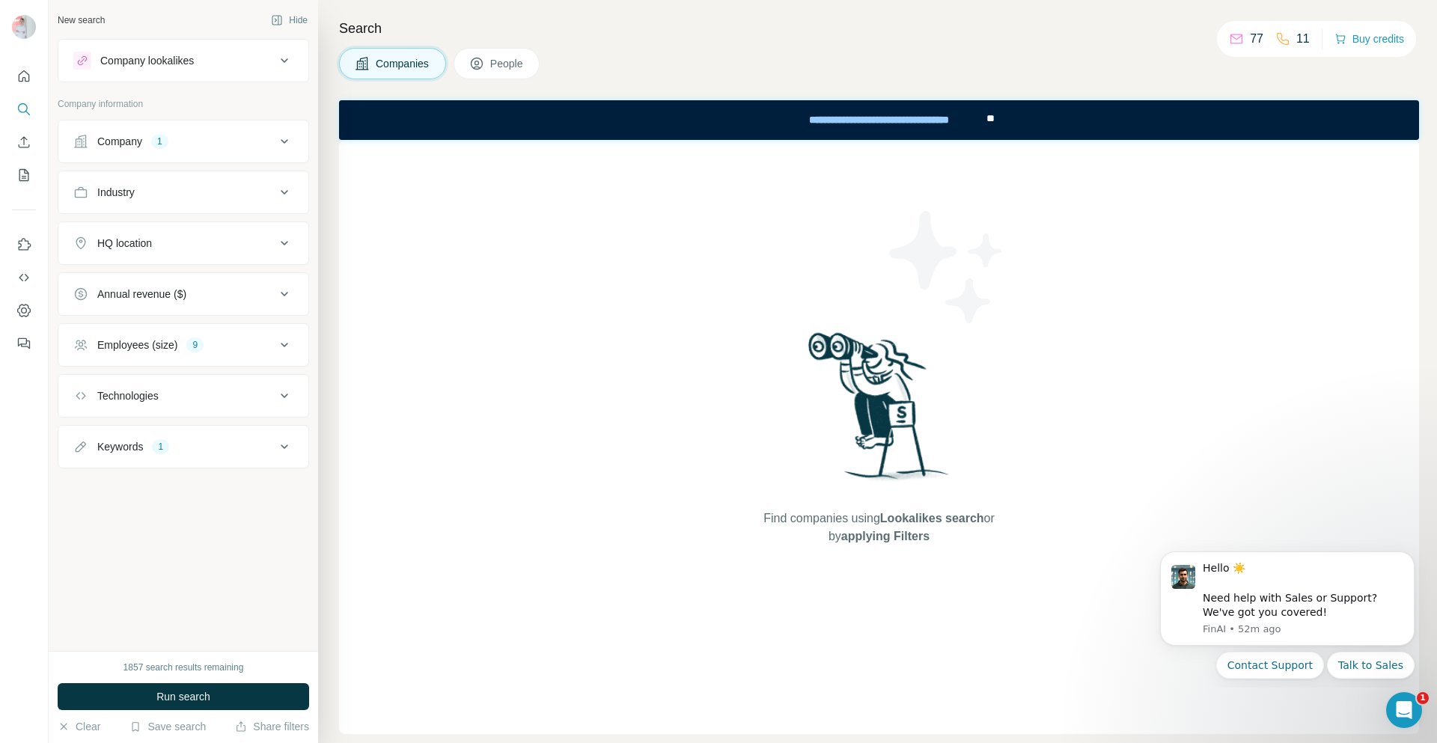
drag, startPoint x: 504, startPoint y: 76, endPoint x: 184, endPoint y: 22, distance: 324.7
click at [504, 76] on button "People" at bounding box center [497, 63] width 87 height 31
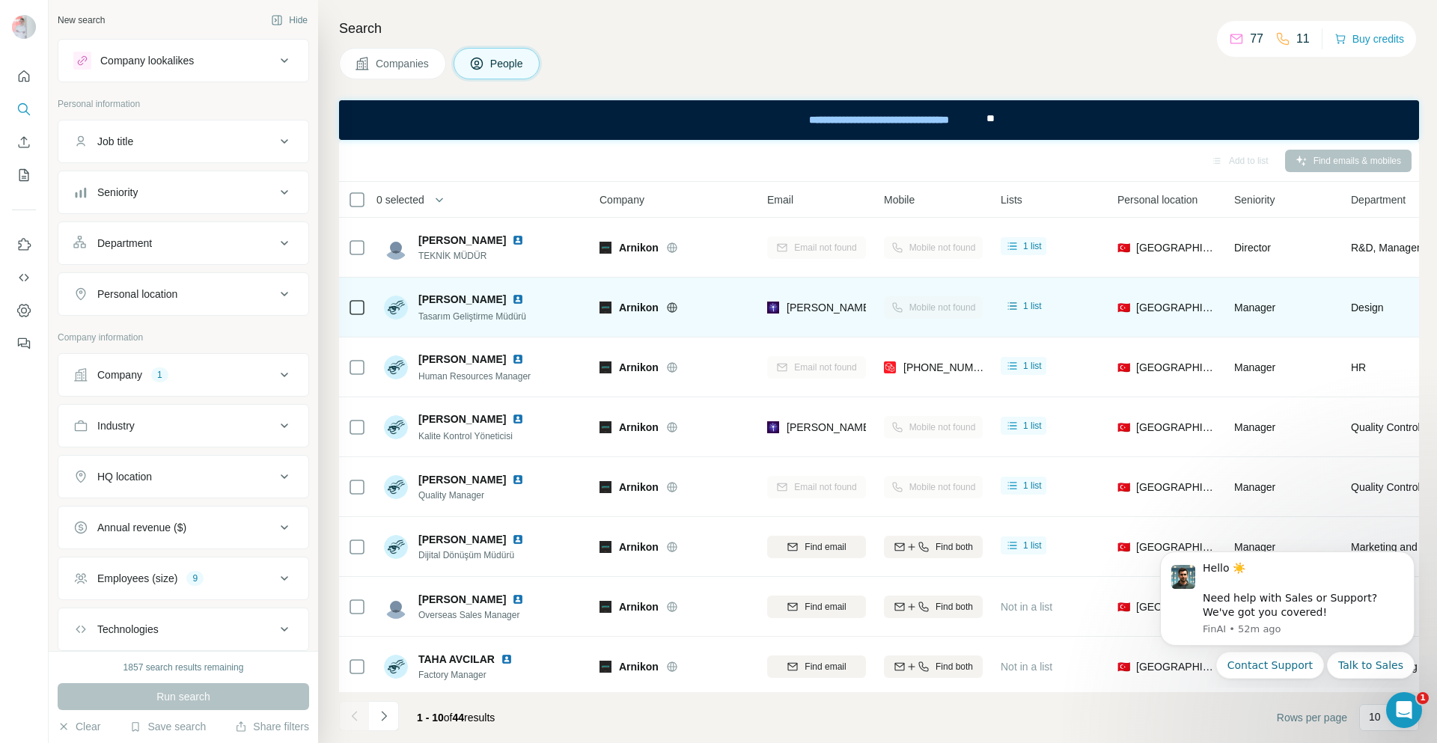
click at [635, 316] on div "Arnikon" at bounding box center [674, 307] width 150 height 41
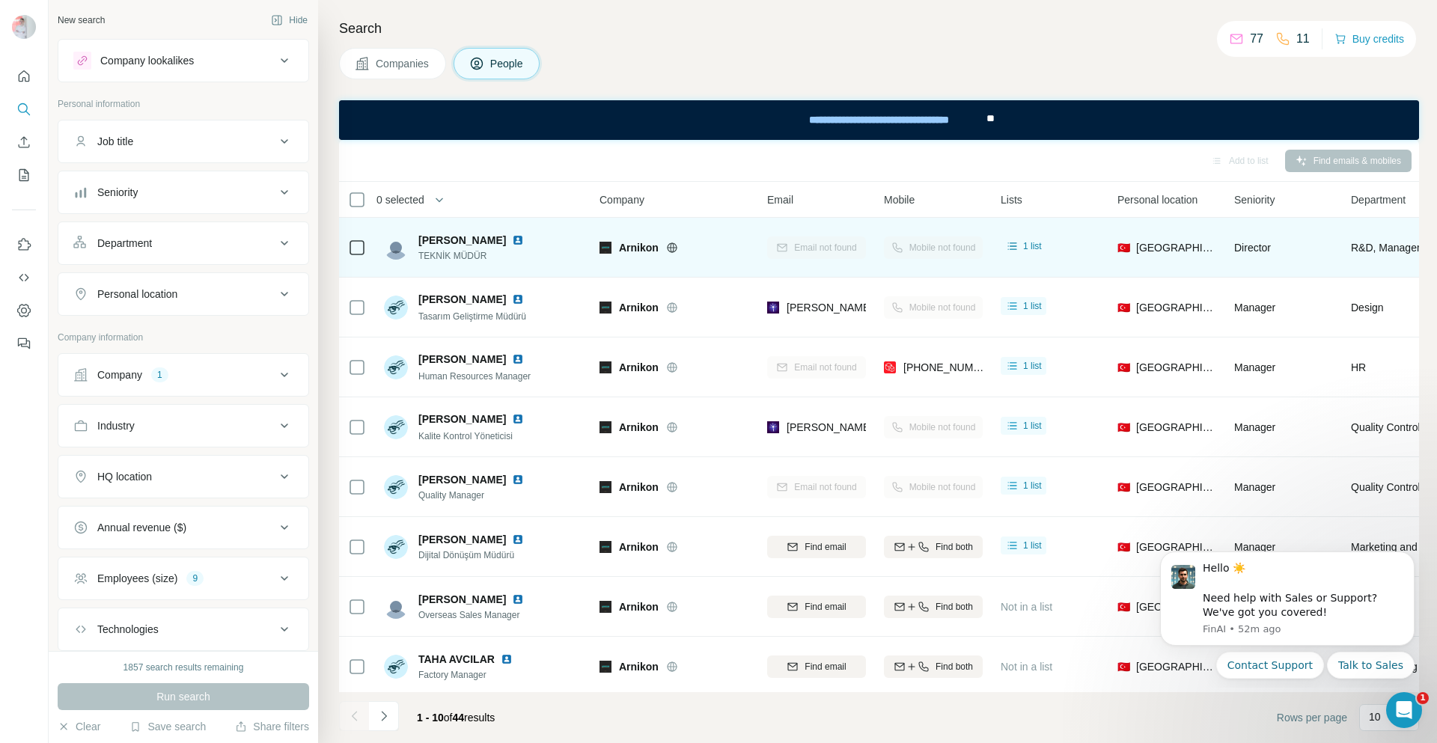
click at [611, 245] on div "Arnikon" at bounding box center [674, 247] width 150 height 15
click at [640, 249] on span "Arnikon" at bounding box center [639, 247] width 40 height 15
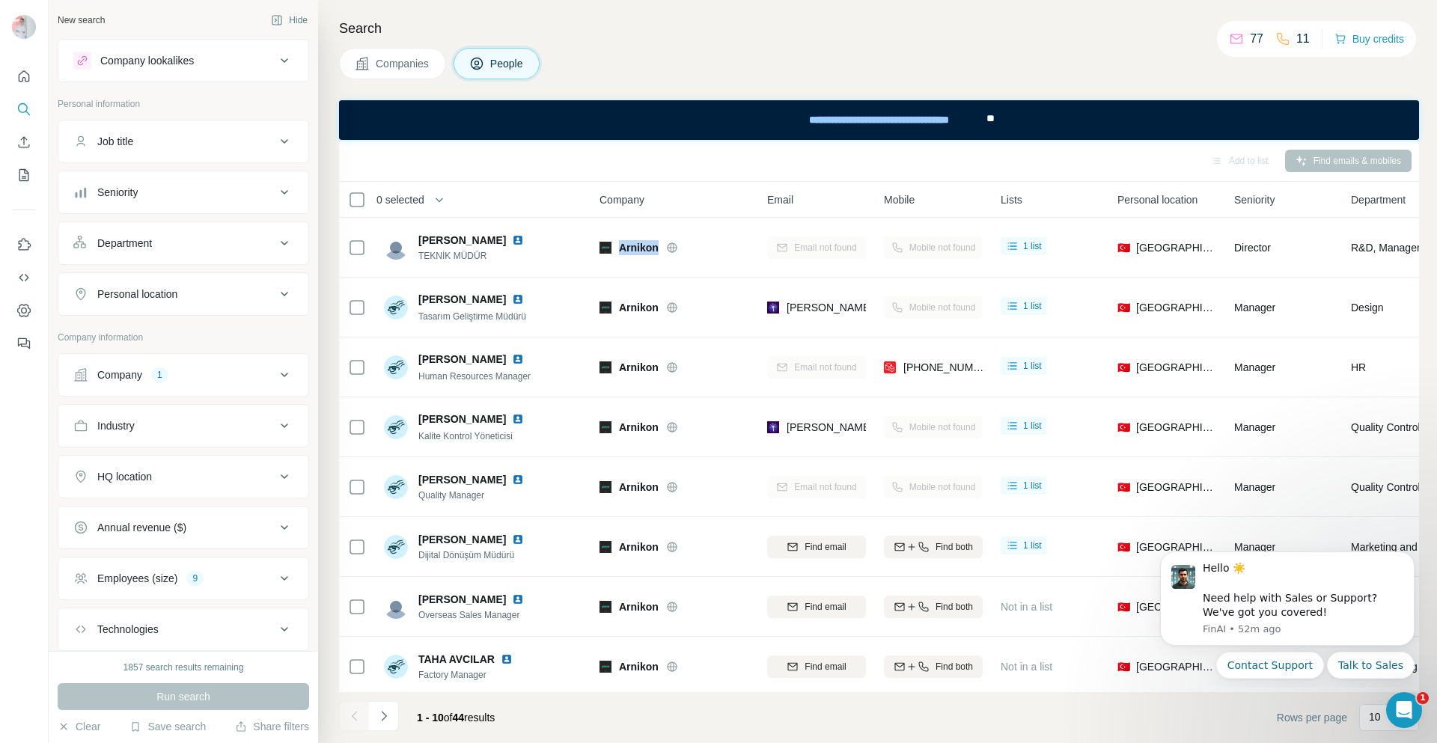
click at [394, 73] on button "Companies" at bounding box center [392, 63] width 107 height 31
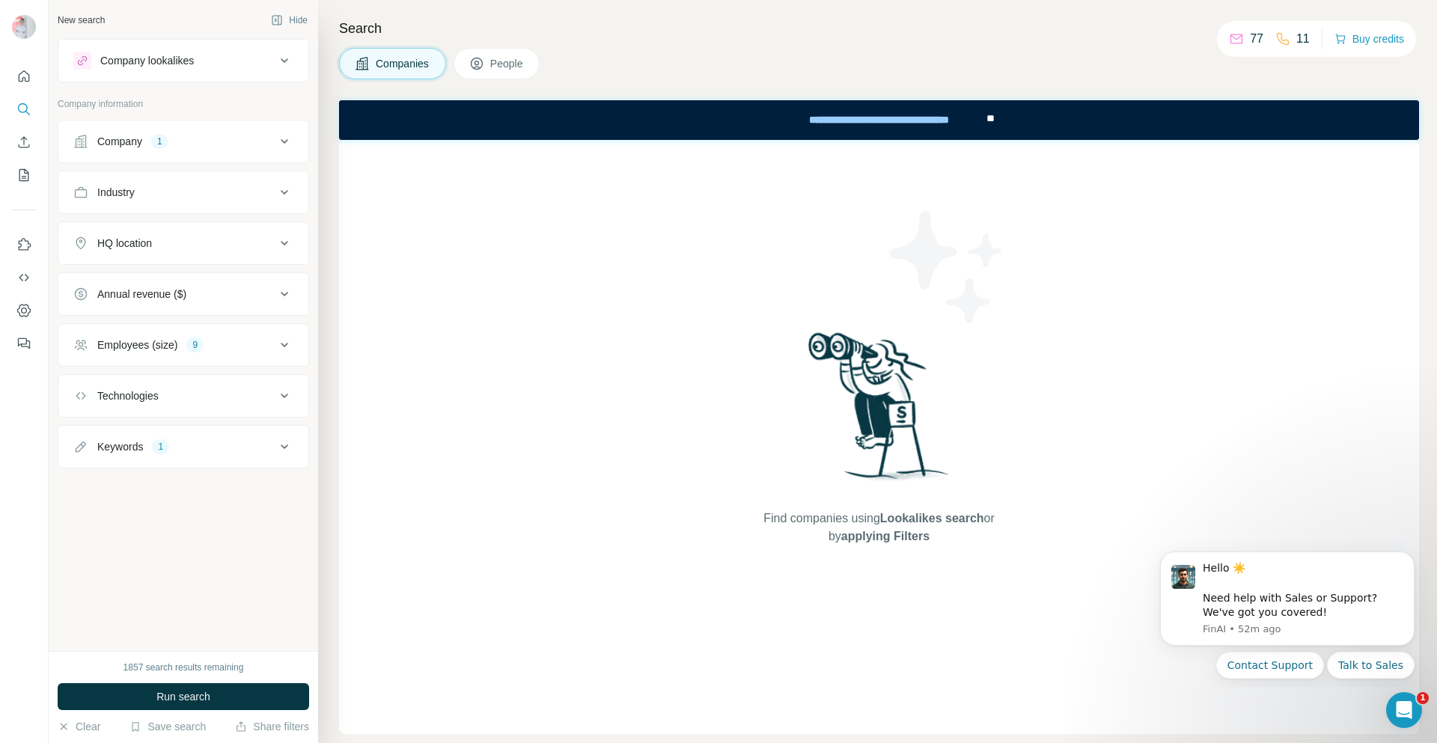
click at [484, 61] on icon at bounding box center [476, 63] width 15 height 15
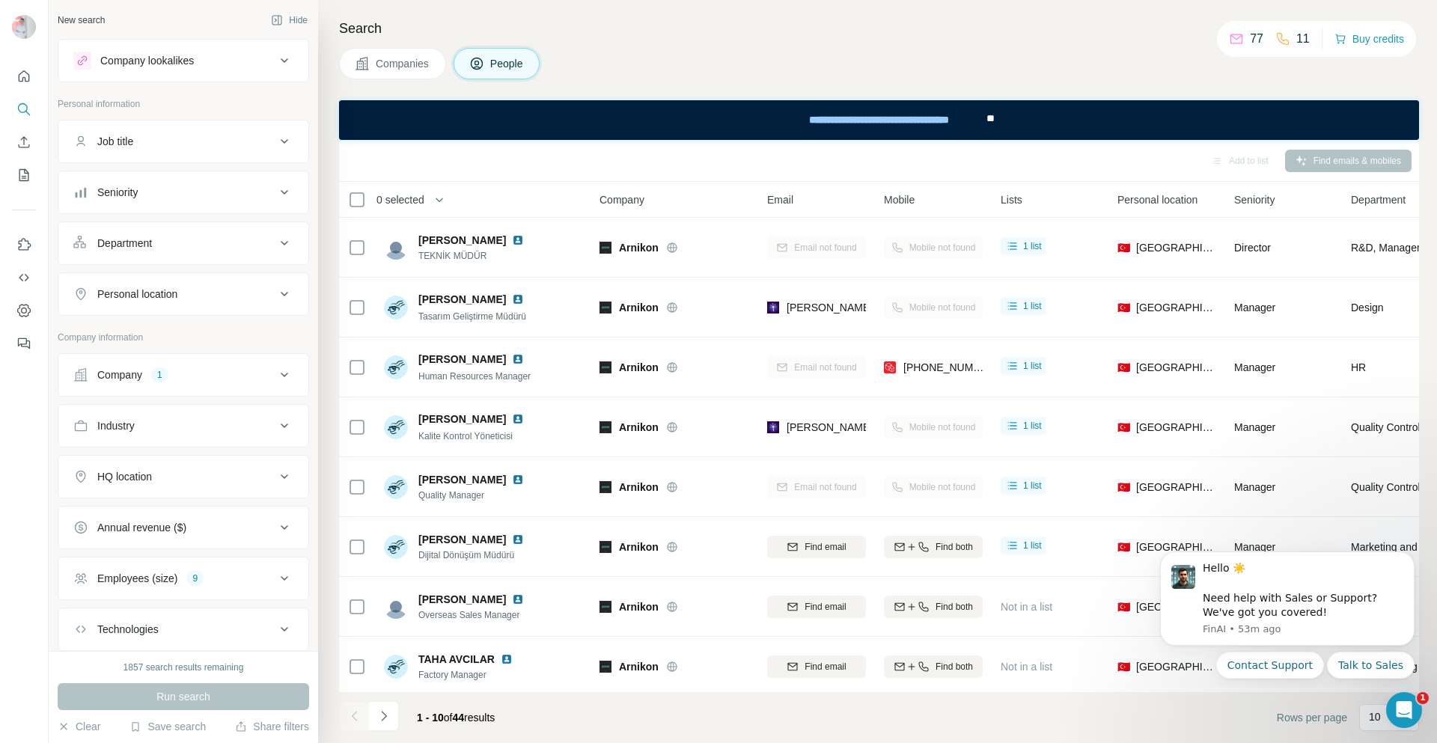
click at [281, 373] on icon at bounding box center [284, 375] width 7 height 4
click at [116, 472] on icon "button" at bounding box center [118, 473] width 12 height 12
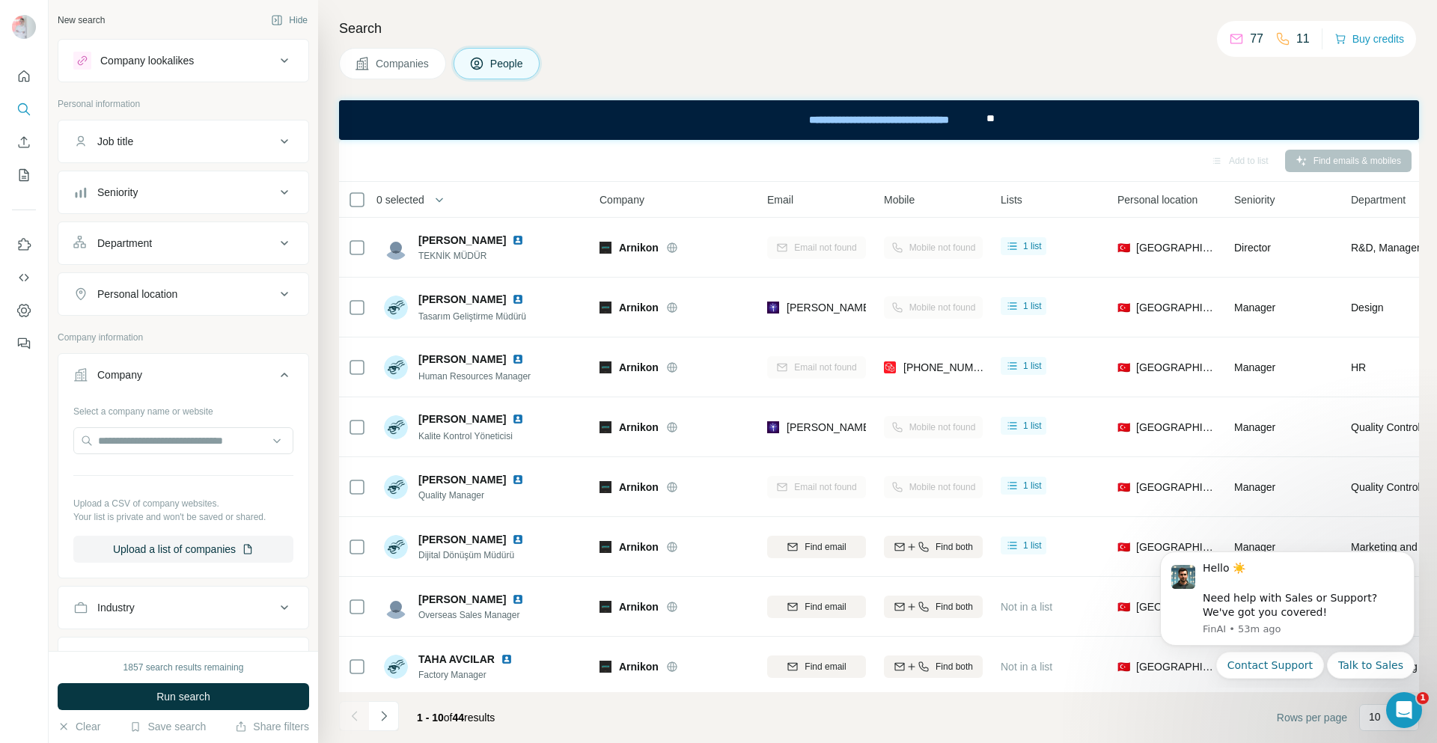
click at [413, 70] on span "Companies" at bounding box center [403, 63] width 55 height 15
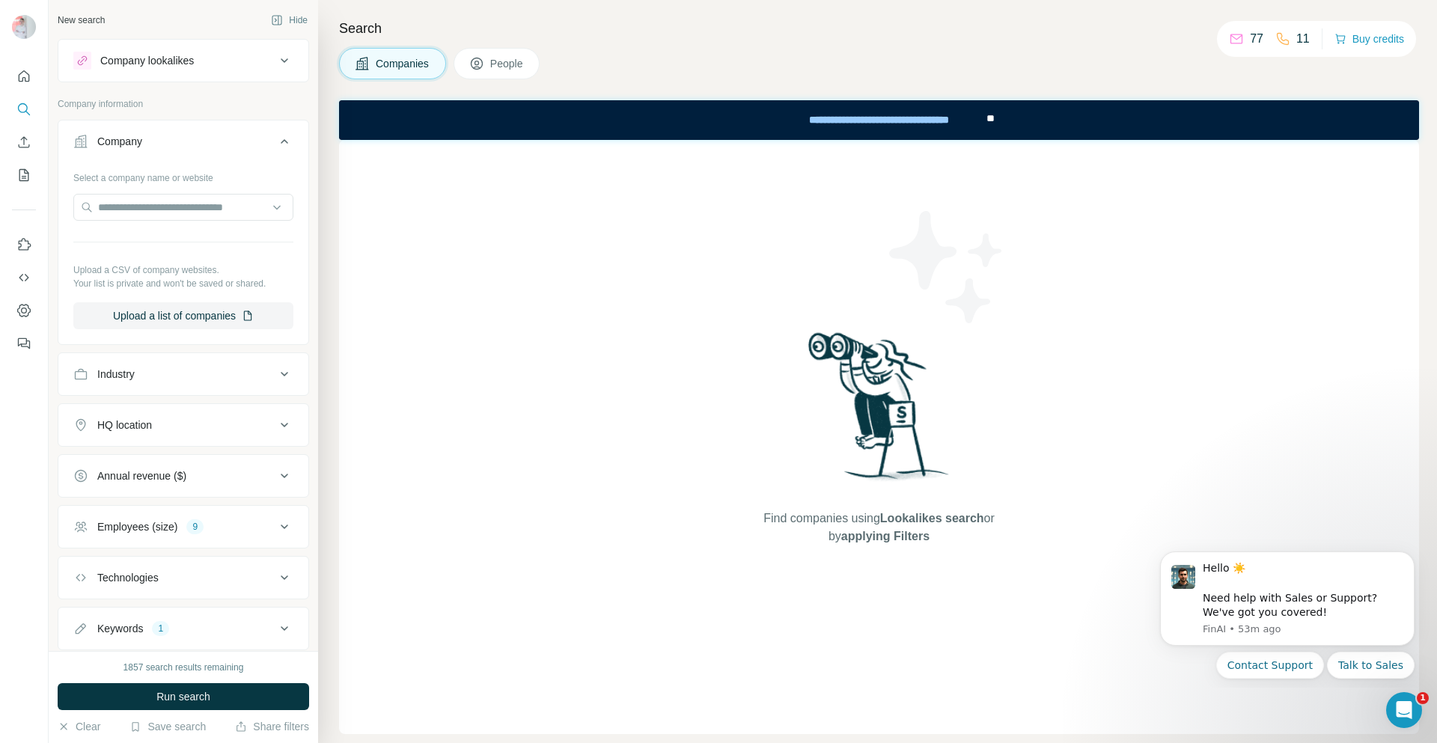
click at [165, 704] on button "Run search" at bounding box center [183, 696] width 251 height 27
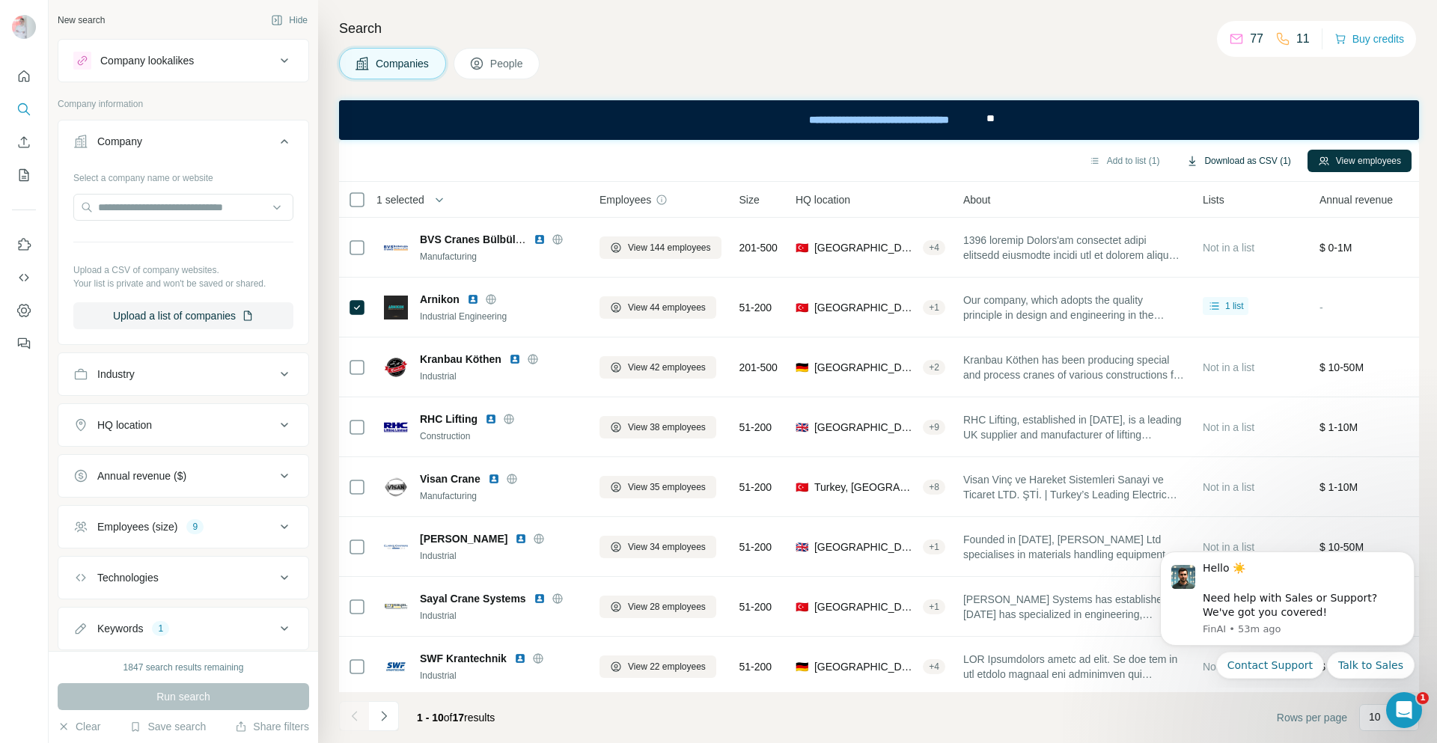
click at [1241, 159] on button "Download as CSV (1)" at bounding box center [1238, 161] width 125 height 22
click at [16, 143] on button "Enrich CSV" at bounding box center [24, 142] width 24 height 27
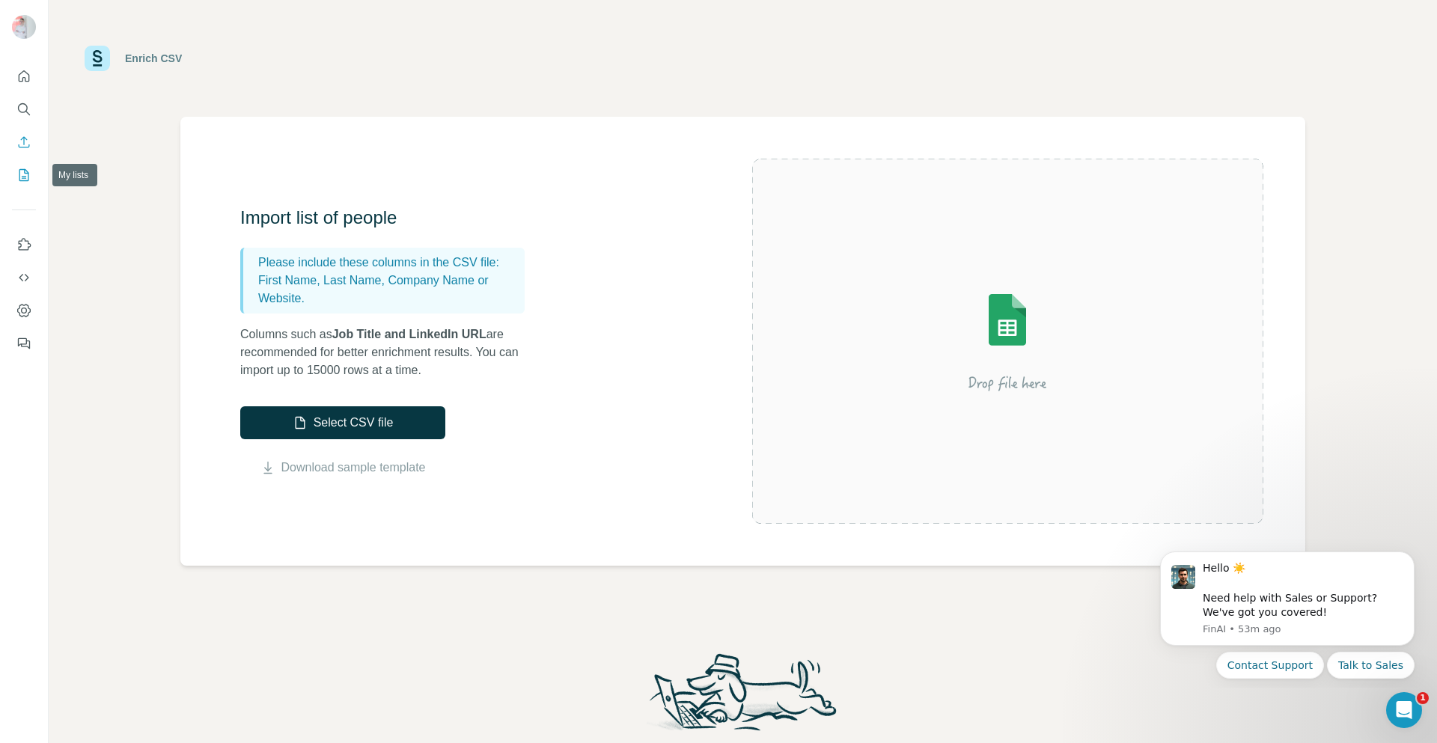
click at [12, 172] on button "My lists" at bounding box center [24, 175] width 24 height 27
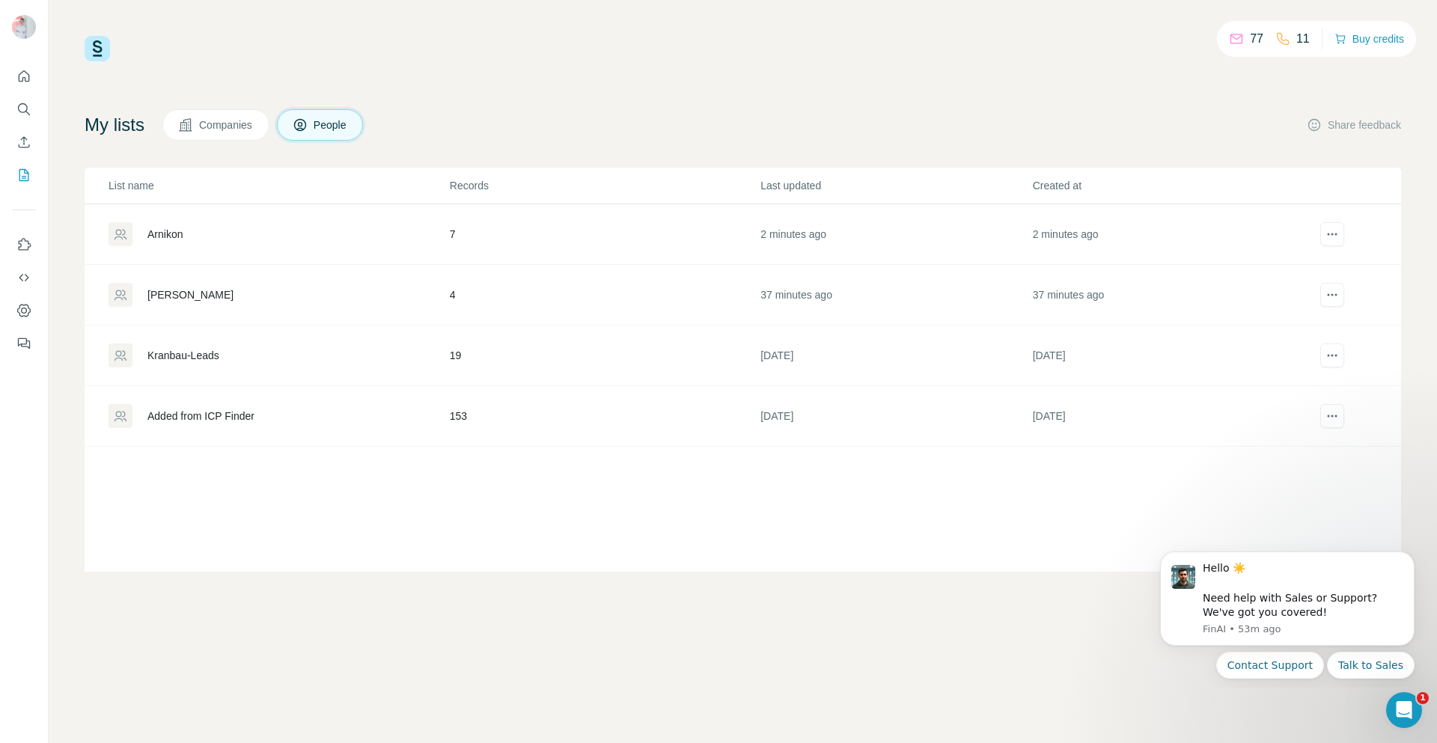
click at [168, 232] on div "Arnikon" at bounding box center [164, 234] width 35 height 15
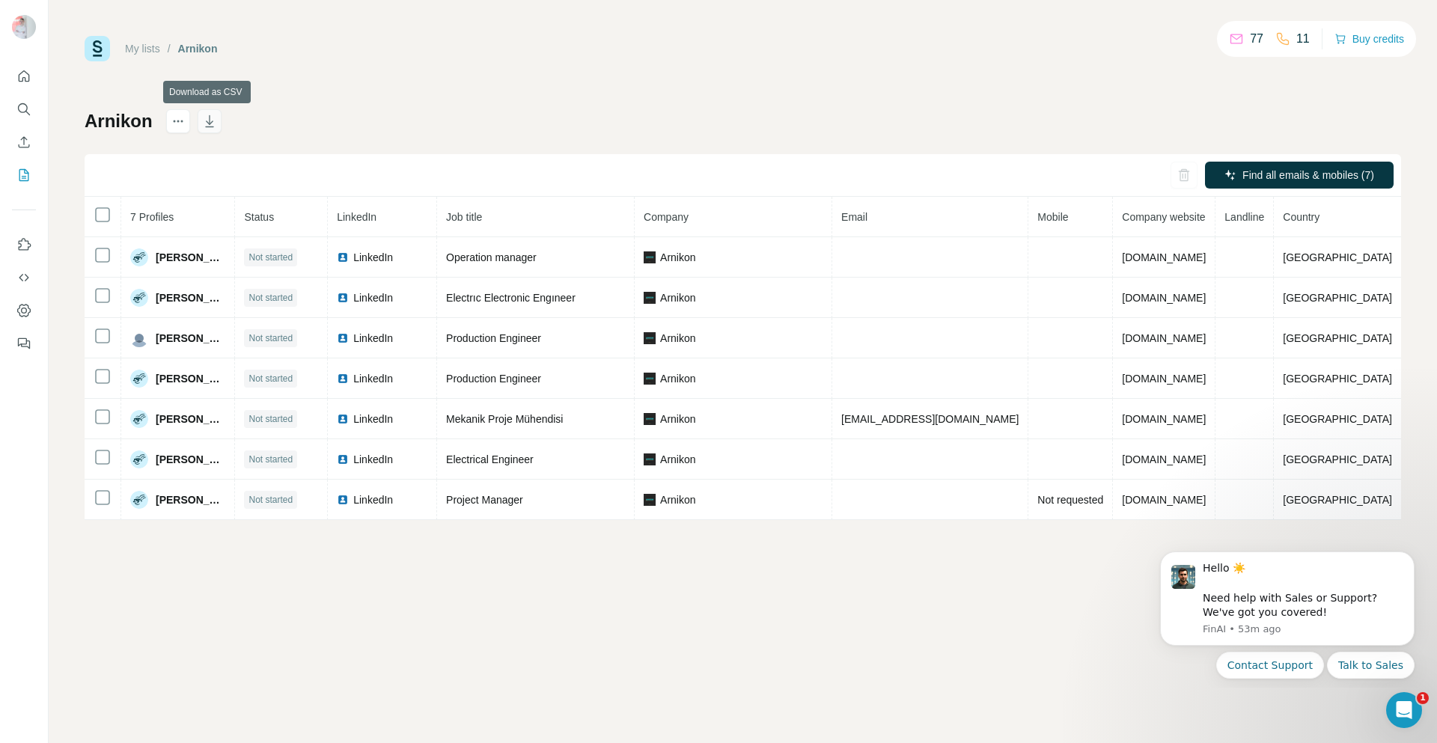
click at [207, 118] on icon "button" at bounding box center [209, 121] width 15 height 15
click at [209, 120] on icon "button" at bounding box center [209, 121] width 8 height 12
click at [207, 118] on icon "button" at bounding box center [209, 121] width 15 height 15
click at [206, 117] on icon "button" at bounding box center [209, 121] width 15 height 15
click at [24, 172] on icon "My lists" at bounding box center [23, 175] width 15 height 15
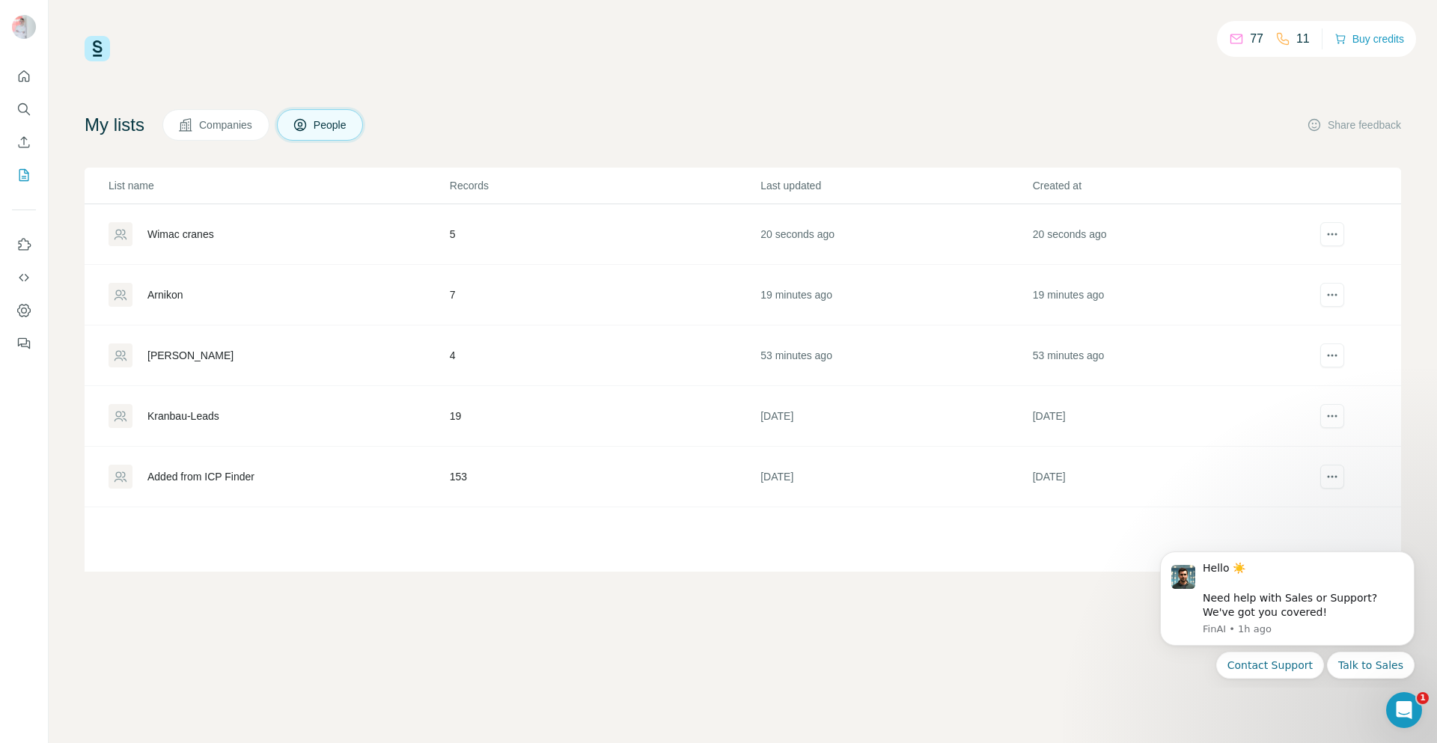
click at [173, 235] on div "Wimac cranes" at bounding box center [180, 234] width 67 height 15
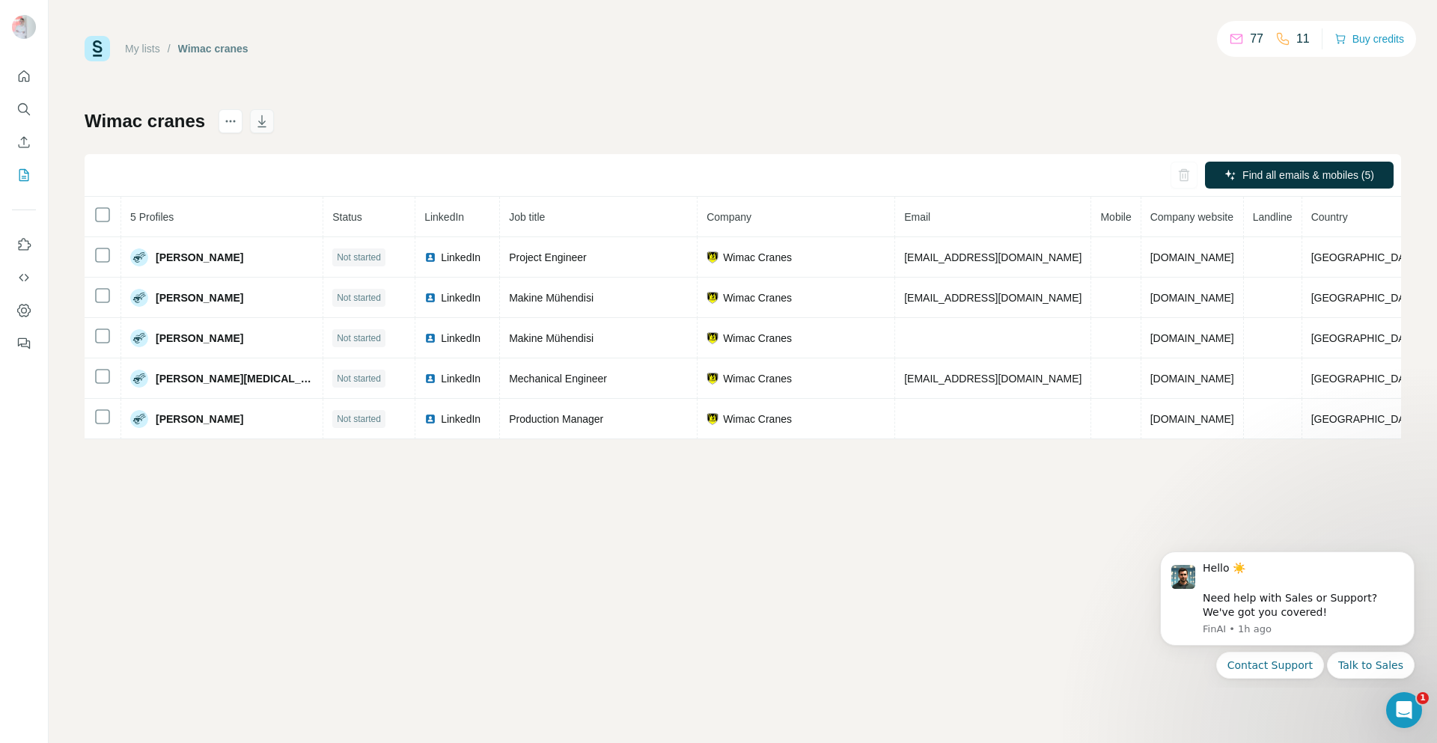
click at [264, 125] on icon "button" at bounding box center [261, 121] width 15 height 15
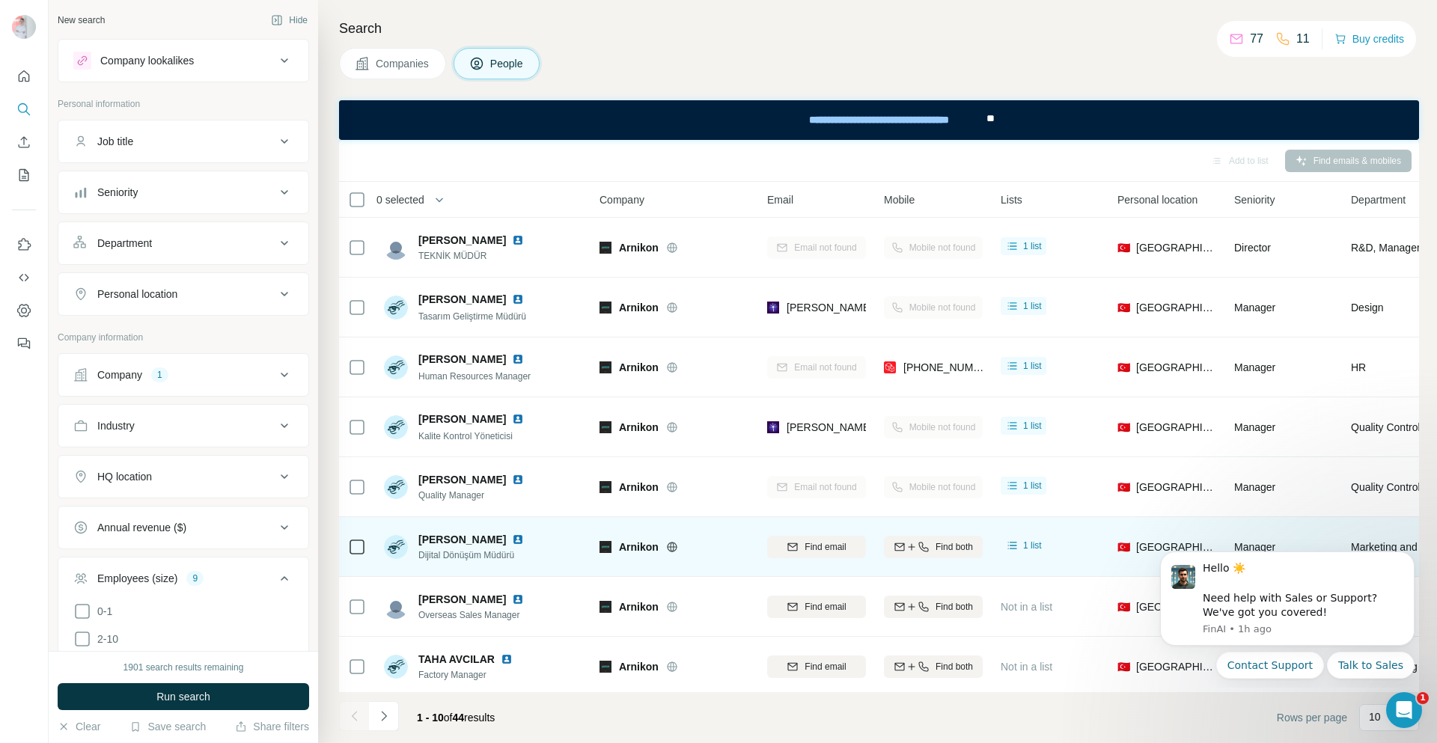
scroll to position [132, 0]
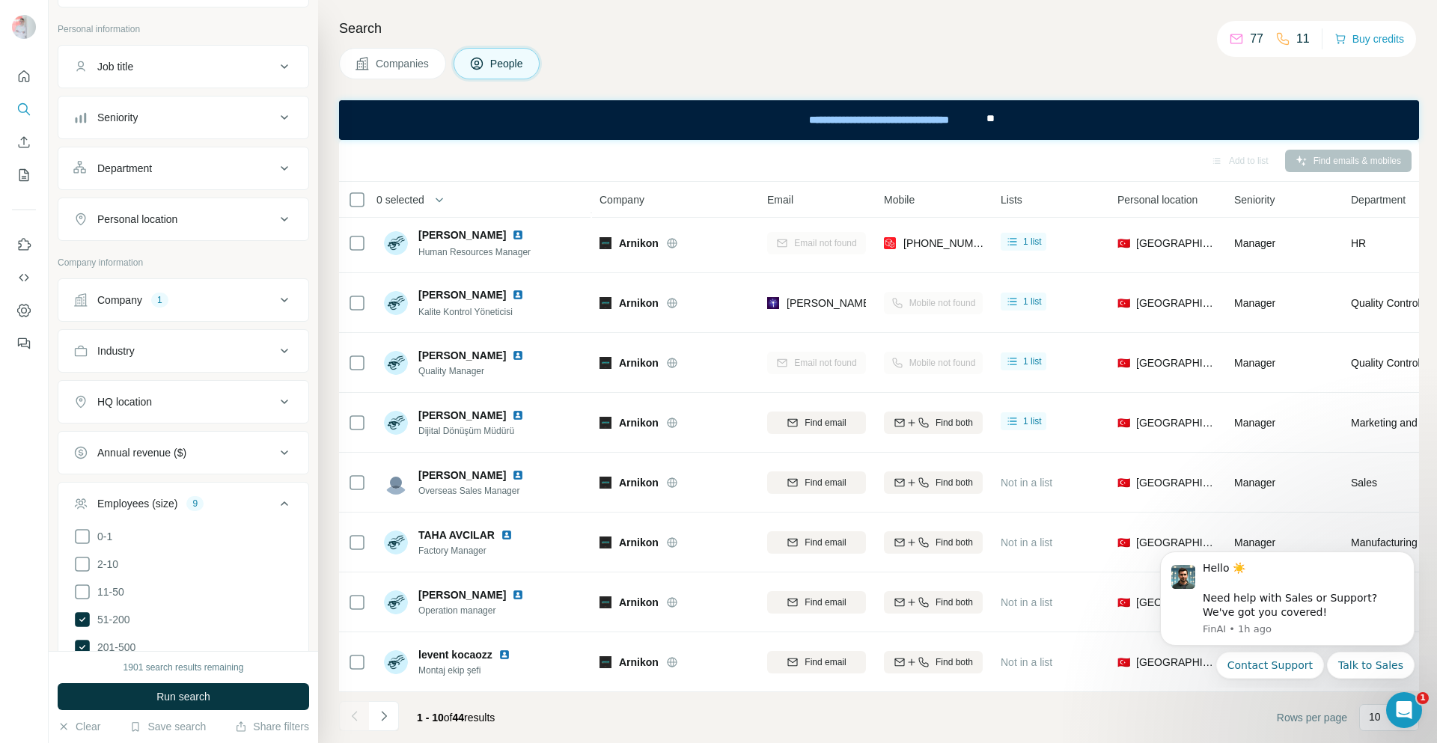
click at [394, 61] on span "Companies" at bounding box center [403, 63] width 55 height 15
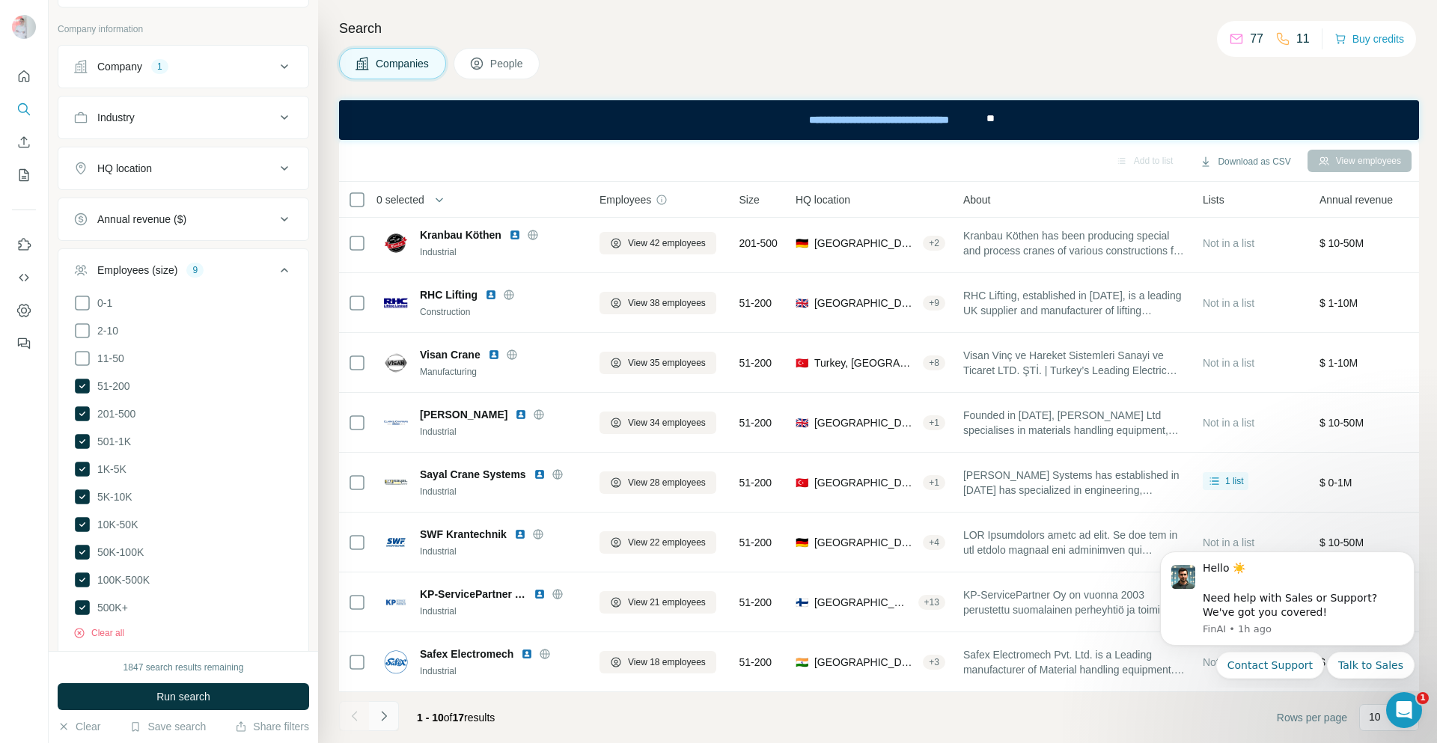
click at [393, 714] on button "Navigate to next page" at bounding box center [384, 716] width 30 height 30
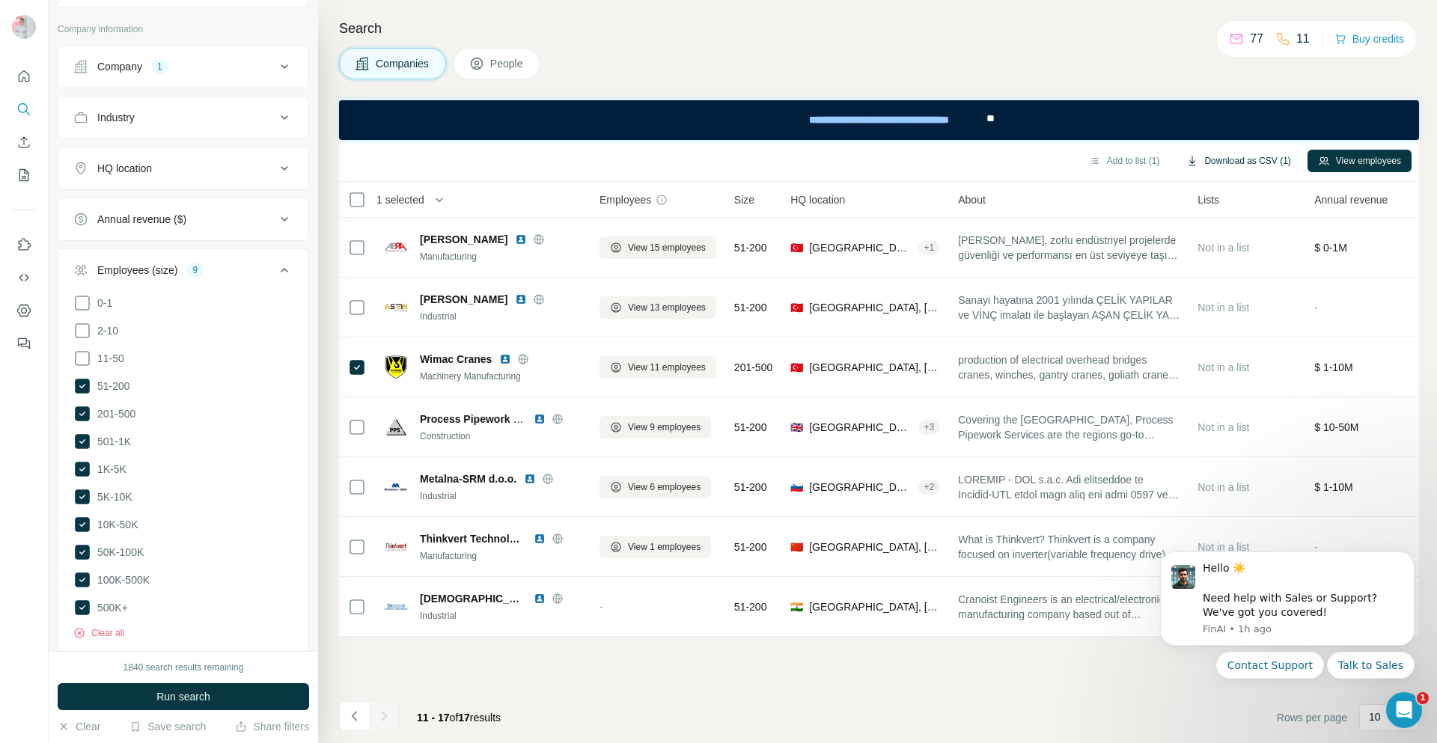
click at [1214, 151] on button "Download as CSV (1)" at bounding box center [1238, 161] width 125 height 22
drag, startPoint x: 701, startPoint y: 81, endPoint x: 727, endPoint y: 73, distance: 26.7
click at [702, 79] on div "Search Companies People Add to list (1) Download as CSV (1) View employees 1 se…" at bounding box center [877, 371] width 1119 height 743
click at [1266, 154] on button "Download as CSV (1)" at bounding box center [1238, 161] width 125 height 22
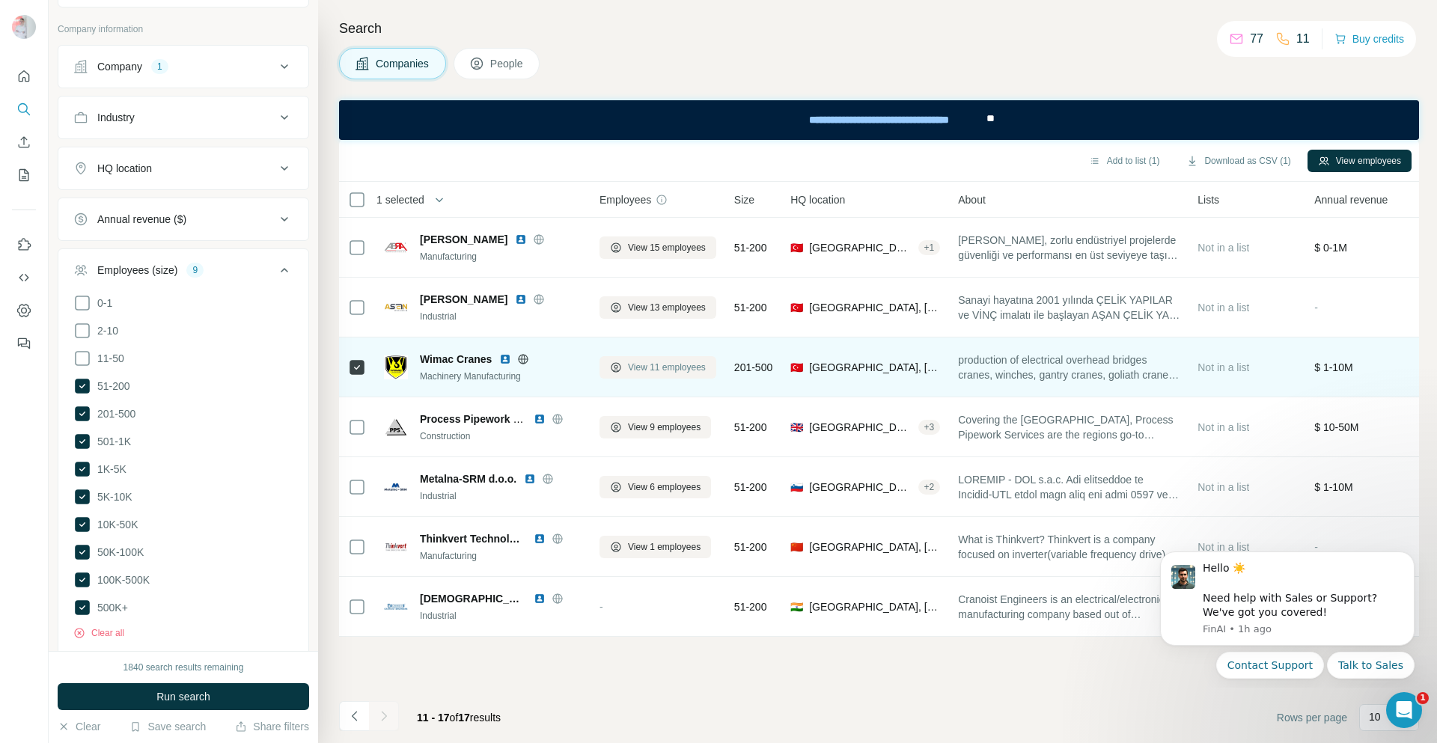
click at [668, 367] on span "View 11 employees" at bounding box center [667, 367] width 78 height 13
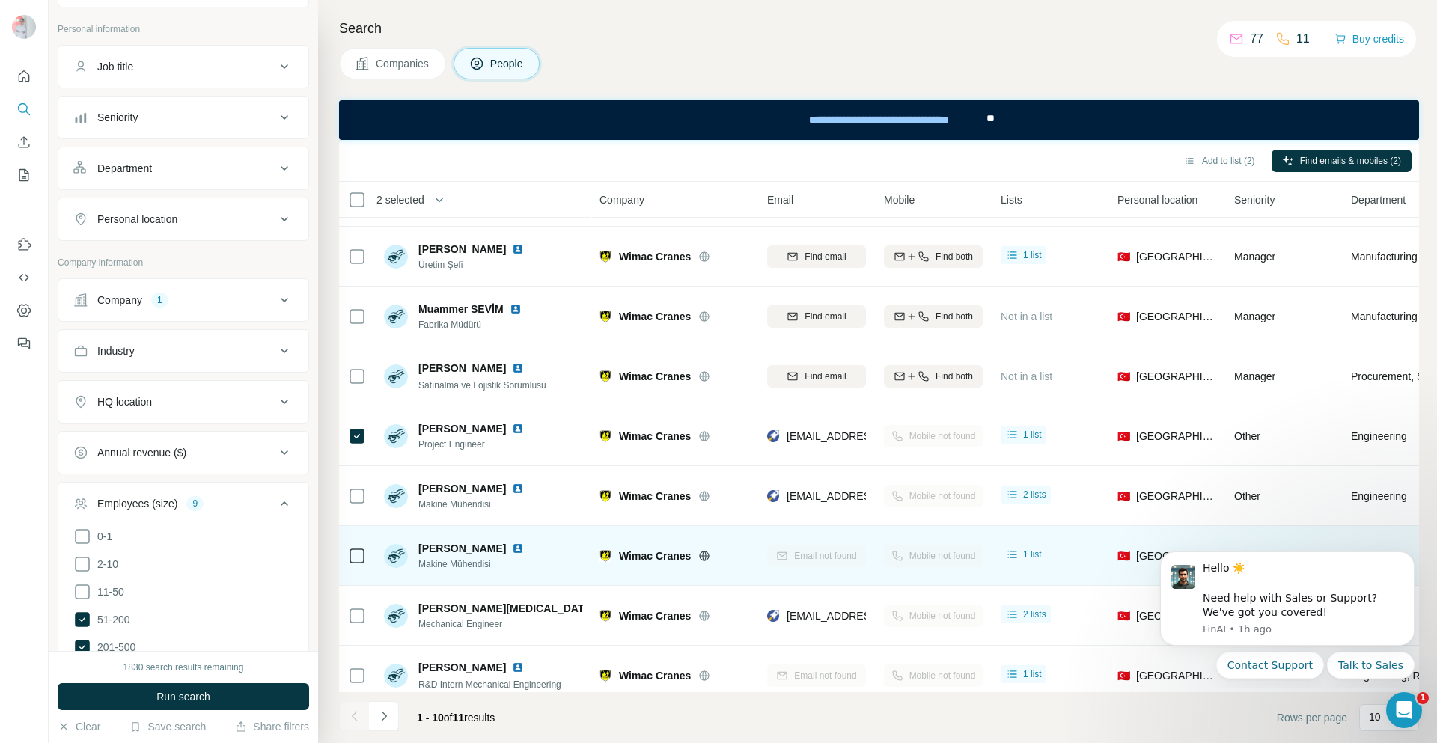
scroll to position [75, 0]
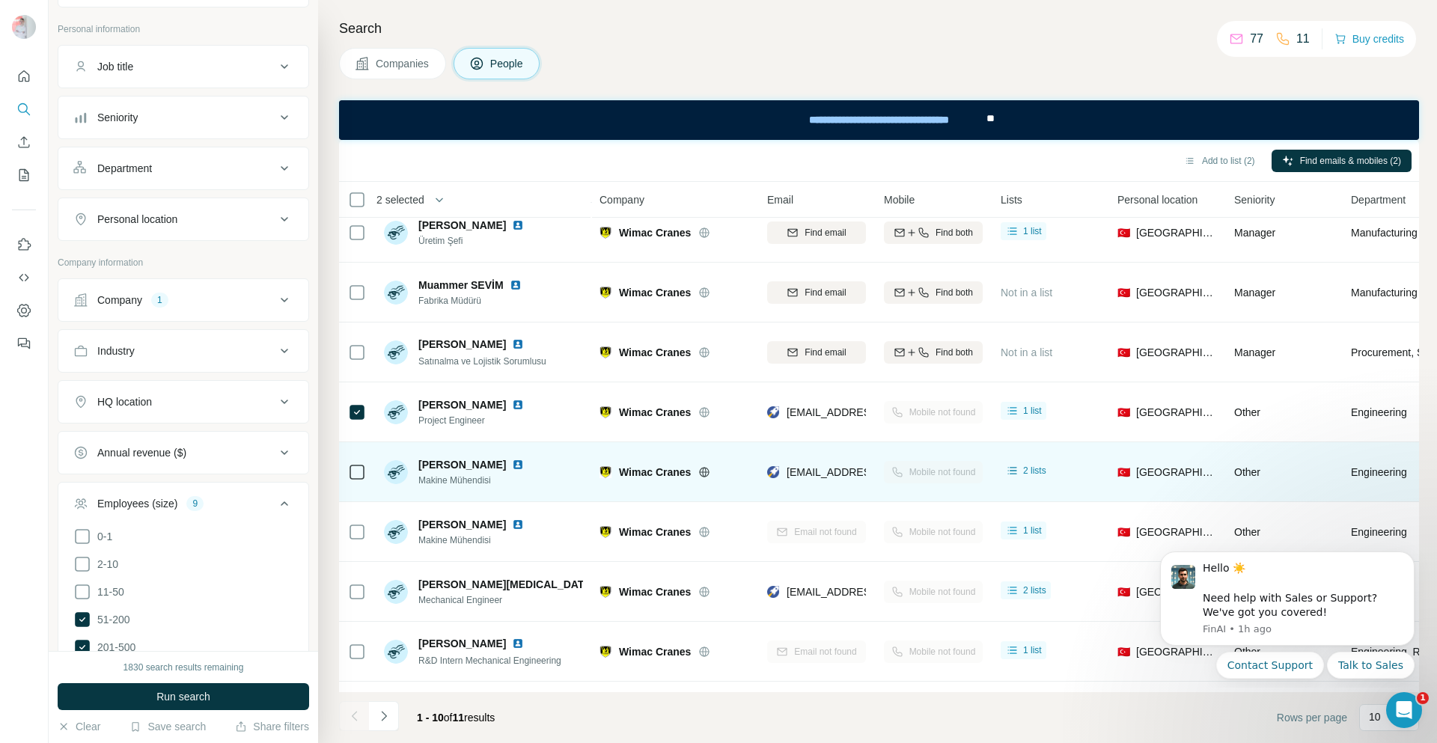
click at [363, 481] on div at bounding box center [357, 471] width 18 height 41
click at [365, 474] on td at bounding box center [357, 472] width 36 height 60
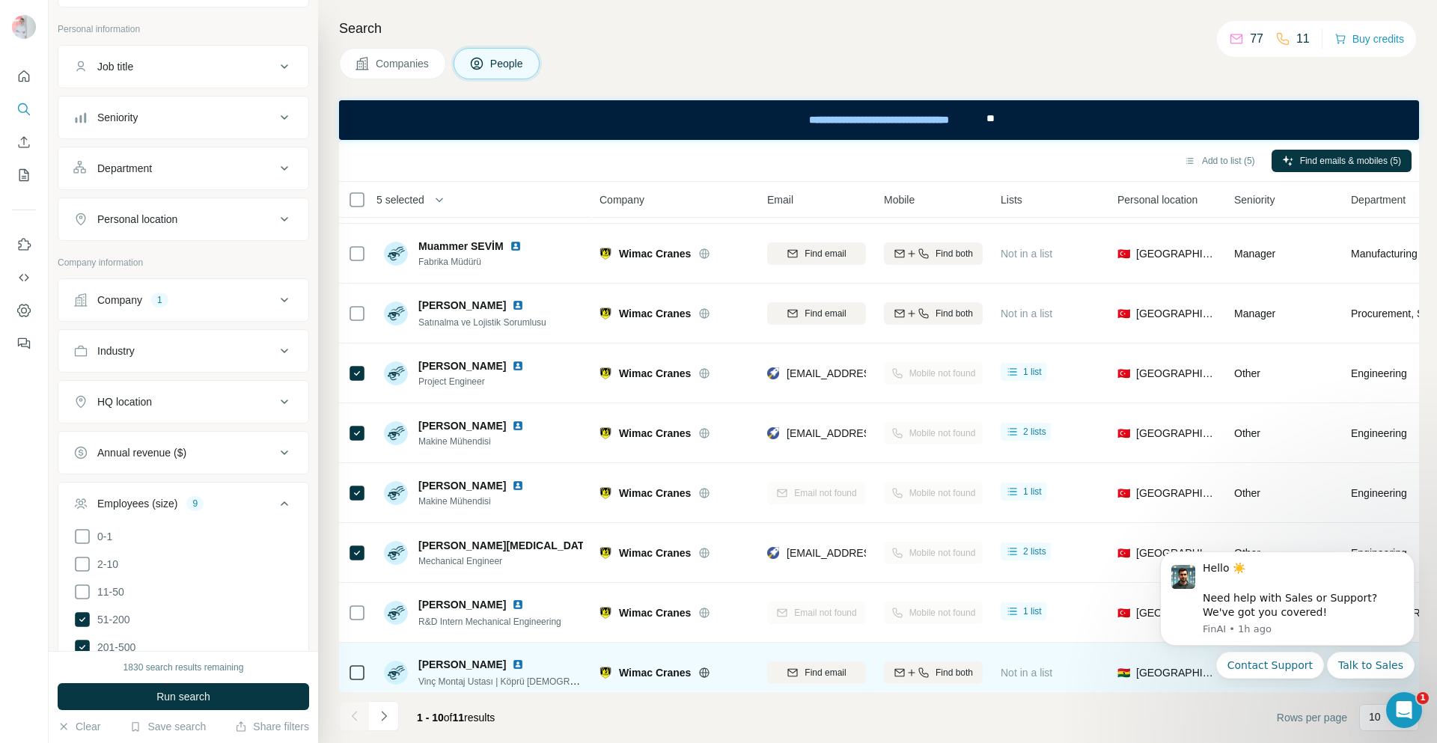
scroll to position [132, 0]
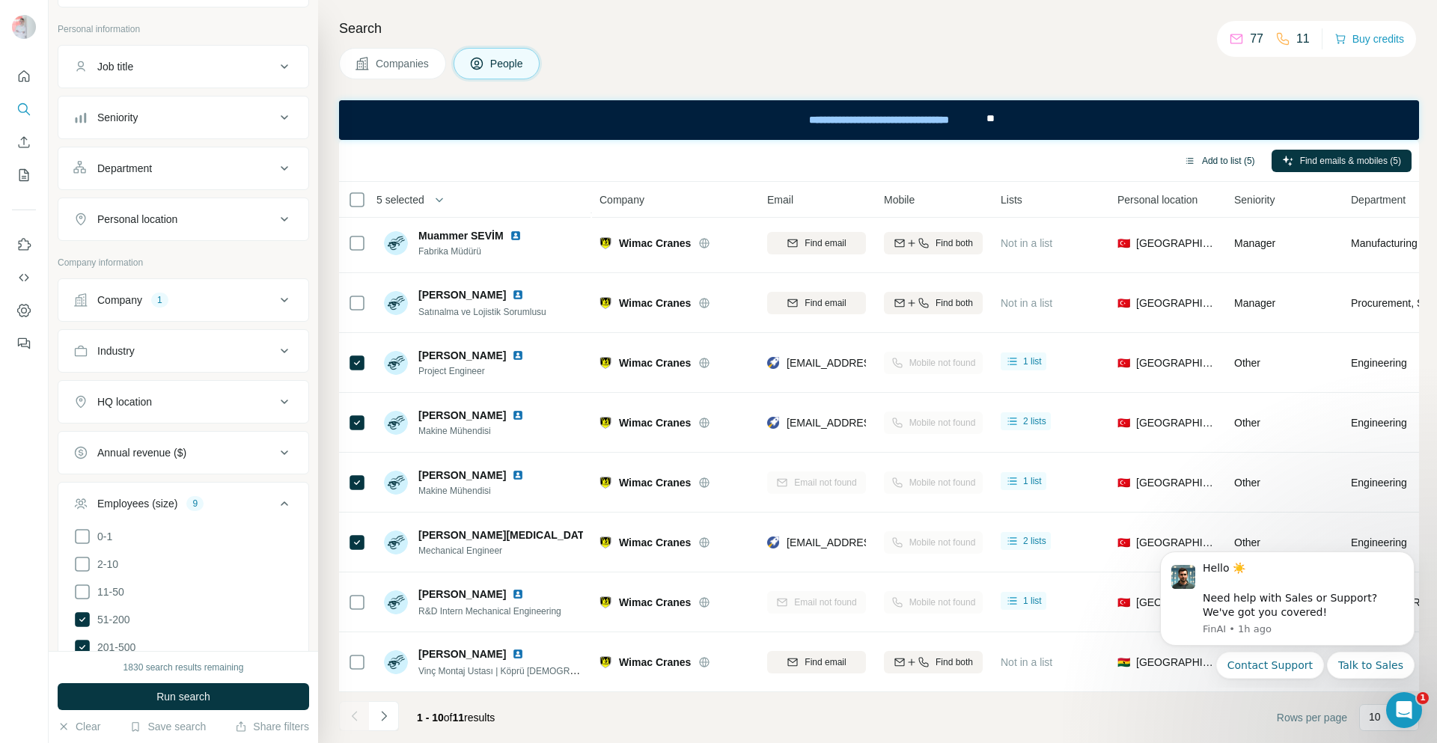
click at [1203, 166] on button "Add to list (5)" at bounding box center [1220, 161] width 92 height 22
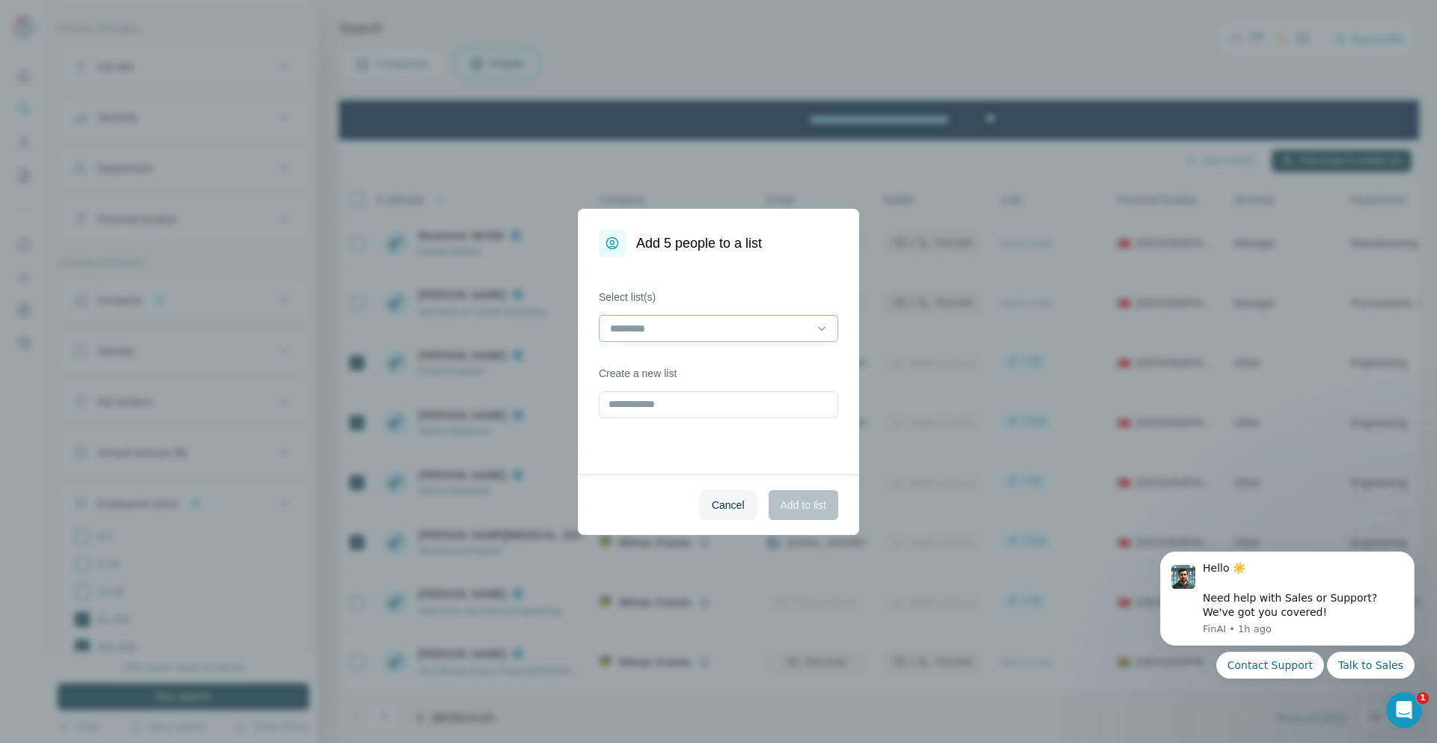
click at [715, 338] on div at bounding box center [709, 328] width 202 height 25
click at [707, 342] on div at bounding box center [718, 330] width 239 height 30
click at [827, 334] on icon at bounding box center [821, 328] width 15 height 15
click at [822, 275] on div "Select list(s) Create a new list" at bounding box center [718, 366] width 281 height 218
click at [658, 402] on input "text" at bounding box center [718, 404] width 239 height 27
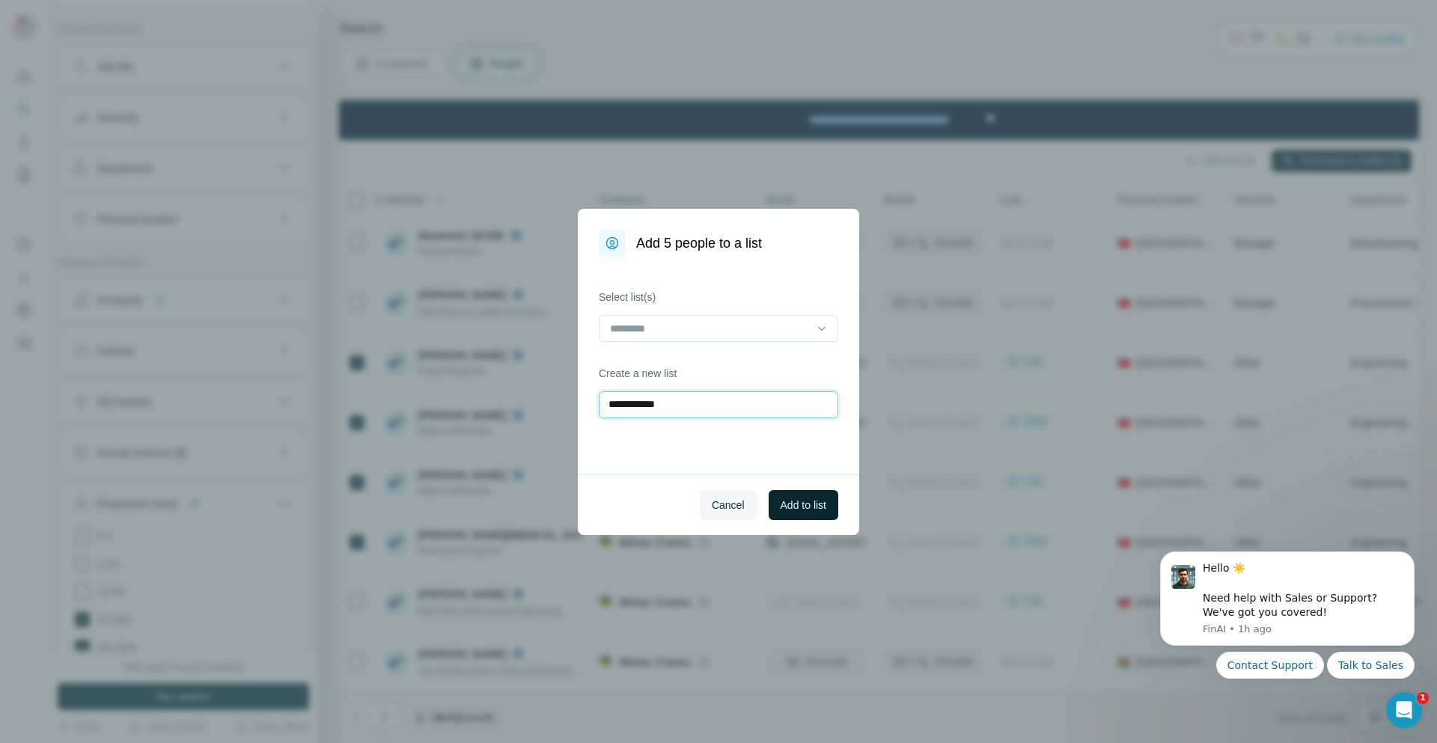
type input "**********"
click at [788, 505] on span "Add to list" at bounding box center [804, 505] width 46 height 15
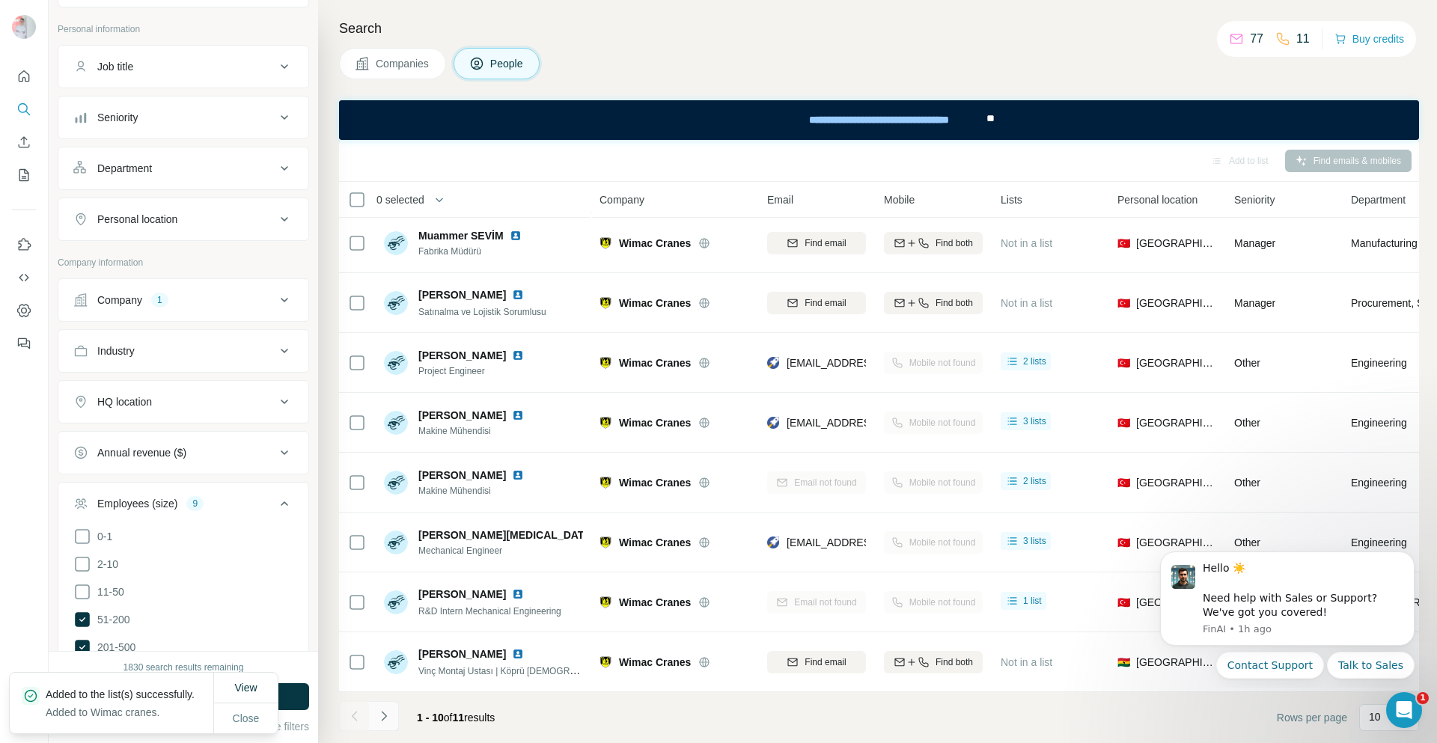
click at [393, 715] on button "Navigate to next page" at bounding box center [384, 716] width 30 height 30
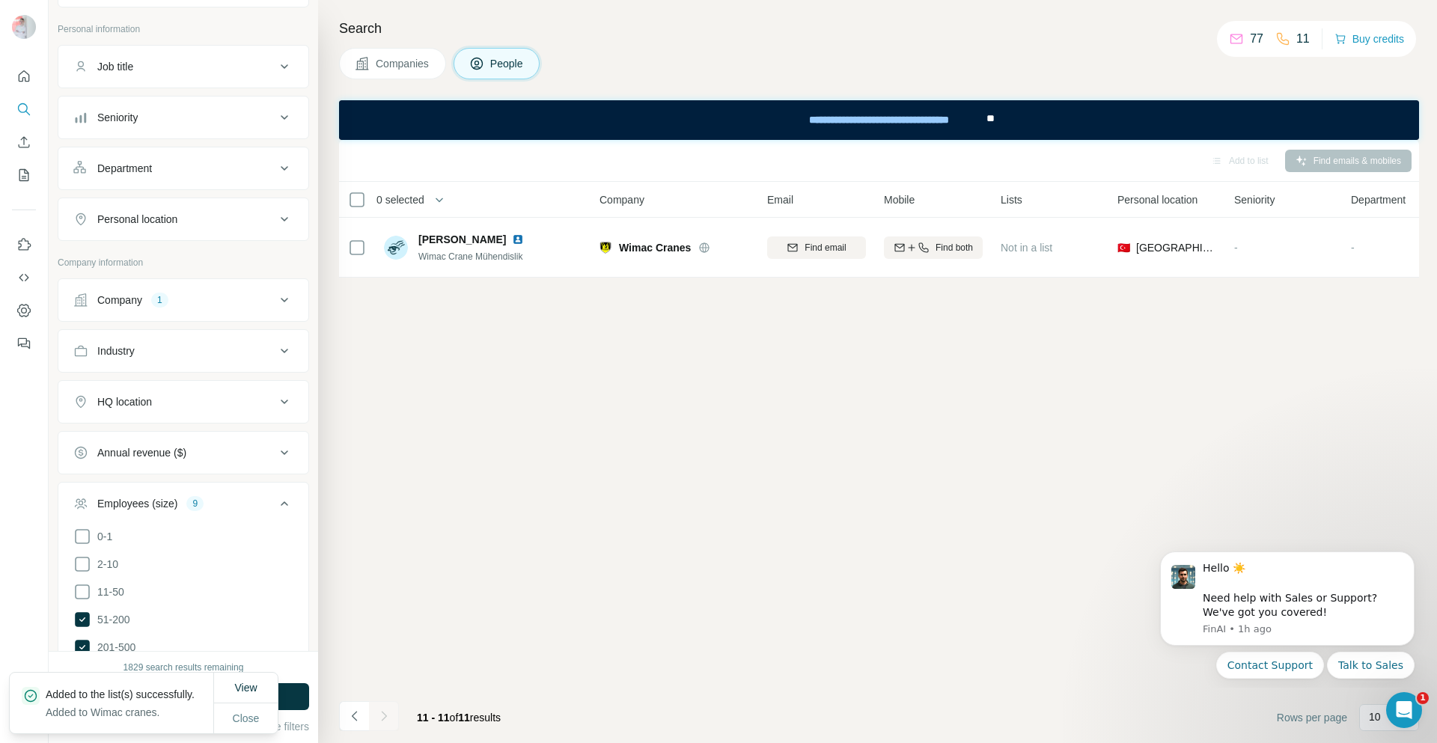
scroll to position [0, 0]
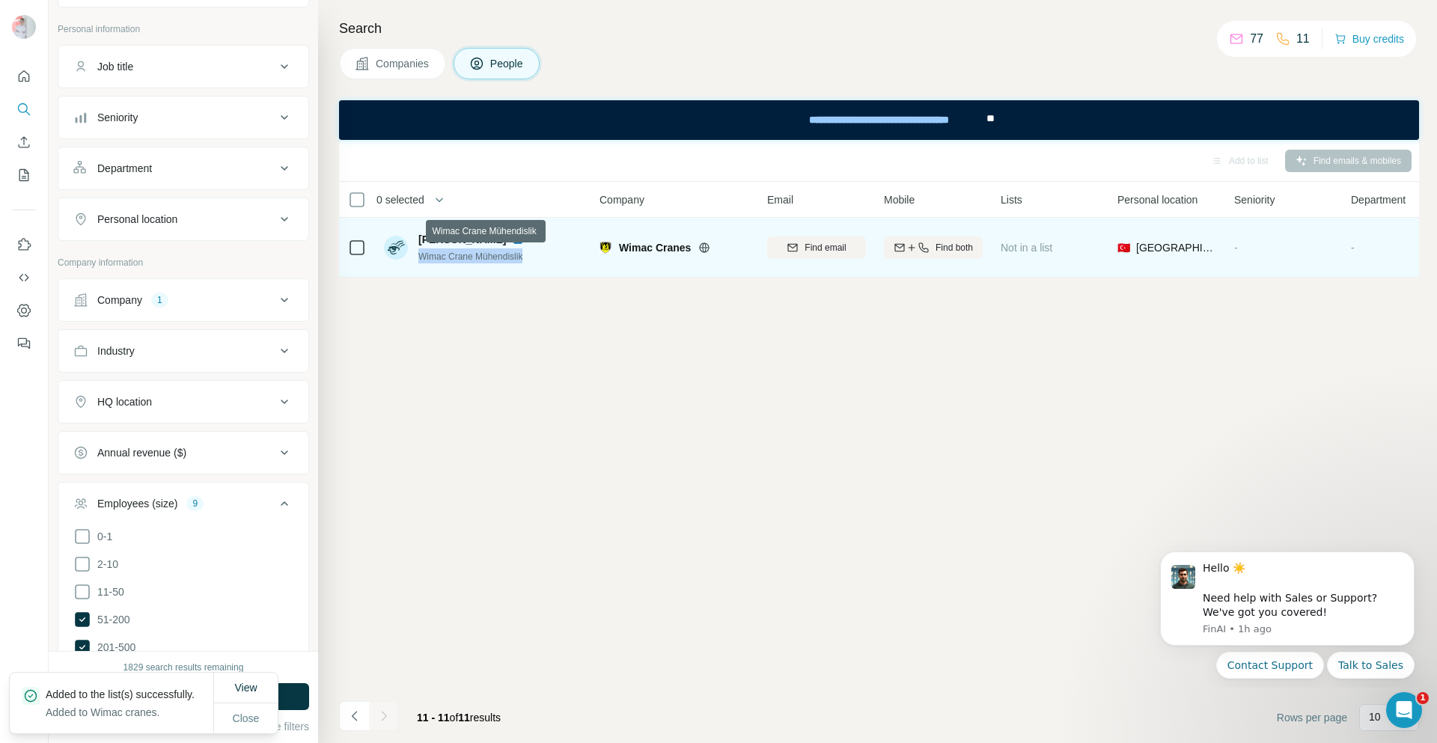
drag, startPoint x: 531, startPoint y: 256, endPoint x: 420, endPoint y: 260, distance: 110.9
click at [420, 260] on div "Wimac Crane Mühendislik" at bounding box center [474, 255] width 112 height 15
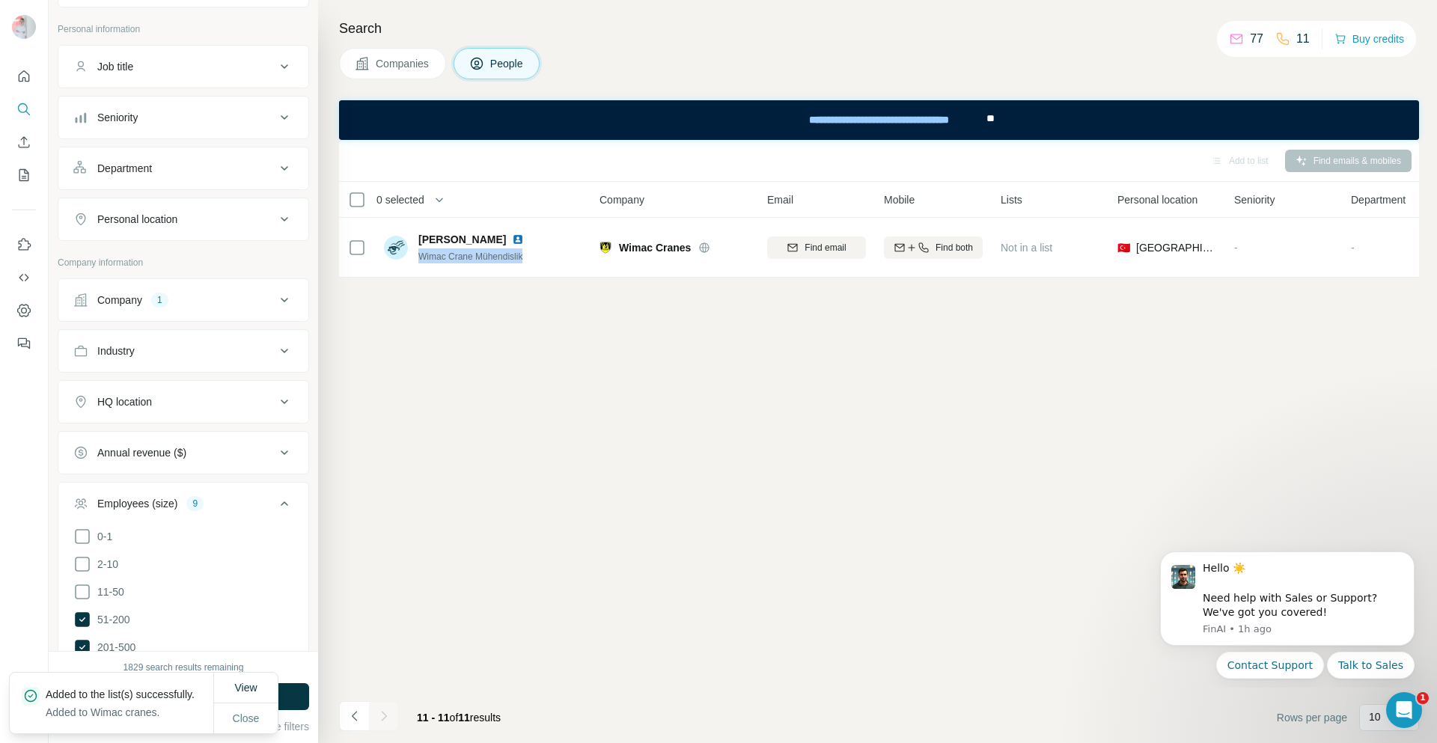
copy span "Wimac Crane Mühendislik"
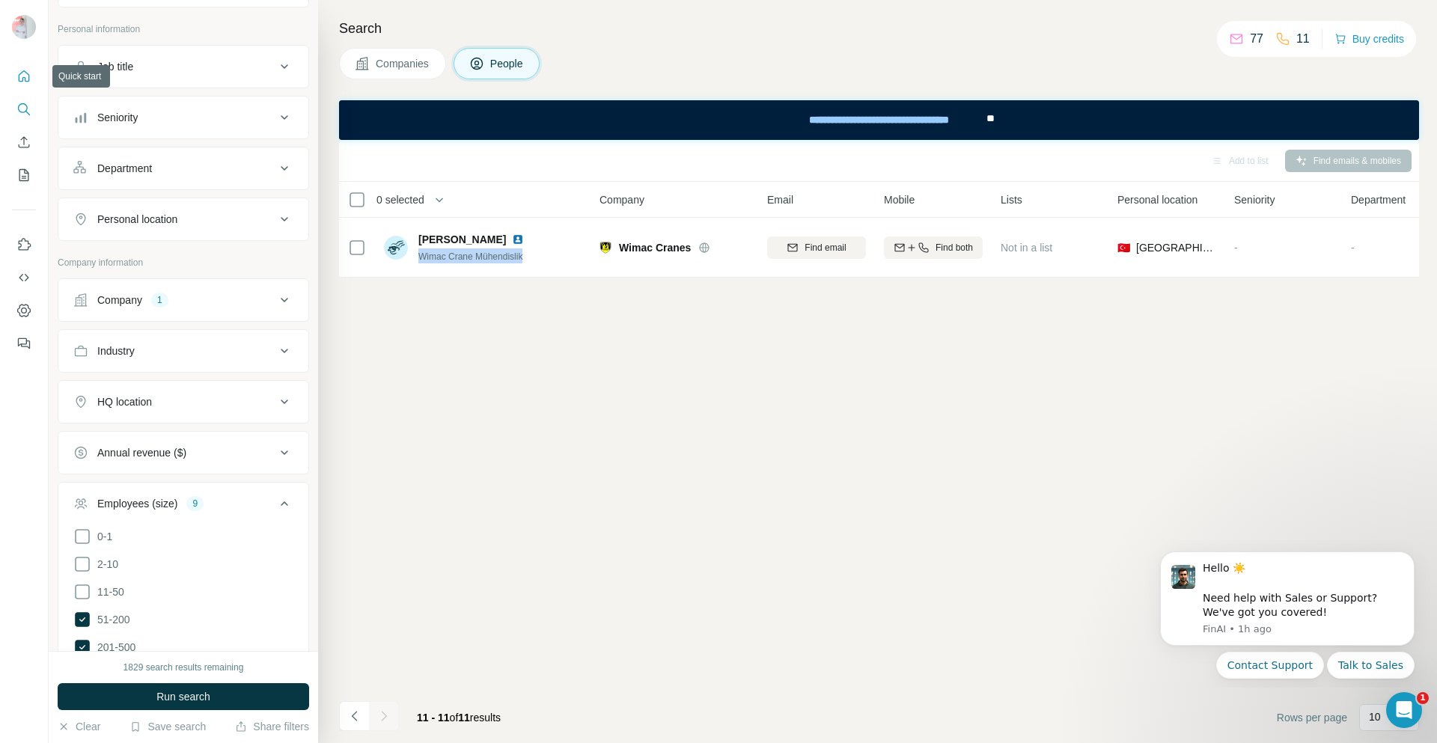
click at [24, 77] on icon "Quick start" at bounding box center [23, 76] width 15 height 15
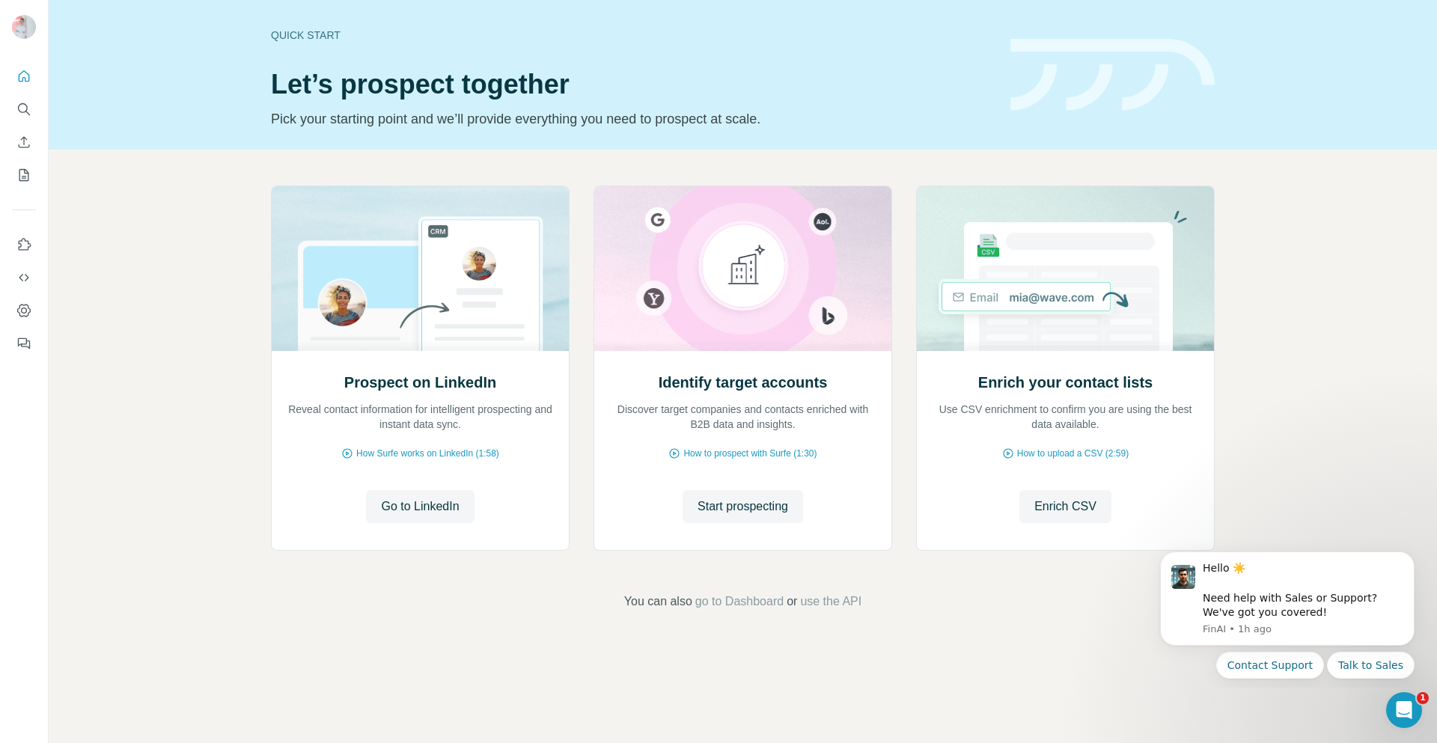
click at [10, 109] on div at bounding box center [24, 205] width 48 height 303
click at [19, 108] on icon "Search" at bounding box center [23, 108] width 10 height 10
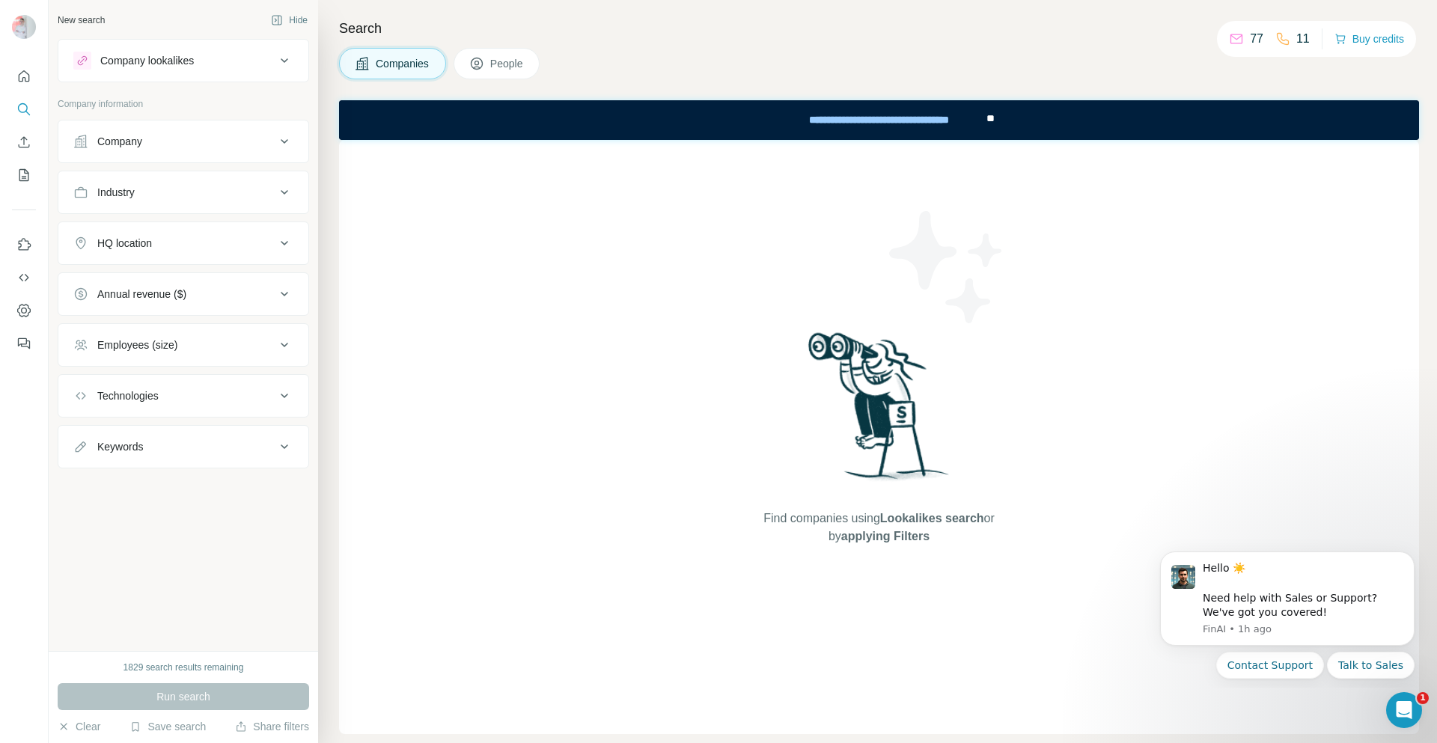
click at [291, 444] on icon at bounding box center [284, 447] width 18 height 18
click at [188, 492] on input "text" at bounding box center [168, 484] width 190 height 27
type input "**********"
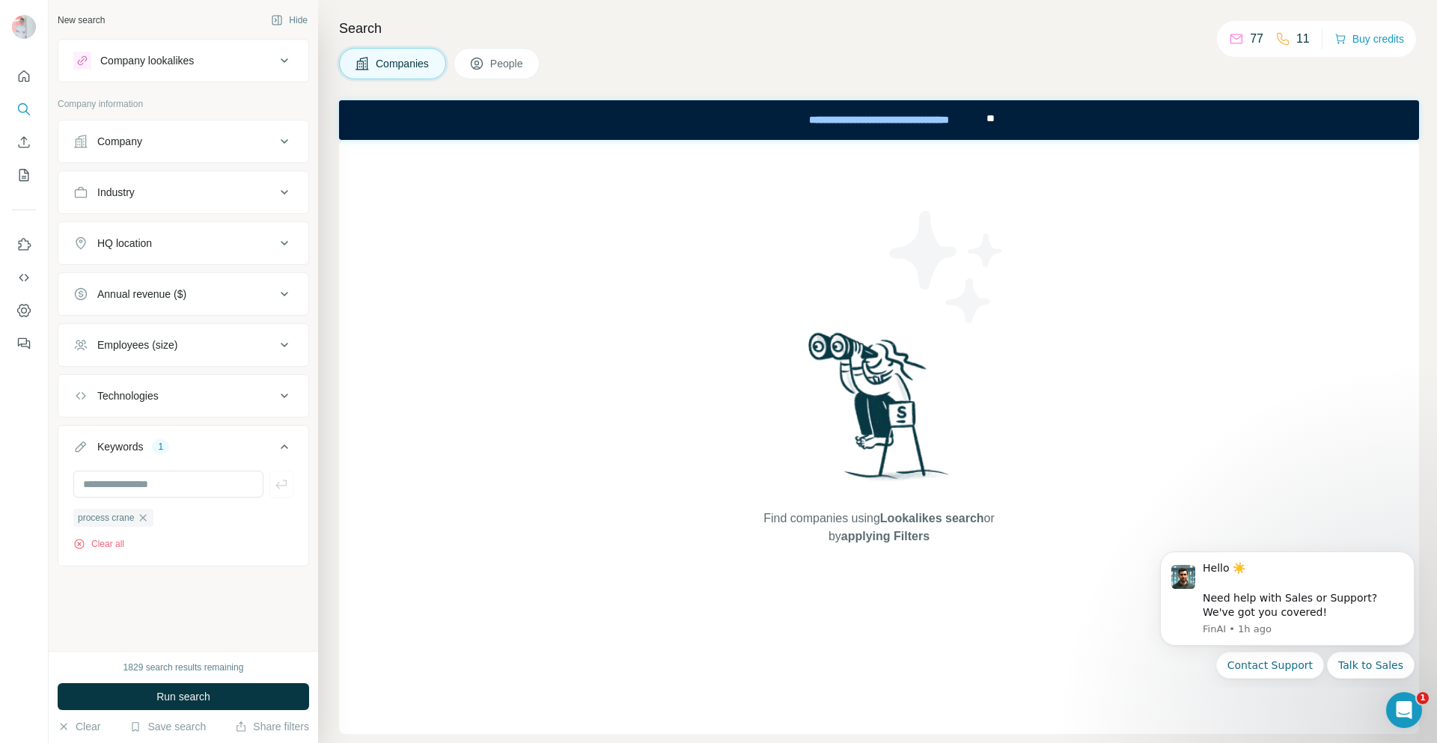
click at [283, 347] on icon at bounding box center [284, 345] width 18 height 18
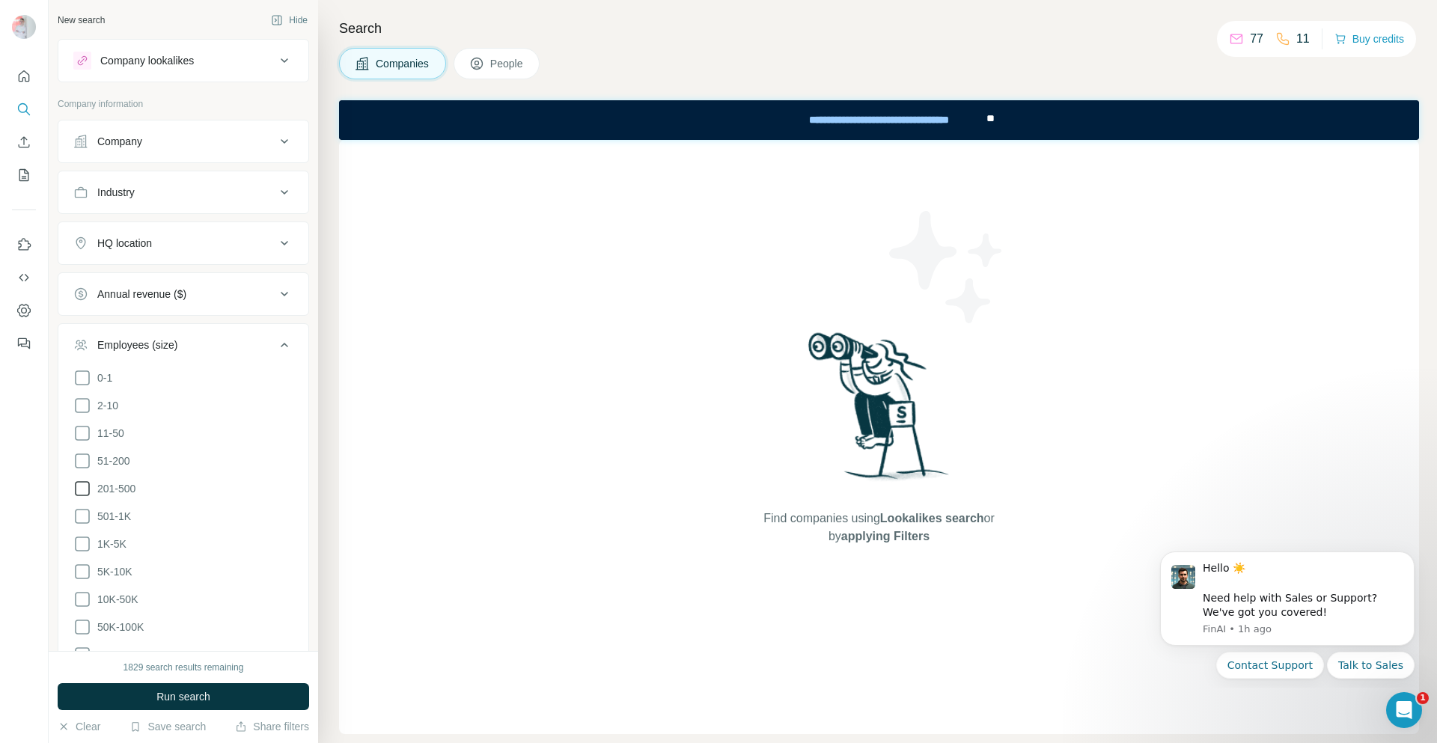
click at [84, 490] on icon at bounding box center [82, 489] width 18 height 18
click at [84, 520] on icon at bounding box center [82, 516] width 18 height 18
click at [80, 543] on icon at bounding box center [82, 544] width 18 height 18
click at [94, 576] on ul "0-1 2-10 11-50 51-200 201-500 501-1K 1K-5K 5K-10K 10K-50K 50K-100K 100K-500K 50…" at bounding box center [183, 530] width 220 height 323
click at [73, 565] on icon at bounding box center [82, 572] width 18 height 18
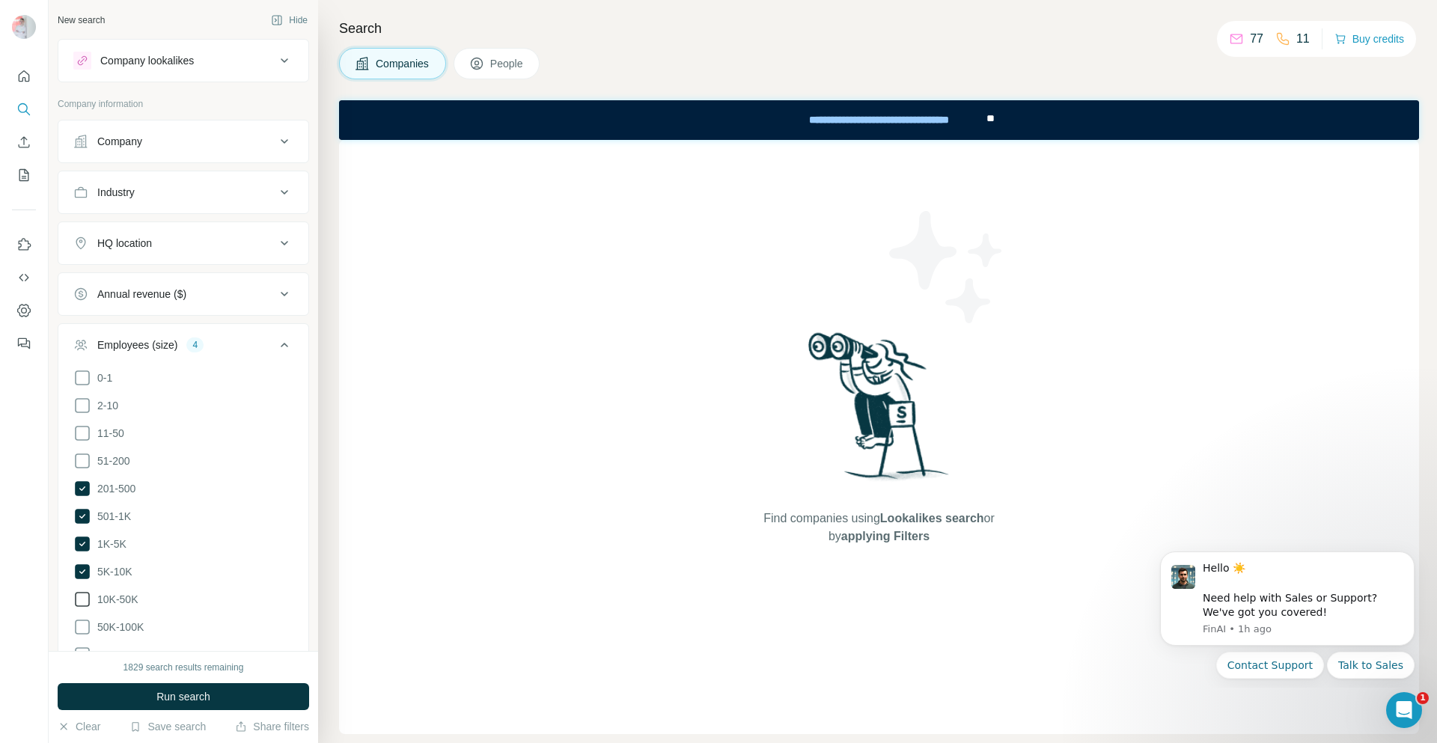
click at [85, 594] on icon at bounding box center [82, 600] width 18 height 18
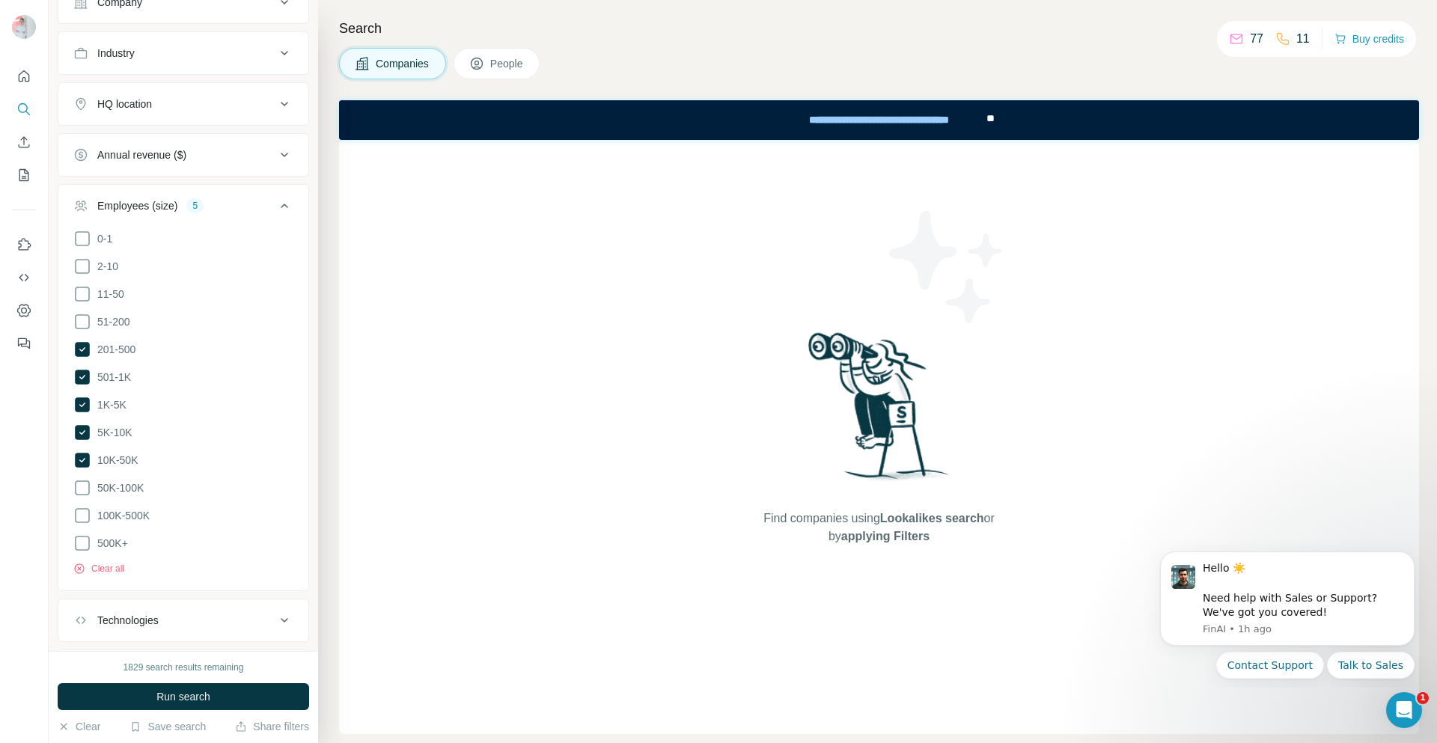
scroll to position [150, 0]
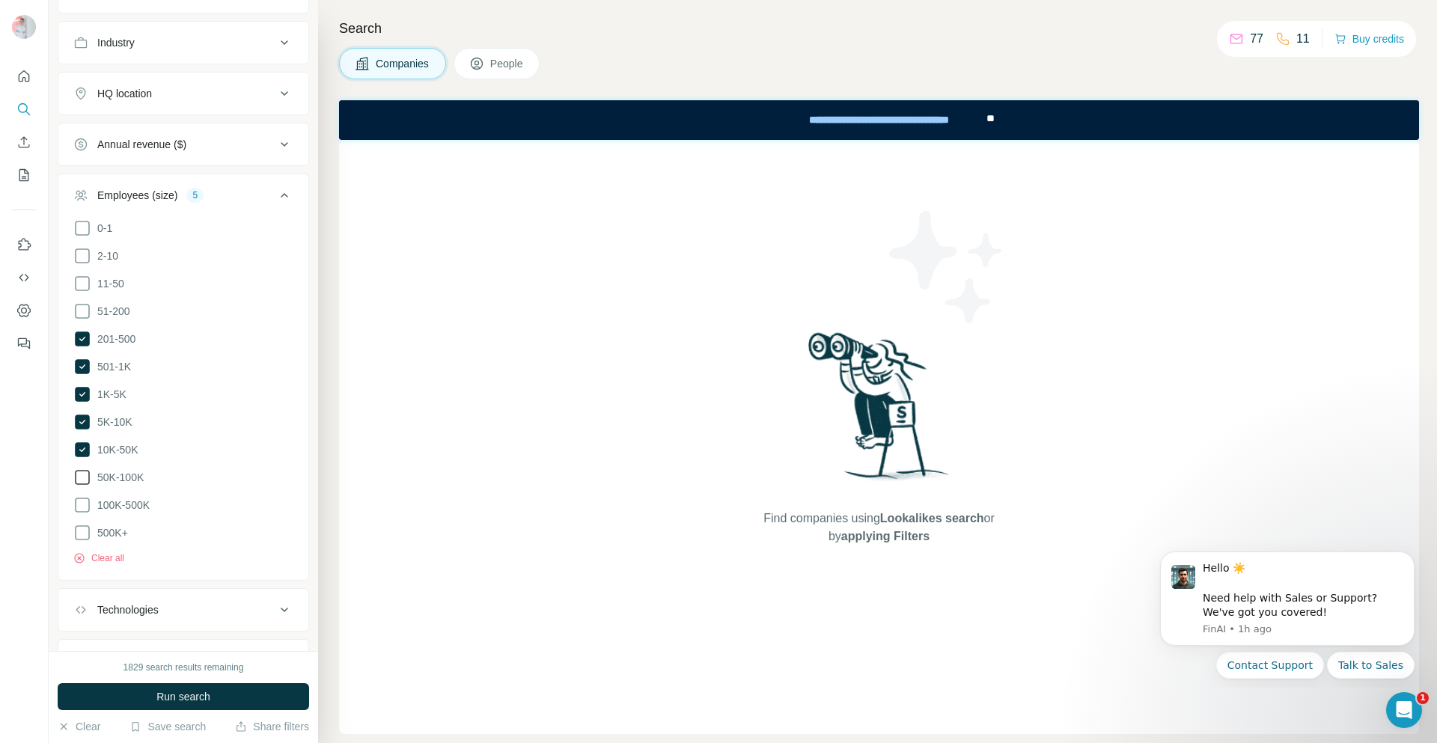
click at [86, 472] on icon at bounding box center [82, 478] width 18 height 18
click at [82, 498] on icon at bounding box center [82, 505] width 18 height 18
click at [81, 529] on icon at bounding box center [82, 533] width 18 height 18
click at [195, 698] on span "Run search" at bounding box center [183, 696] width 54 height 15
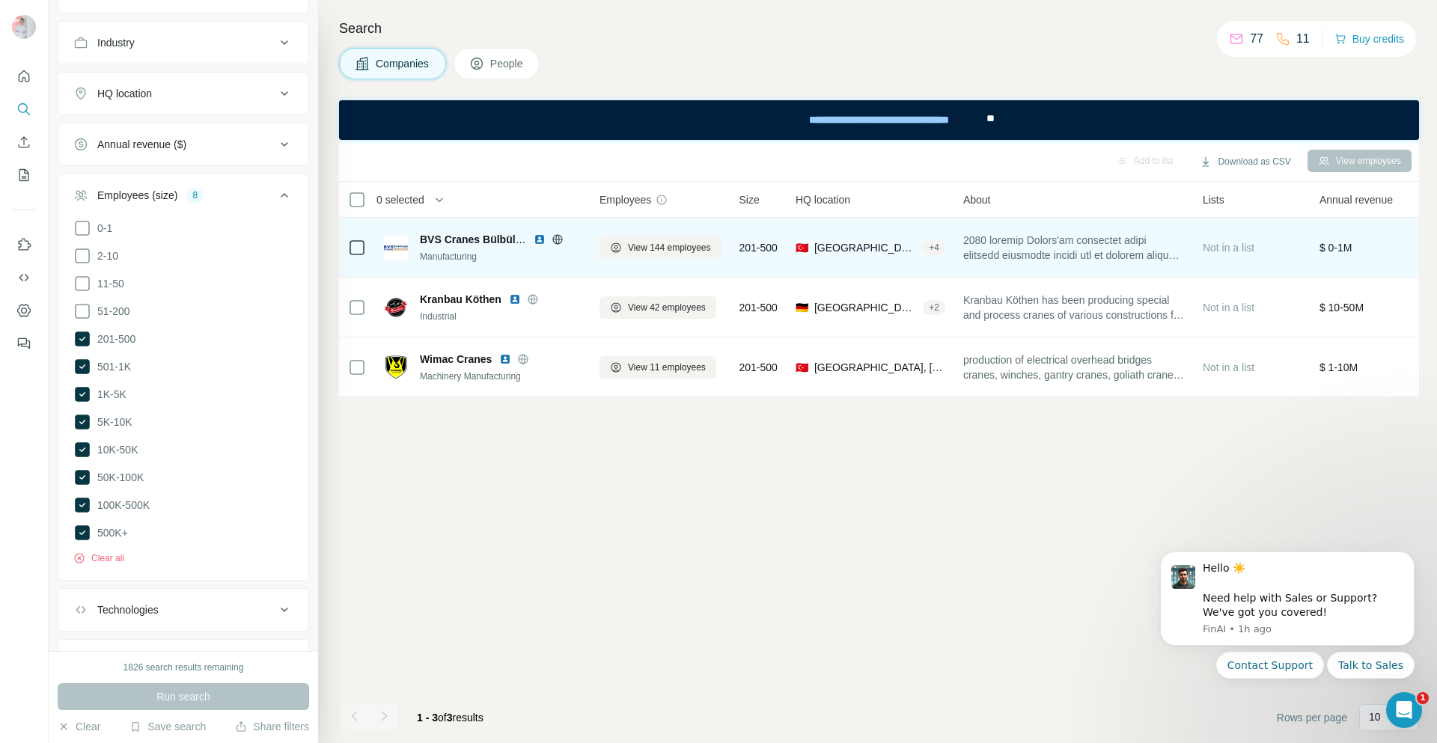
click at [470, 242] on span "BVS Cranes Bülbüloğlu Vinç San ve Tic A.Ş." at bounding box center [530, 240] width 220 height 12
click at [656, 254] on span "View 144 employees" at bounding box center [669, 247] width 83 height 13
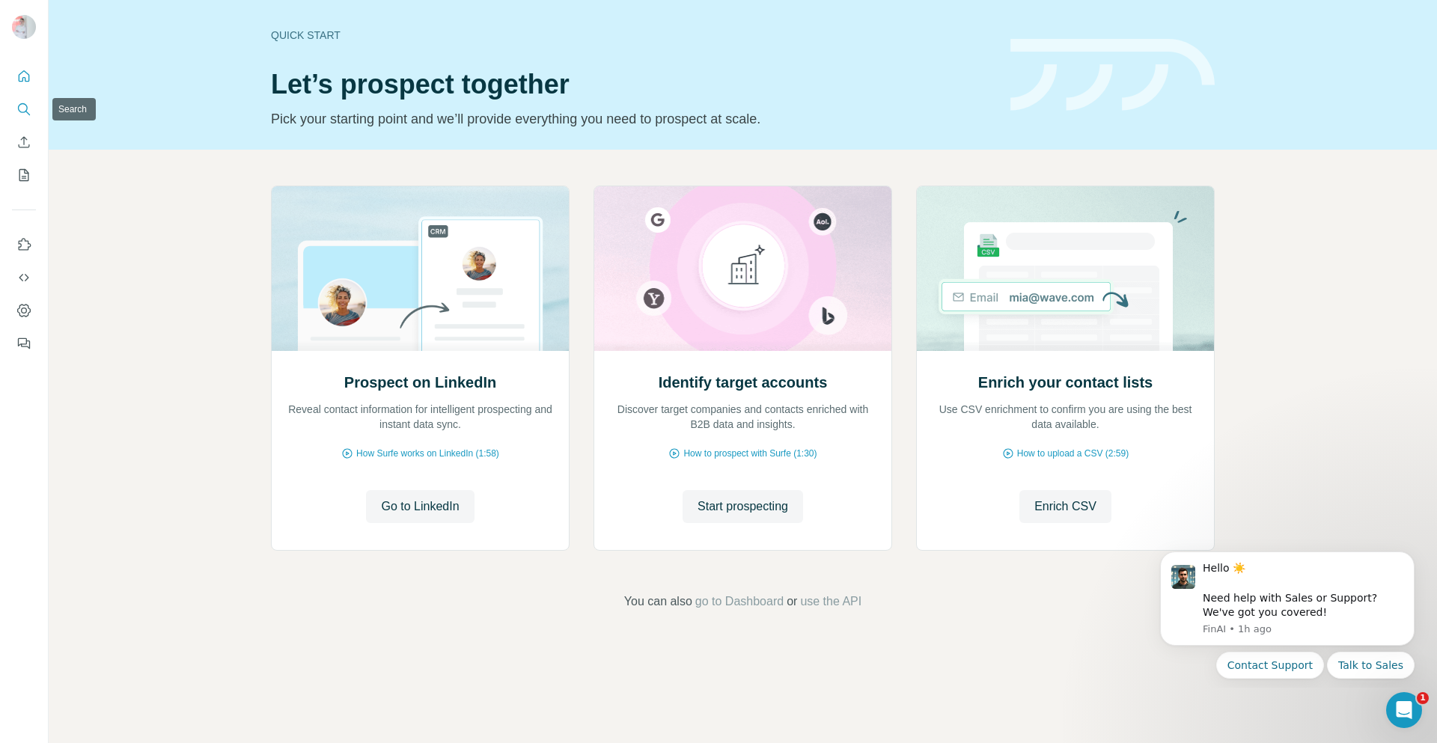
click at [19, 116] on icon "Search" at bounding box center [23, 109] width 15 height 15
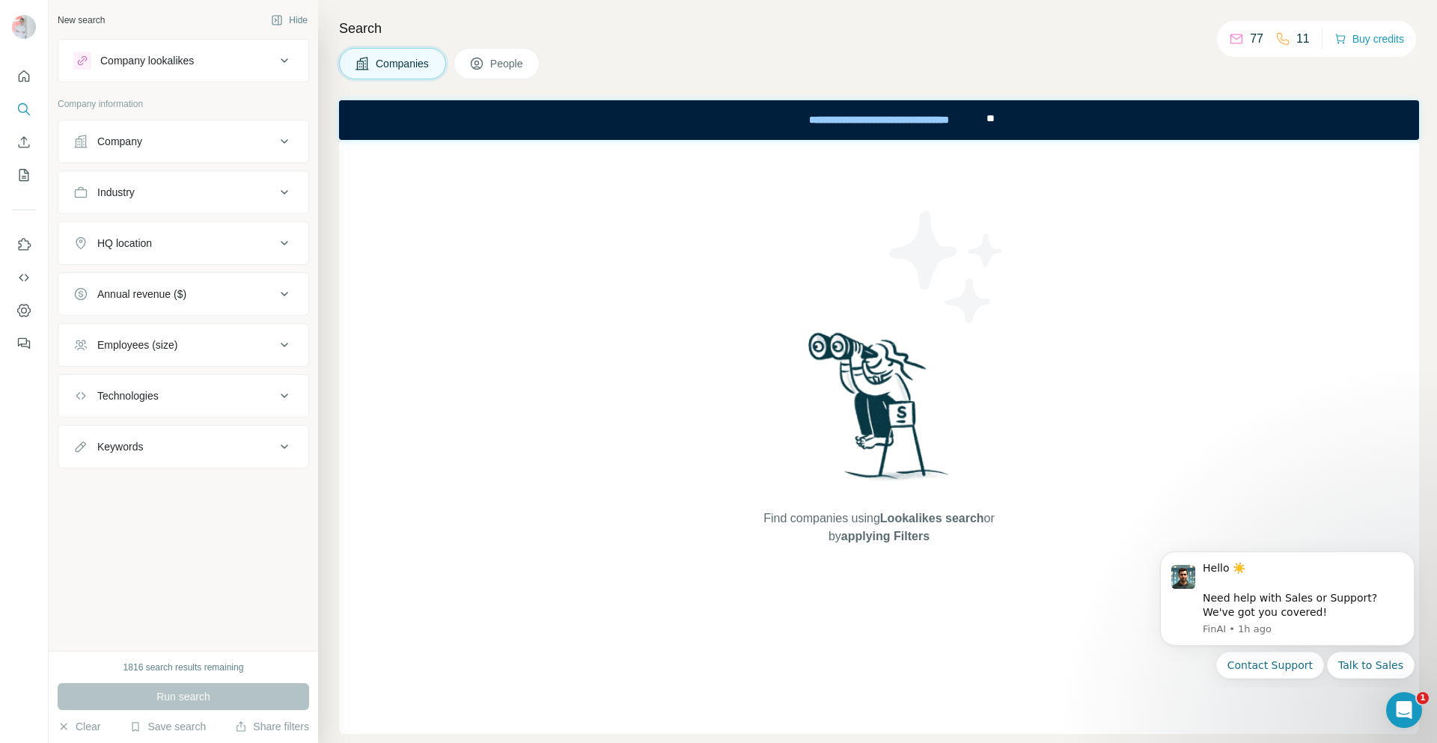
click at [286, 453] on icon at bounding box center [284, 447] width 18 height 18
click at [207, 494] on input "text" at bounding box center [168, 484] width 190 height 27
type input "**********"
click at [287, 341] on icon at bounding box center [284, 345] width 18 height 18
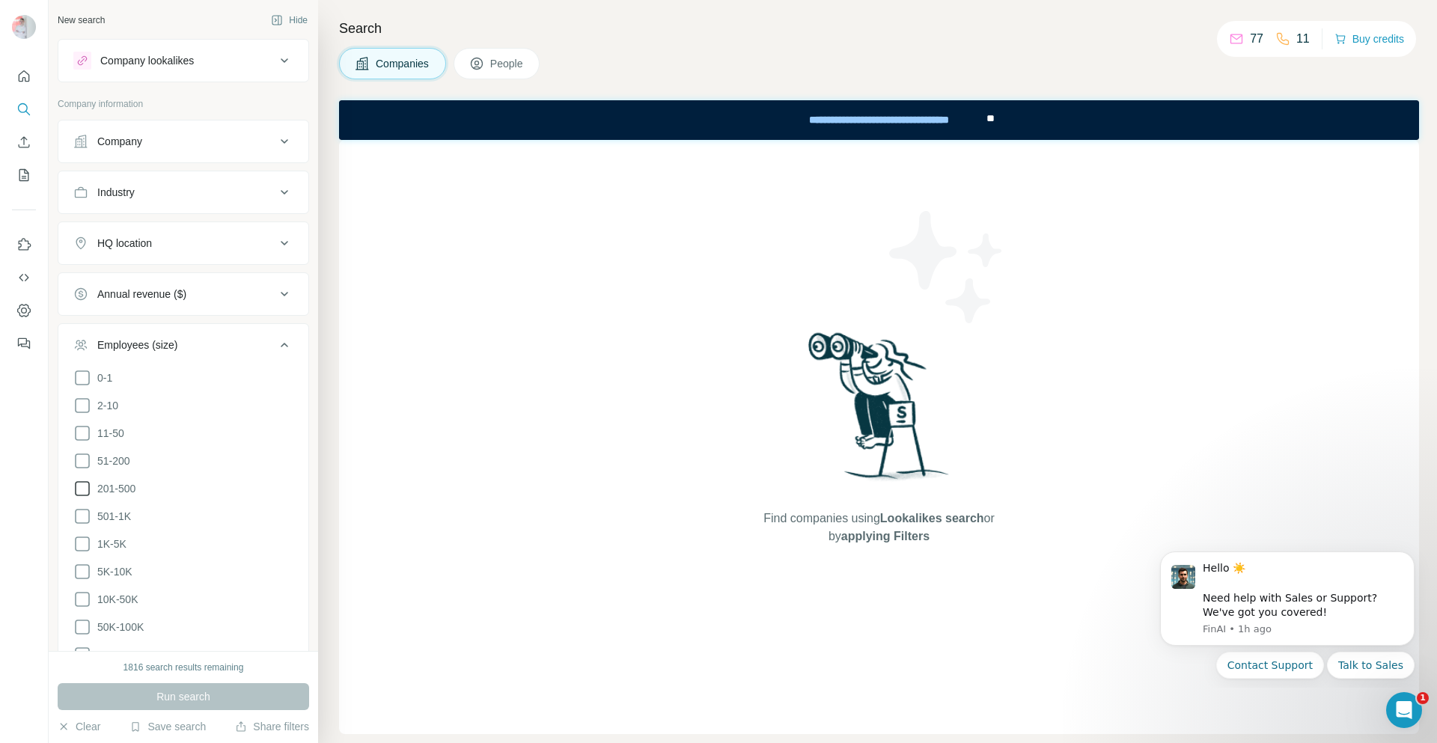
click at [92, 486] on span "201-500" at bounding box center [113, 488] width 44 height 15
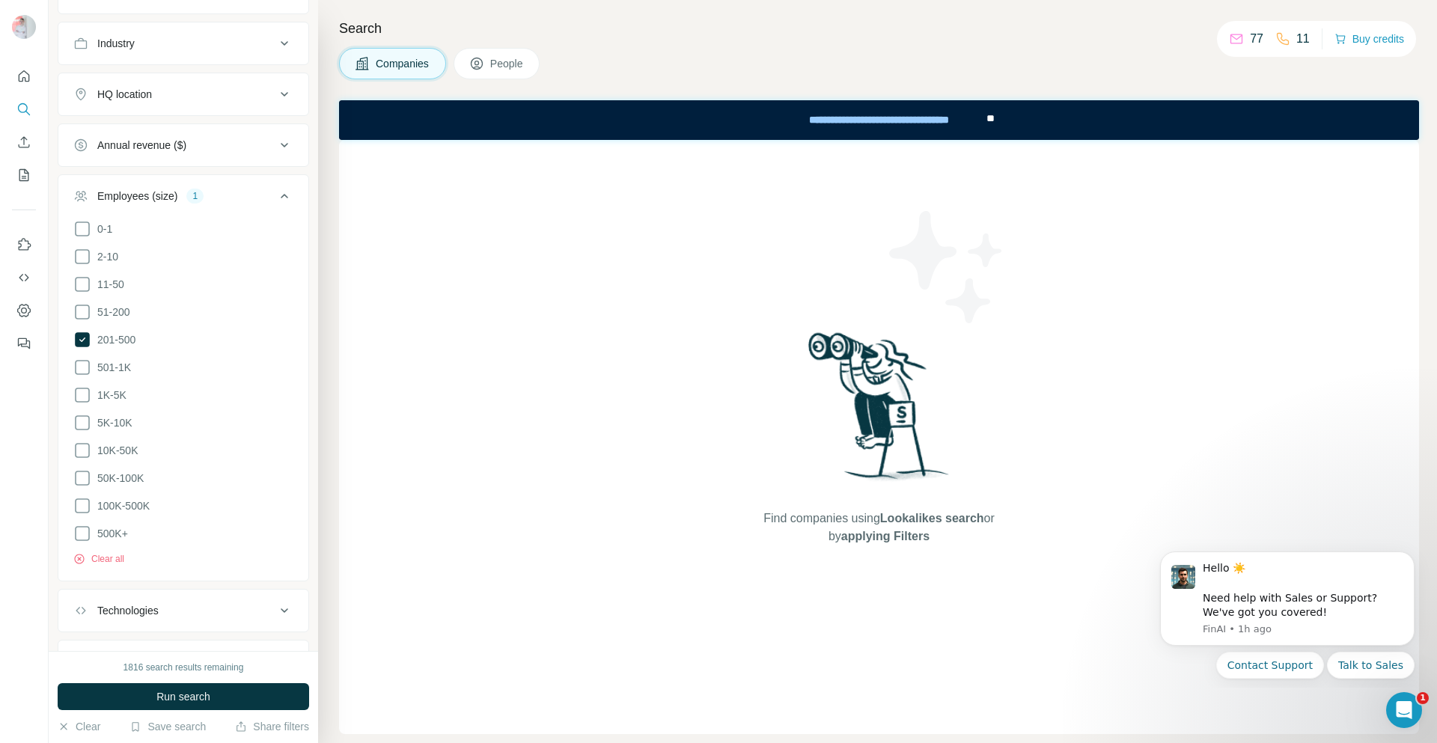
scroll to position [150, 0]
click at [88, 313] on icon at bounding box center [82, 311] width 18 height 18
click at [81, 364] on icon at bounding box center [82, 367] width 18 height 18
click at [86, 391] on icon at bounding box center [82, 394] width 18 height 18
click at [83, 415] on icon at bounding box center [82, 422] width 18 height 18
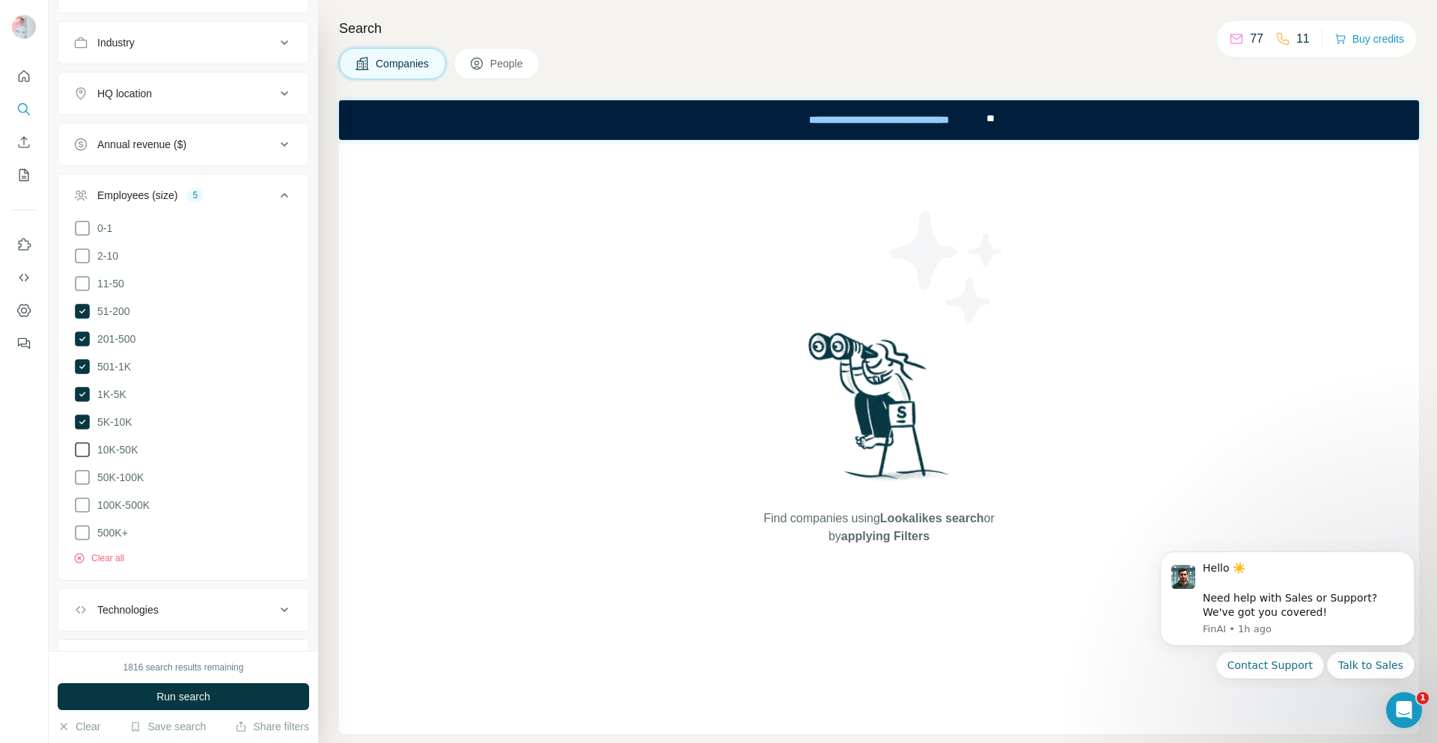
click at [89, 445] on icon at bounding box center [82, 449] width 15 height 15
click at [87, 472] on icon at bounding box center [82, 478] width 18 height 18
click at [84, 496] on icon at bounding box center [82, 505] width 18 height 18
click at [90, 524] on icon at bounding box center [82, 533] width 18 height 18
click at [153, 690] on button "Run search" at bounding box center [183, 696] width 251 height 27
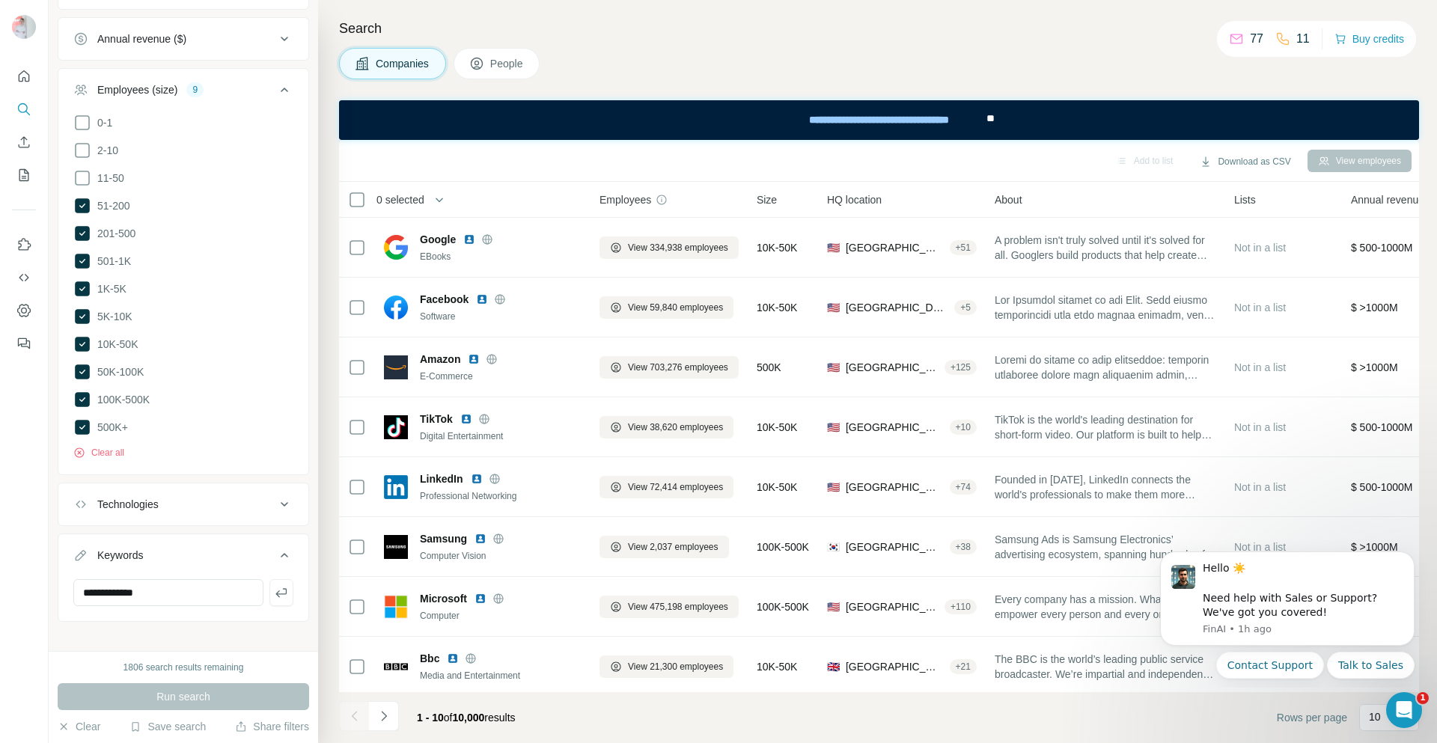
scroll to position [259, 0]
click at [274, 582] on icon "button" at bounding box center [281, 589] width 15 height 15
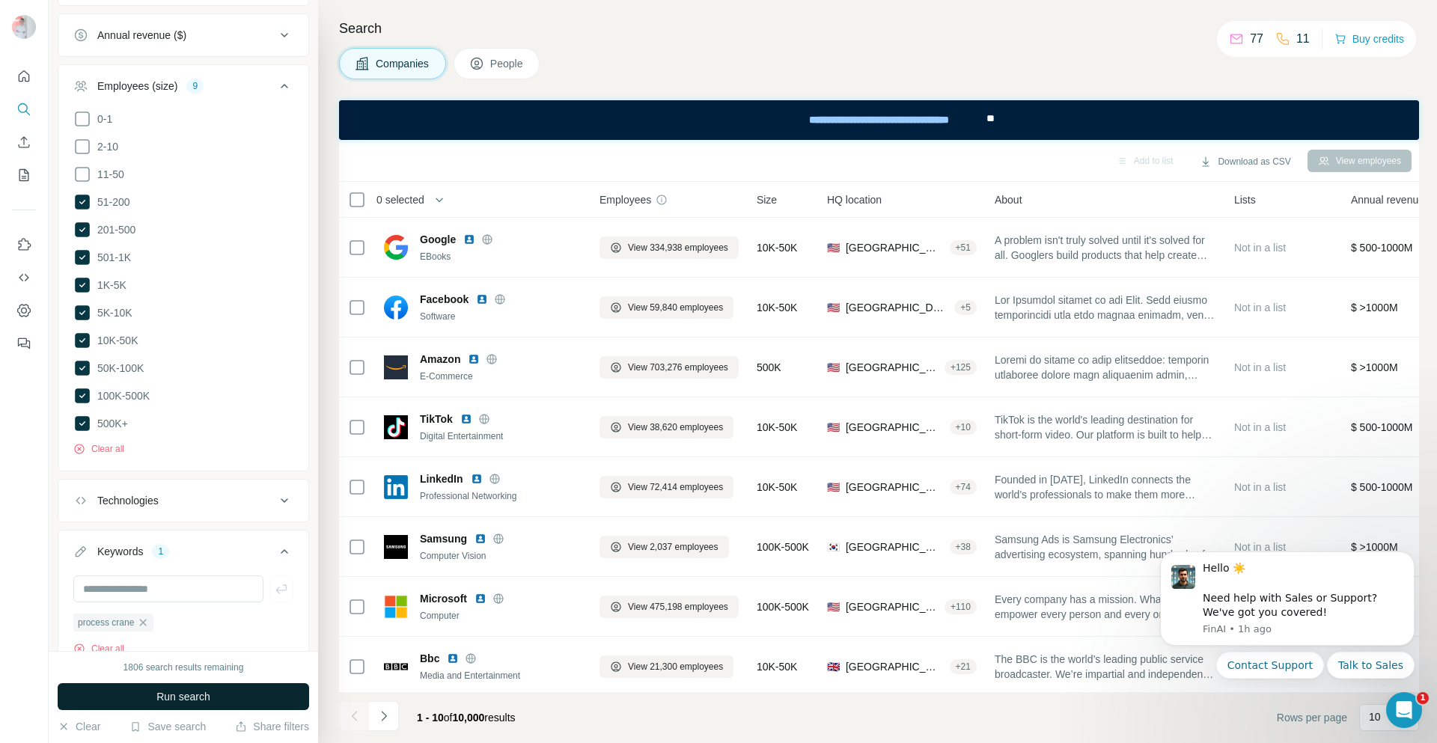
click at [228, 686] on button "Run search" at bounding box center [183, 696] width 251 height 27
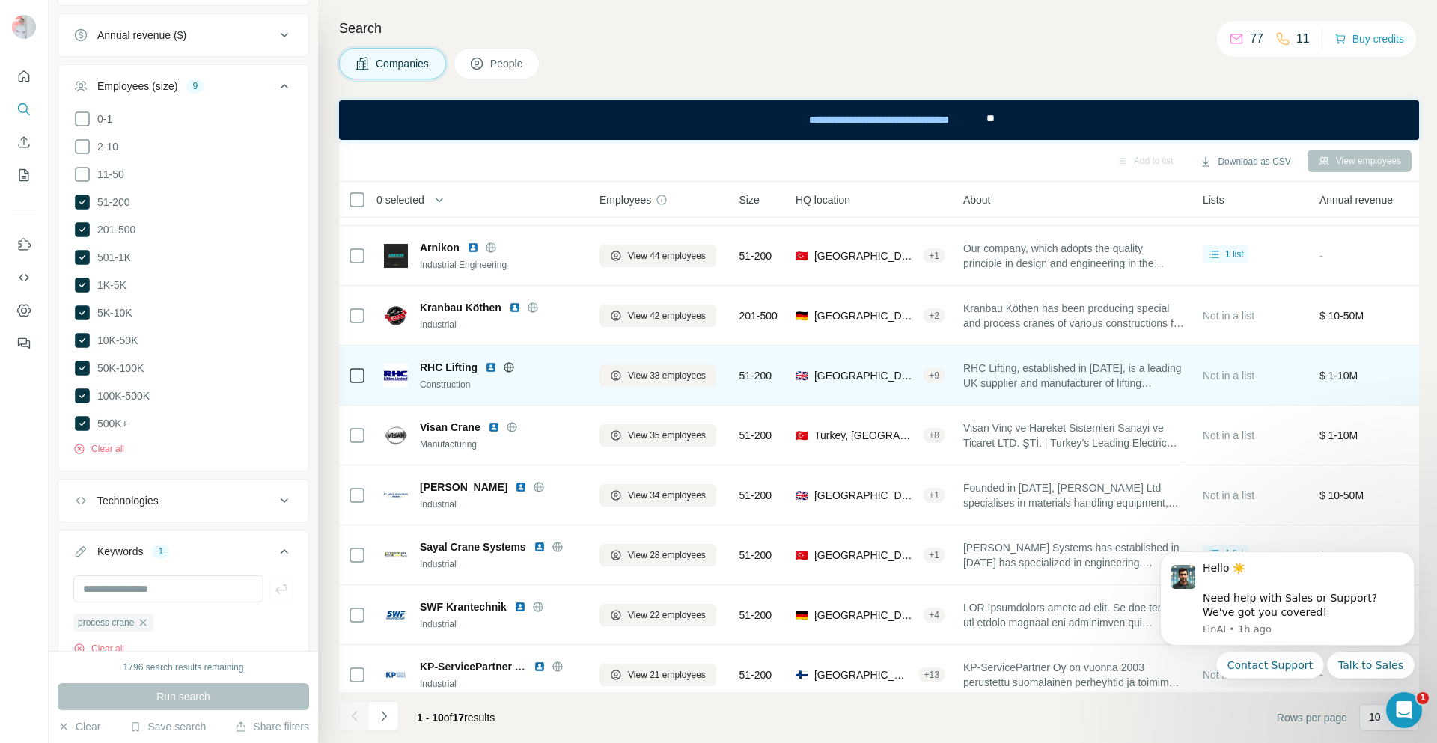
scroll to position [75, 0]
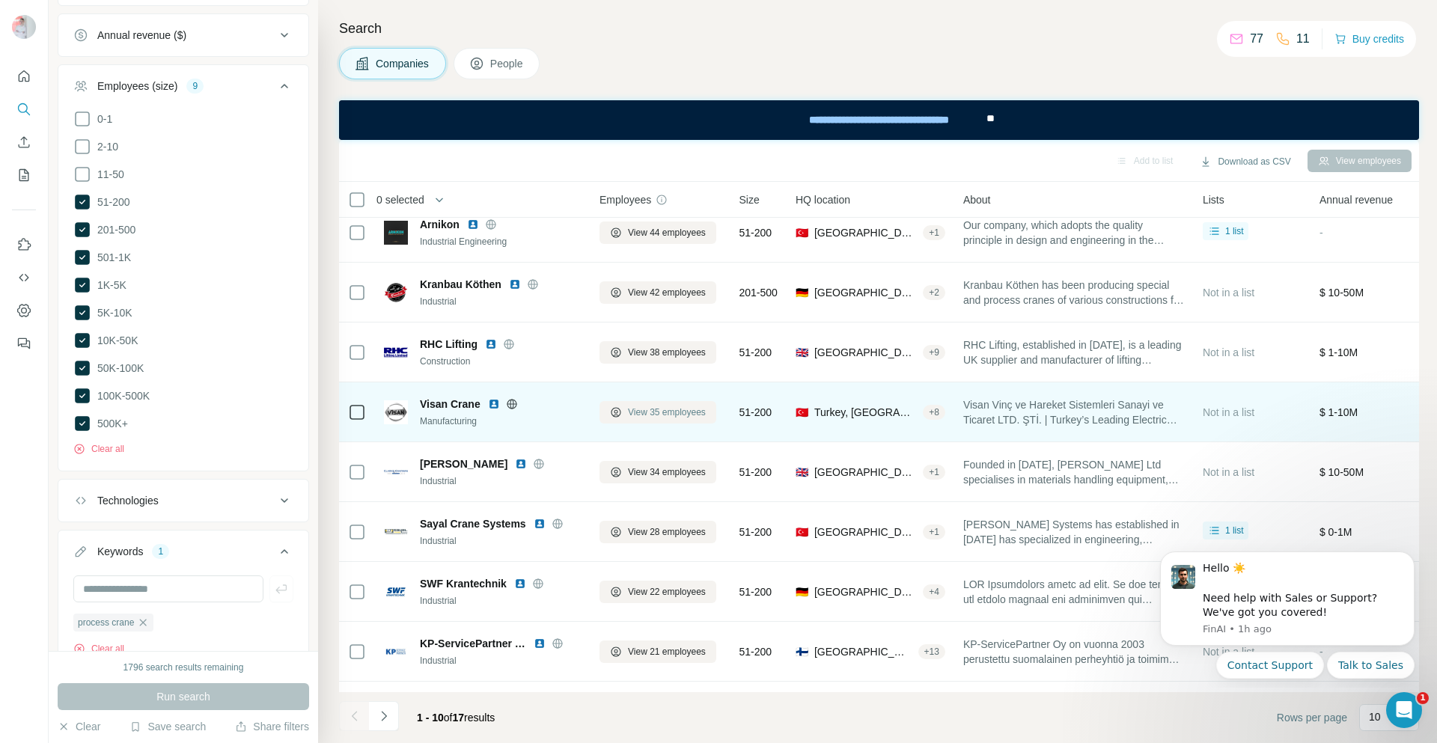
click at [683, 412] on span "View 35 employees" at bounding box center [667, 412] width 78 height 13
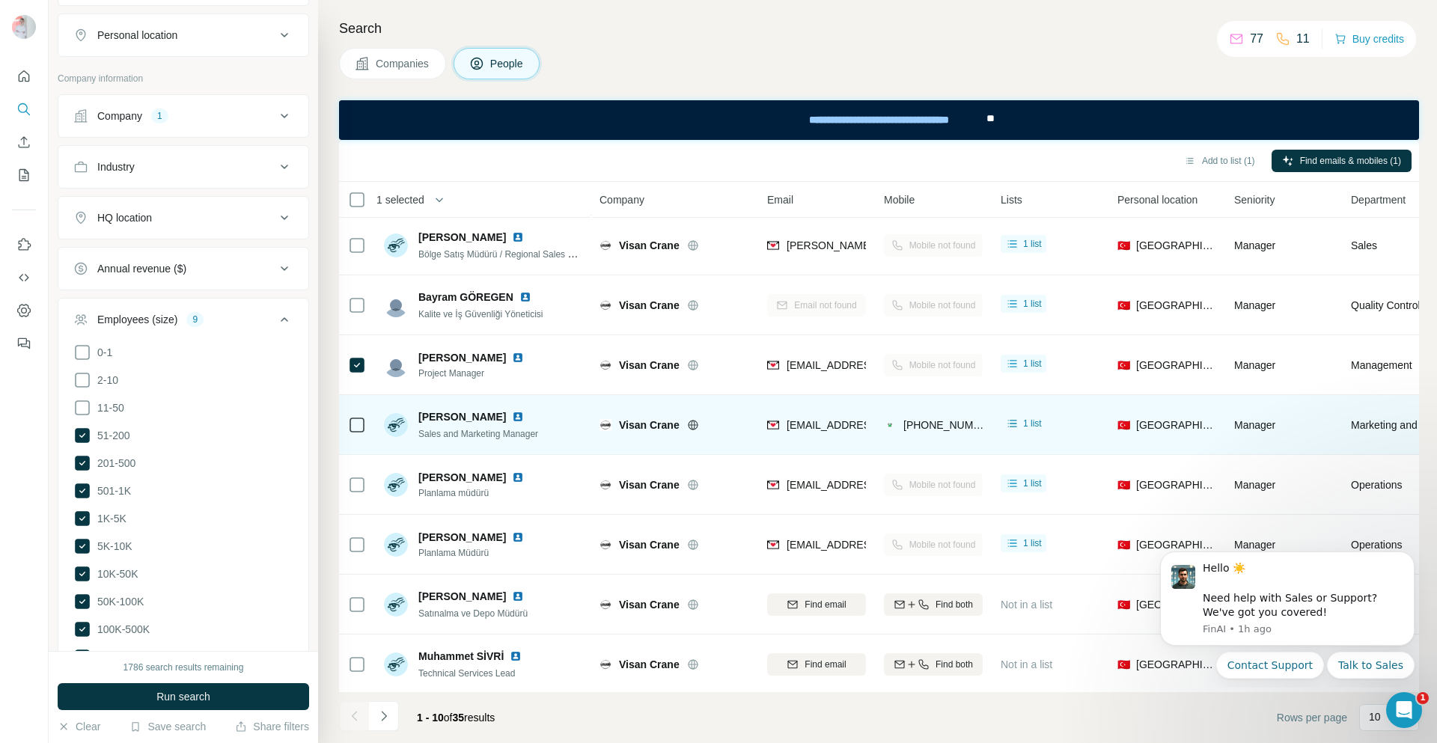
scroll to position [132, 0]
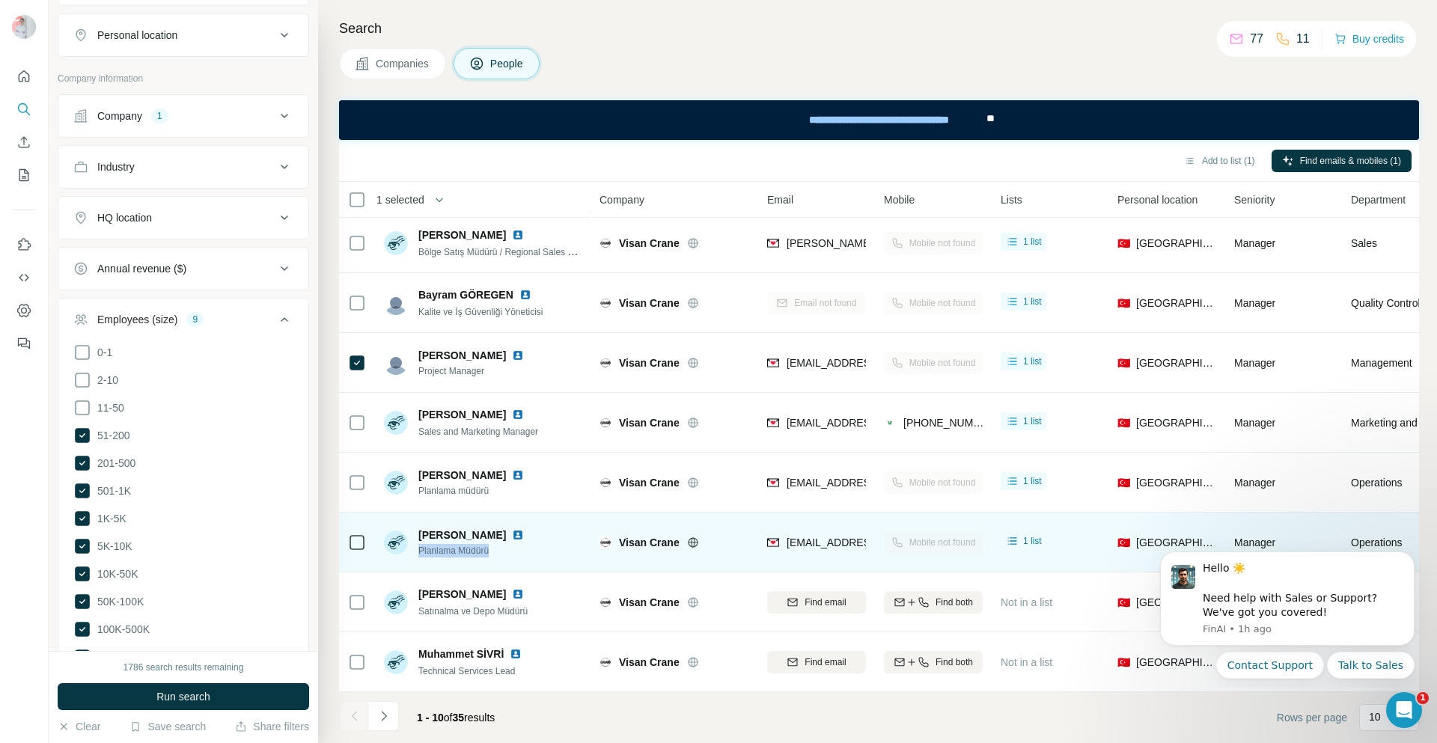
drag, startPoint x: 495, startPoint y: 544, endPoint x: 416, endPoint y: 546, distance: 78.6
click at [417, 547] on div "Gamze Demirel Planlama Müdürü" at bounding box center [457, 543] width 146 height 30
copy span "Planlama Müdürü"
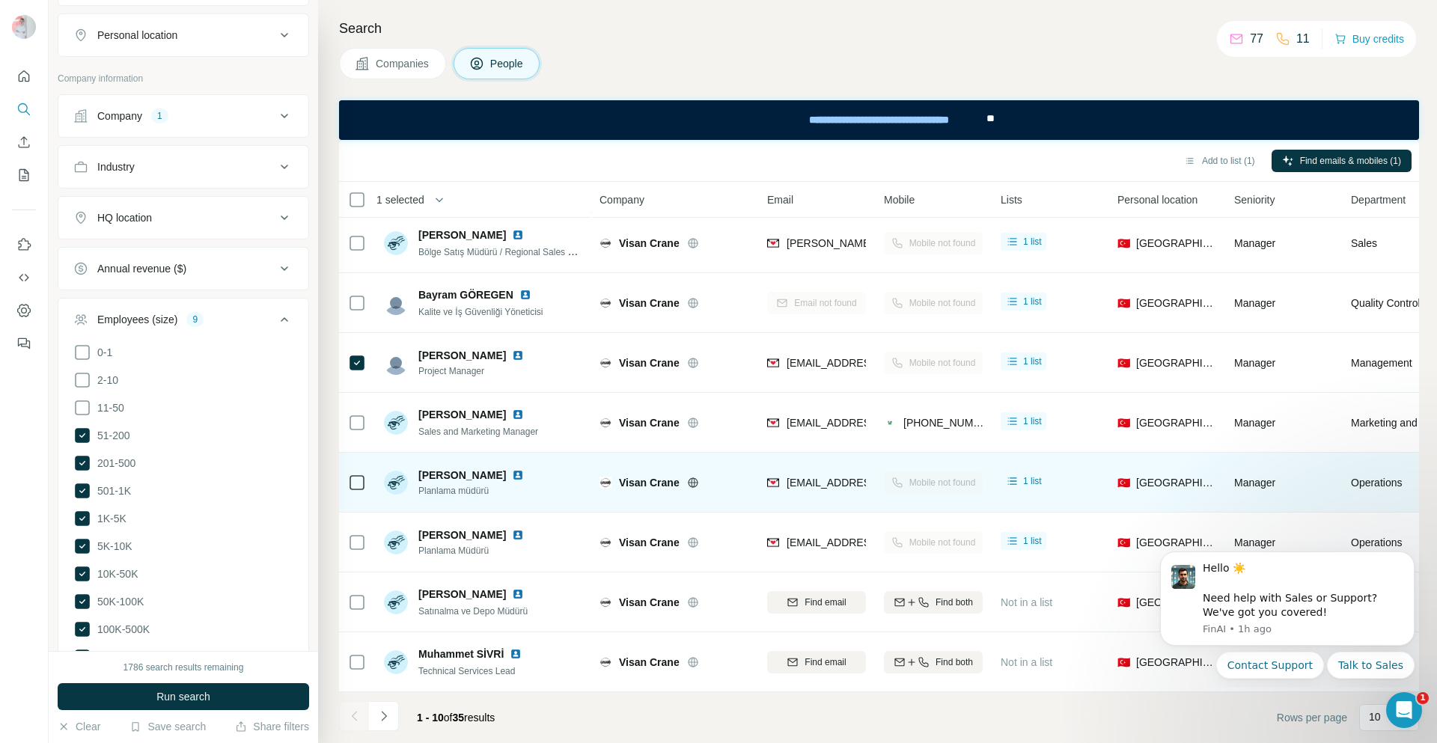
click at [361, 504] on td at bounding box center [357, 483] width 36 height 60
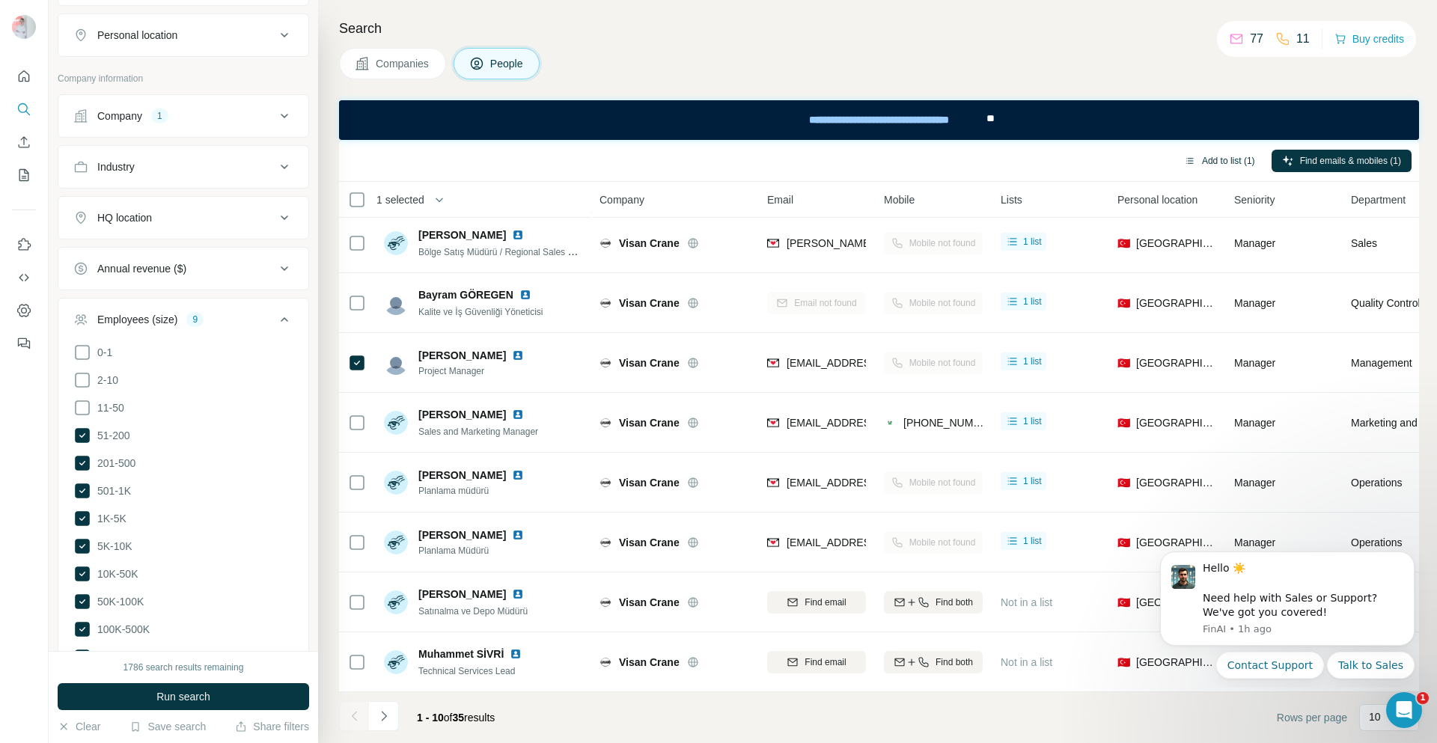
click at [1197, 162] on button "Add to list (1)" at bounding box center [1220, 161] width 92 height 22
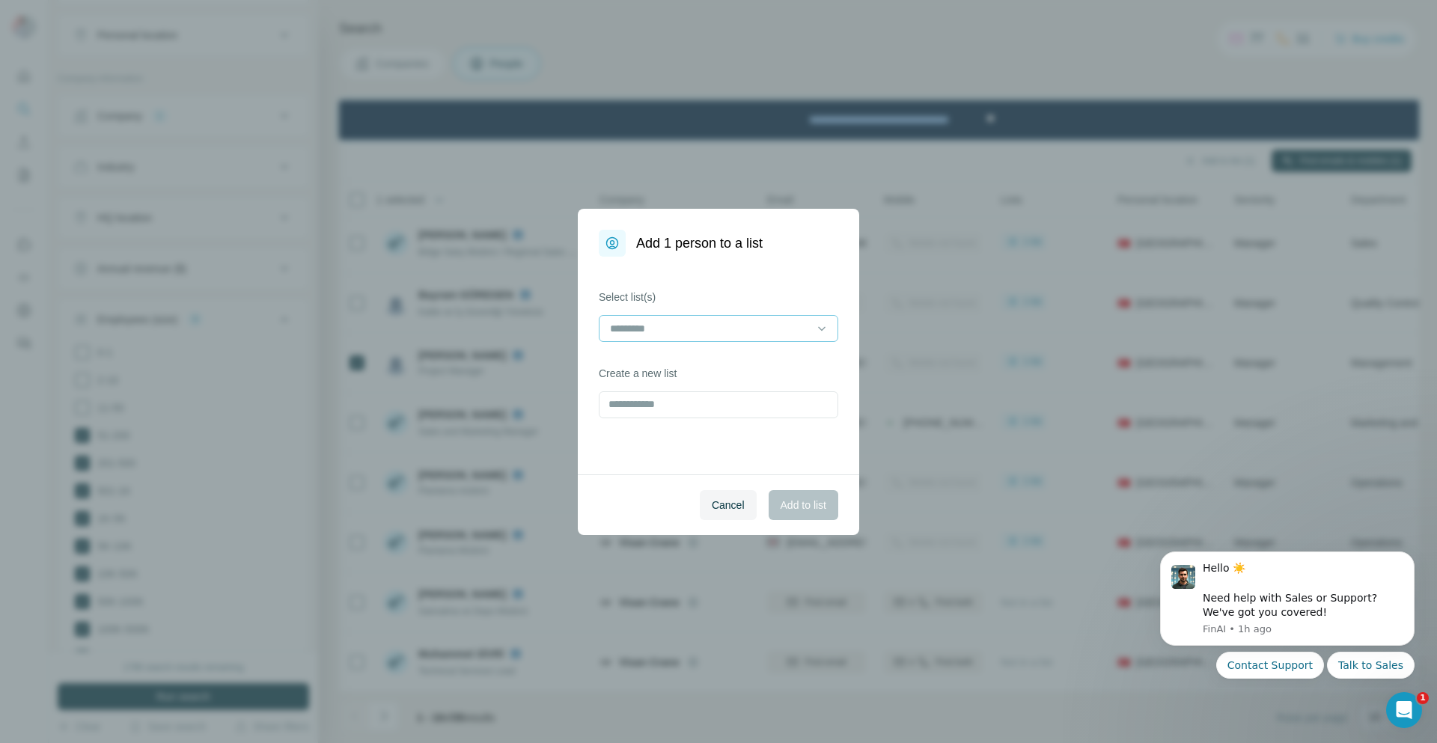
click at [651, 326] on input at bounding box center [709, 328] width 202 height 16
click at [672, 328] on input at bounding box center [709, 328] width 202 height 16
click at [617, 504] on div "Cancel Add to list" at bounding box center [718, 505] width 281 height 61
click at [653, 413] on input "text" at bounding box center [718, 404] width 239 height 27
type input "**********"
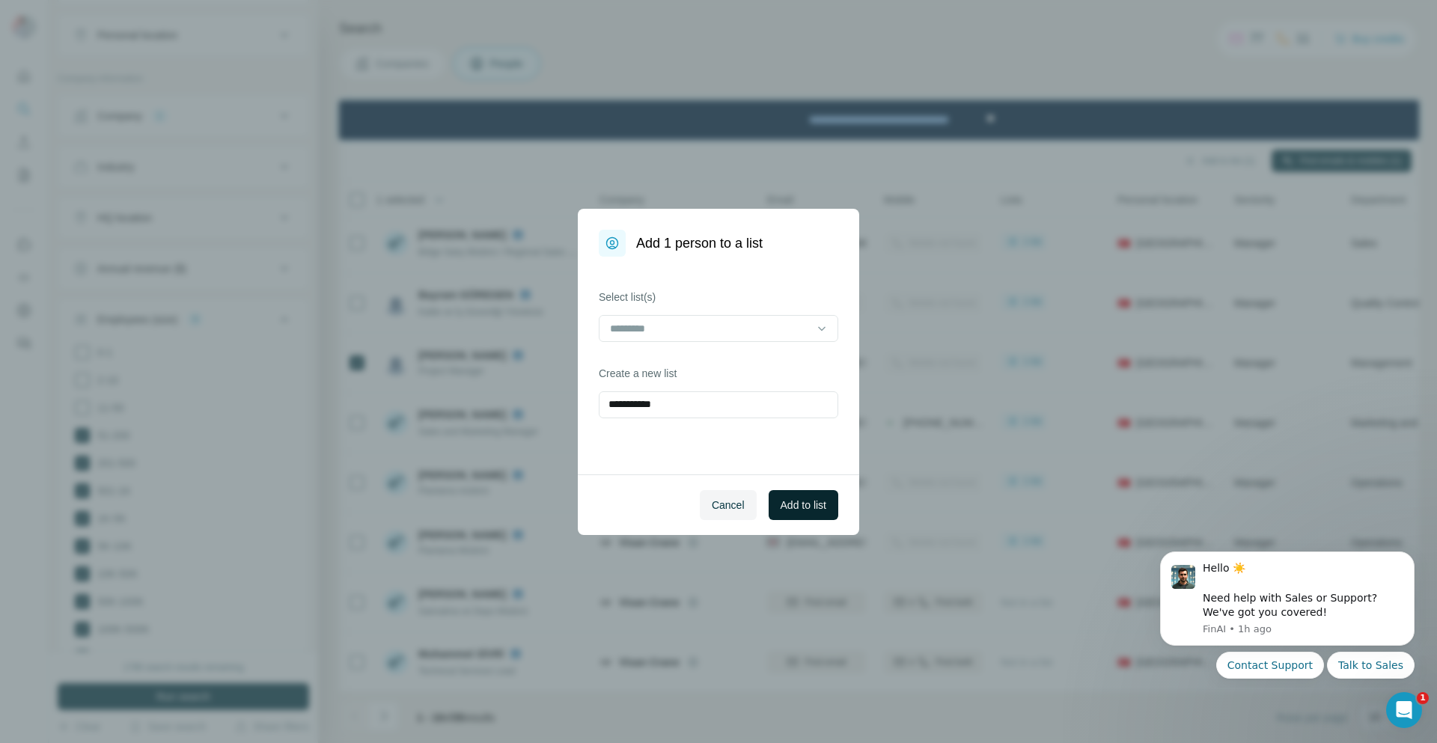
click at [804, 501] on span "Add to list" at bounding box center [804, 505] width 46 height 15
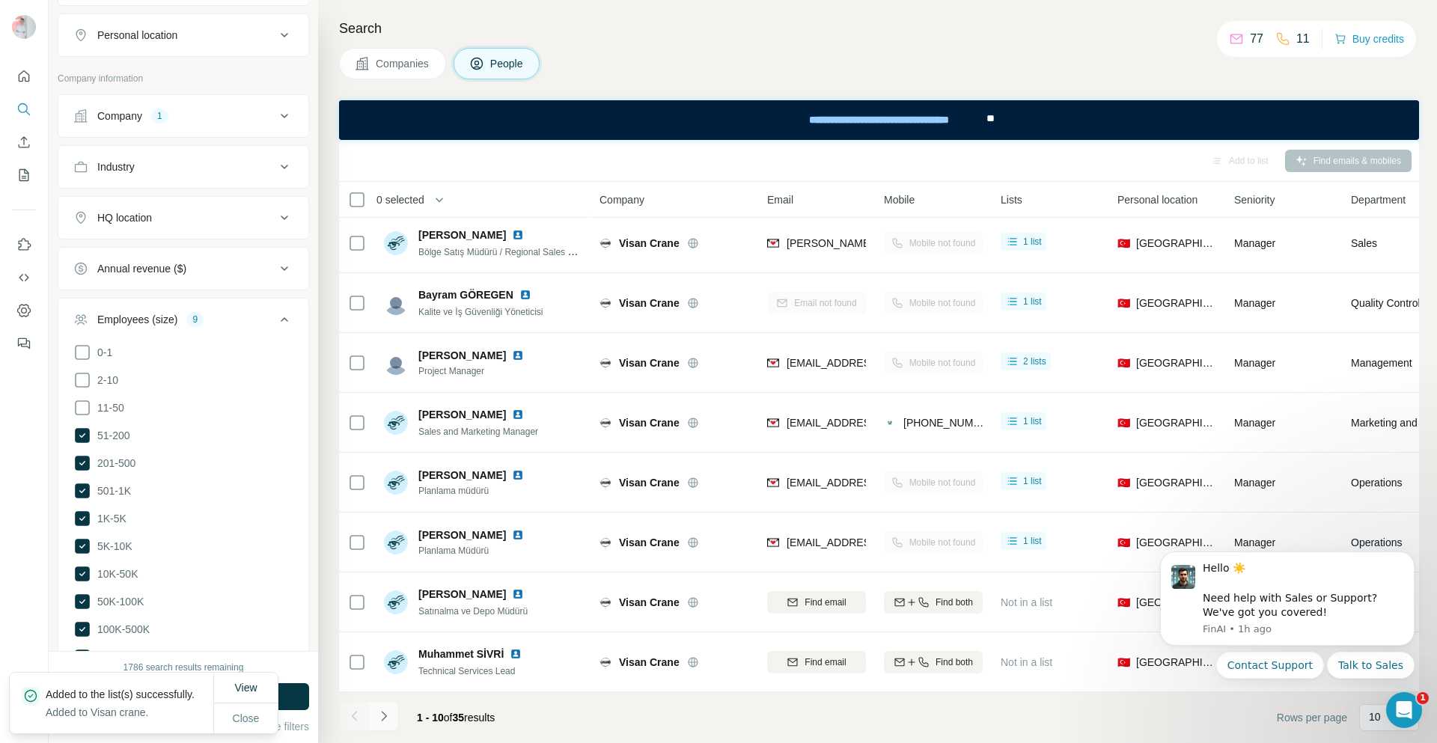
click at [385, 719] on icon "Navigate to next page" at bounding box center [383, 716] width 15 height 15
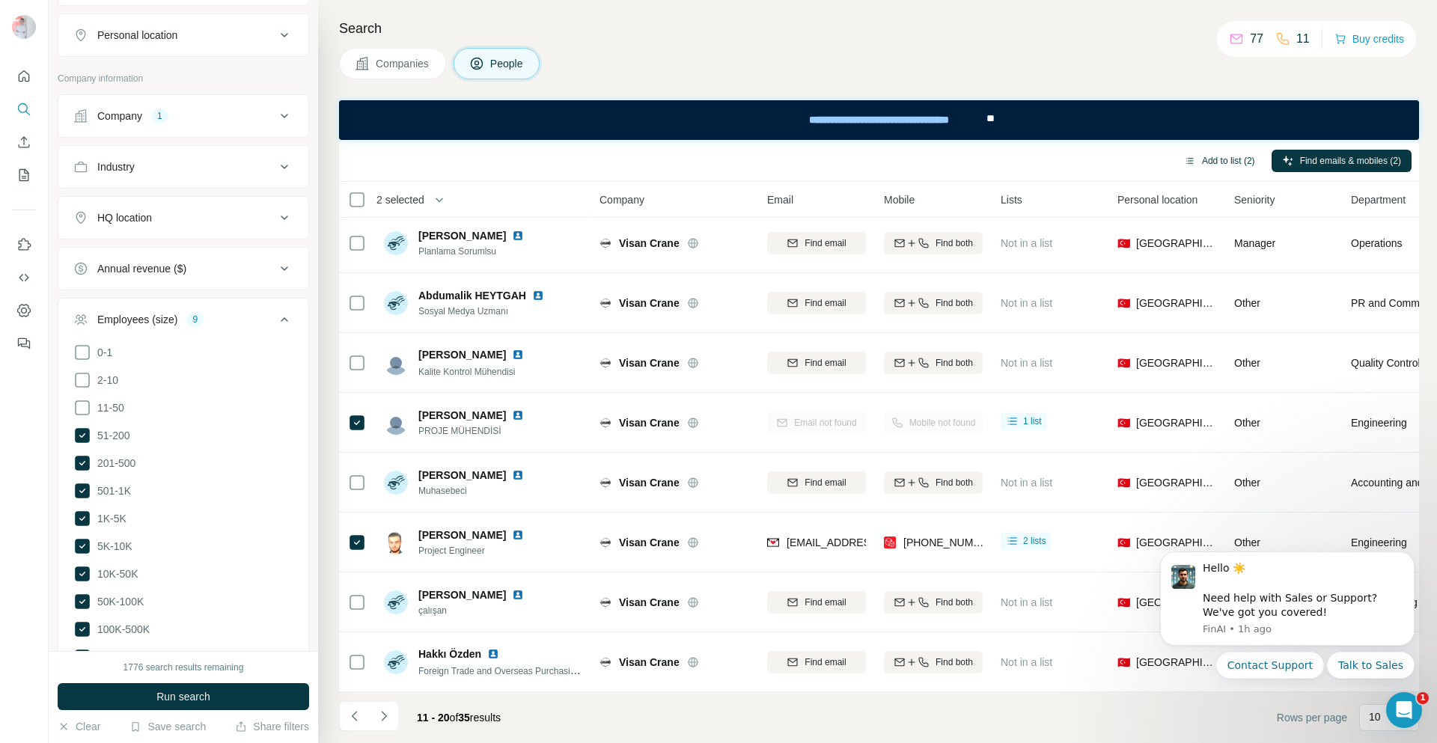
click at [1186, 160] on icon "button" at bounding box center [1189, 161] width 7 height 6
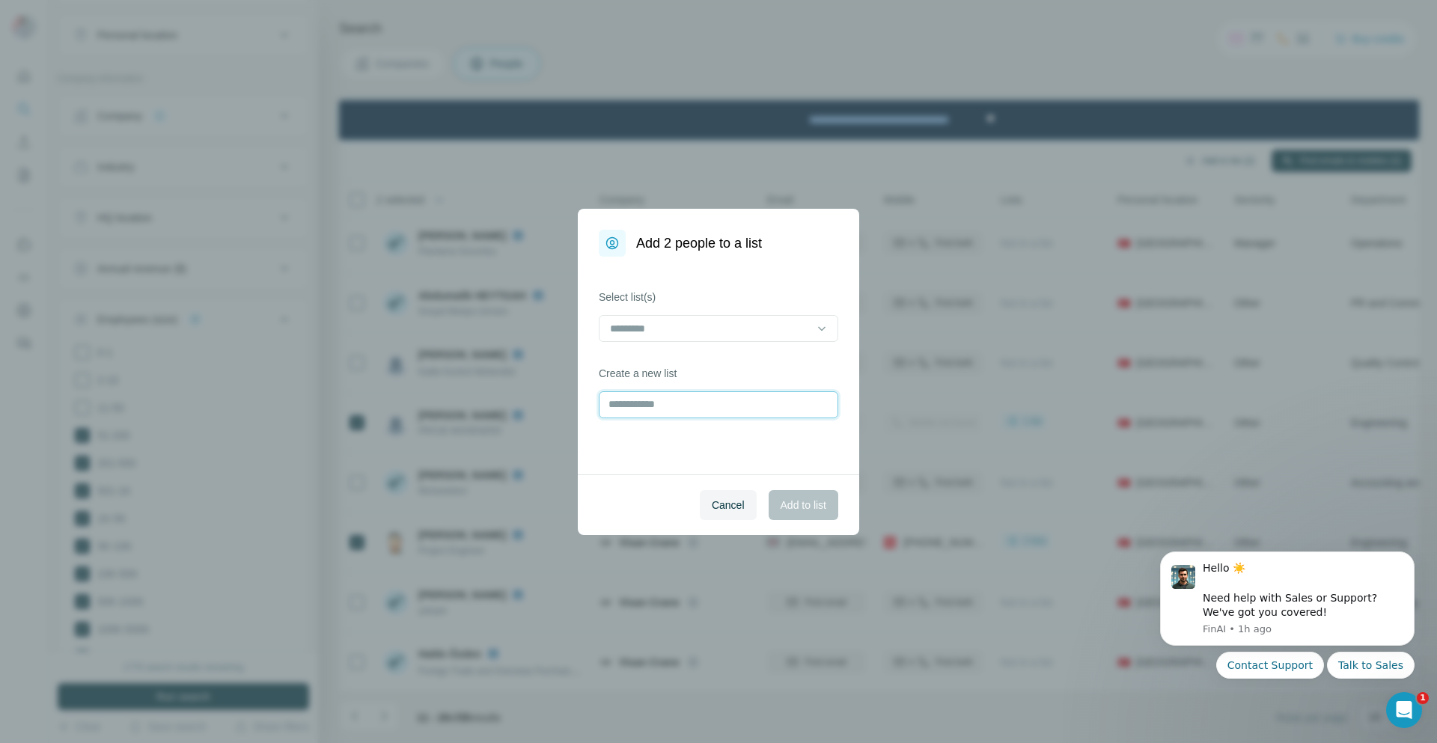
click at [715, 405] on input "text" at bounding box center [718, 404] width 239 height 27
type input "*****"
click at [823, 317] on div at bounding box center [821, 328] width 15 height 27
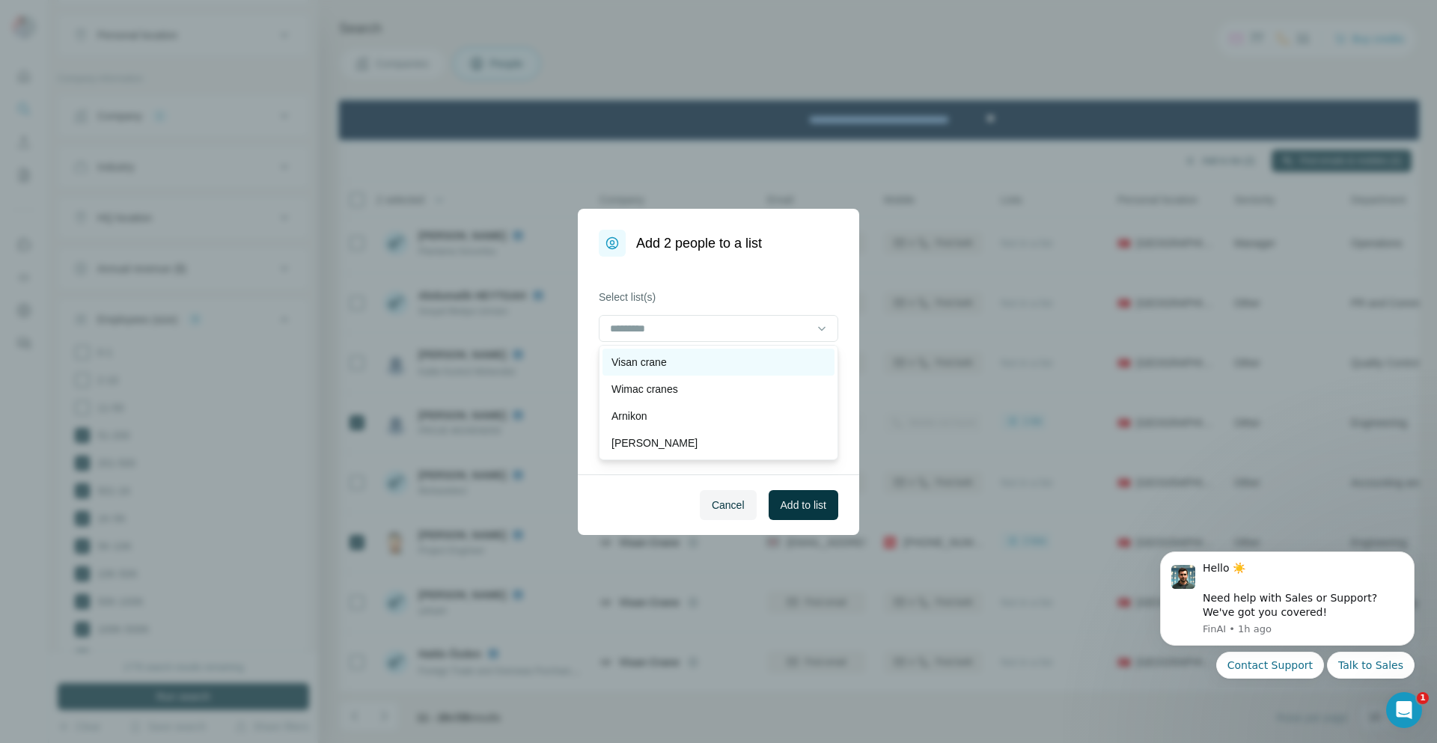
click at [659, 363] on p "Visan crane" at bounding box center [638, 362] width 55 height 15
click at [784, 498] on span "Add to list" at bounding box center [804, 505] width 46 height 15
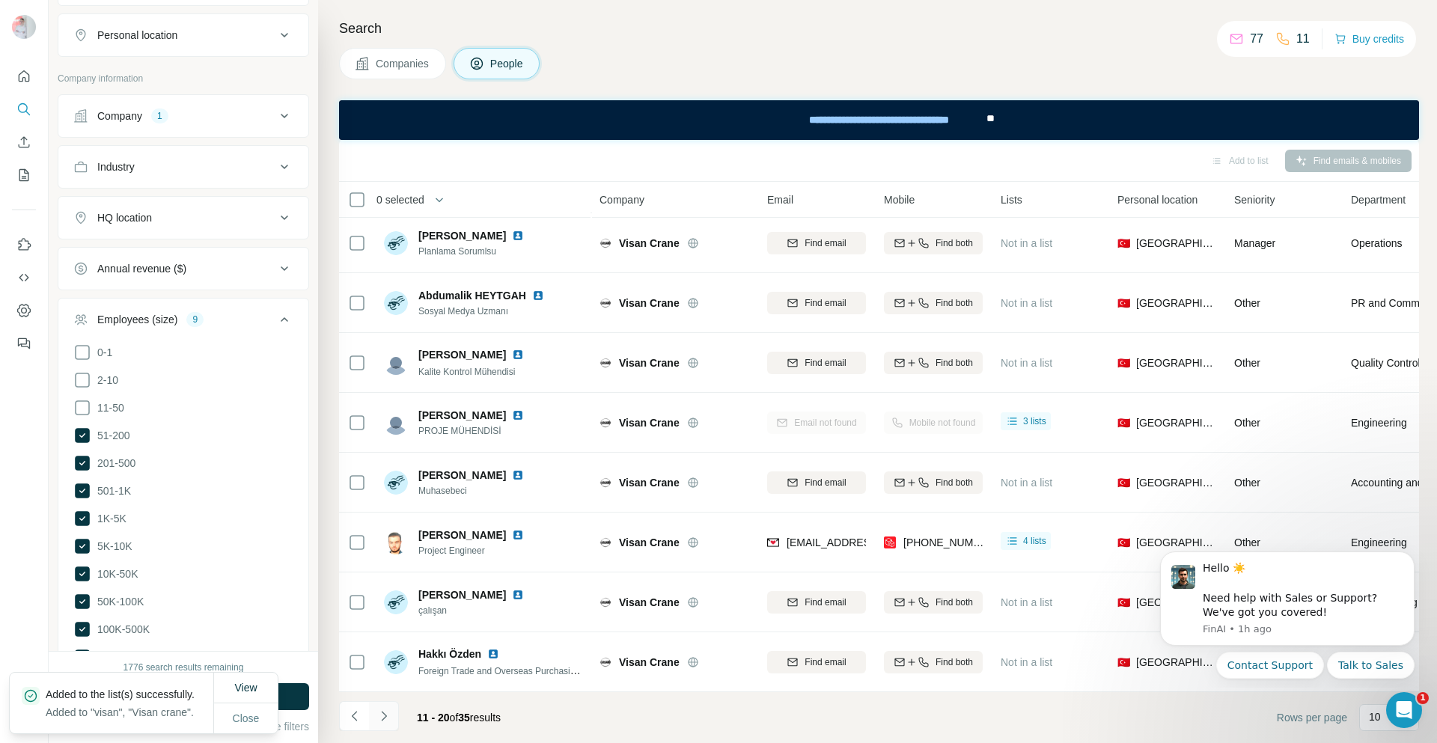
click at [382, 722] on icon "Navigate to next page" at bounding box center [383, 716] width 15 height 15
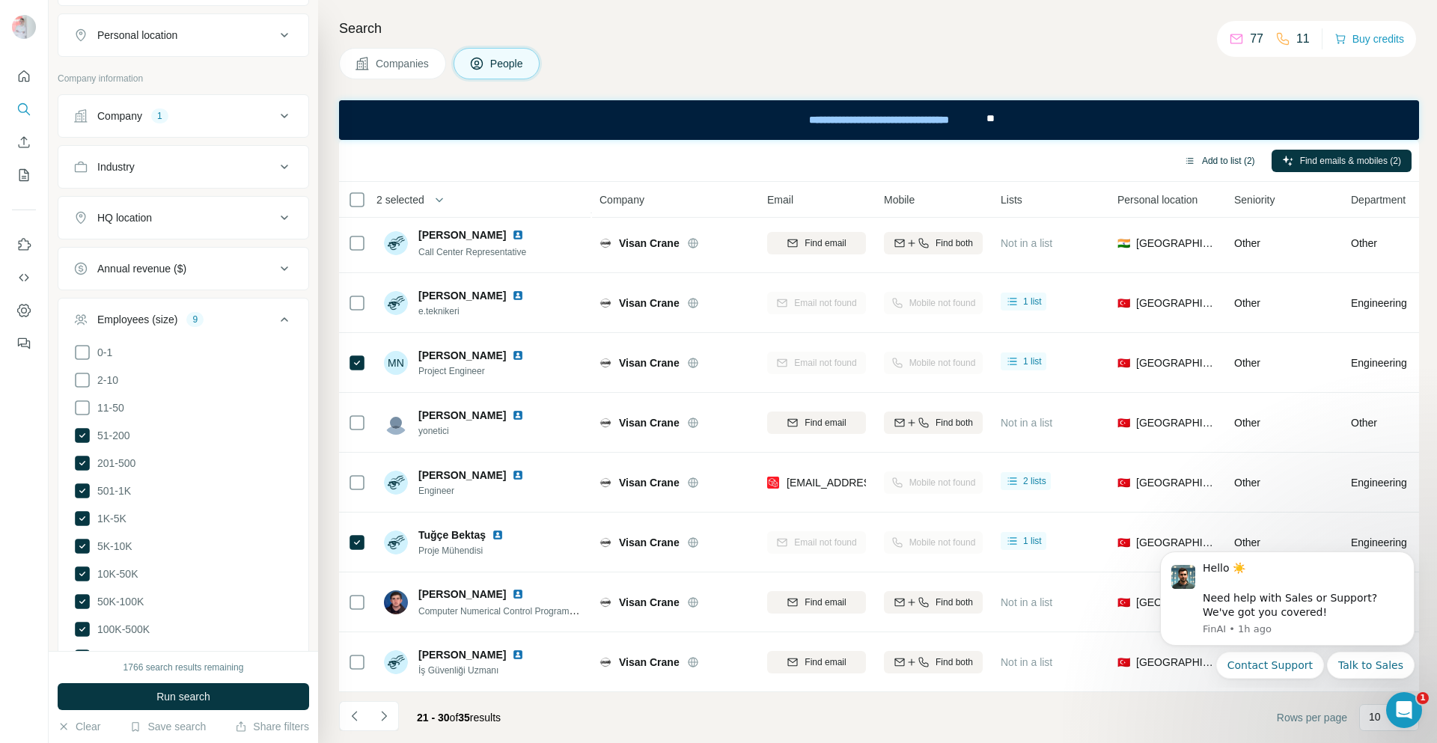
click at [1205, 157] on button "Add to list (2)" at bounding box center [1220, 161] width 92 height 22
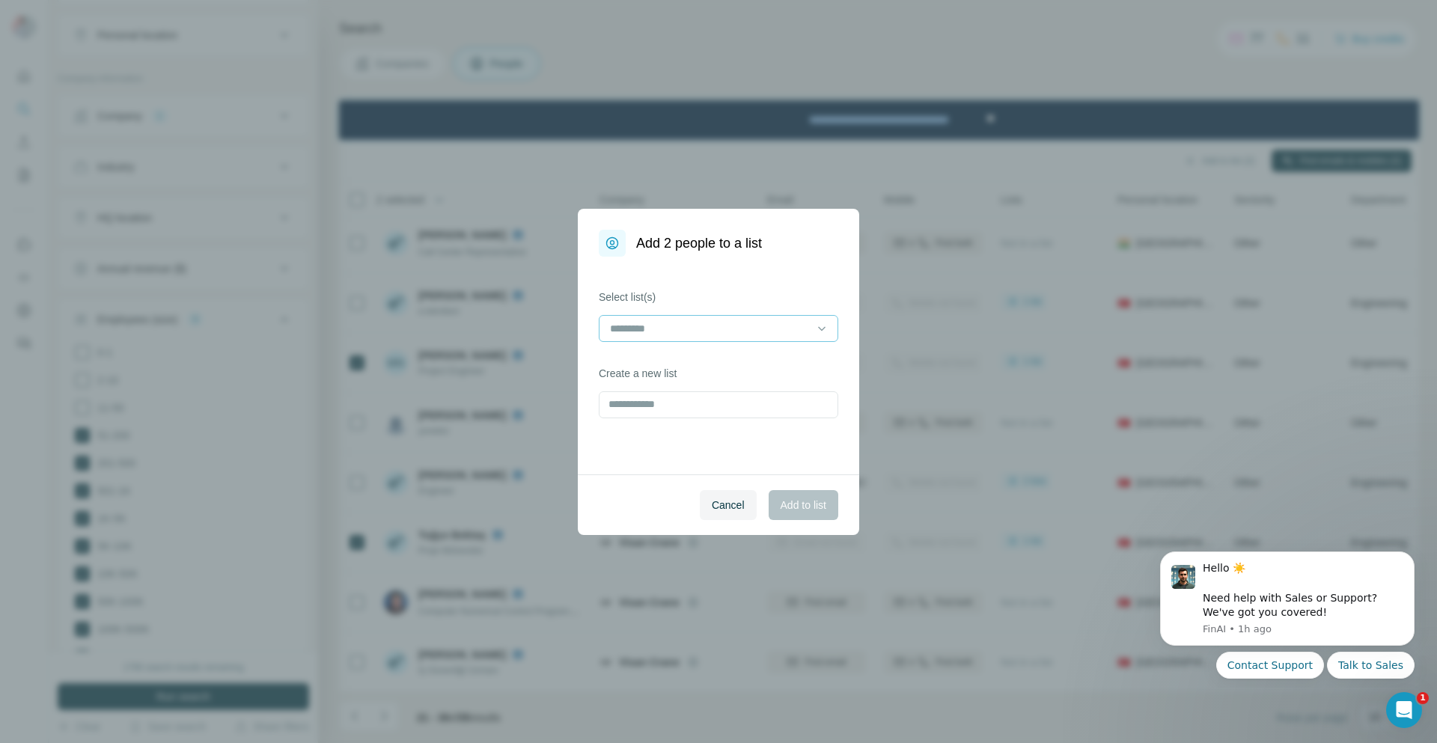
click at [738, 338] on div at bounding box center [709, 328] width 202 height 25
click at [663, 388] on p "Visan crane" at bounding box center [638, 389] width 55 height 15
click at [794, 510] on span "Add to list" at bounding box center [804, 505] width 46 height 15
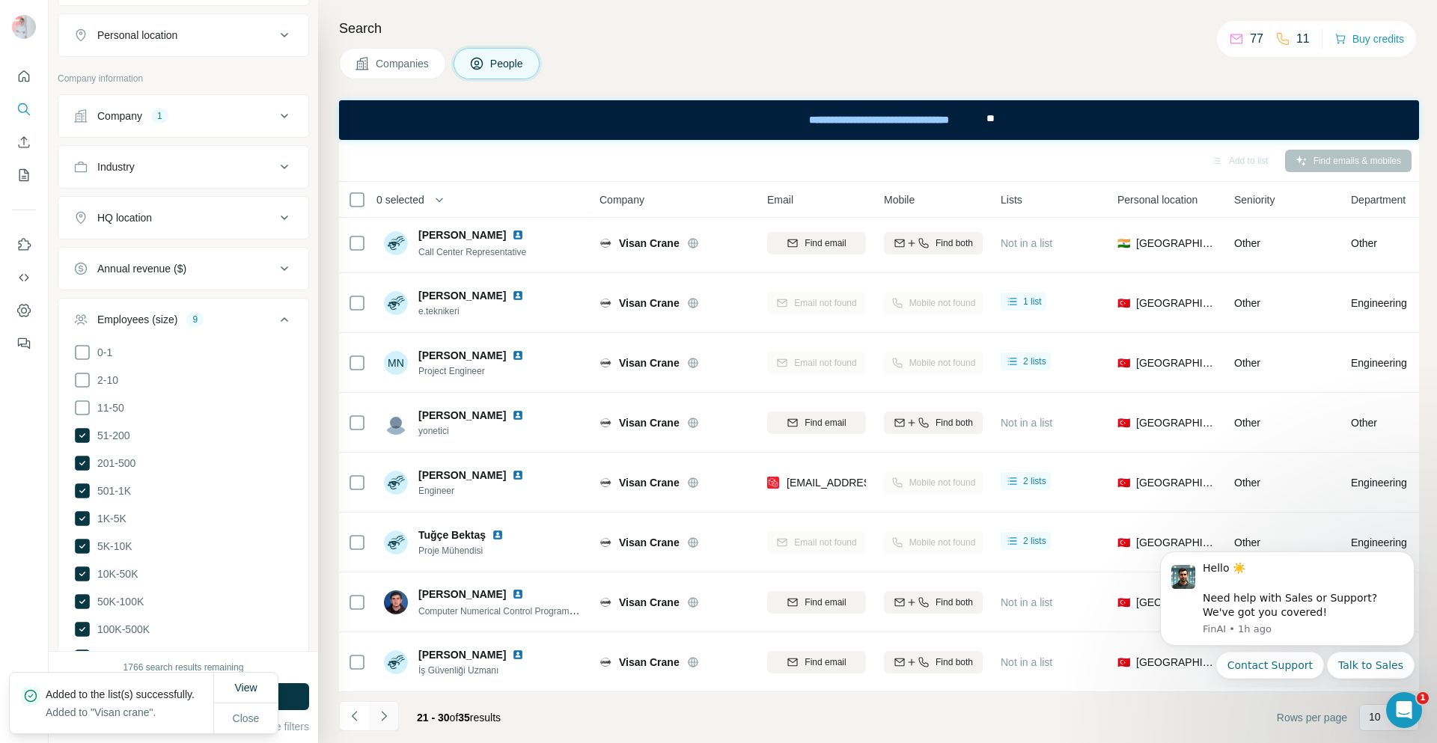
click at [385, 713] on icon "Navigate to next page" at bounding box center [383, 716] width 15 height 15
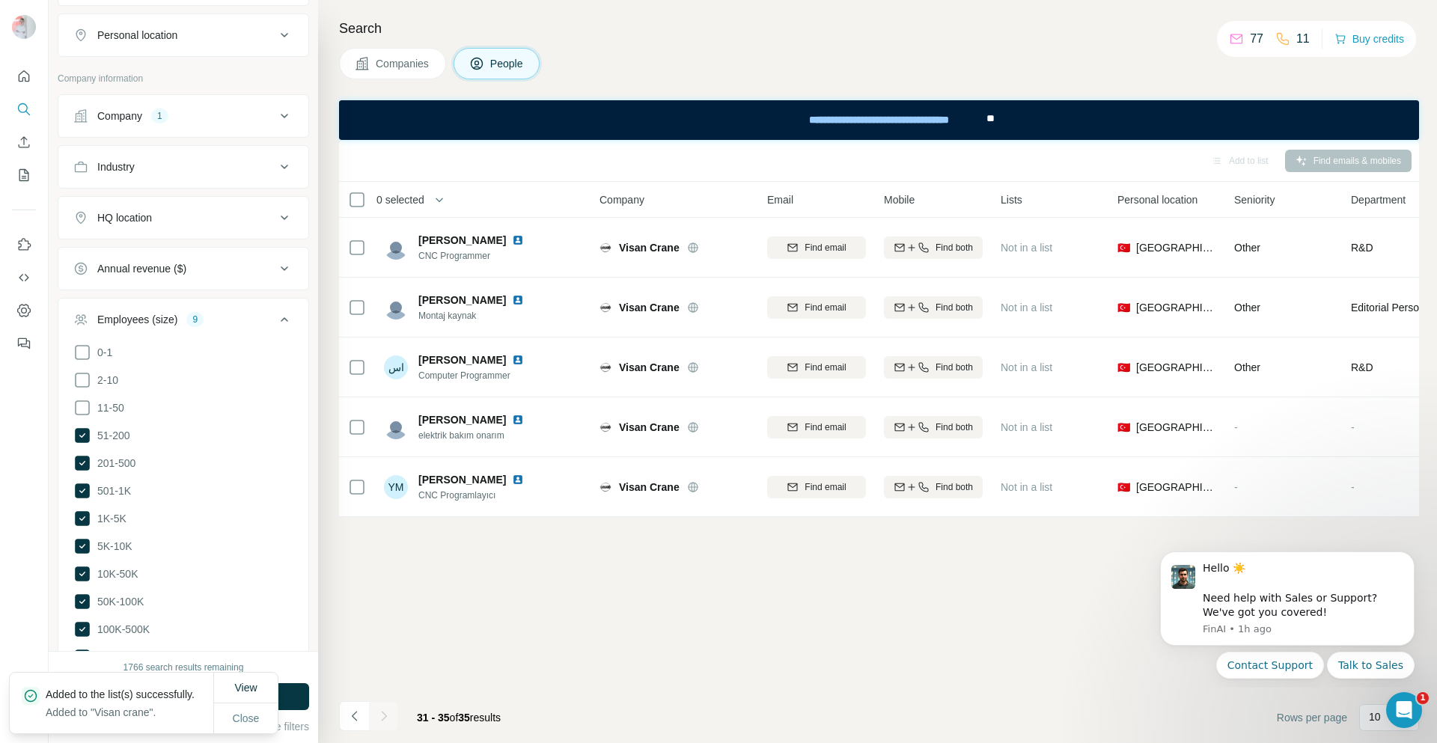
scroll to position [0, 0]
click at [28, 138] on icon "Enrich CSV" at bounding box center [23, 142] width 15 height 15
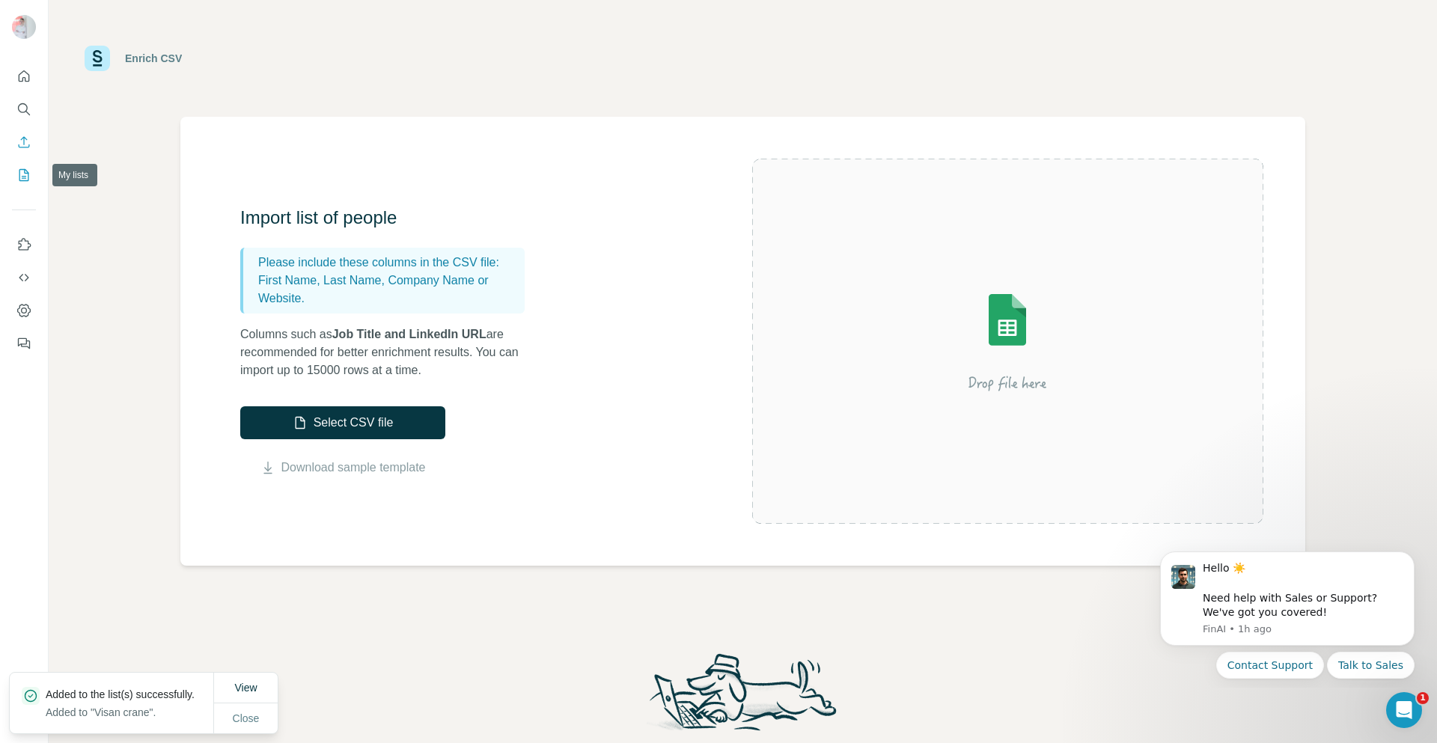
click at [25, 180] on icon "My lists" at bounding box center [24, 175] width 10 height 12
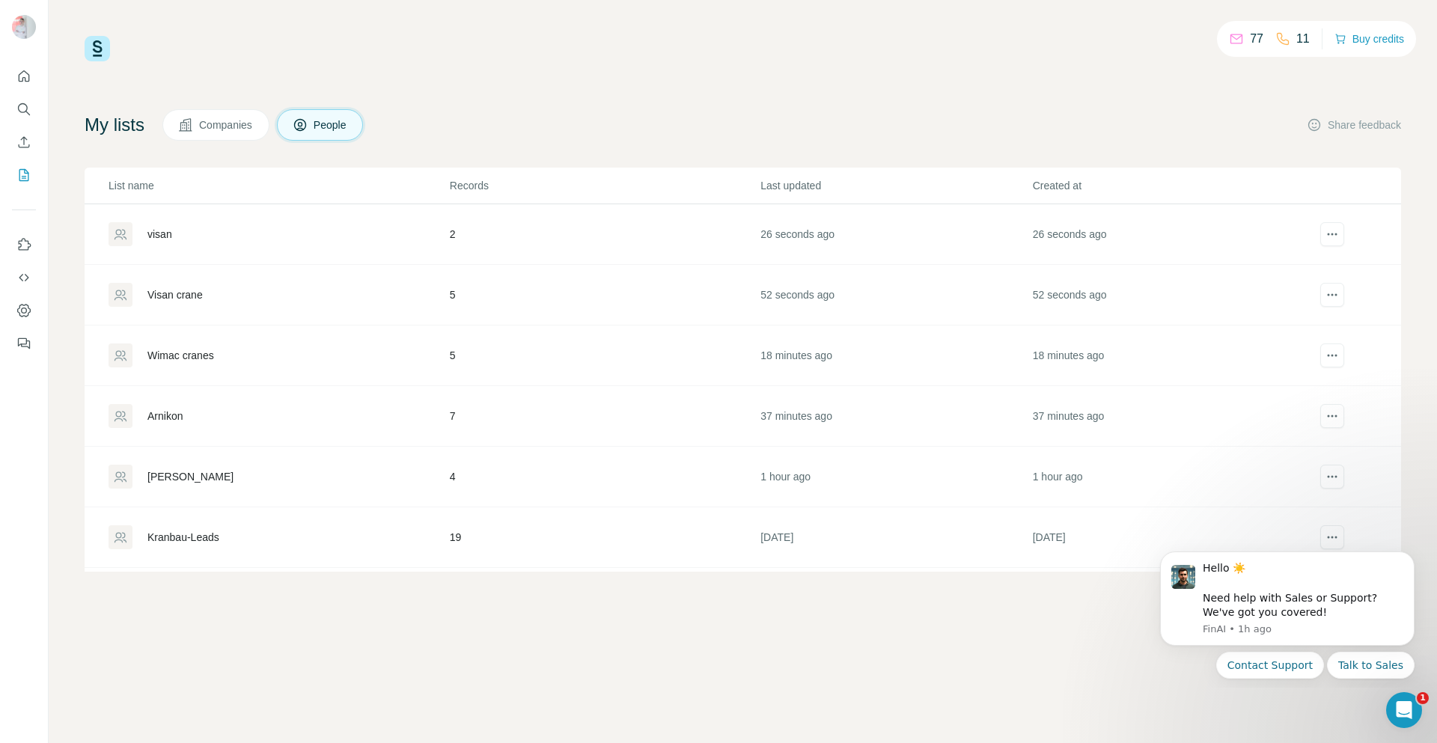
click at [186, 293] on div "Visan crane" at bounding box center [174, 294] width 55 height 15
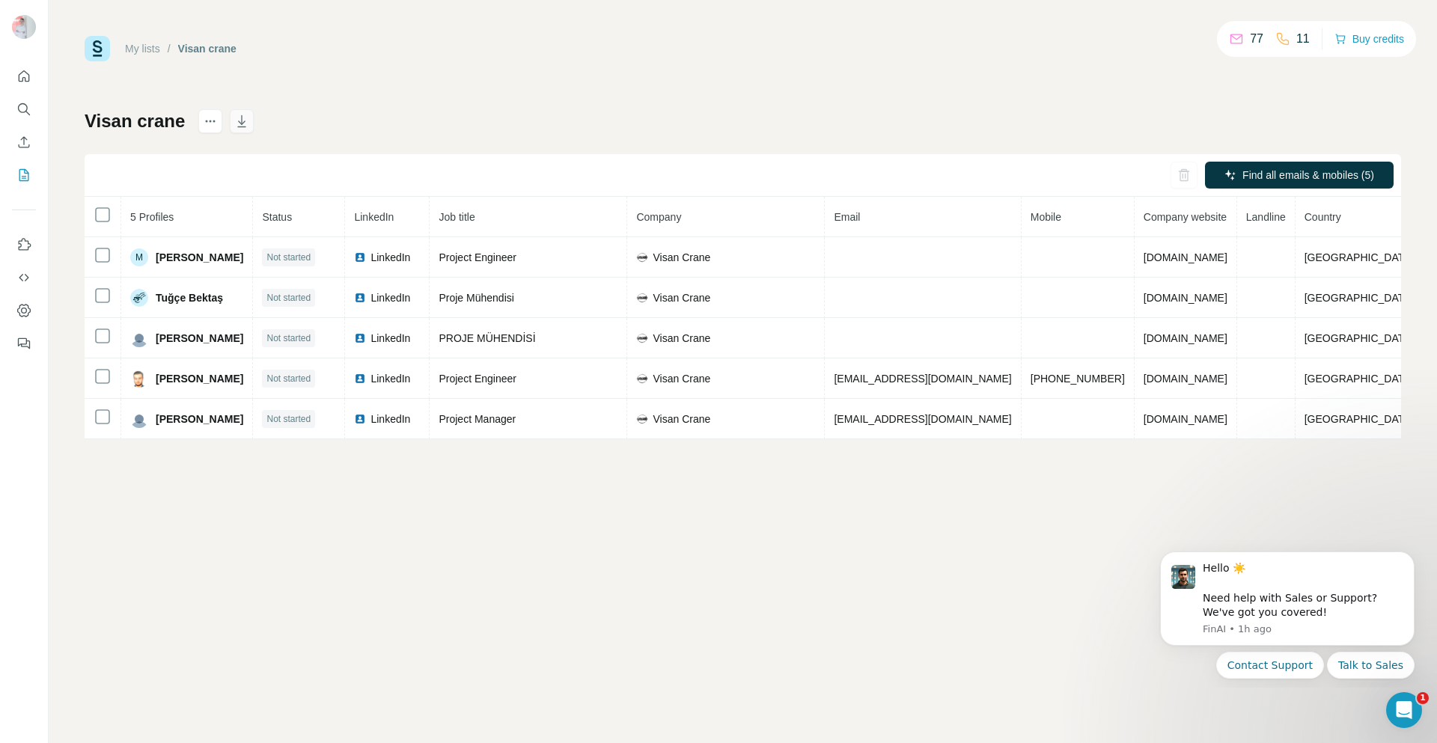
click at [240, 126] on icon "button" at bounding box center [241, 121] width 15 height 15
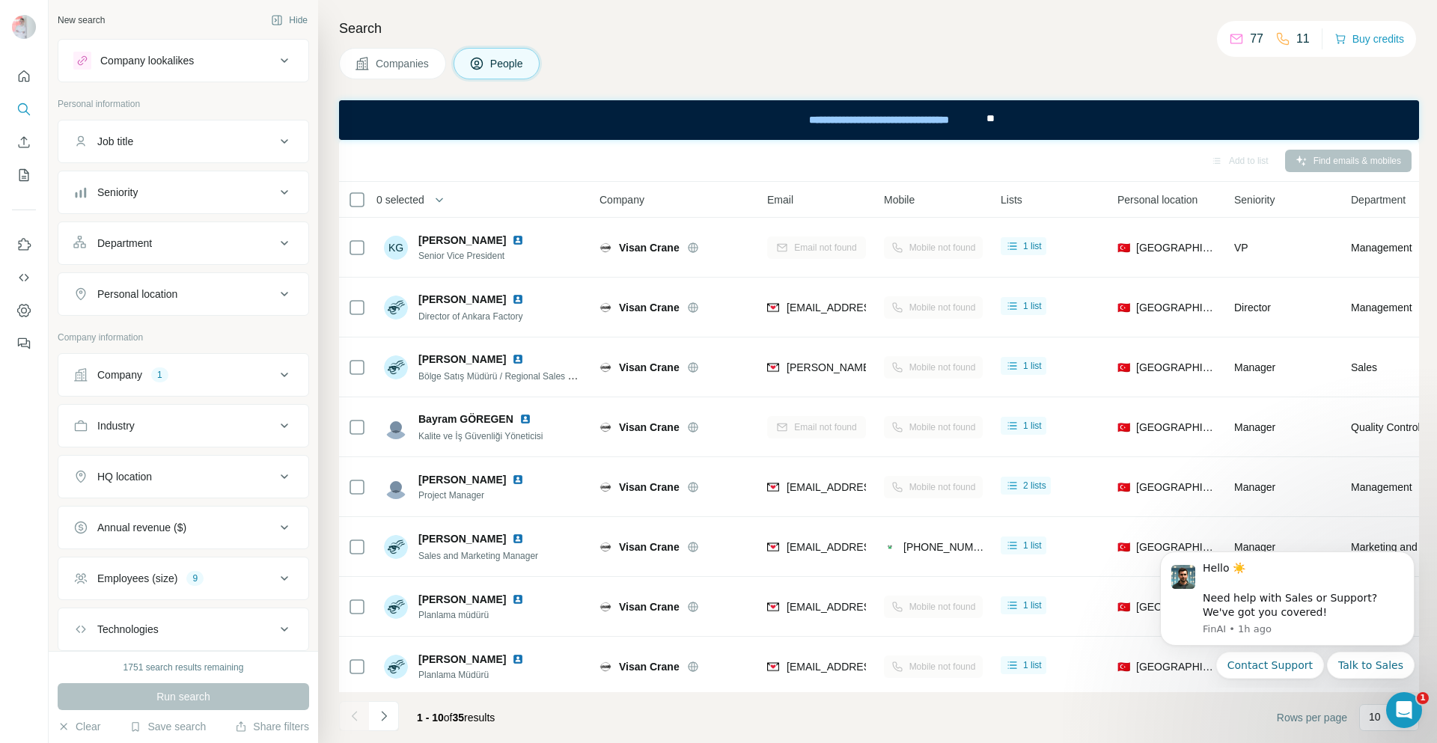
click at [422, 58] on span "Companies" at bounding box center [403, 63] width 55 height 15
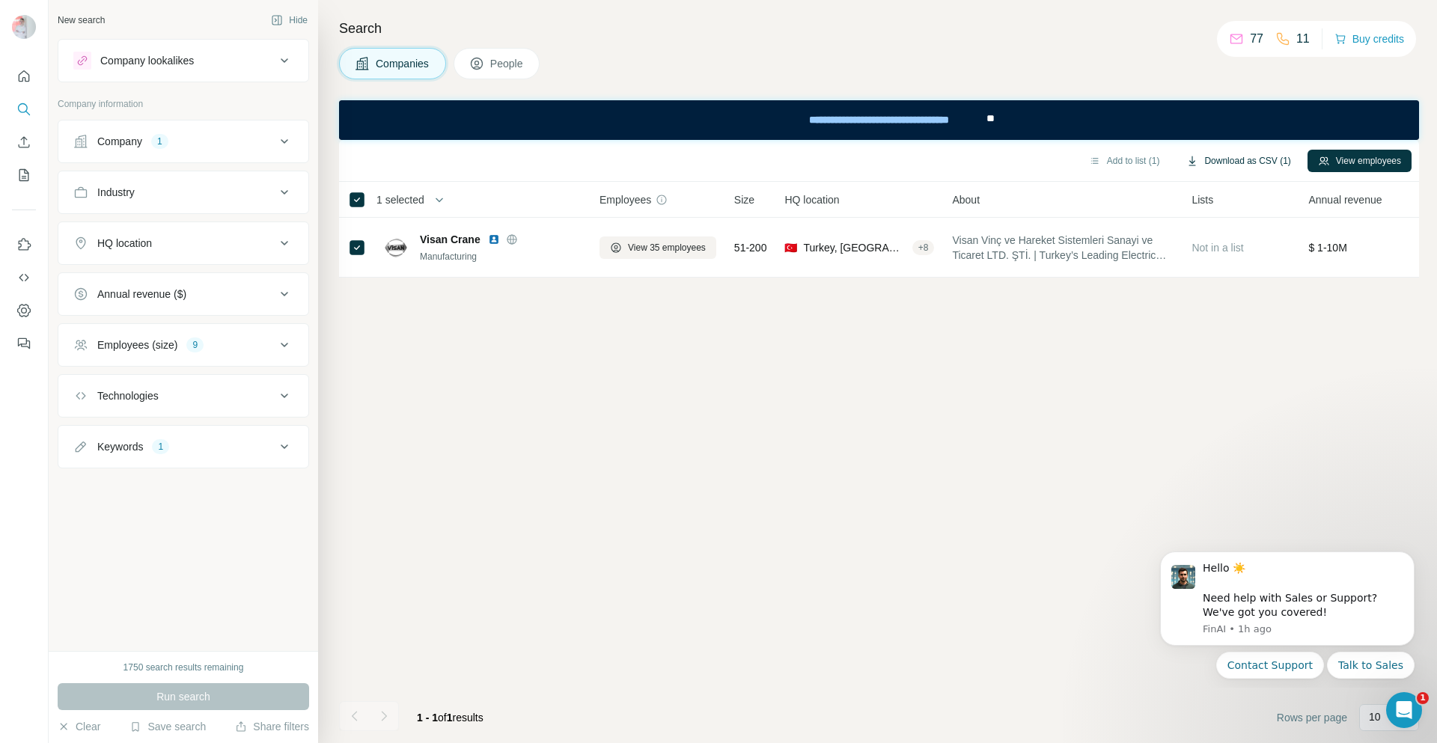
click at [1227, 167] on button "Download as CSV (1)" at bounding box center [1238, 161] width 125 height 22
drag, startPoint x: 460, startPoint y: 402, endPoint x: 454, endPoint y: 394, distance: 10.2
click at [460, 402] on div "Add to list (1) Download as CSV (1) View employees 1 selected Companies Employe…" at bounding box center [879, 441] width 1080 height 603
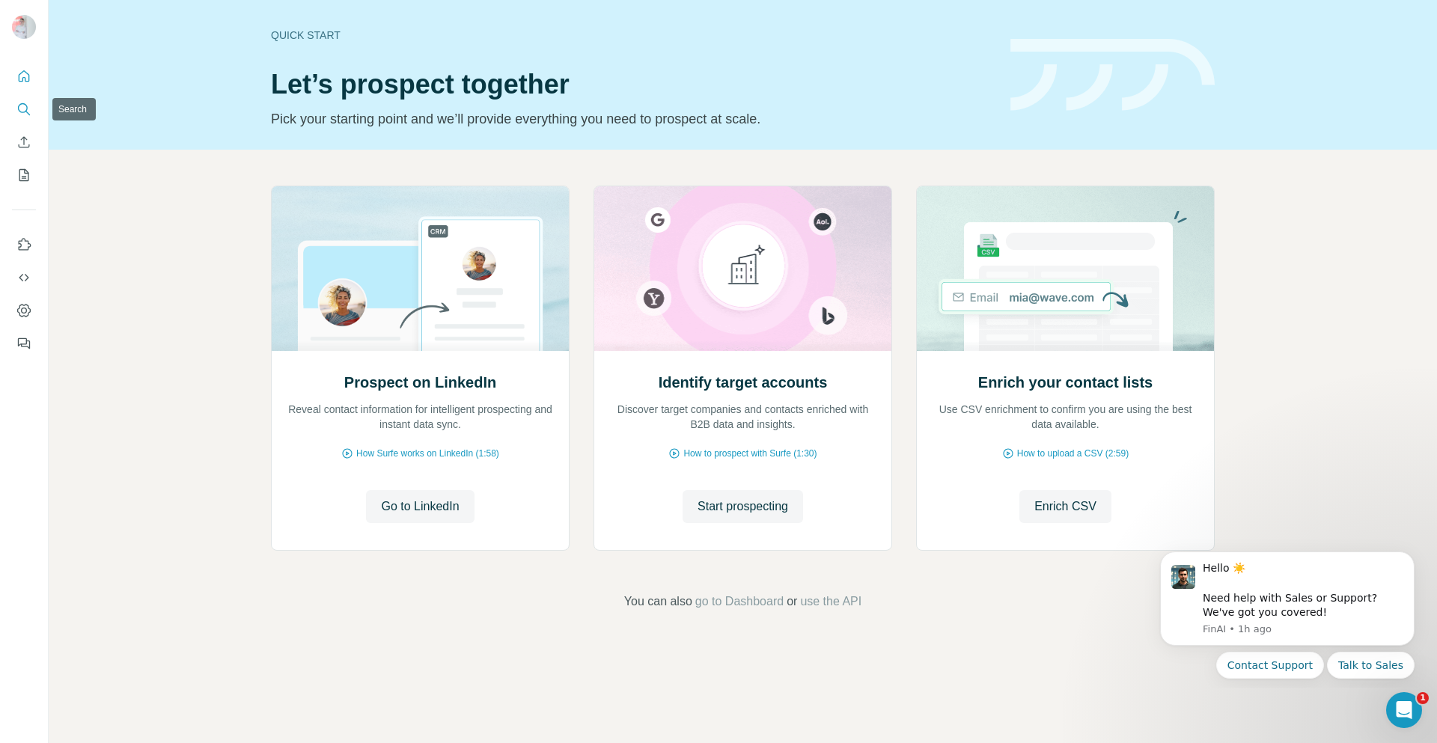
click at [28, 112] on icon "Search" at bounding box center [23, 109] width 15 height 15
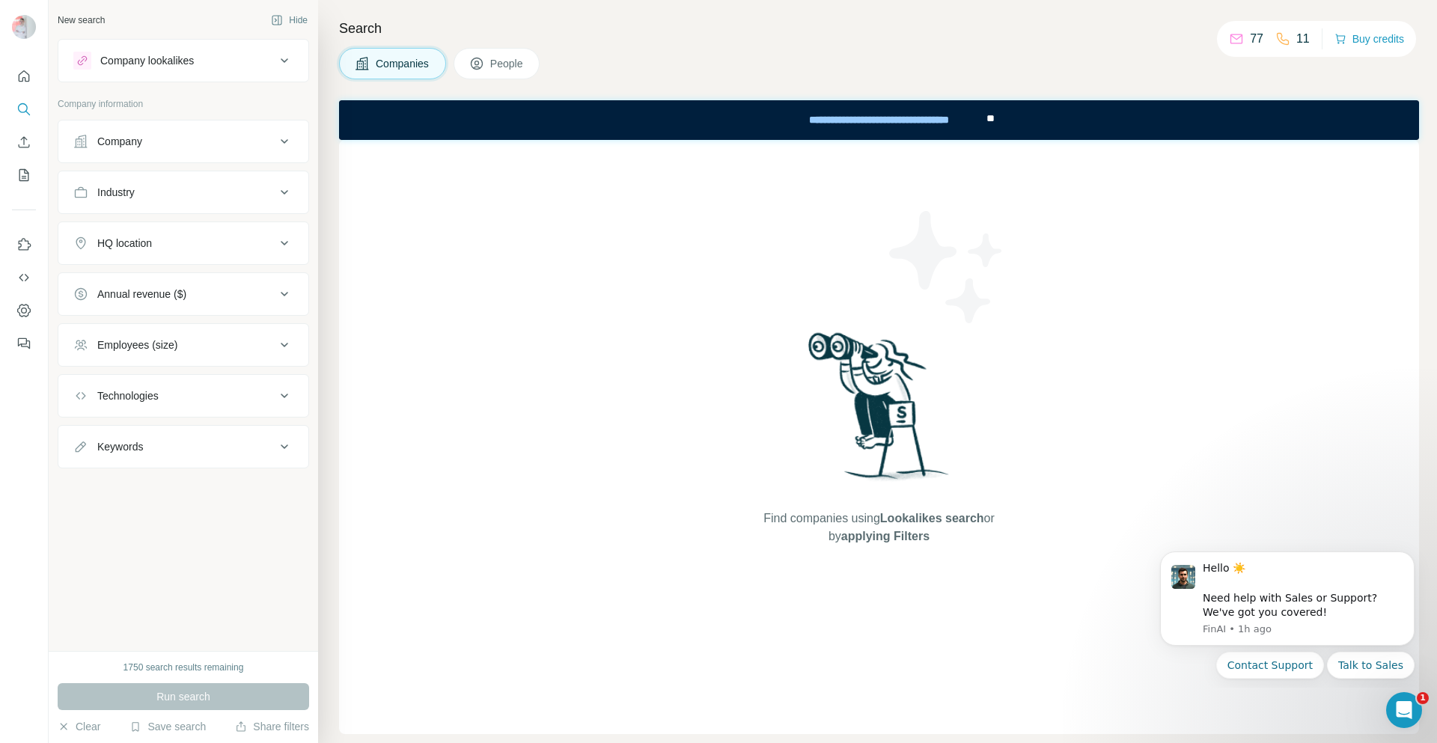
click at [277, 424] on ul "Company Industry HQ location Annual revenue ($) Employees (size) Technologies K…" at bounding box center [183, 294] width 251 height 349
click at [284, 451] on icon at bounding box center [284, 447] width 18 height 18
click at [188, 482] on input "text" at bounding box center [168, 484] width 190 height 27
type input "**********"
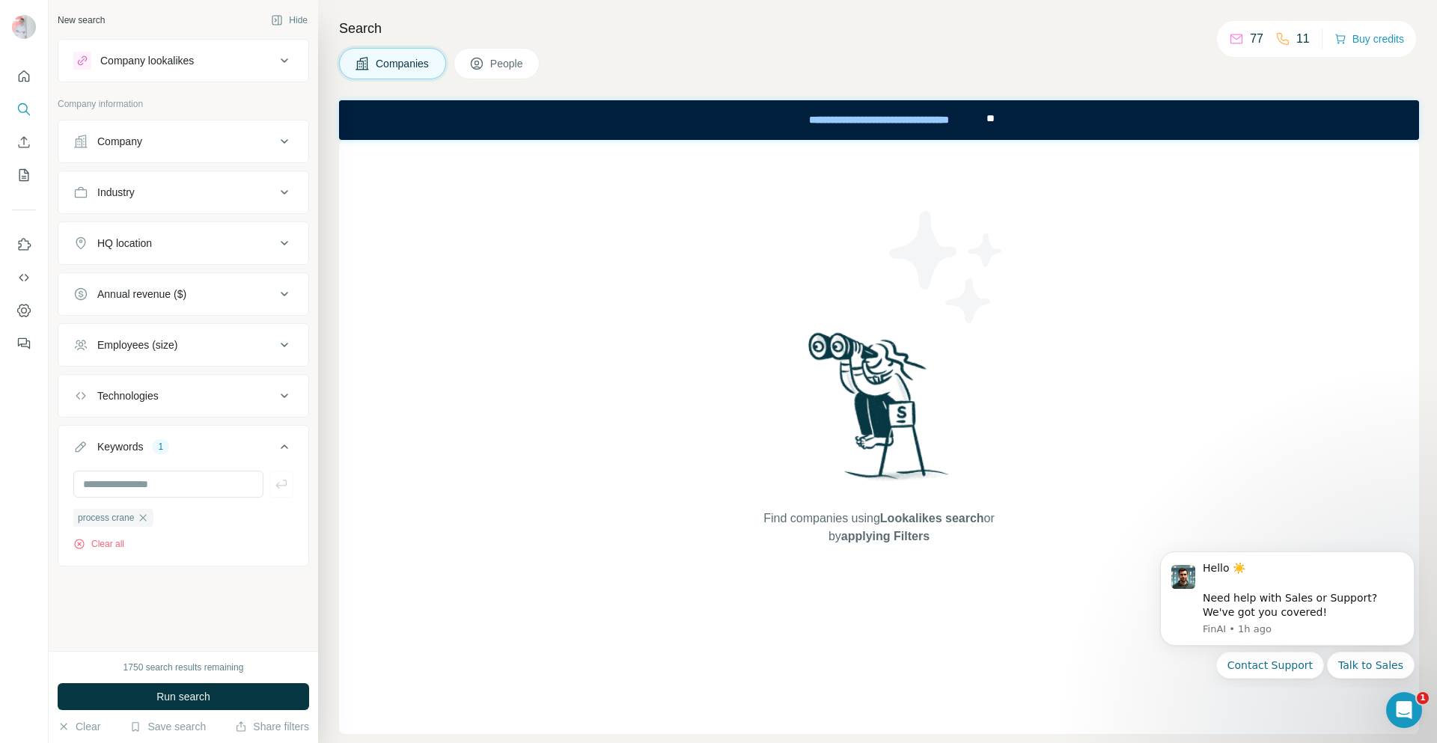
click at [268, 339] on div "Employees (size)" at bounding box center [174, 345] width 202 height 15
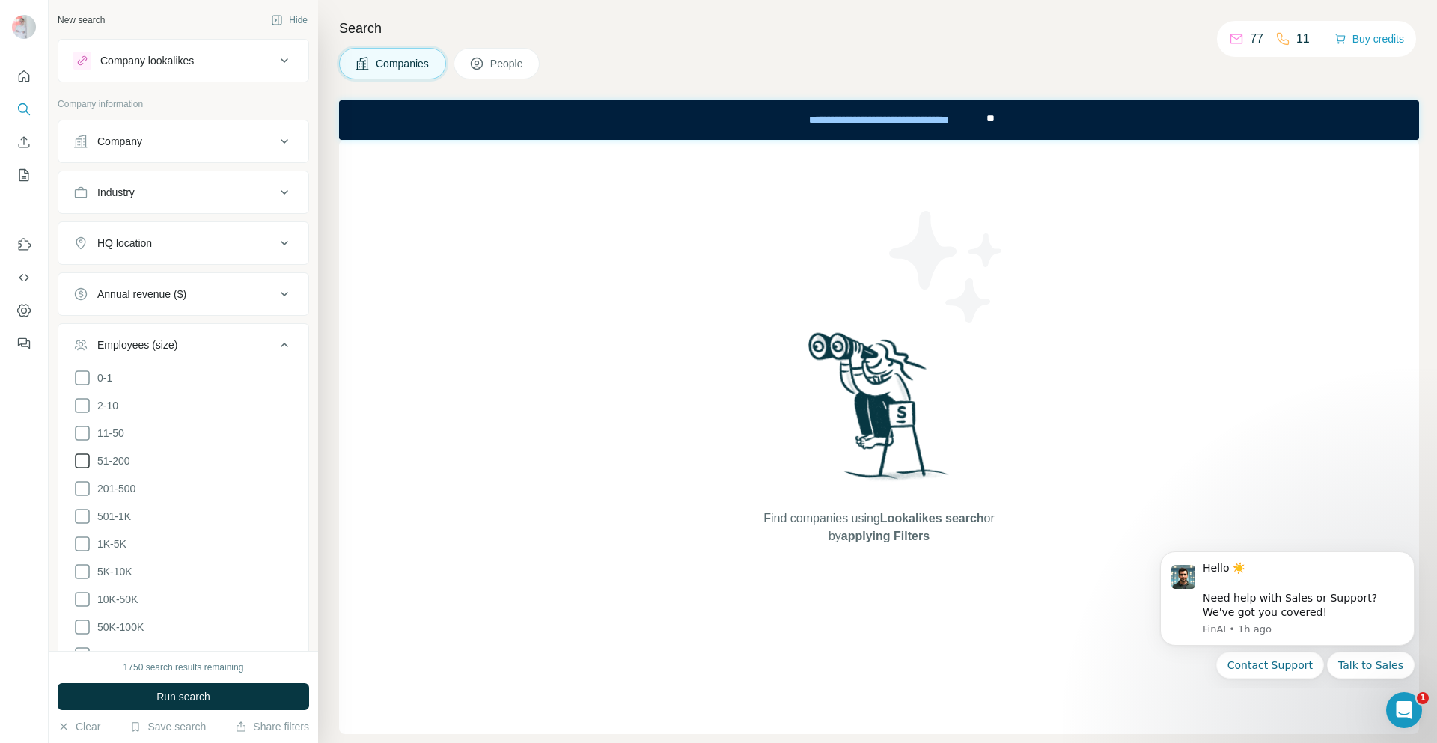
click at [84, 456] on icon at bounding box center [82, 461] width 18 height 18
drag, startPoint x: 86, startPoint y: 489, endPoint x: 77, endPoint y: 514, distance: 27.0
click at [85, 489] on icon at bounding box center [82, 489] width 18 height 18
click at [78, 516] on icon at bounding box center [82, 516] width 18 height 18
click at [89, 537] on icon at bounding box center [82, 544] width 15 height 15
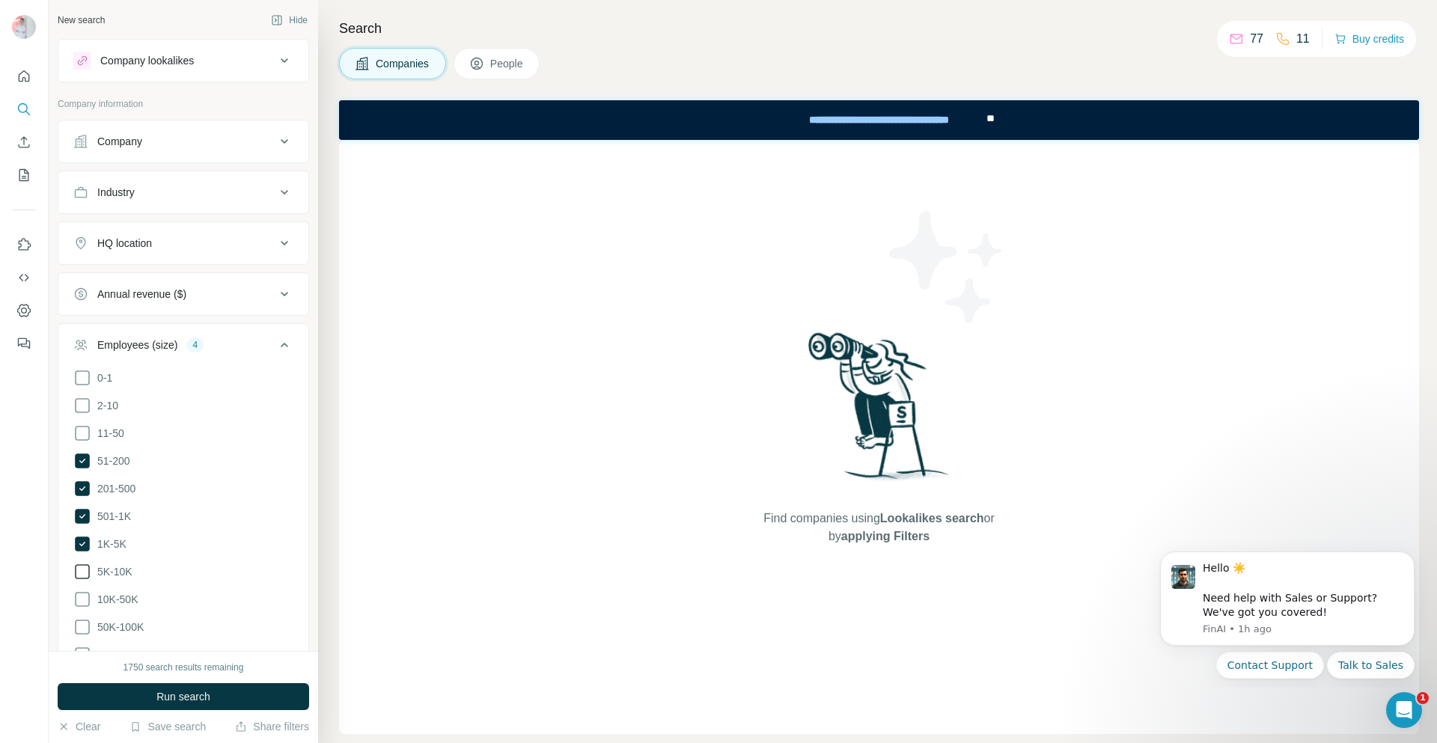
click at [84, 567] on icon at bounding box center [82, 572] width 18 height 18
click at [79, 596] on icon at bounding box center [82, 600] width 18 height 18
click at [83, 626] on icon at bounding box center [82, 627] width 18 height 18
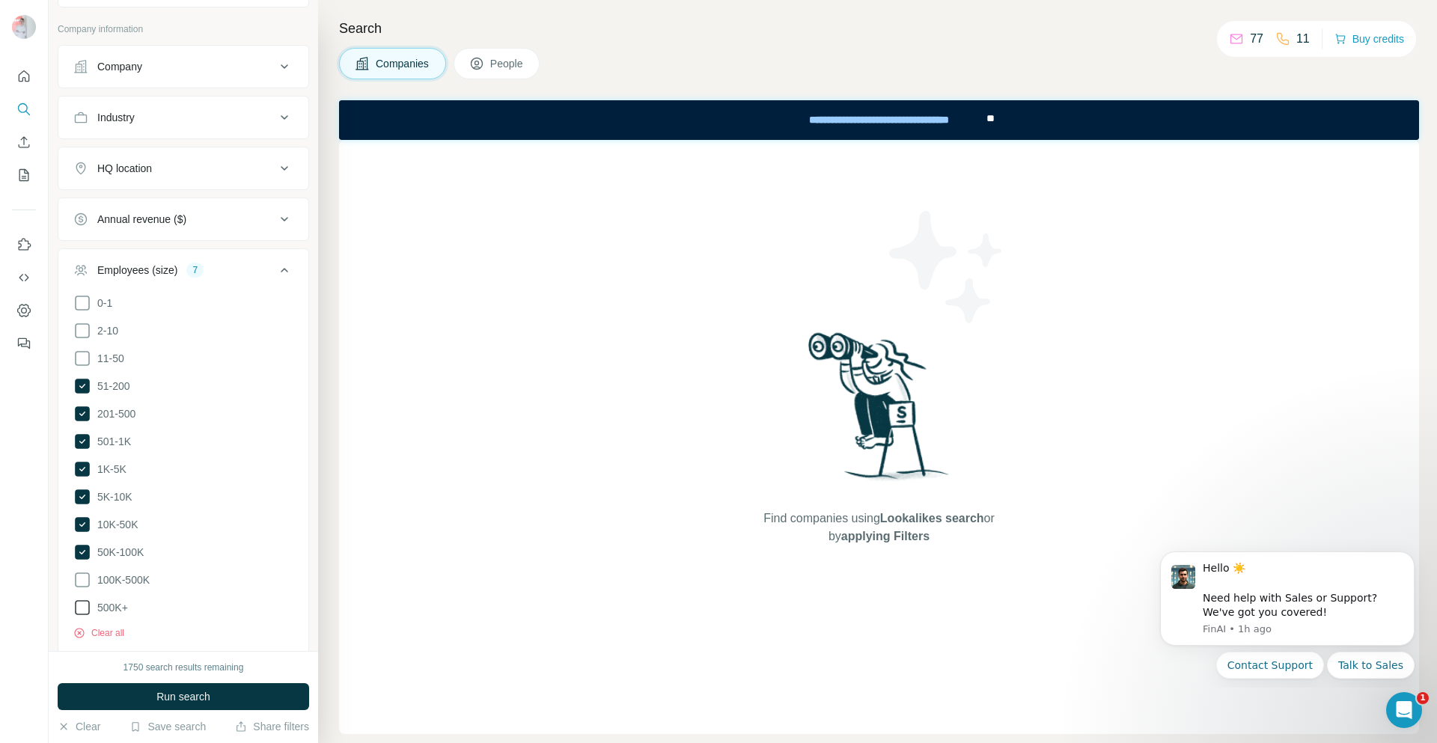
drag, startPoint x: 88, startPoint y: 573, endPoint x: 86, endPoint y: 591, distance: 18.8
click at [87, 573] on icon at bounding box center [82, 580] width 18 height 18
click at [83, 599] on icon at bounding box center [82, 608] width 18 height 18
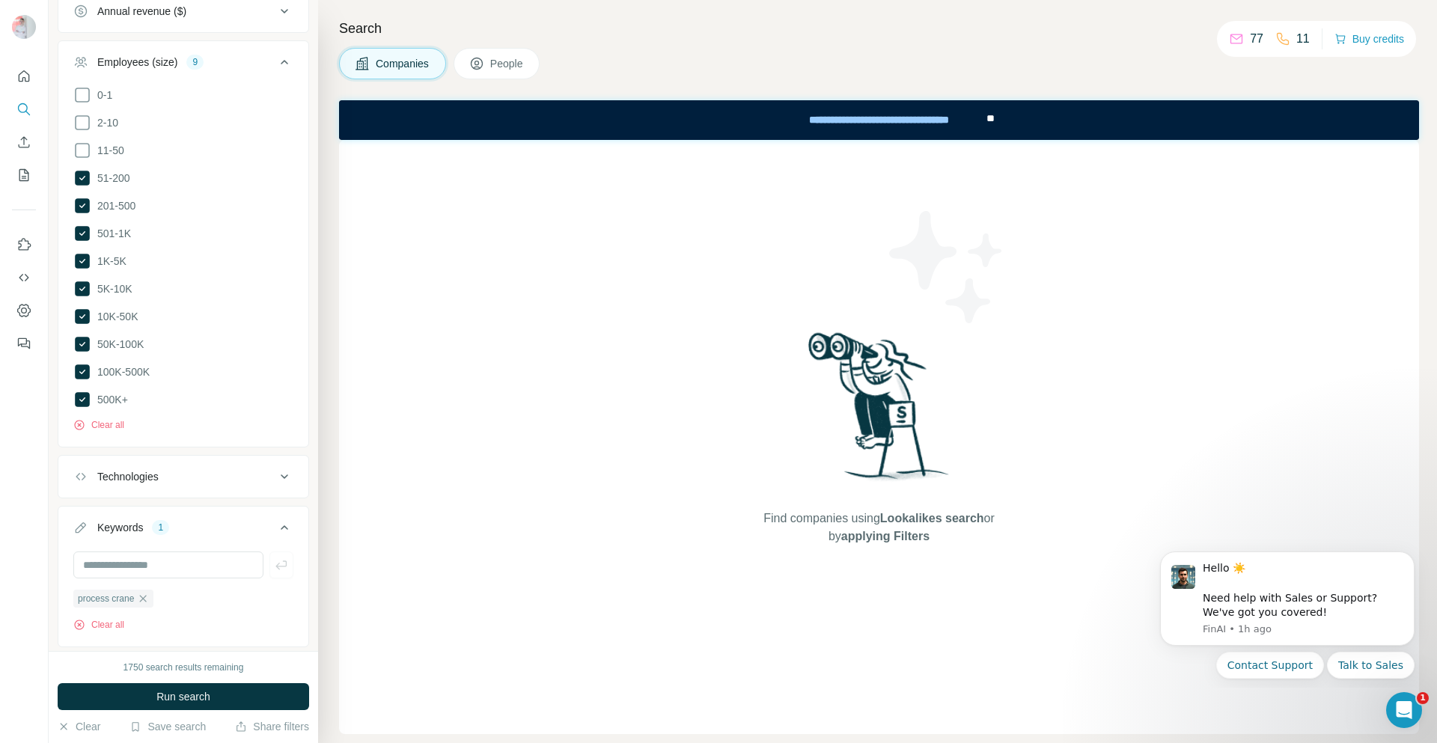
scroll to position [299, 0]
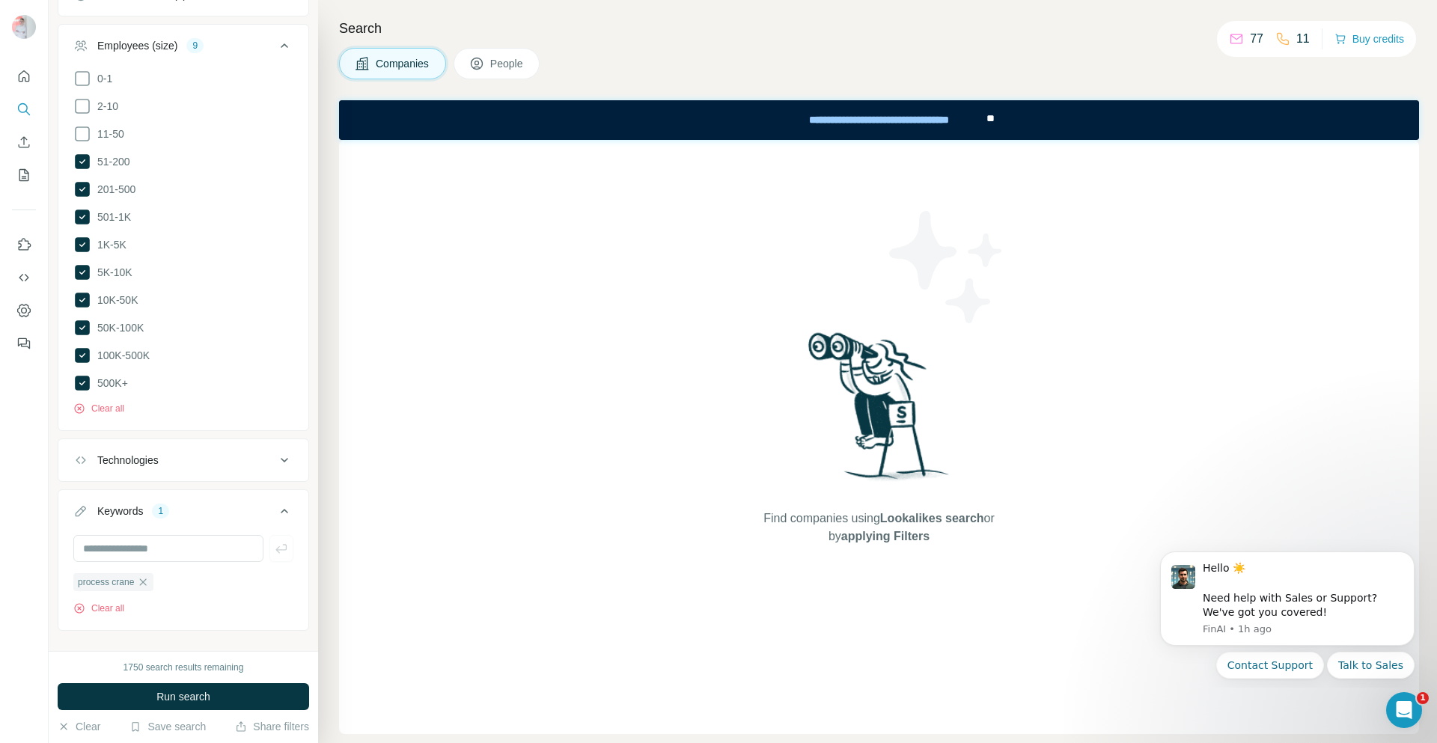
click at [222, 697] on button "Run search" at bounding box center [183, 696] width 251 height 27
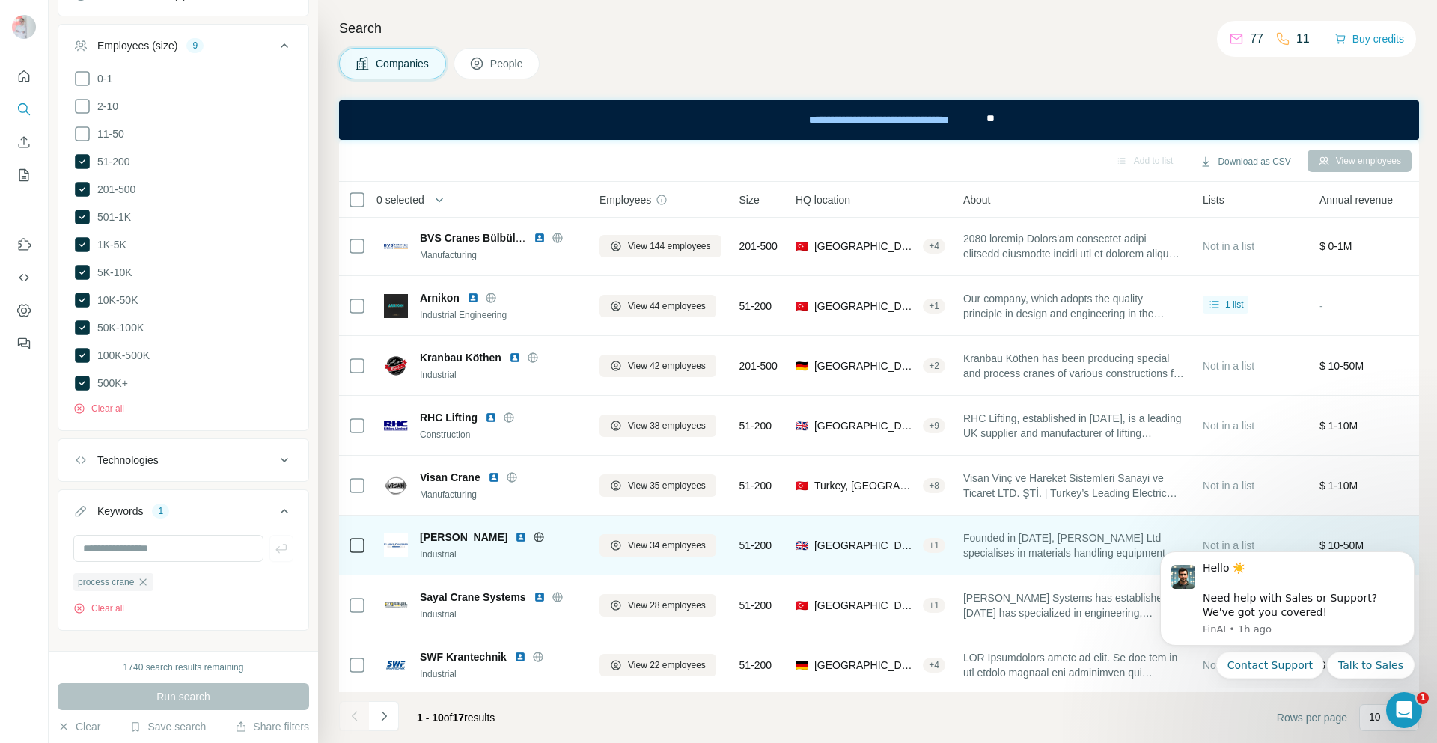
scroll to position [0, 0]
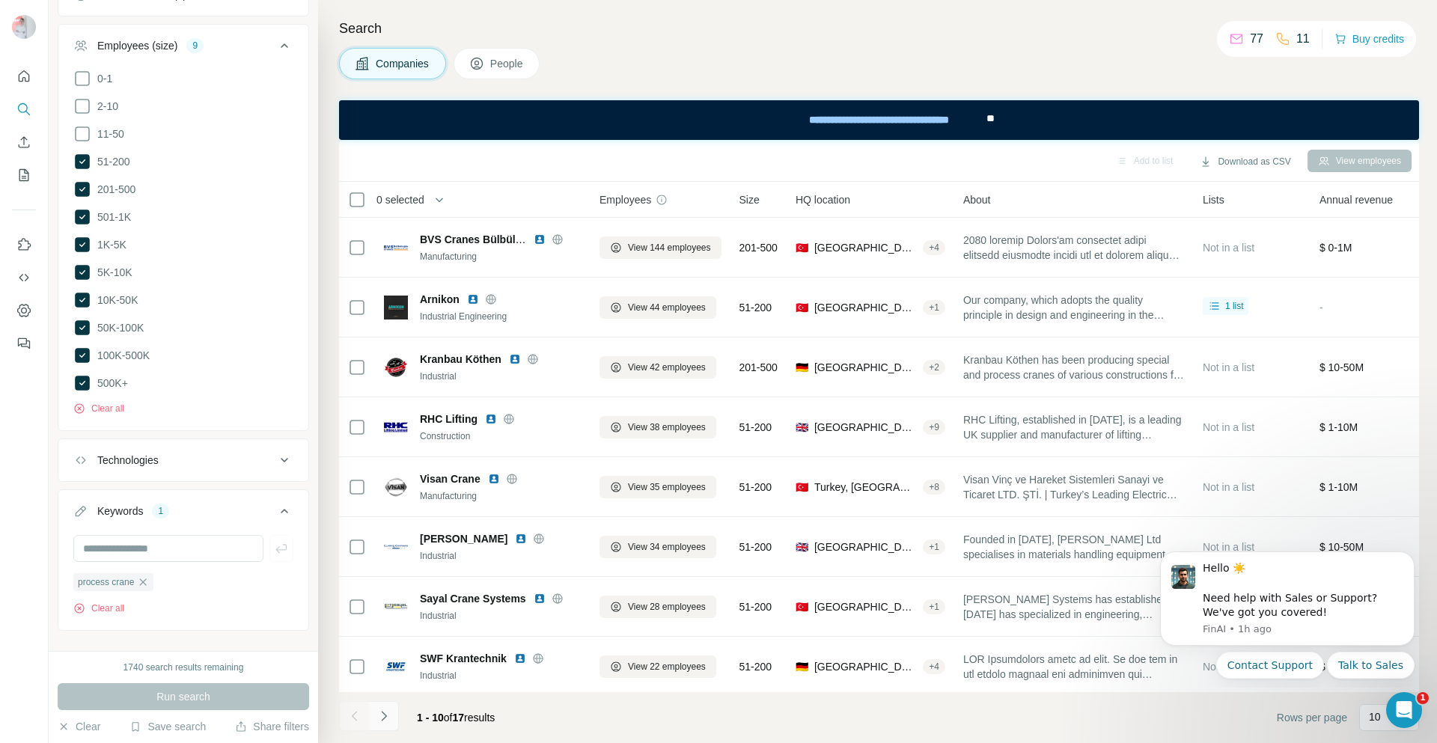
click at [373, 716] on button "Navigate to next page" at bounding box center [384, 716] width 30 height 30
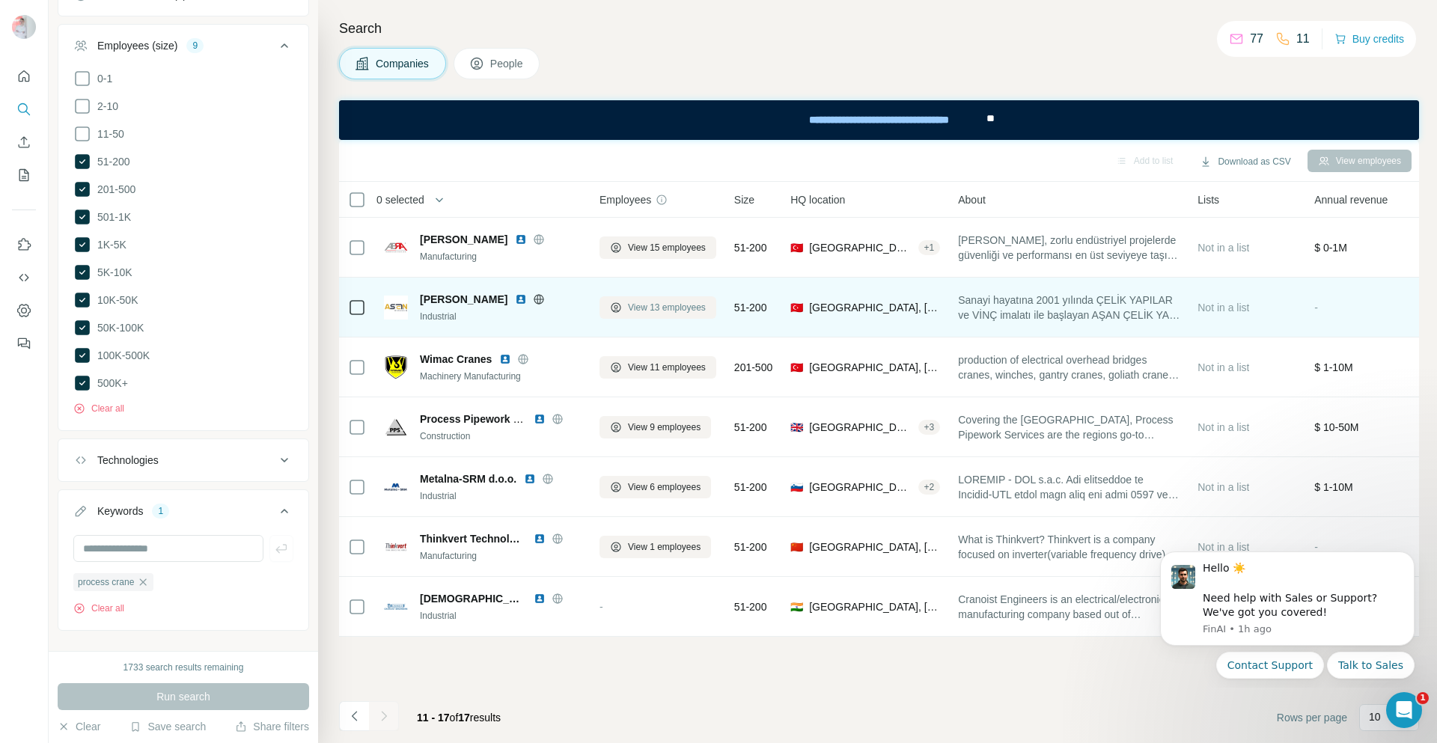
click at [653, 310] on span "View 13 employees" at bounding box center [667, 307] width 78 height 13
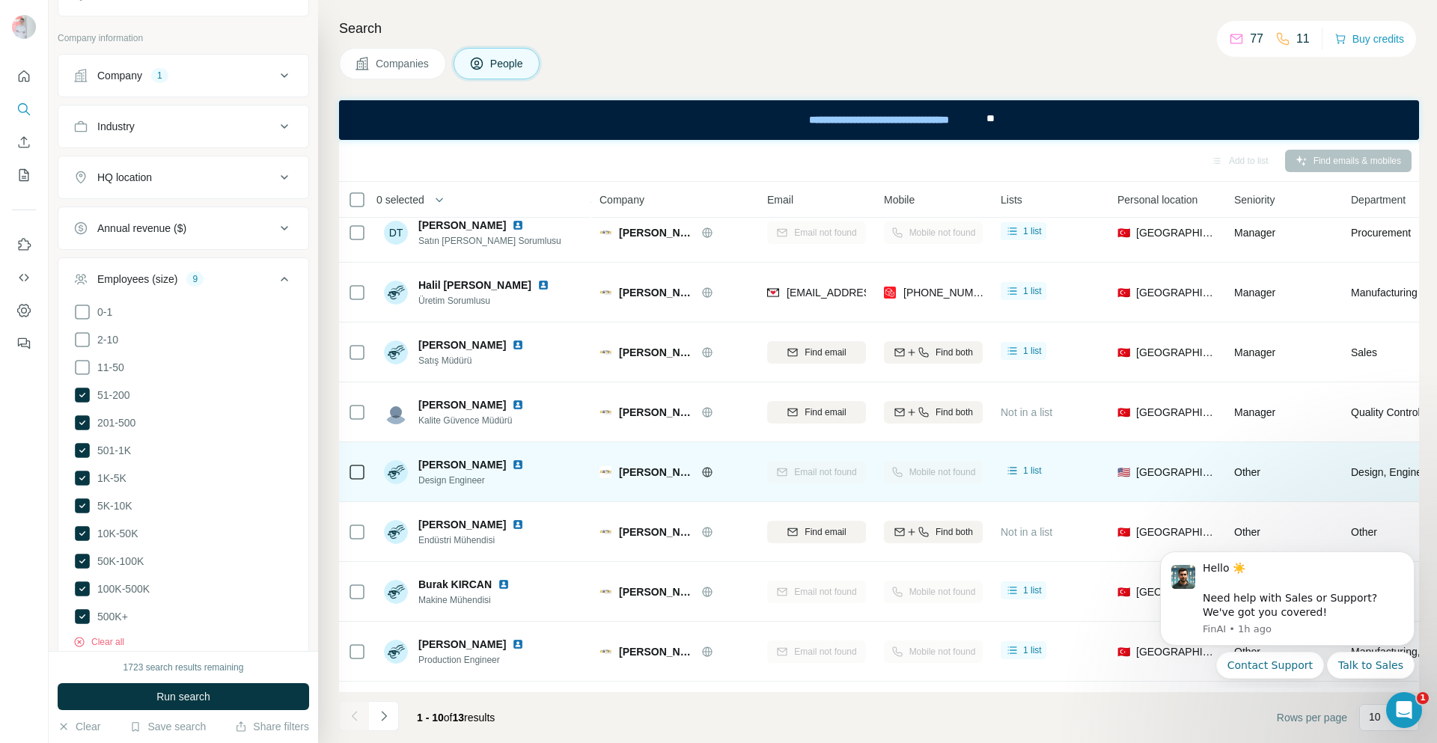
scroll to position [132, 0]
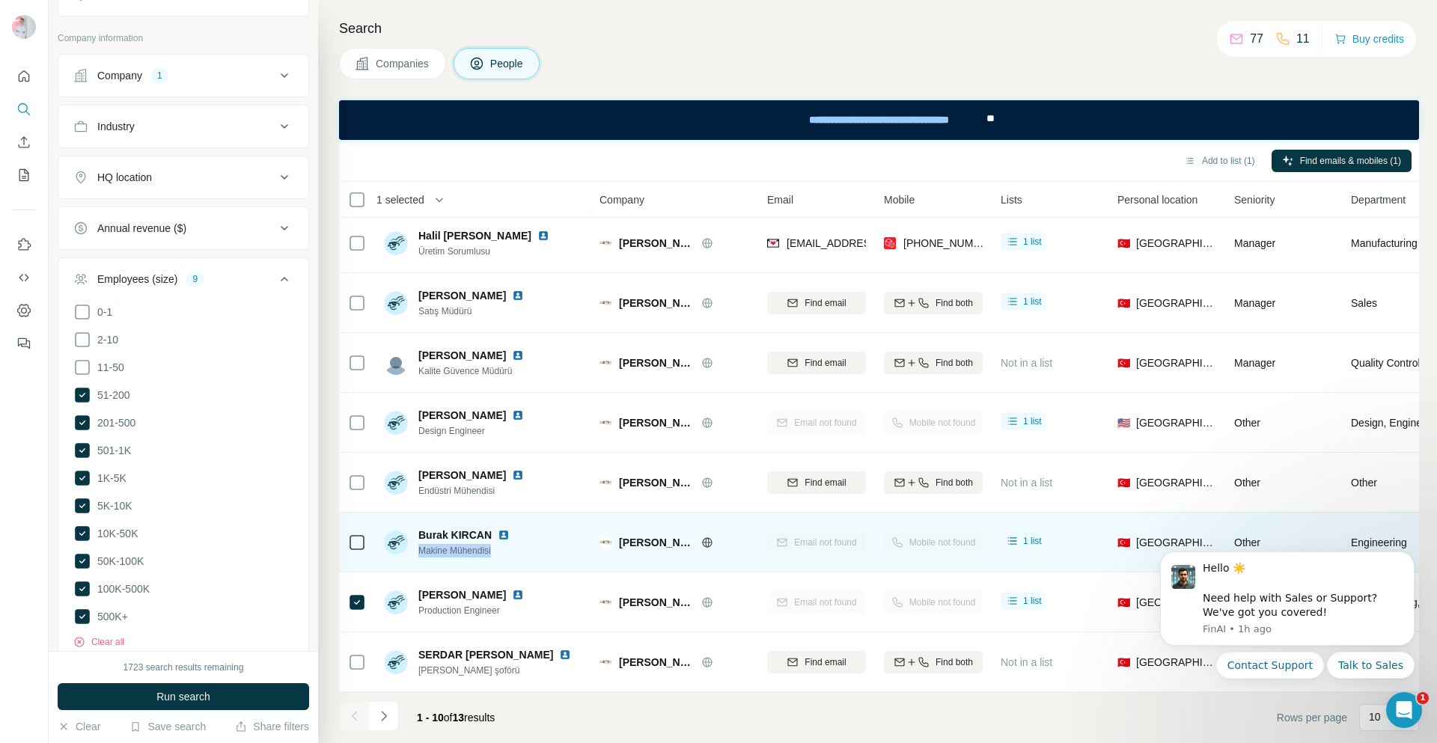
drag, startPoint x: 496, startPoint y: 543, endPoint x: 418, endPoint y: 541, distance: 78.6
click at [418, 541] on div "Burak KIRCAN Makine Mühendisi" at bounding box center [450, 543] width 132 height 30
copy span "Makine Mühendisi"
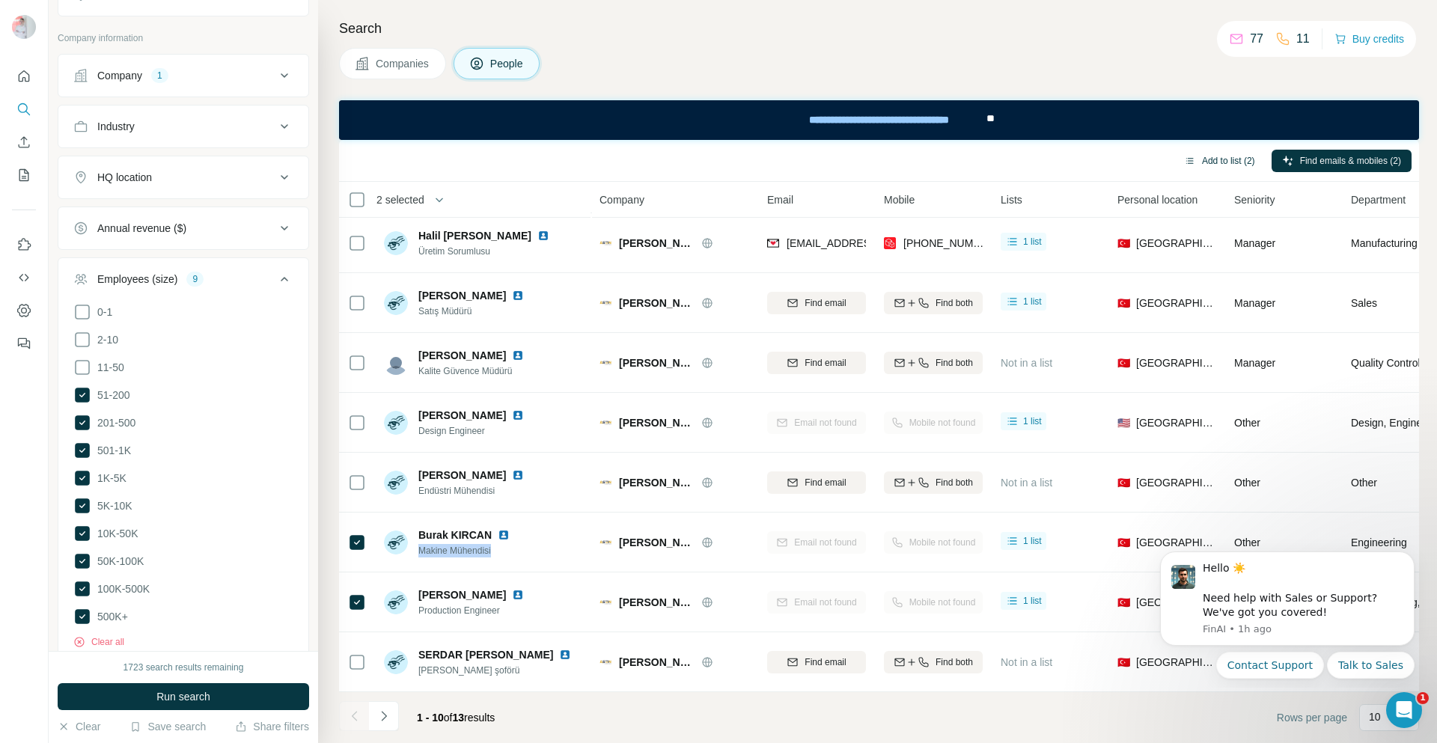
click at [1193, 156] on button "Add to list (2)" at bounding box center [1220, 161] width 92 height 22
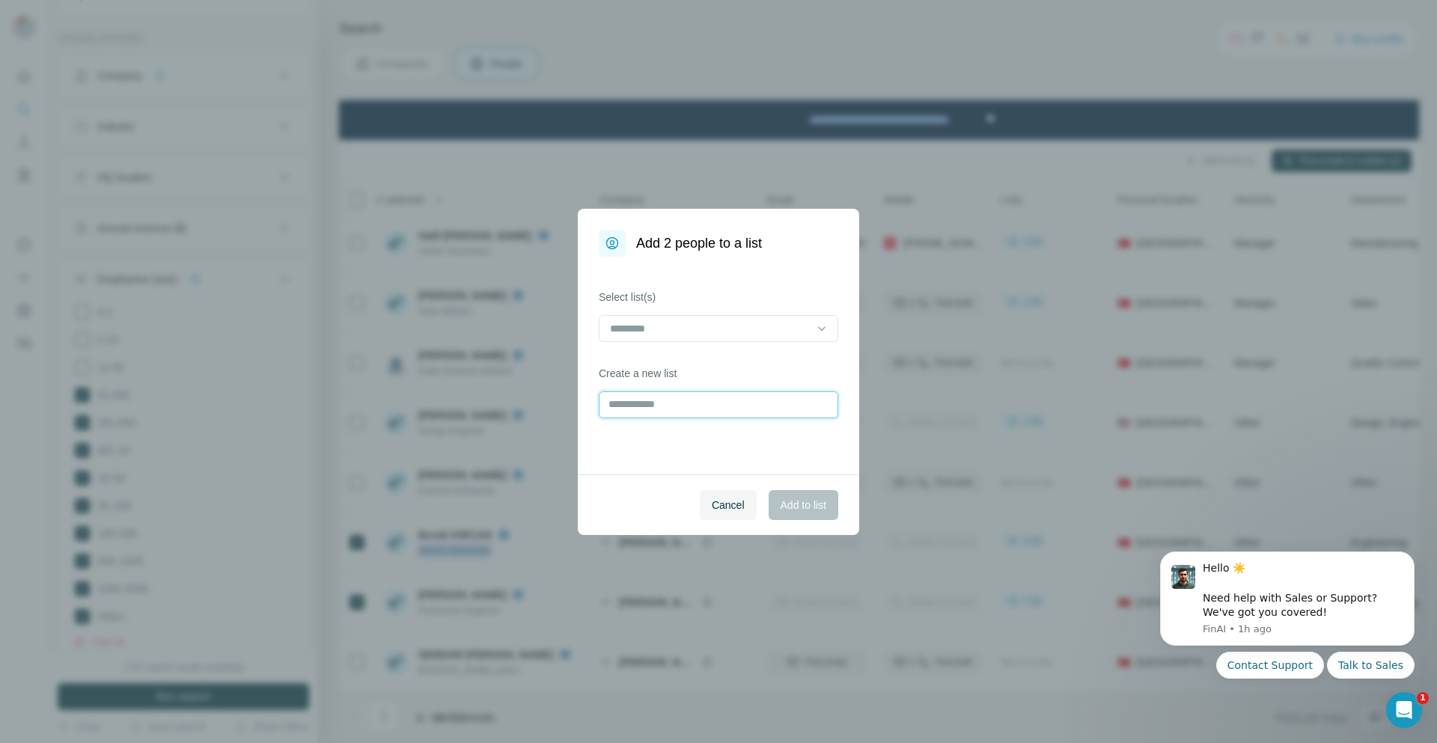
click at [718, 413] on input "text" at bounding box center [718, 404] width 239 height 27
click at [724, 519] on button "Cancel" at bounding box center [728, 505] width 57 height 30
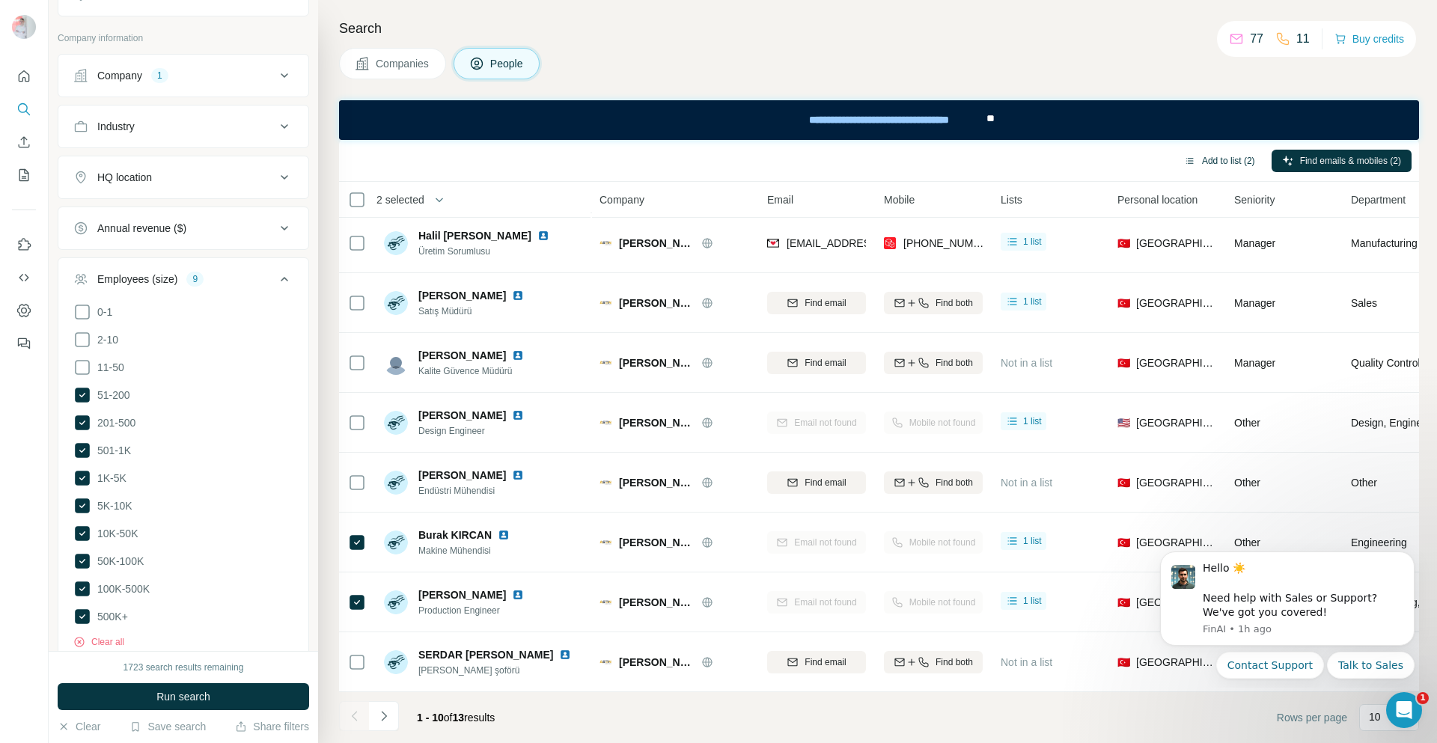
click at [1226, 156] on button "Add to list (2)" at bounding box center [1220, 161] width 92 height 22
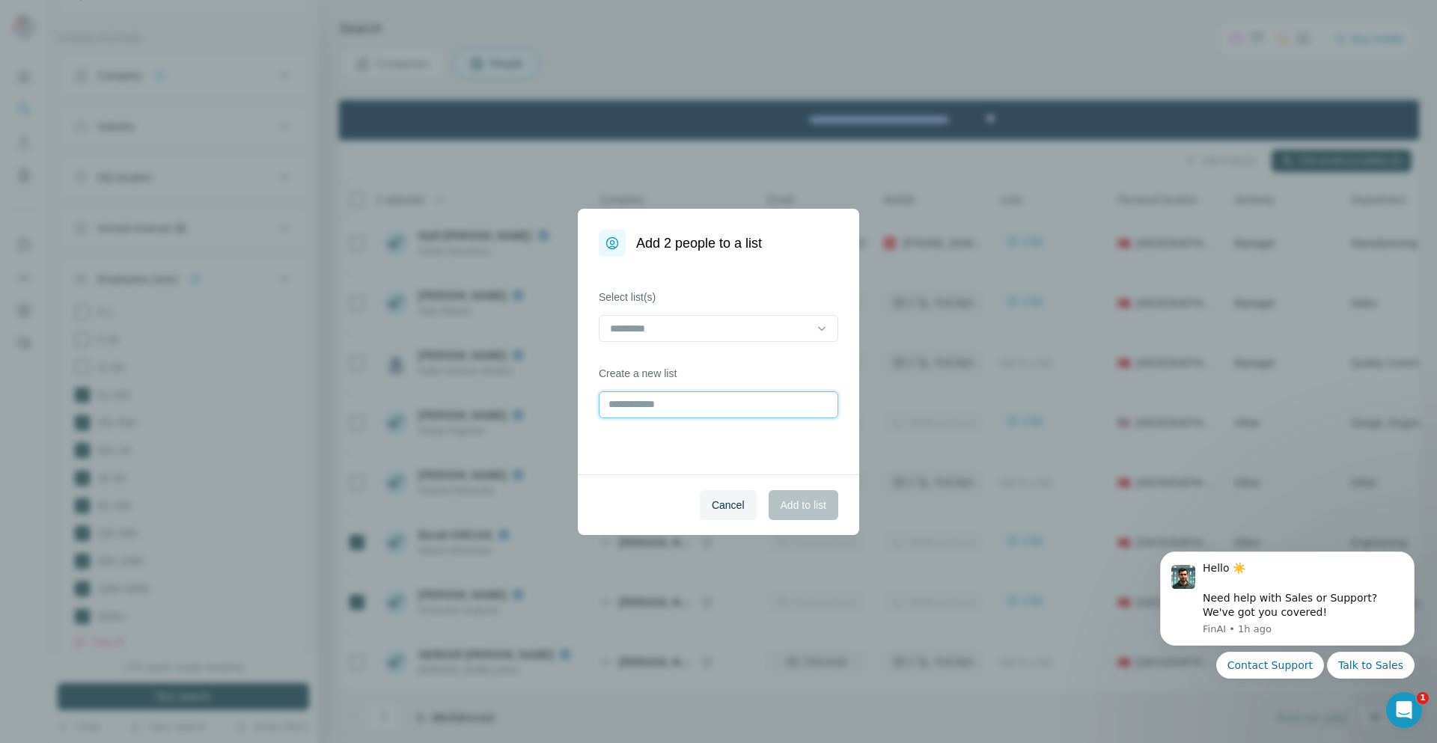
click at [714, 404] on input "text" at bounding box center [718, 404] width 239 height 27
type input "**********"
click at [772, 501] on button "Add to list" at bounding box center [804, 505] width 70 height 30
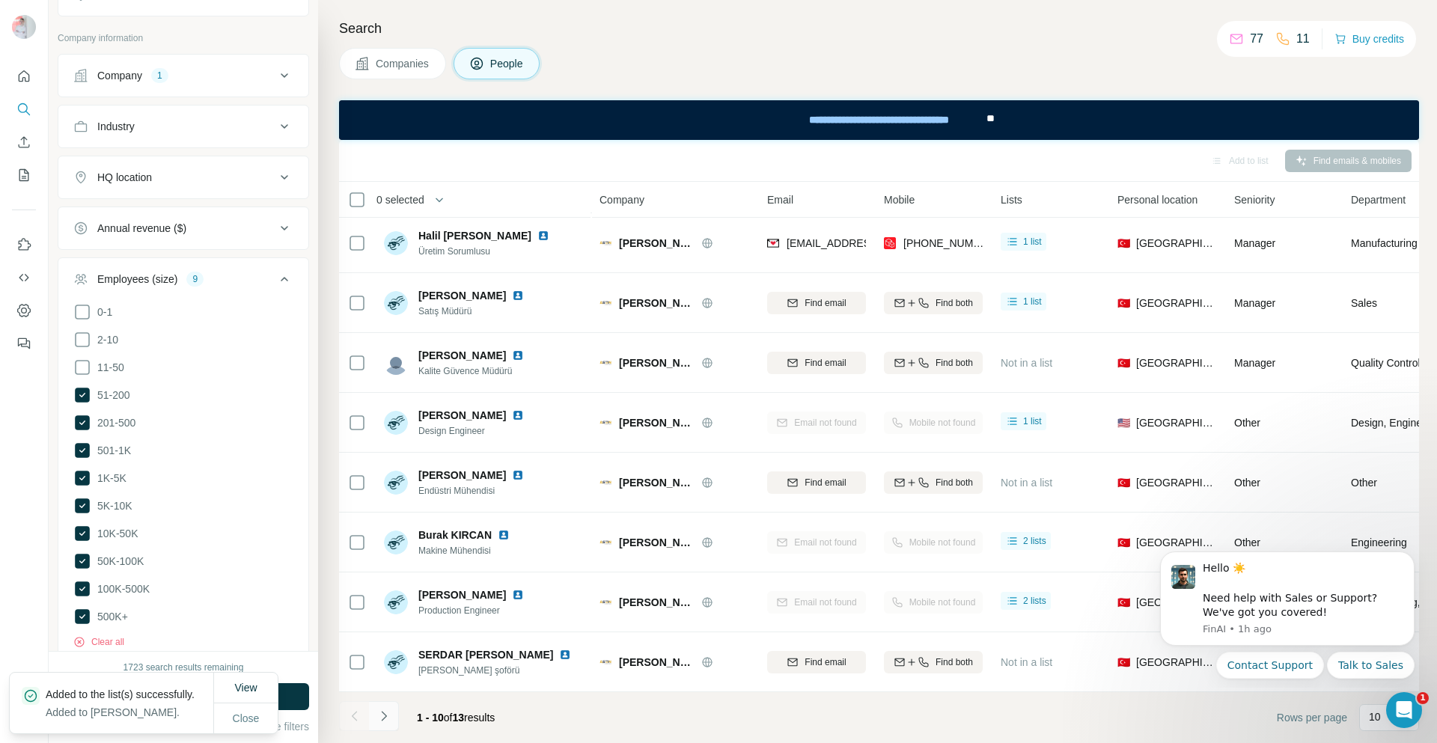
click at [383, 715] on icon "Navigate to next page" at bounding box center [383, 716] width 15 height 15
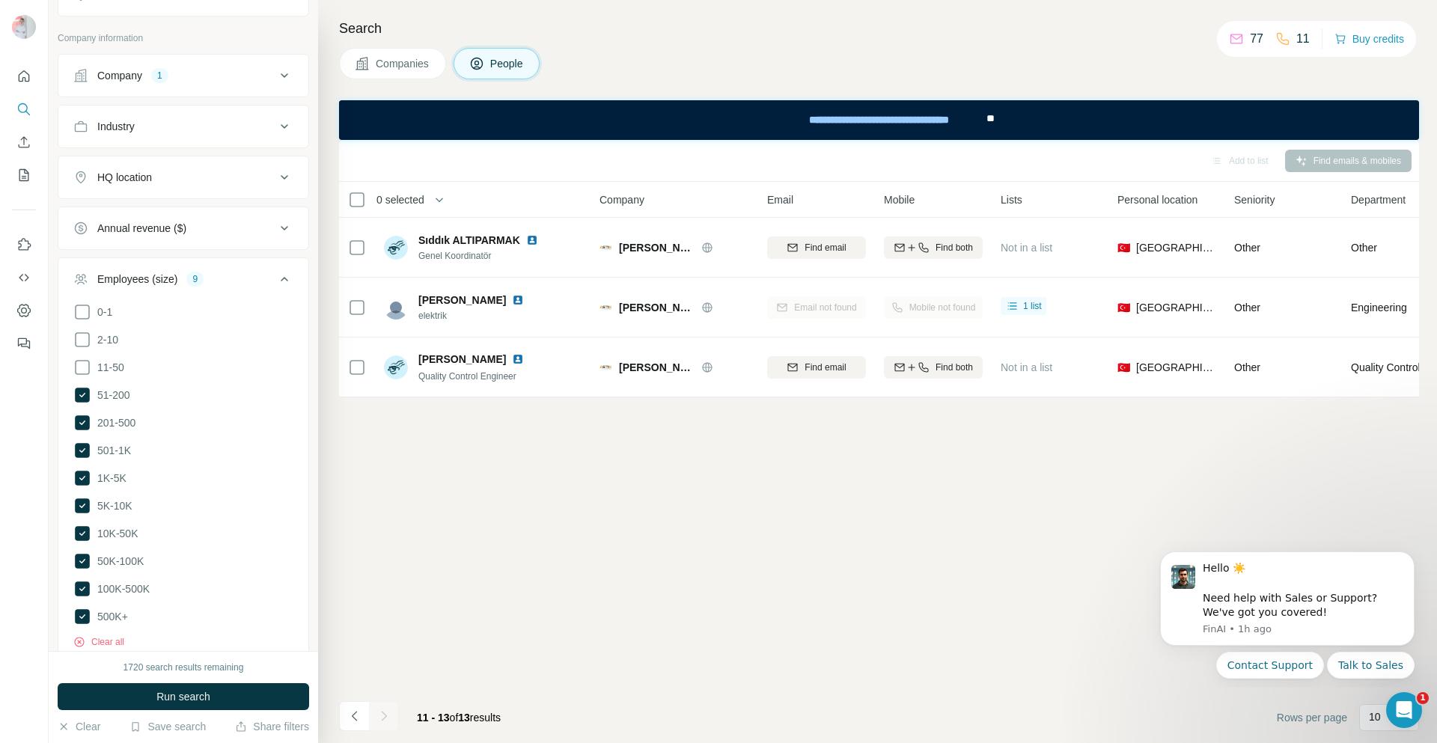
scroll to position [0, 0]
click at [356, 715] on icon "Navigate to previous page" at bounding box center [354, 716] width 15 height 15
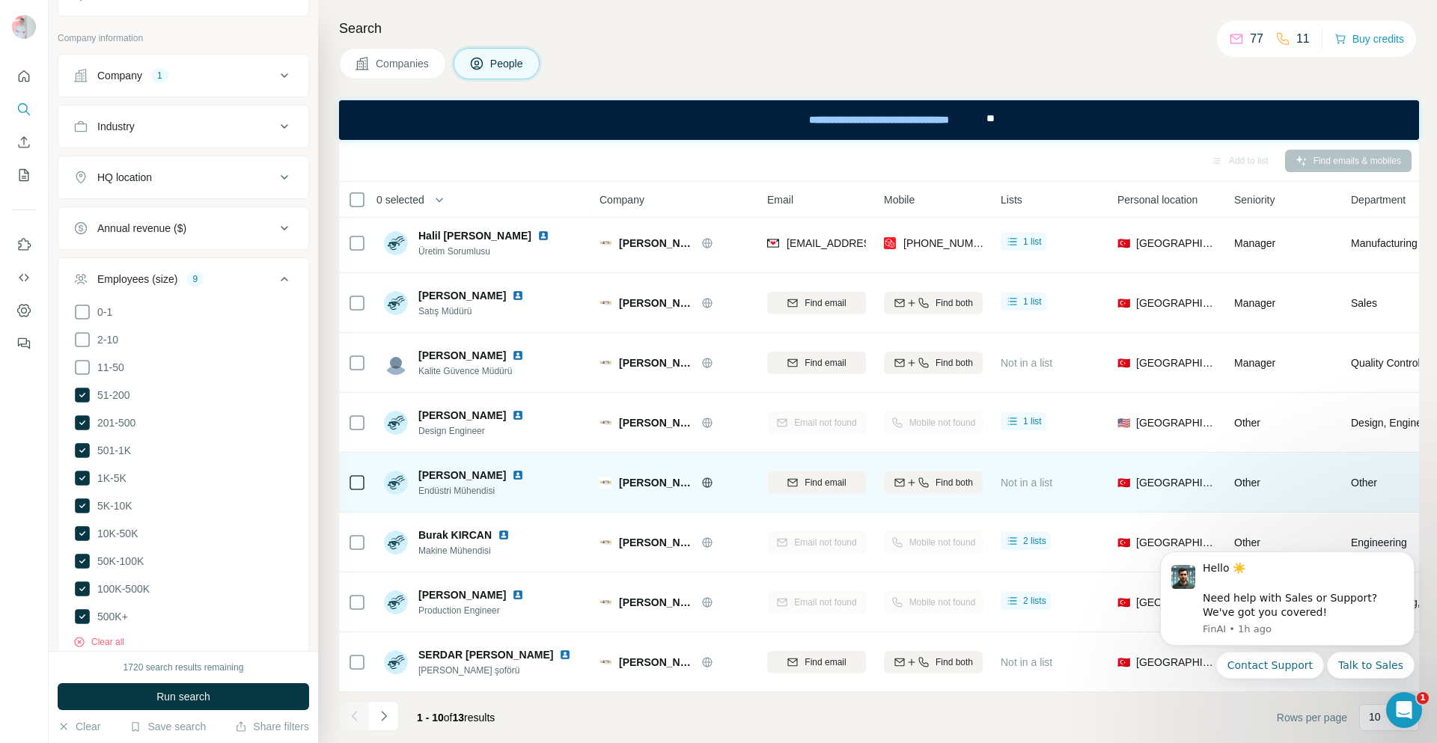
scroll to position [132, 0]
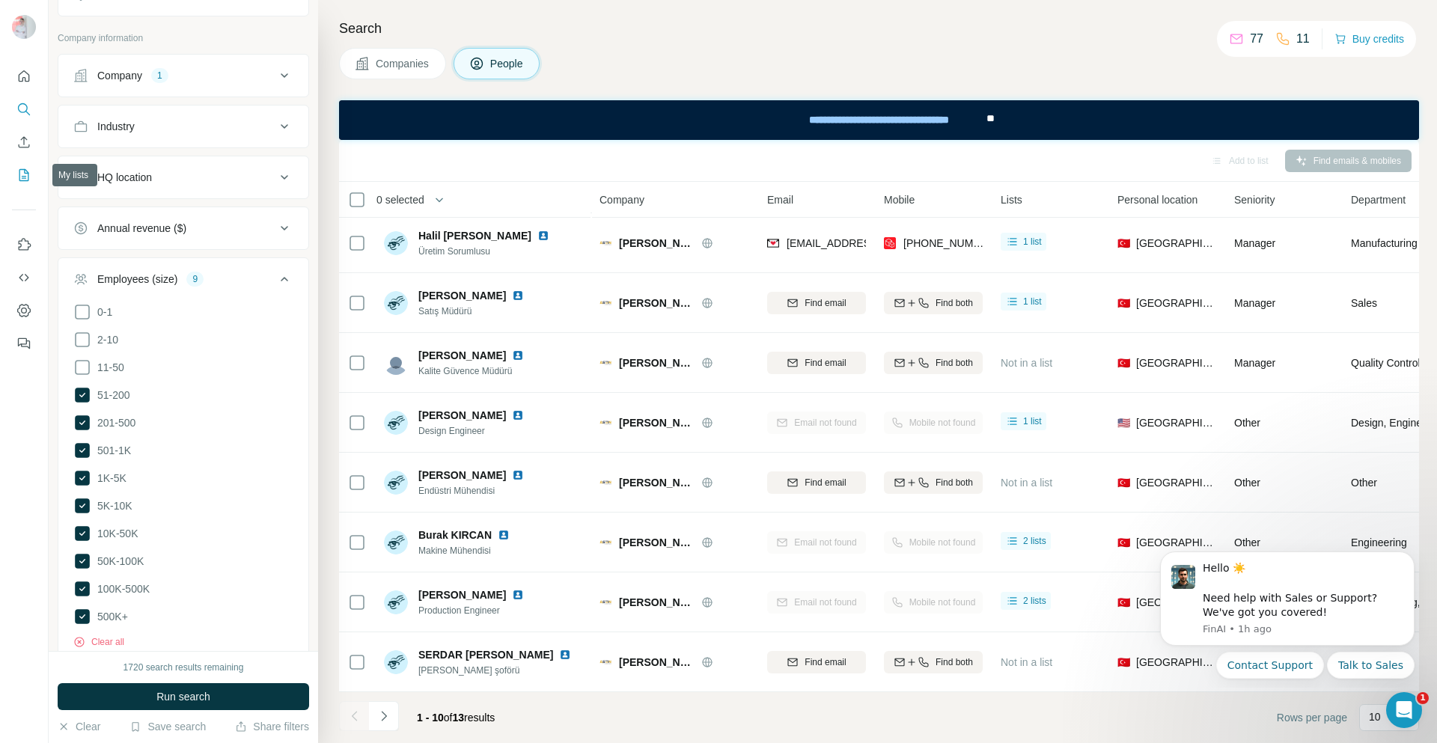
click at [27, 171] on icon "My lists" at bounding box center [24, 175] width 10 height 12
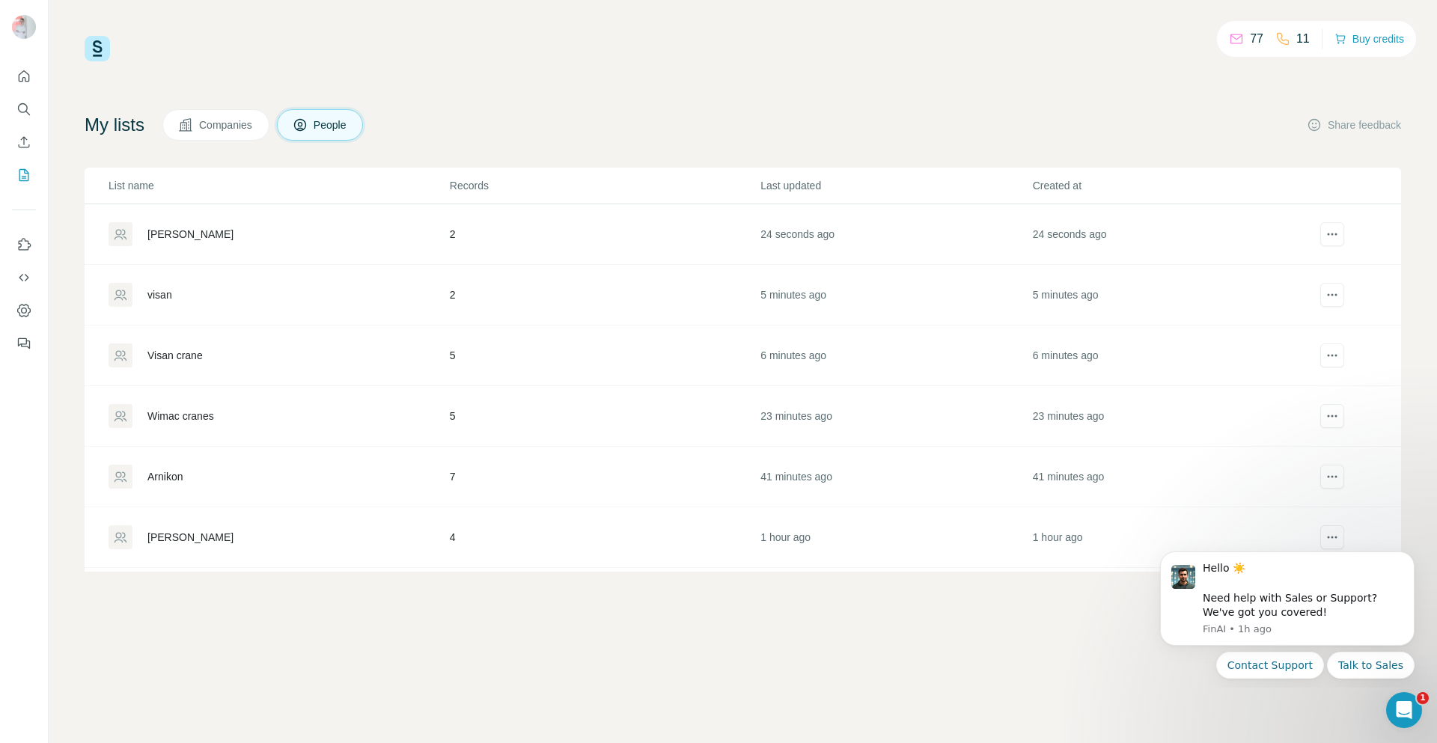
click at [196, 231] on div "Asan Crane" at bounding box center [190, 234] width 86 height 15
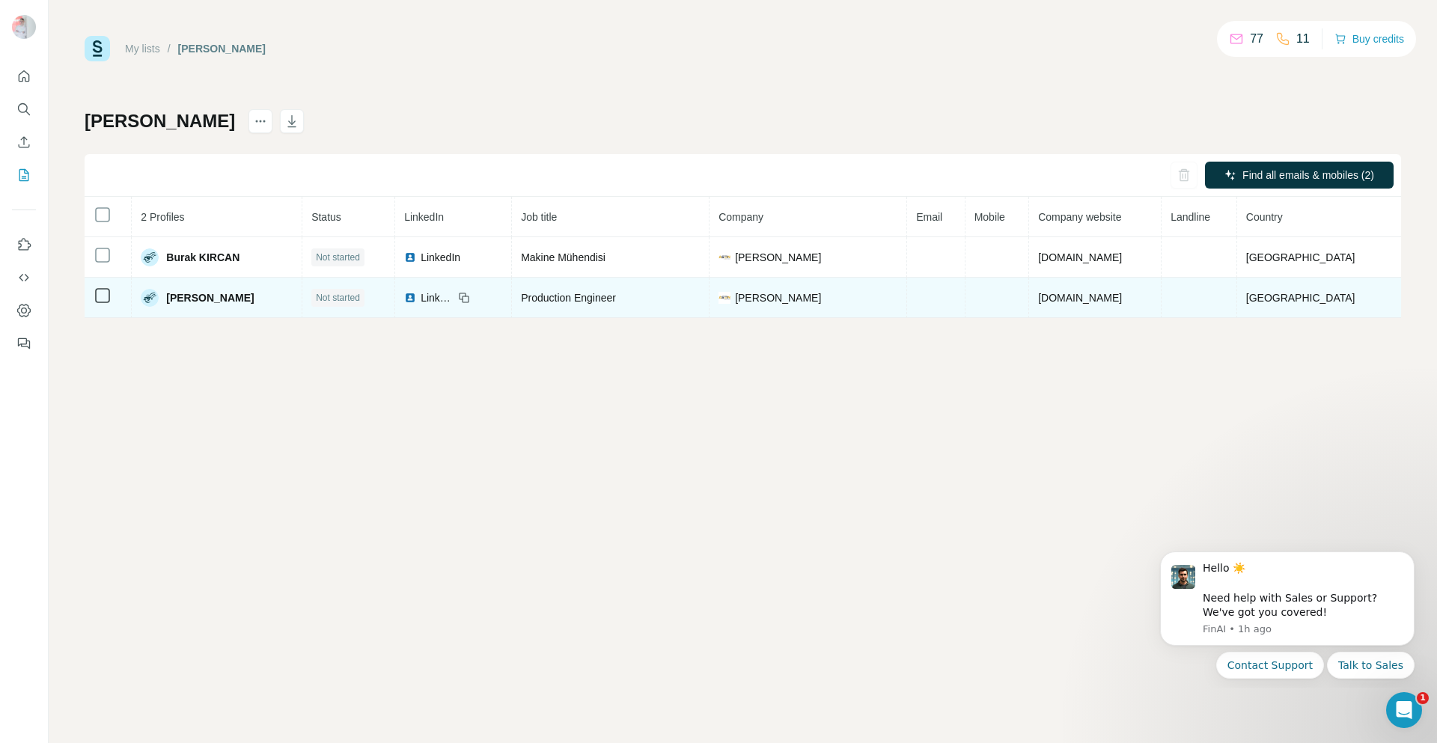
click at [795, 295] on span "Asan Cranes" at bounding box center [778, 297] width 86 height 15
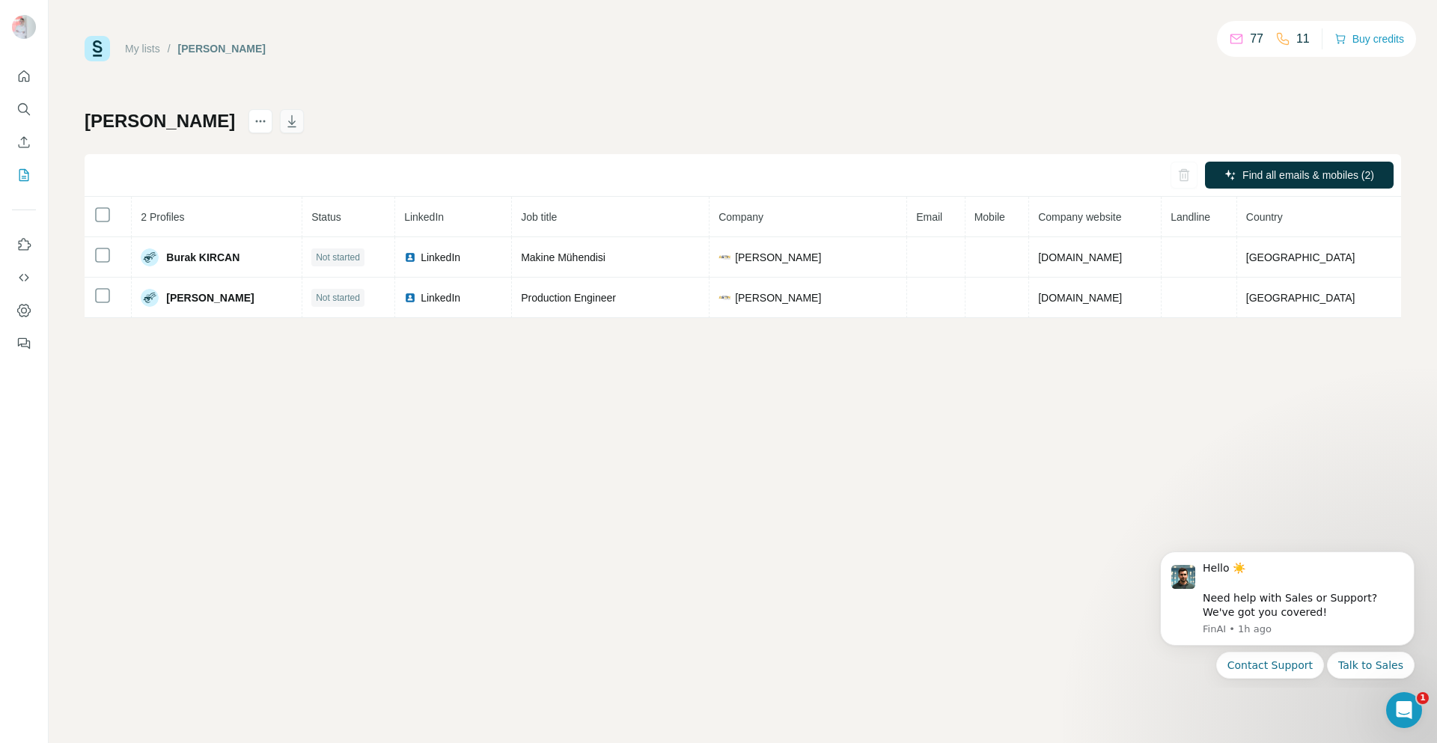
click at [289, 123] on icon "button" at bounding box center [292, 122] width 7 height 4
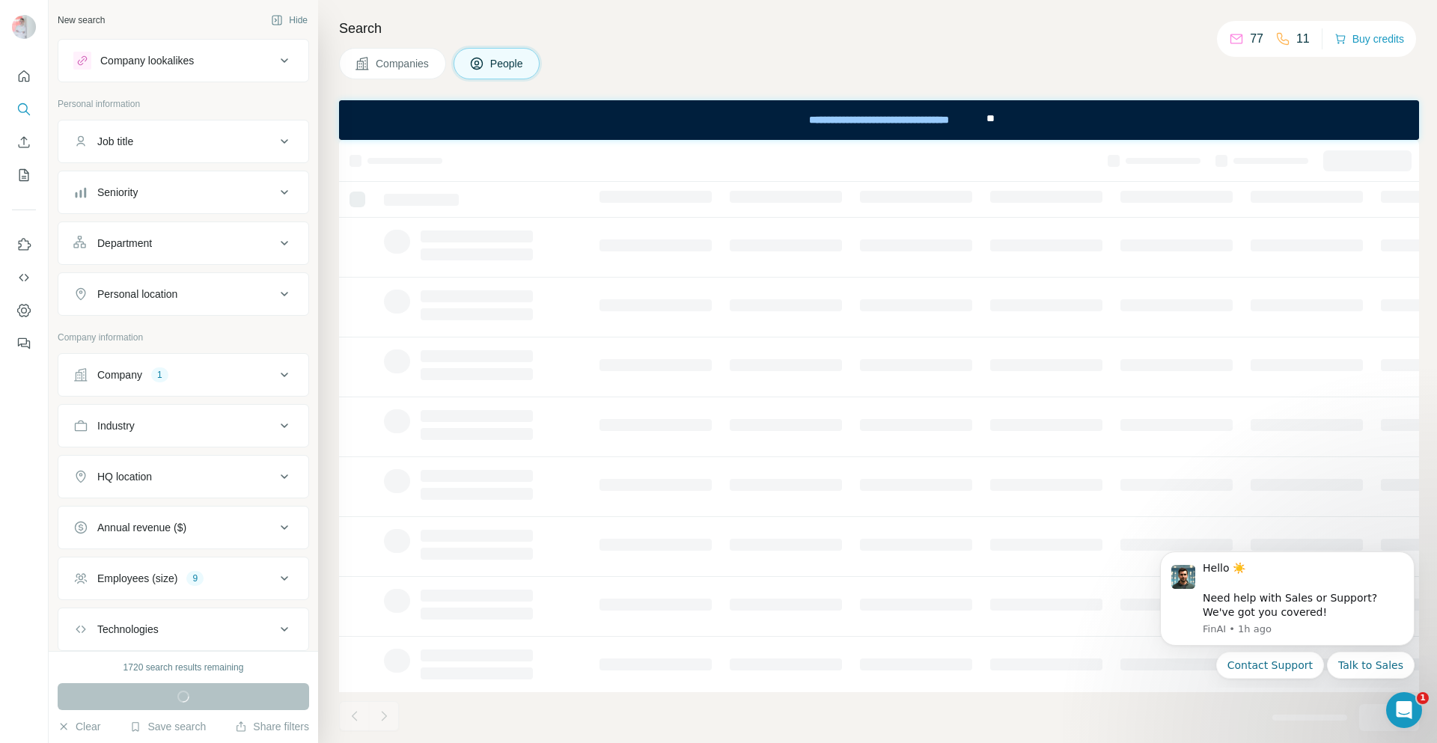
click at [386, 69] on span "Companies" at bounding box center [403, 63] width 55 height 15
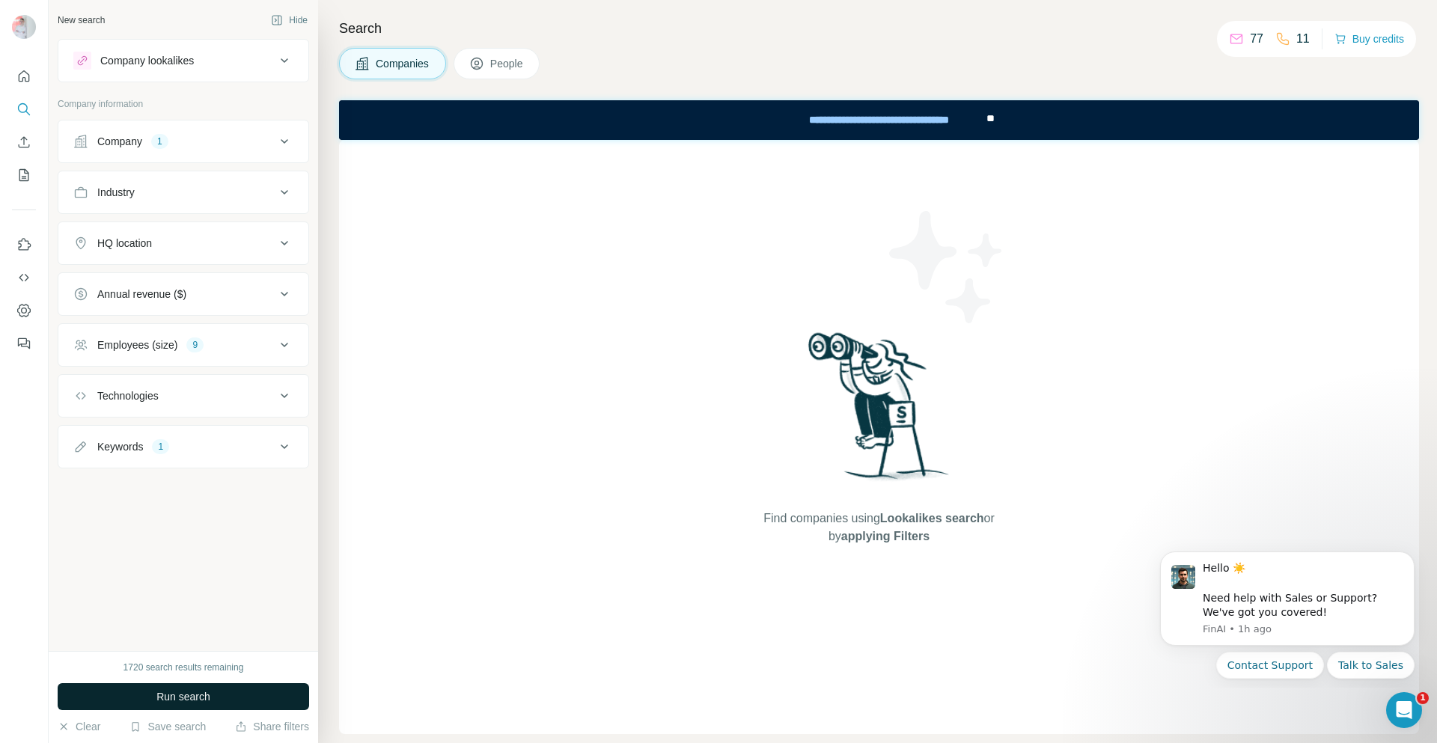
click at [261, 692] on button "Run search" at bounding box center [183, 696] width 251 height 27
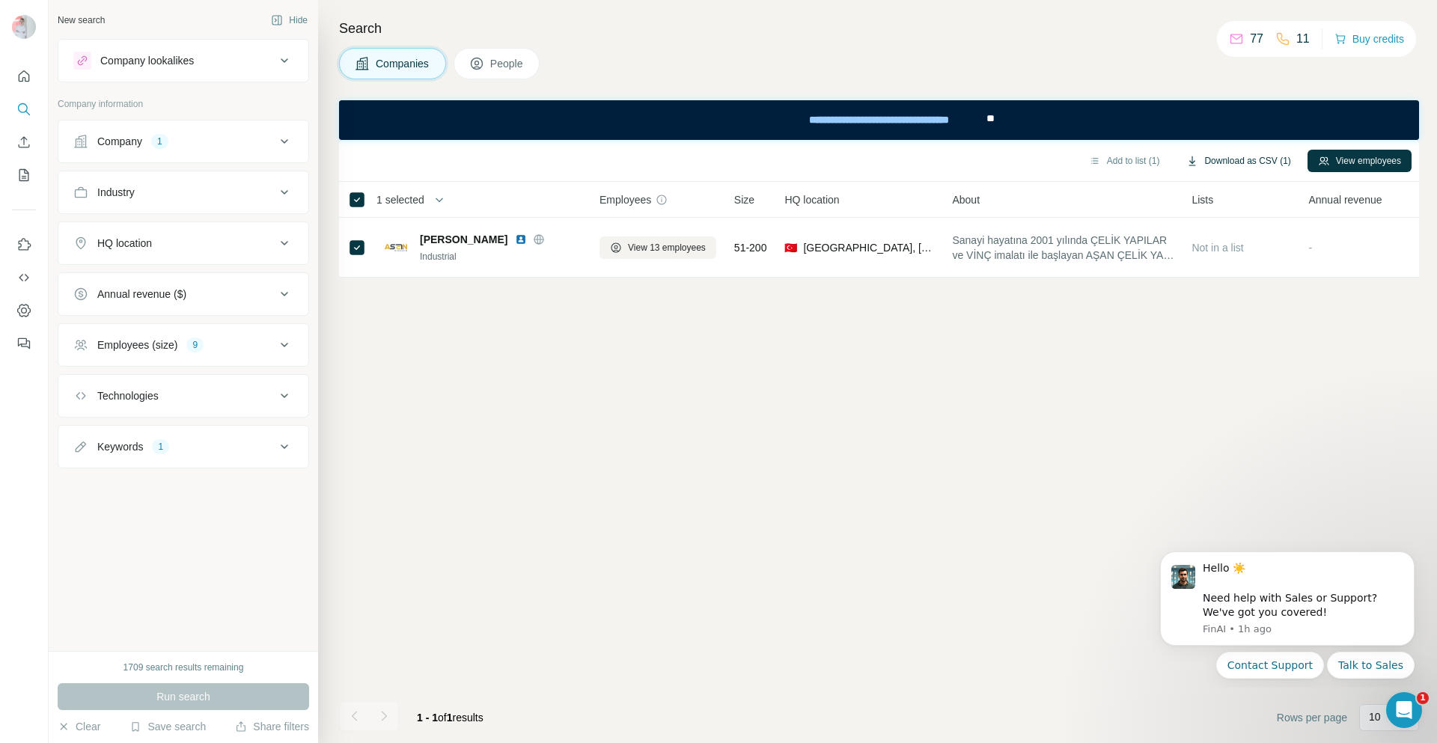
click at [1193, 159] on button "Download as CSV (1)" at bounding box center [1238, 161] width 125 height 22
click at [347, 203] on th "1 selected" at bounding box center [458, 200] width 239 height 36
